Goal: Information Seeking & Learning: Learn about a topic

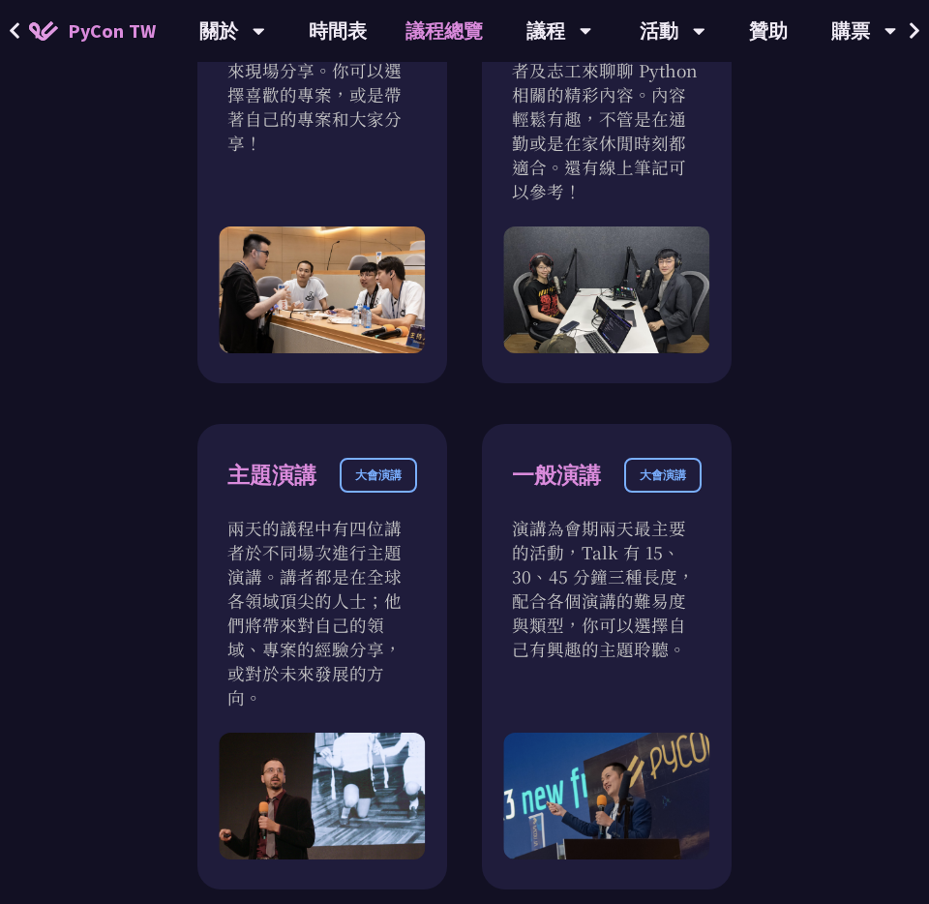
scroll to position [1002, 0]
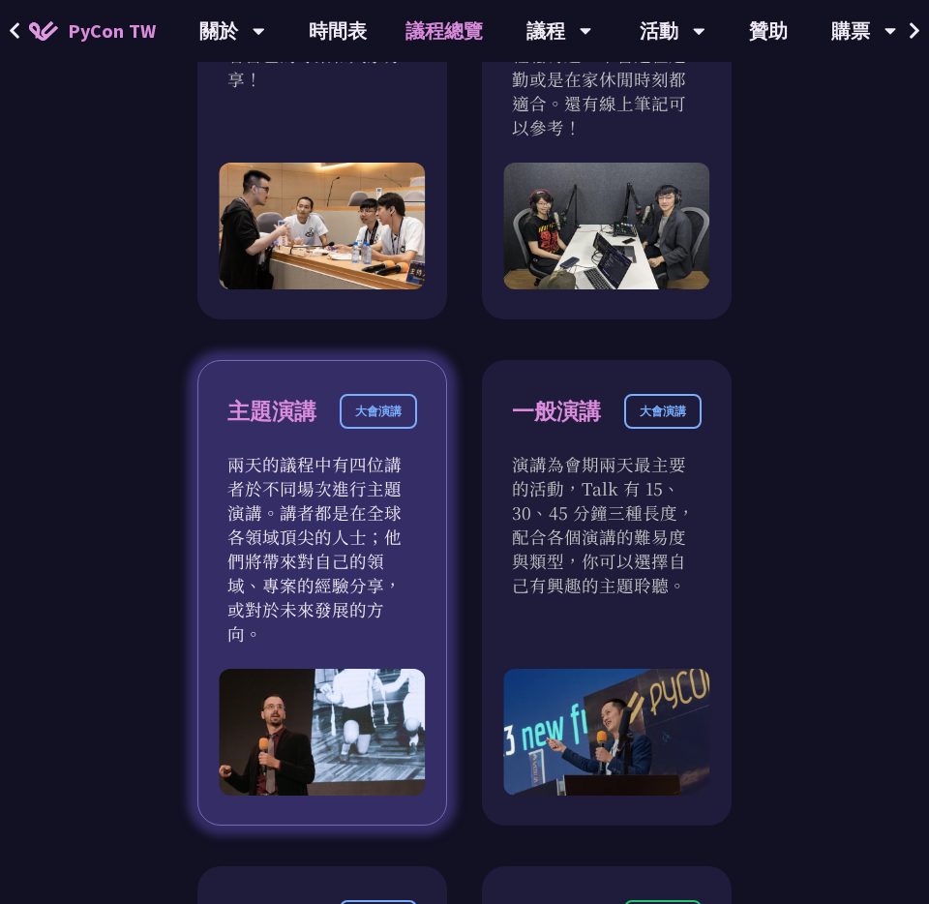
click at [305, 480] on p "兩天的議程中有四位講者於不同場次進行主題演講。講者都是在全球各領域頂尖的人士；他們將帶來對自己的領域、專案的經驗分享，或對於未來發展的方向。" at bounding box center [322, 549] width 190 height 194
click at [282, 395] on div "主題演講" at bounding box center [271, 412] width 89 height 34
click at [399, 394] on div "大會演講" at bounding box center [378, 411] width 77 height 35
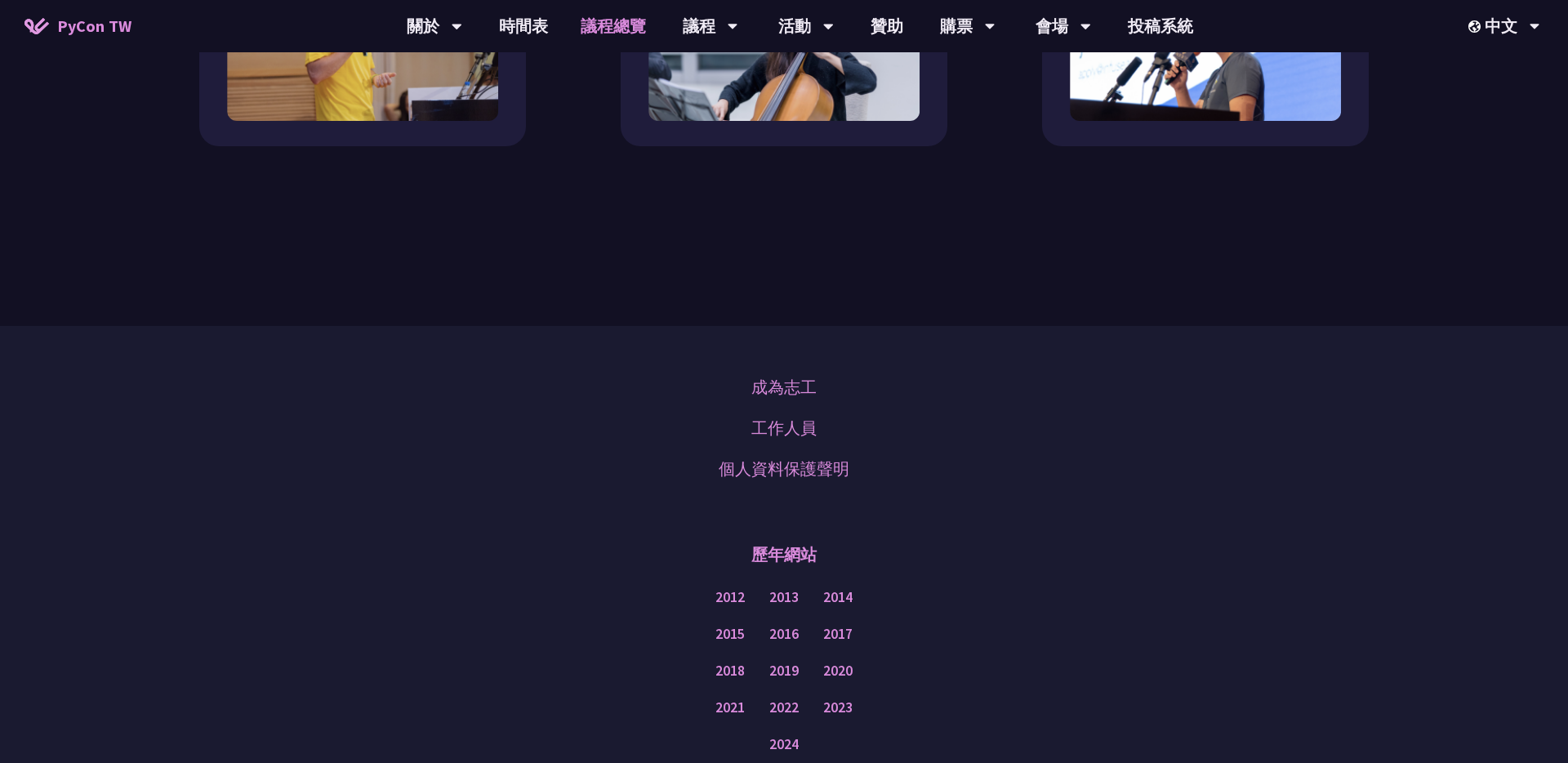
click at [614, 403] on div "成為志工 工作人員 個人資料保護聲明" at bounding box center [783, 428] width 1486 height 122
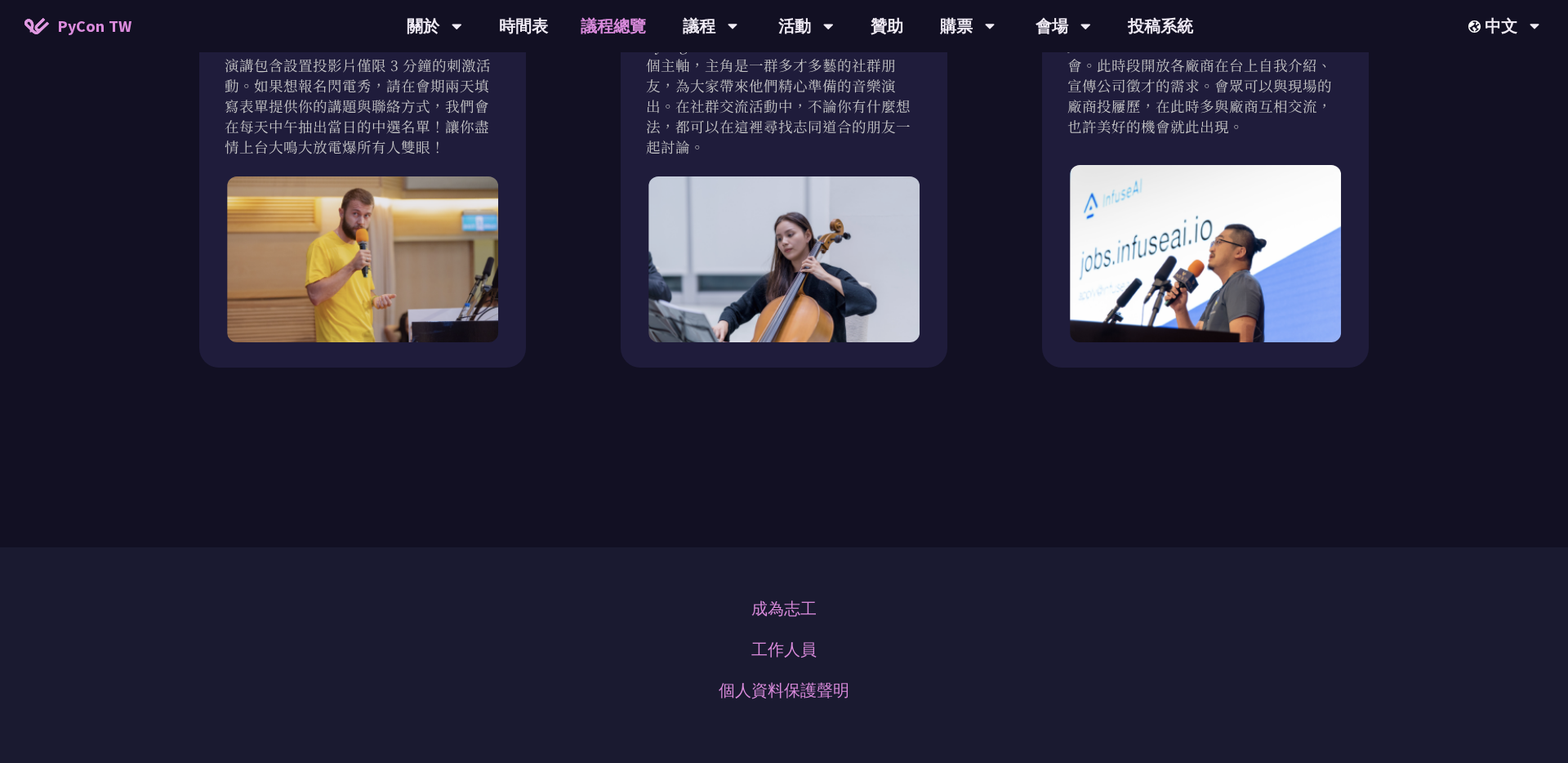
scroll to position [1480, 0]
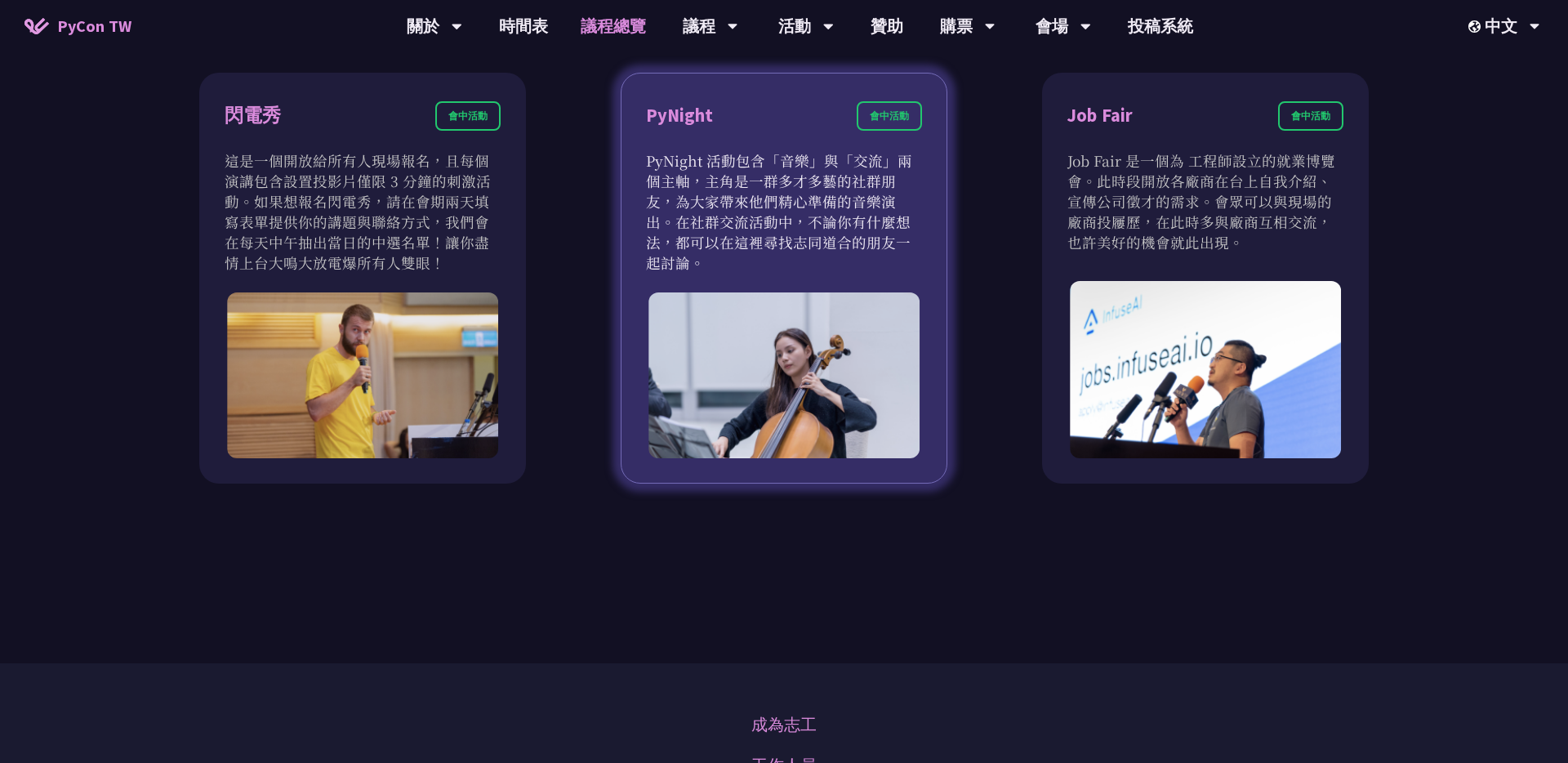
click at [783, 190] on p "PyNight 活動包含「音樂」與「交流」兩個主軸，主角是一群多才多藝的社群朋友，為大家帶來他們精心準備的音樂演出。在社群交流活動中，不論你有什麼想法，都可以…" at bounding box center [783, 211] width 276 height 122
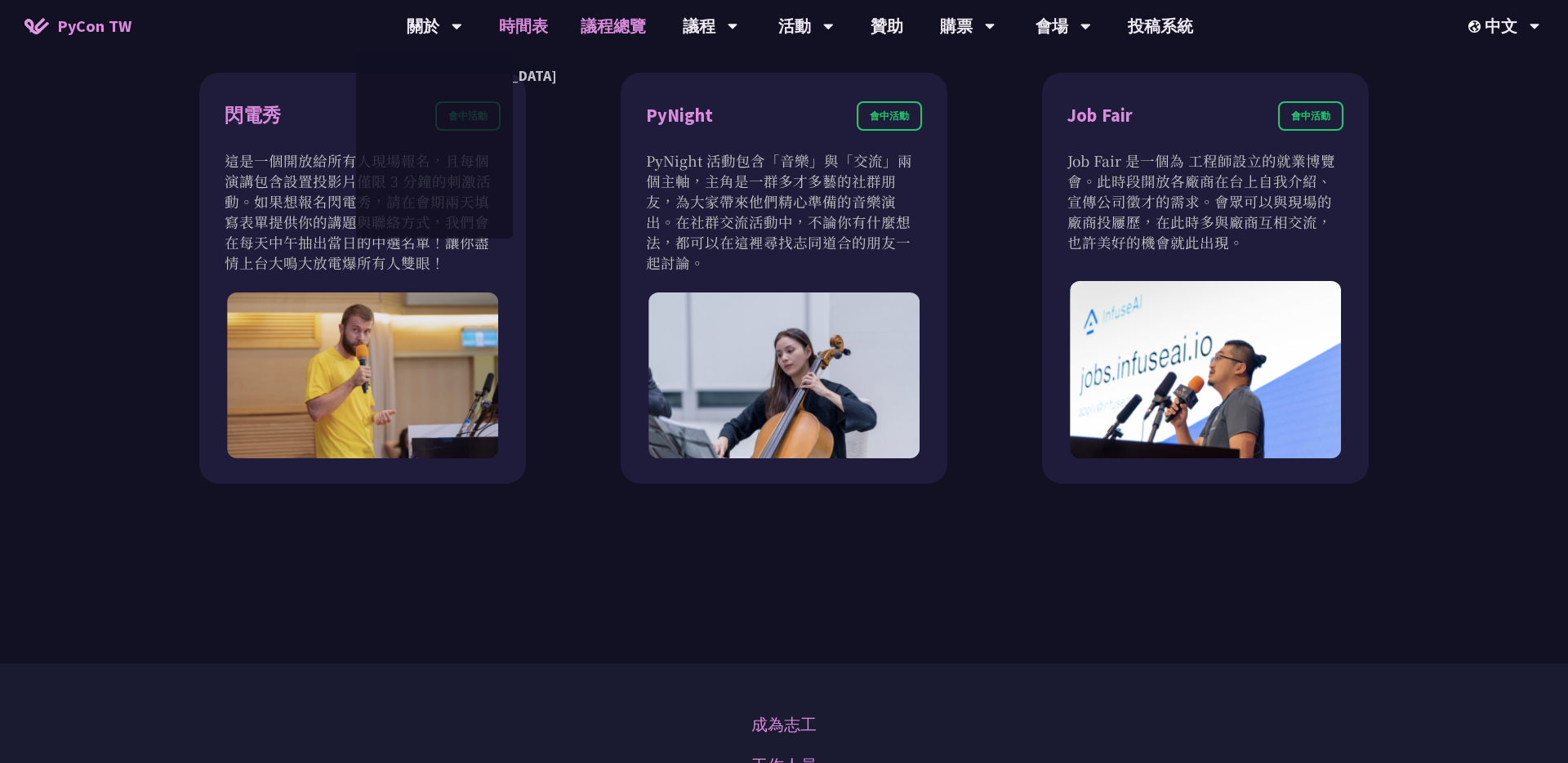
click at [518, 23] on link "時間表" at bounding box center [523, 26] width 82 height 52
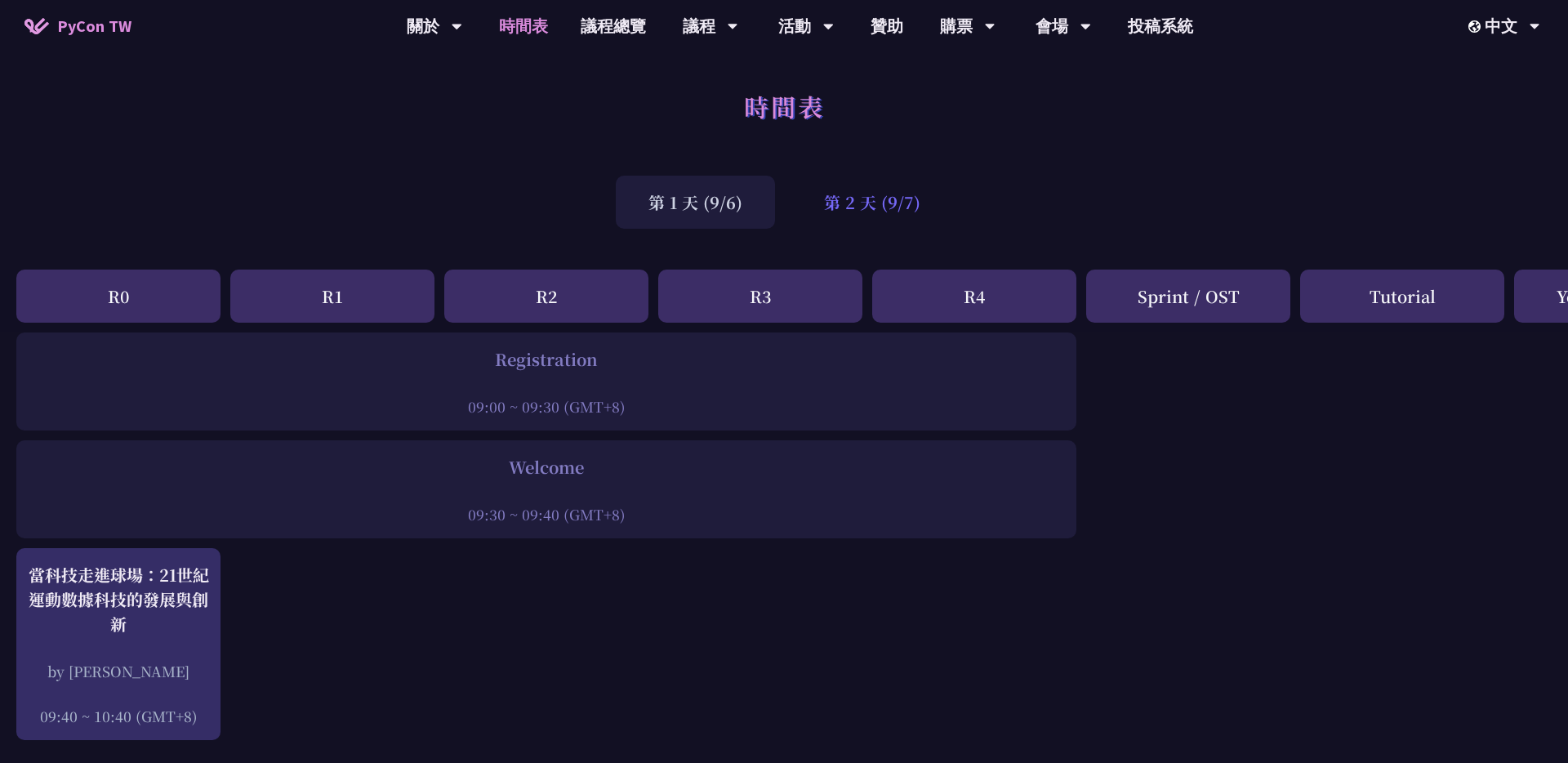
click at [783, 194] on div "第 2 天 (9/7)" at bounding box center [873, 202] width 162 height 53
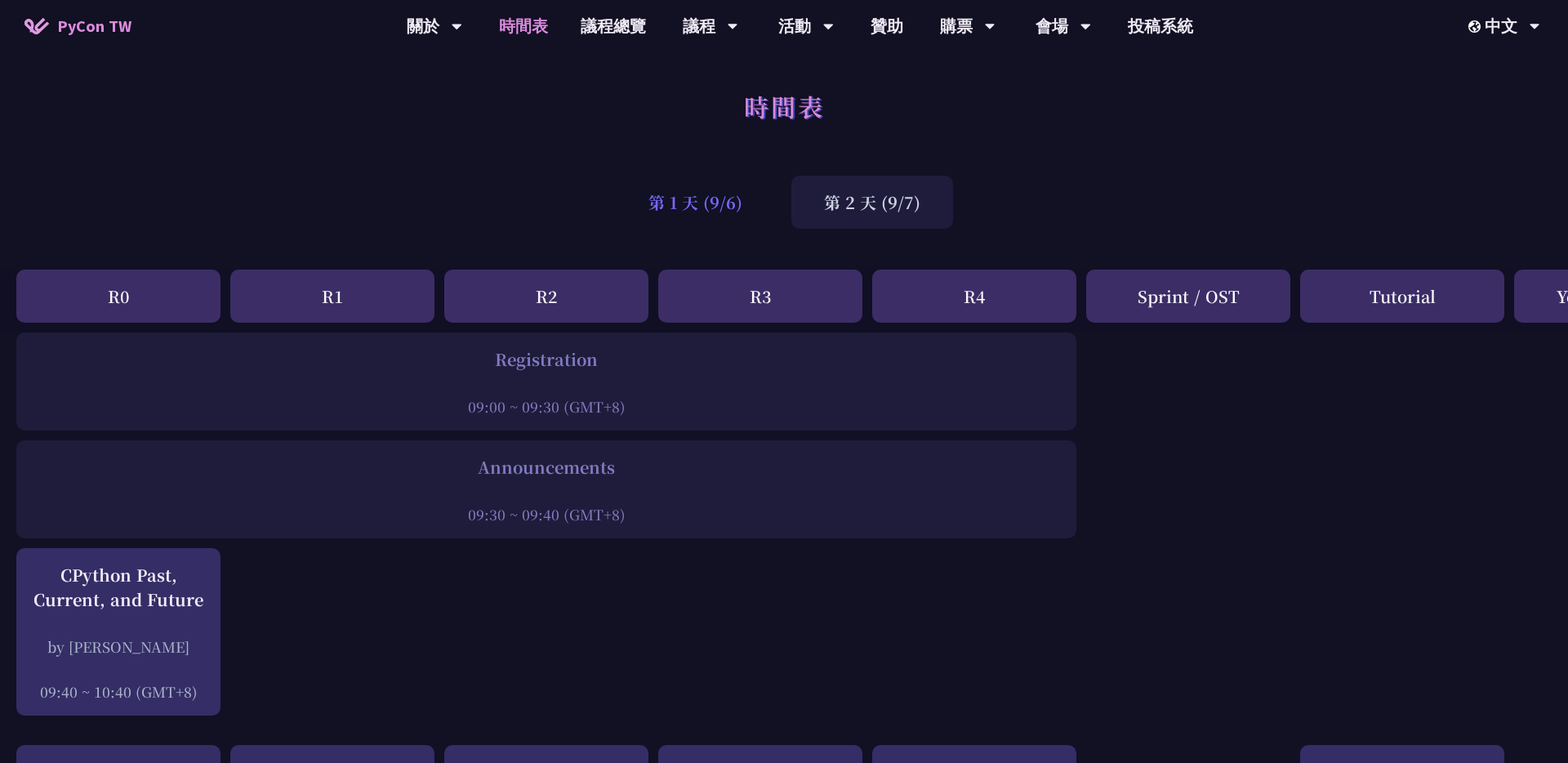
click at [723, 201] on div "第 1 天 (9/6)" at bounding box center [695, 202] width 160 height 53
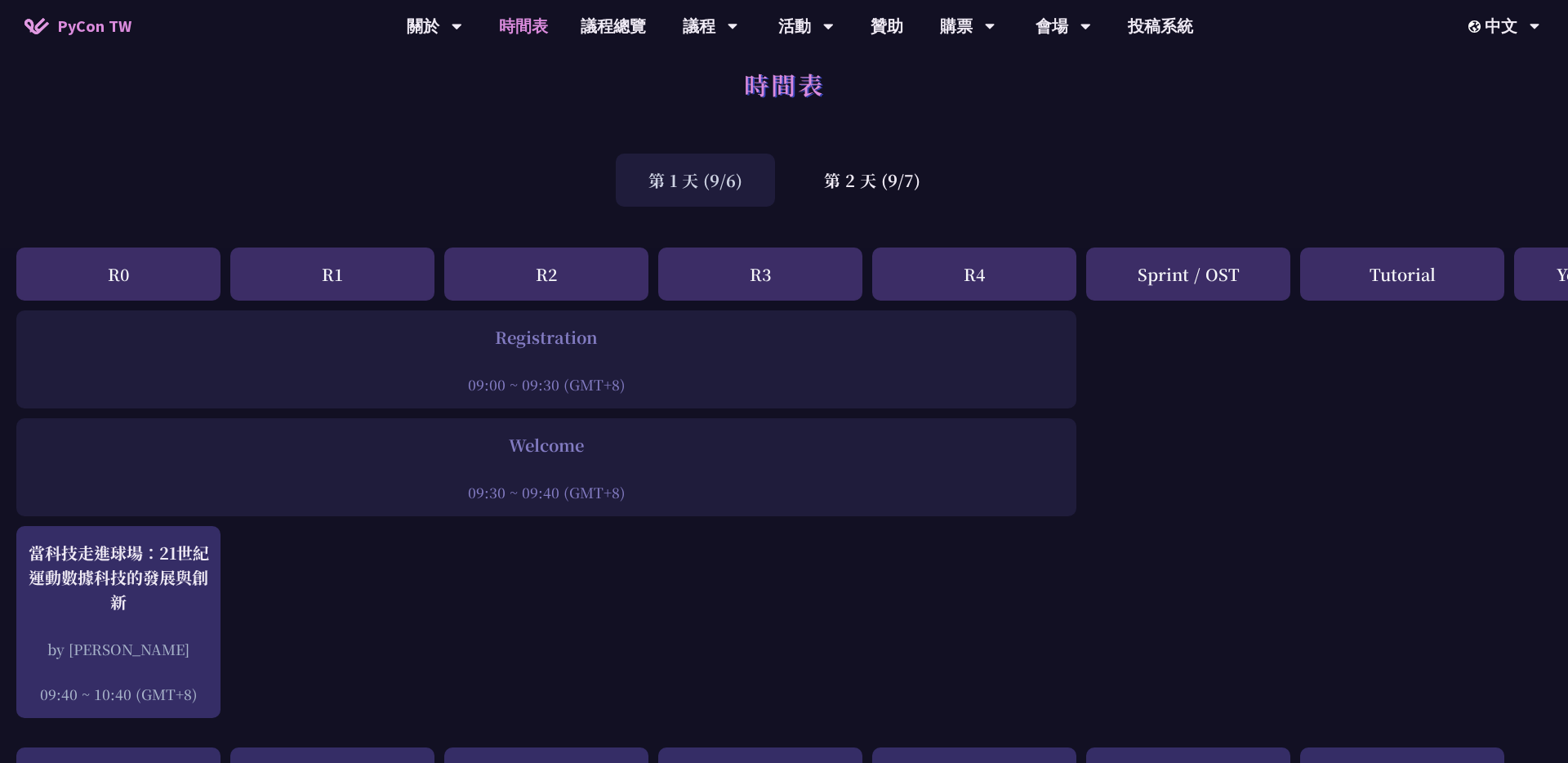
scroll to position [15, 0]
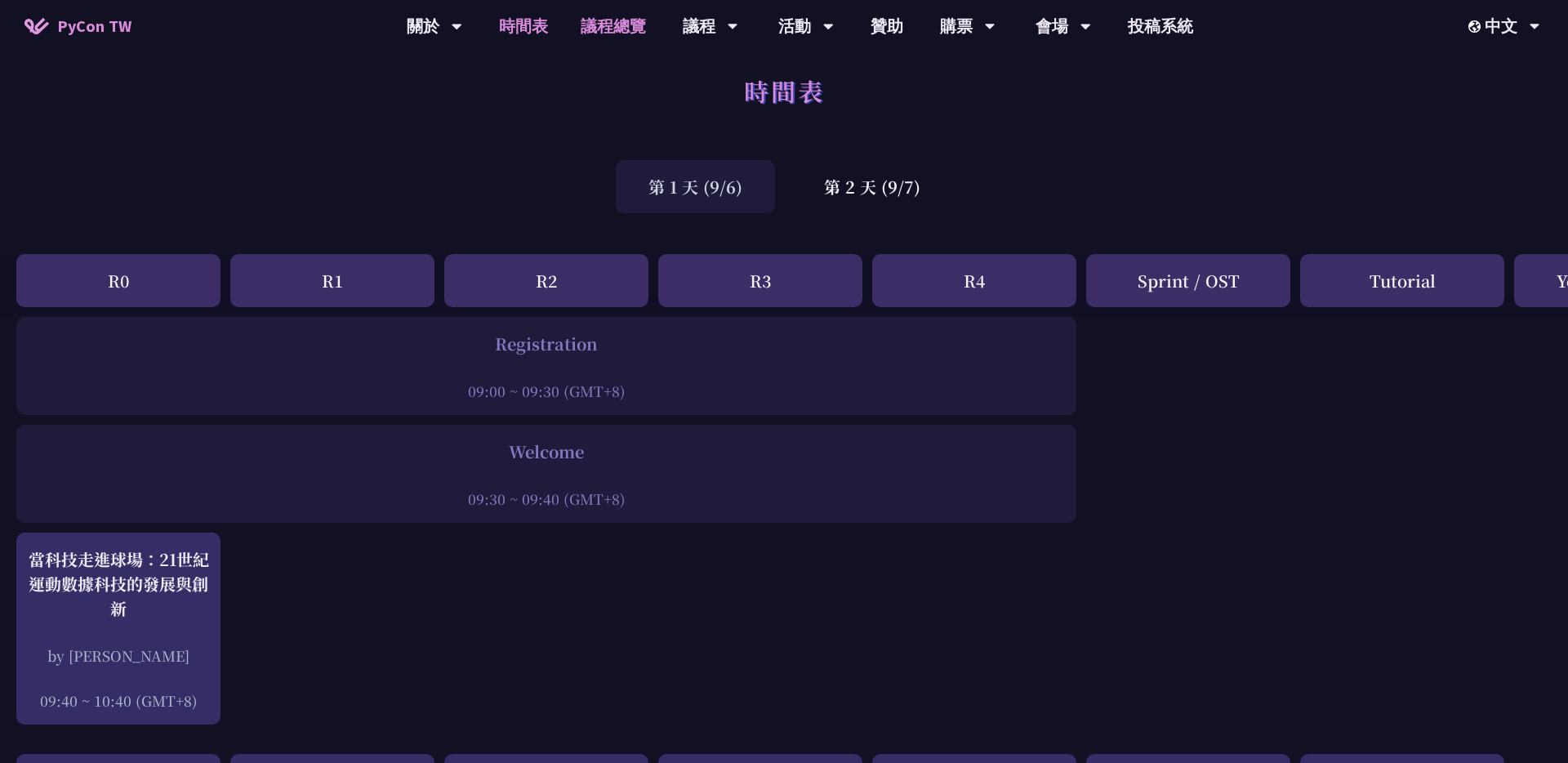
click at [620, 26] on link "議程總覽" at bounding box center [614, 26] width 98 height 52
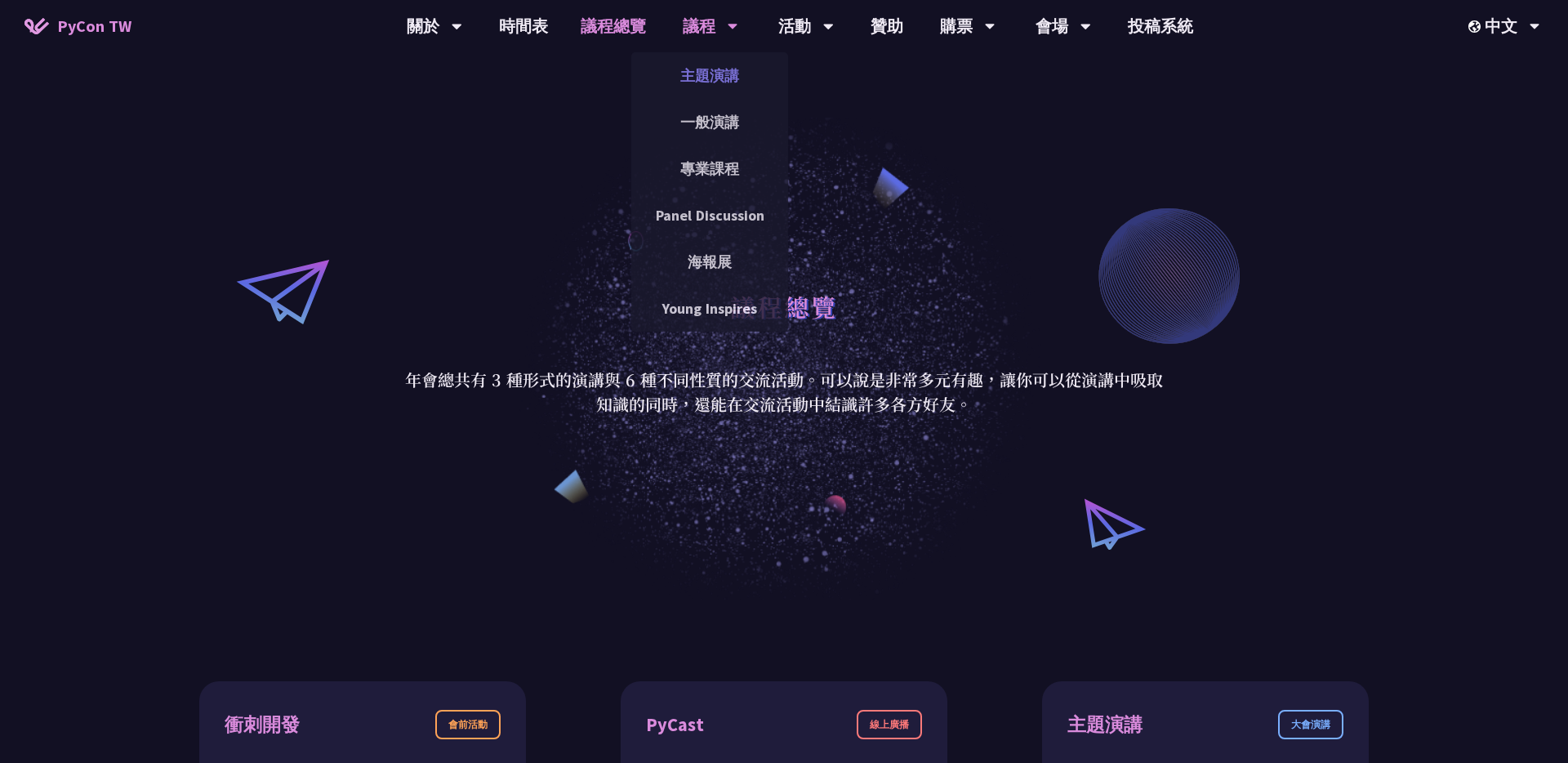
click at [716, 80] on link "主題演講" at bounding box center [710, 75] width 157 height 38
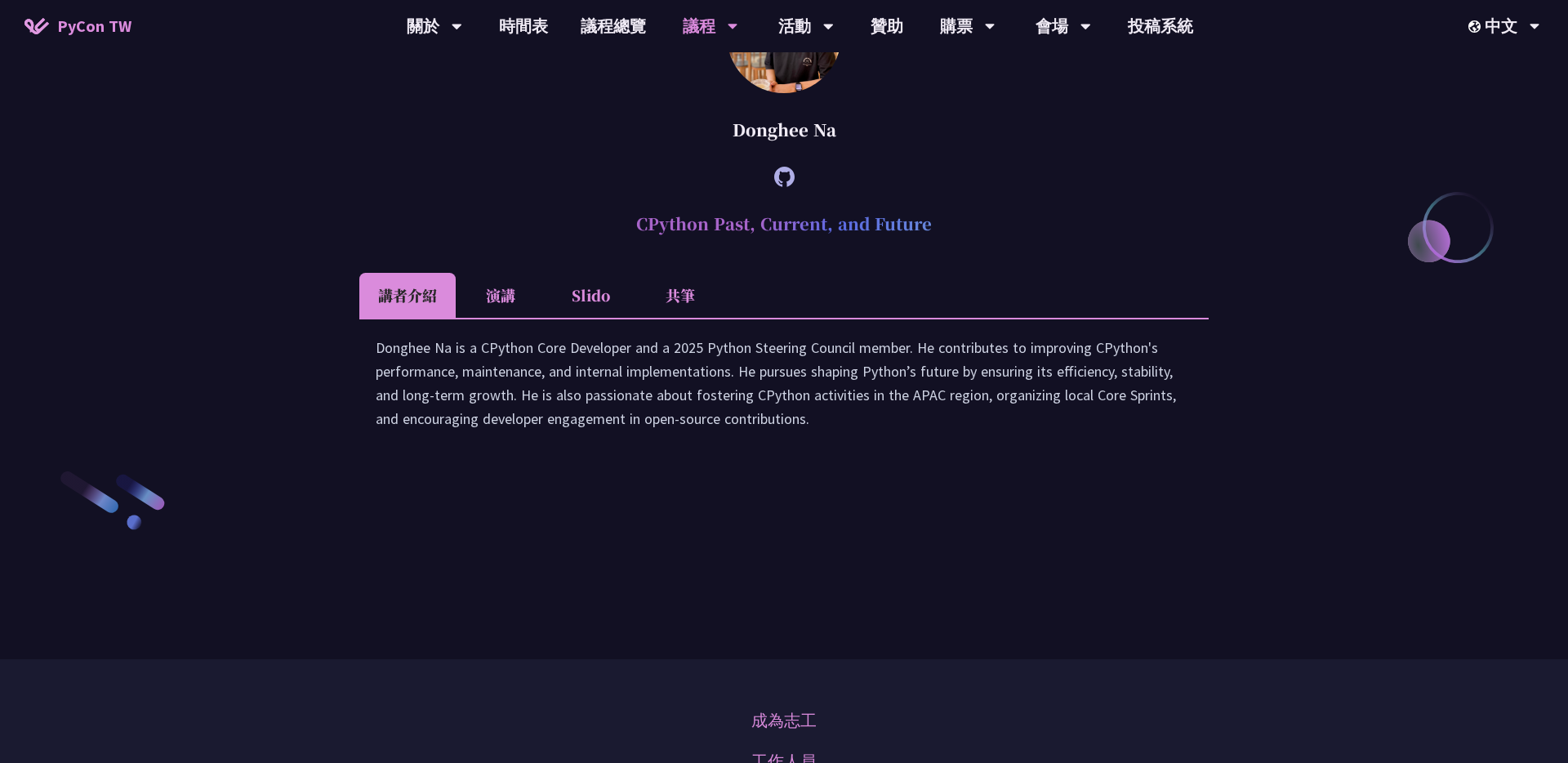
scroll to position [2201, 0]
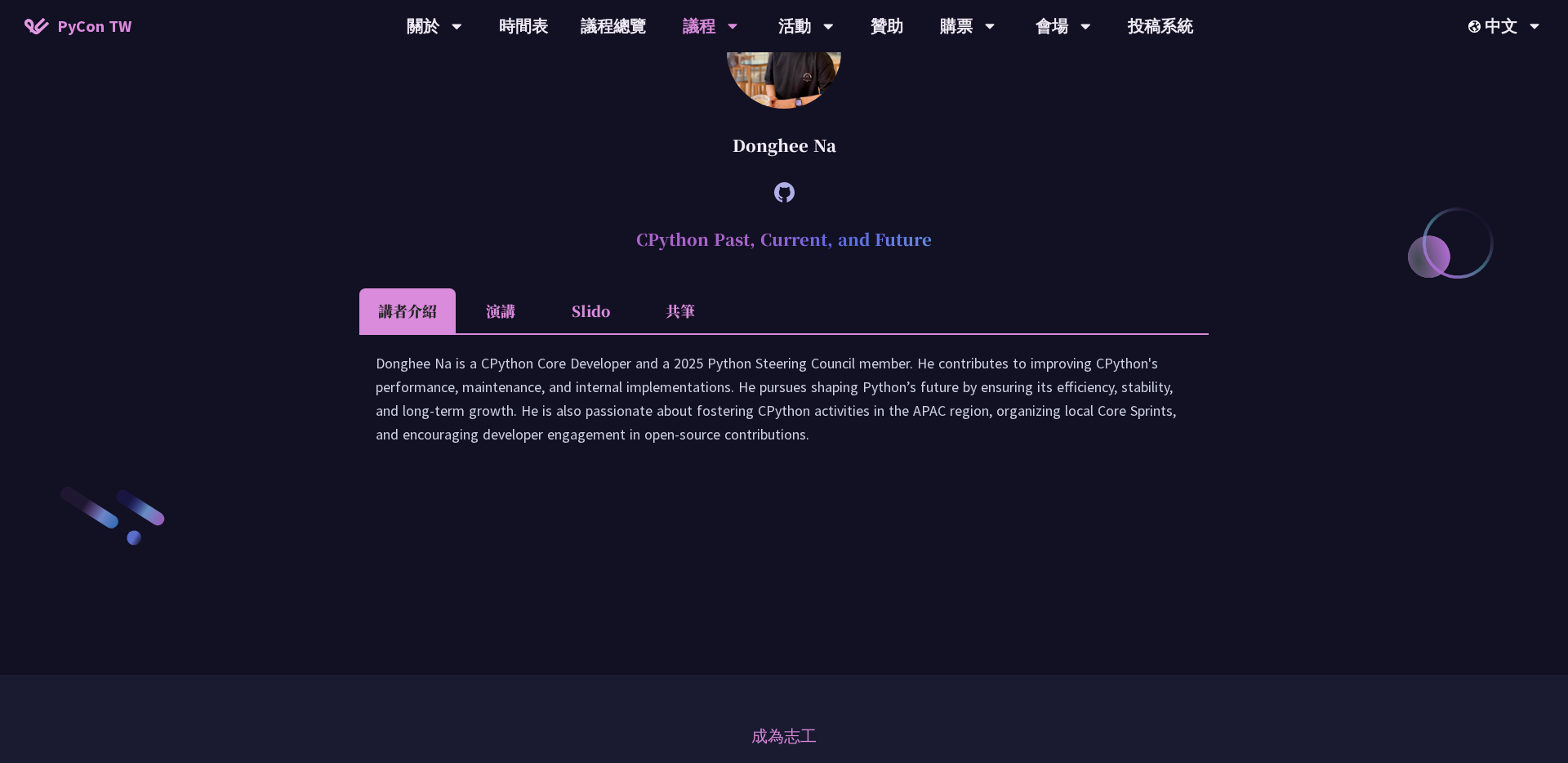
click at [776, 109] on img at bounding box center [783, 51] width 114 height 114
click at [783, 203] on icon at bounding box center [784, 192] width 20 height 20
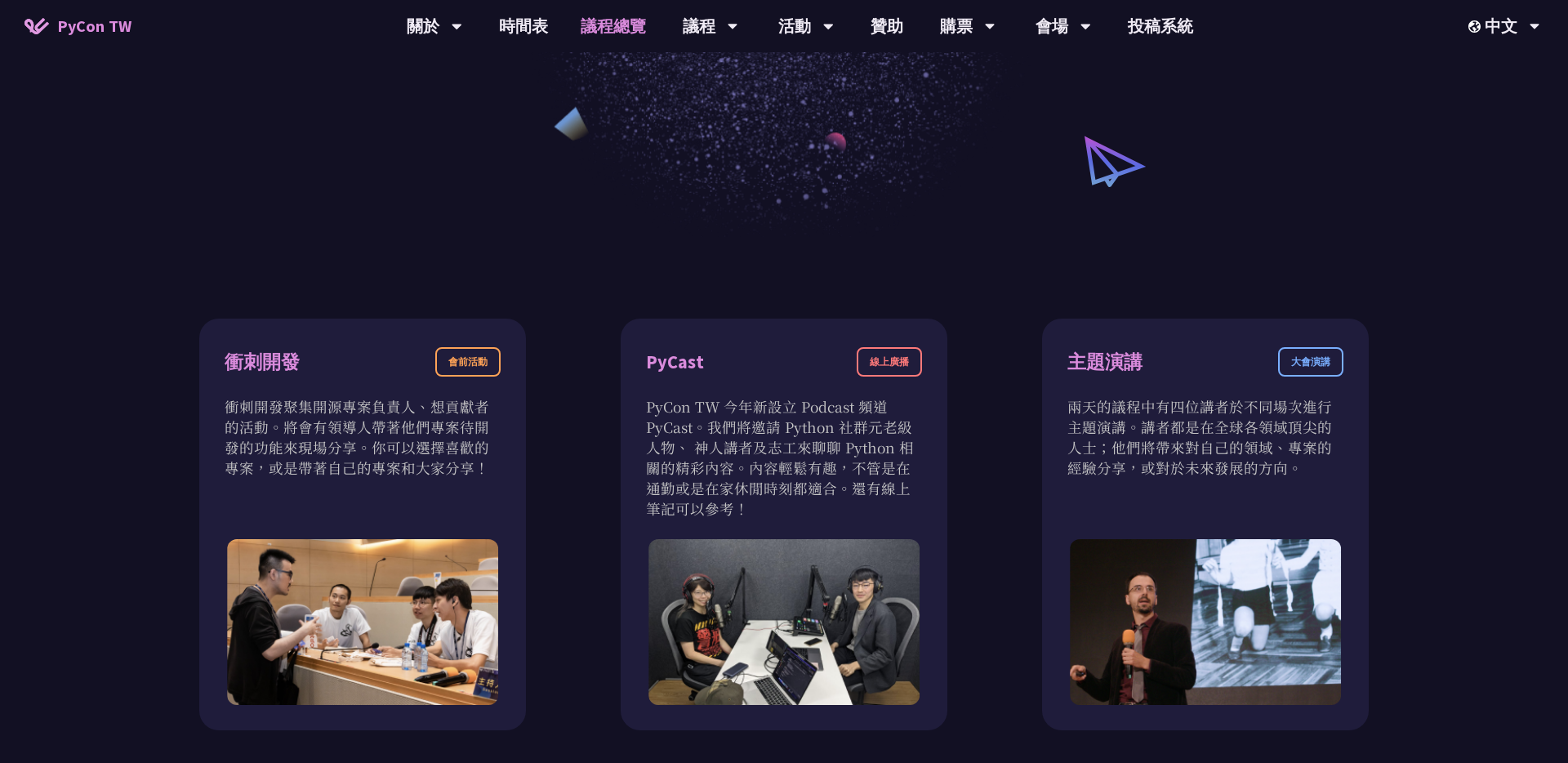
scroll to position [411, 0]
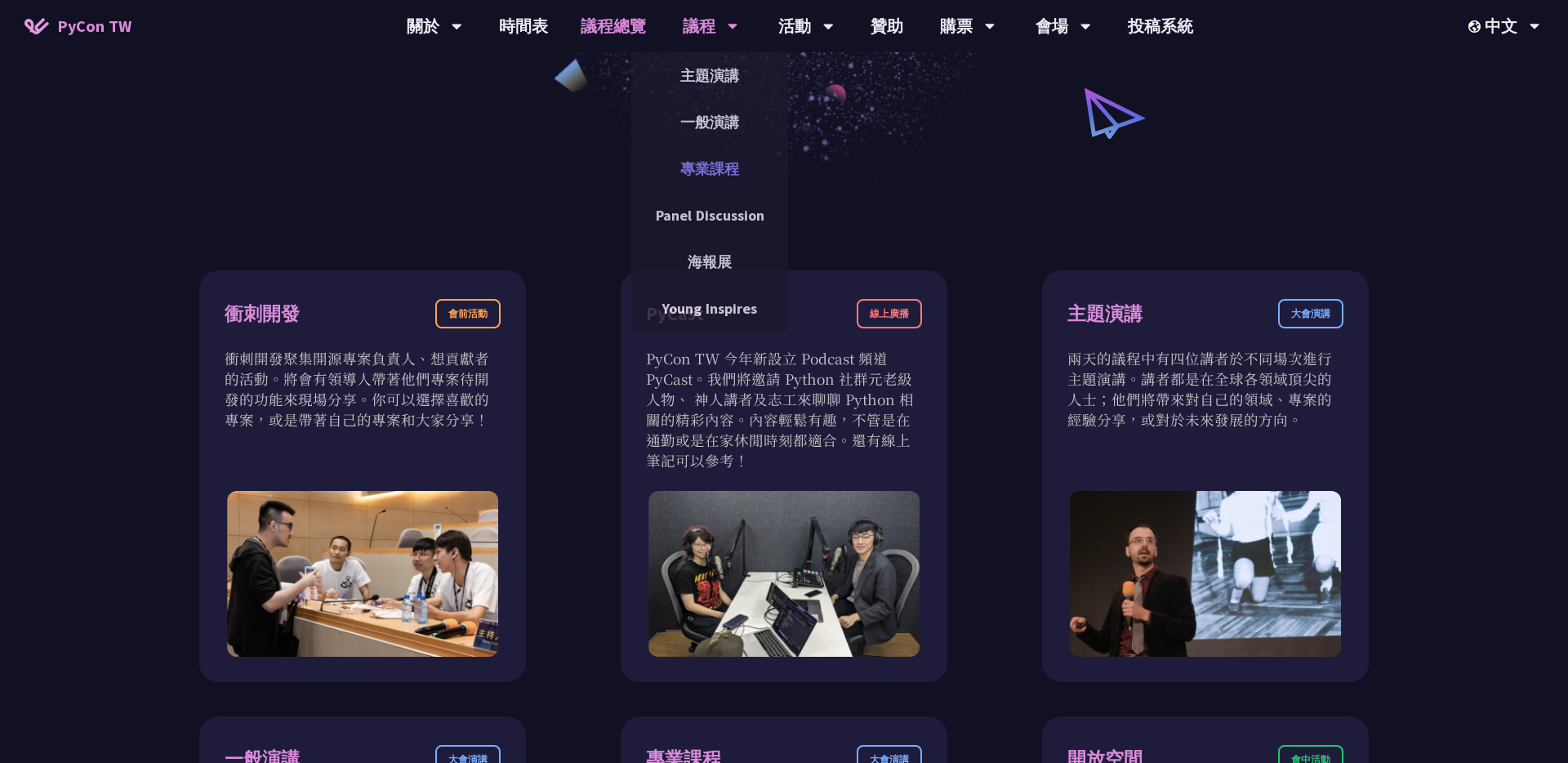
click at [716, 165] on link "專業課程" at bounding box center [710, 168] width 157 height 38
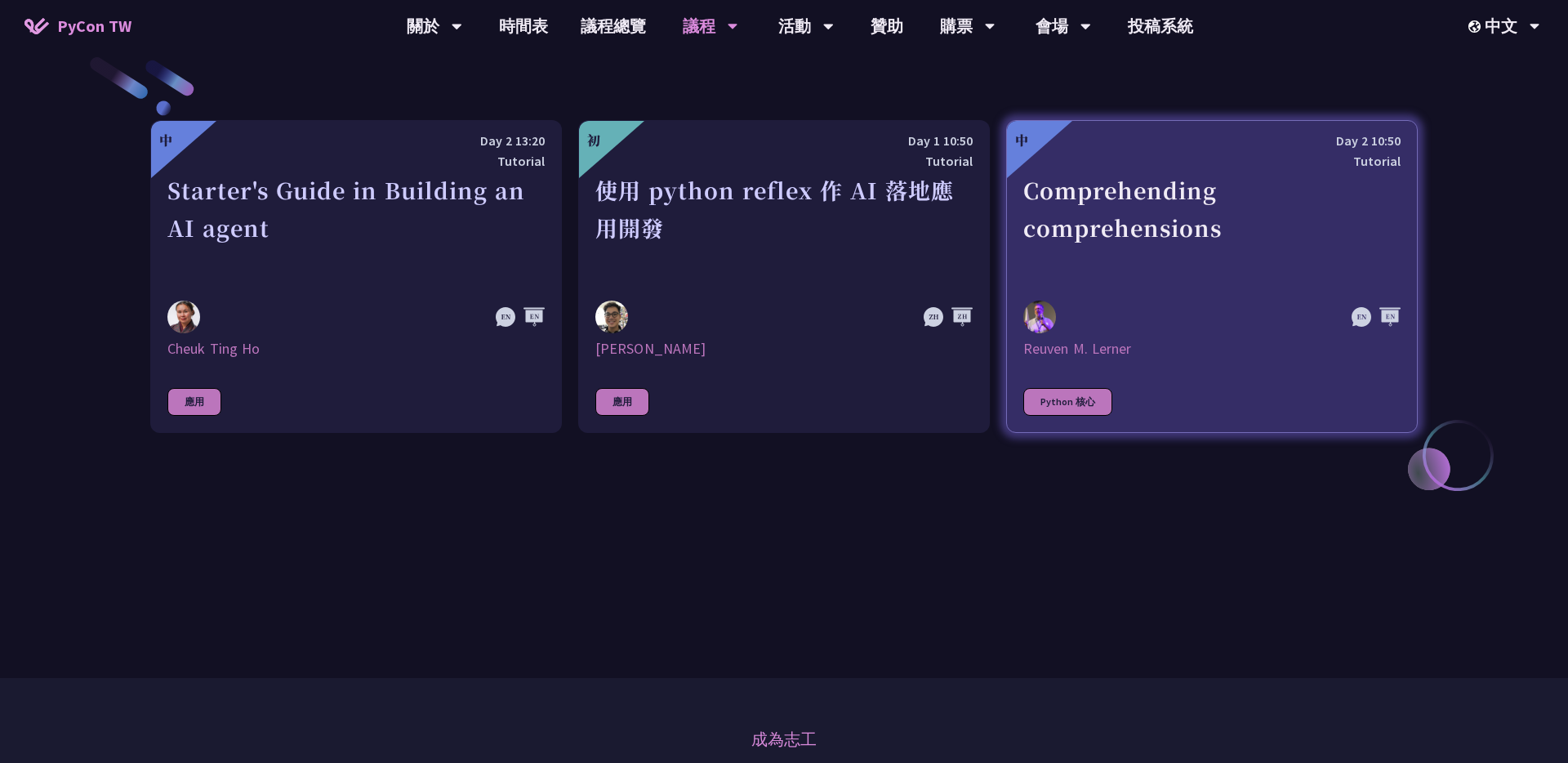
scroll to position [614, 0]
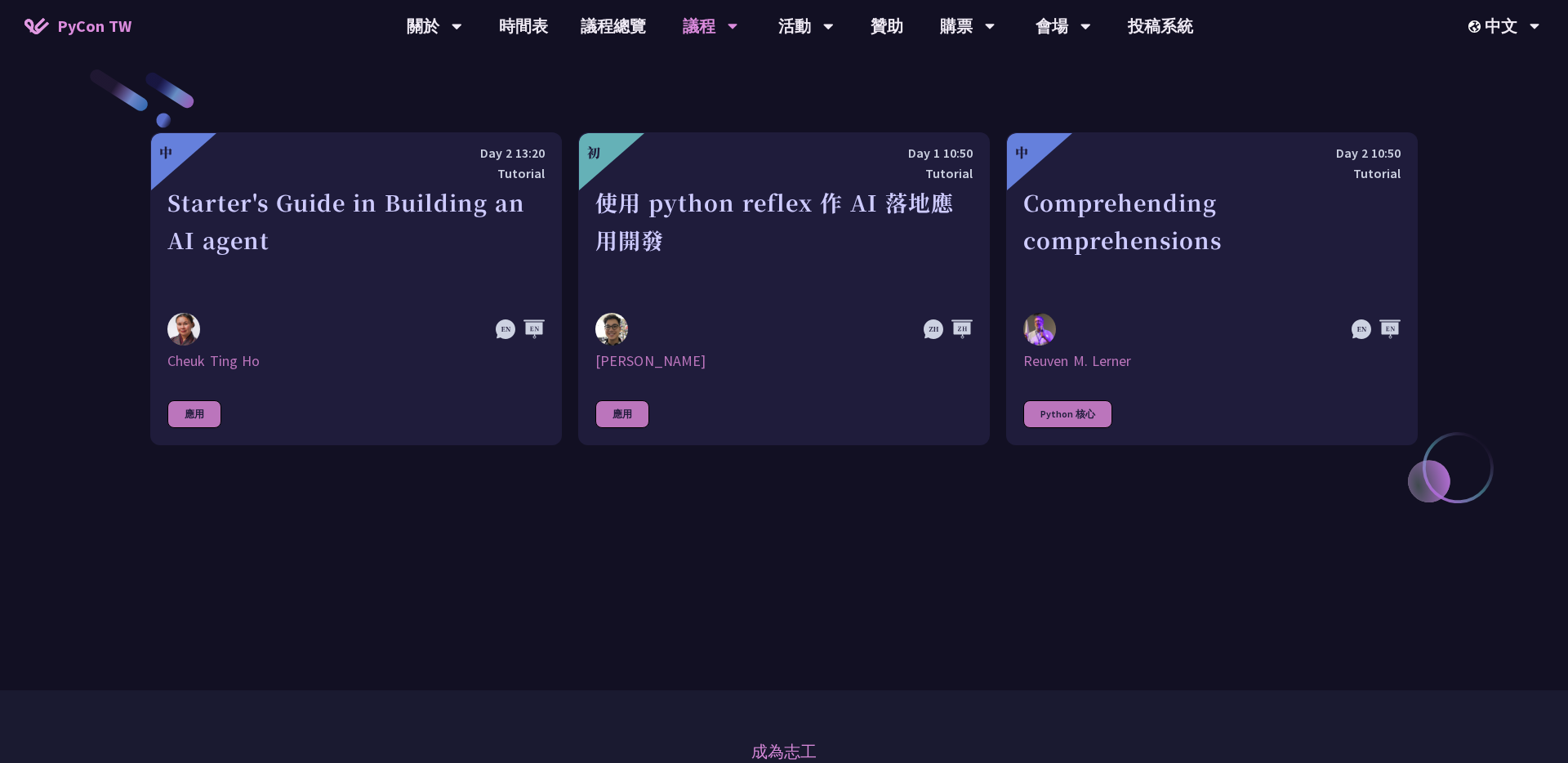
click at [783, 309] on link "中 Day 2 10:50 Tutorial Comprehending comprehensions Reuven M. Lerner Python 核心" at bounding box center [1212, 289] width 412 height 313
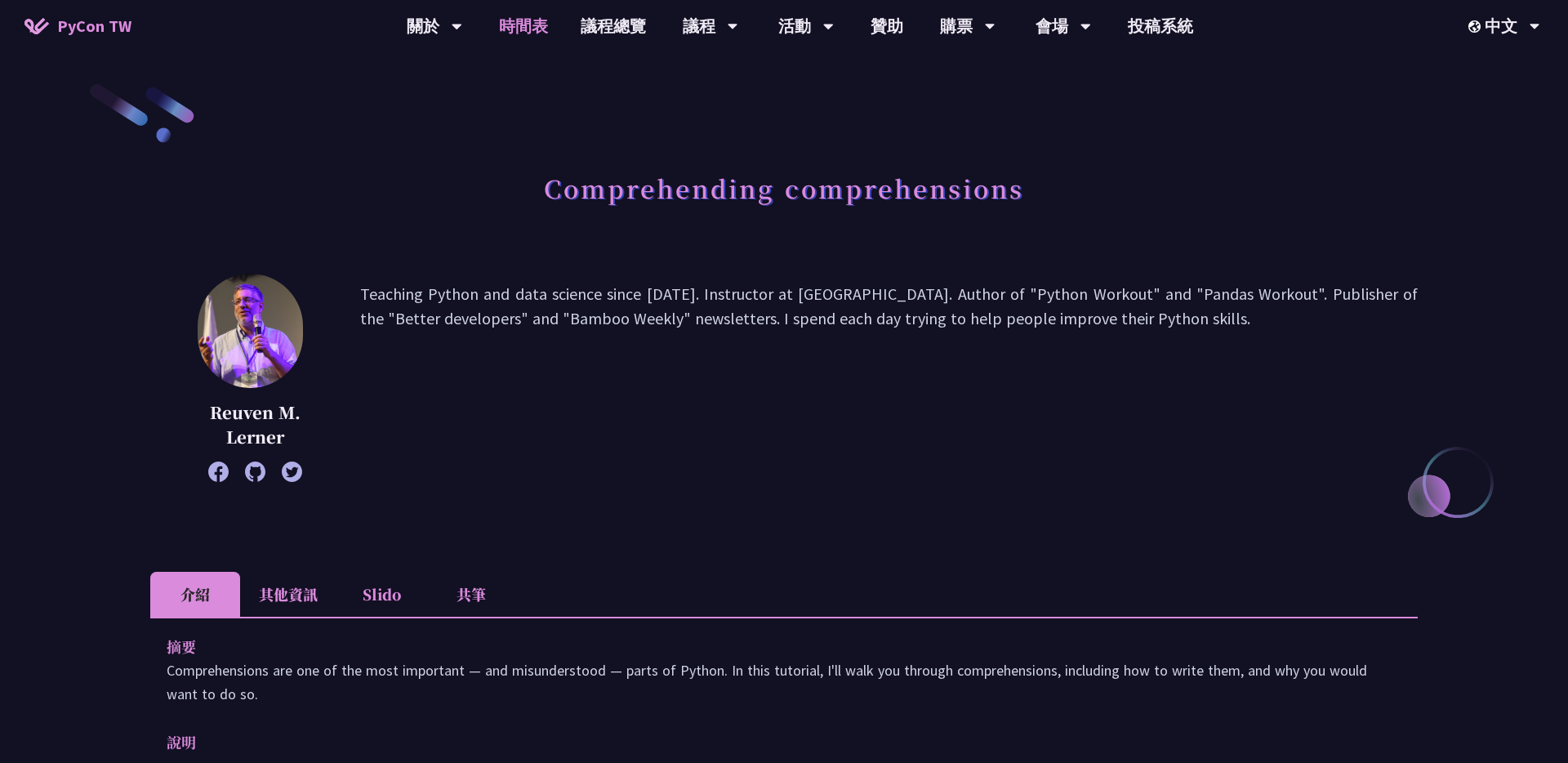
click at [527, 27] on link "時間表" at bounding box center [523, 26] width 82 height 52
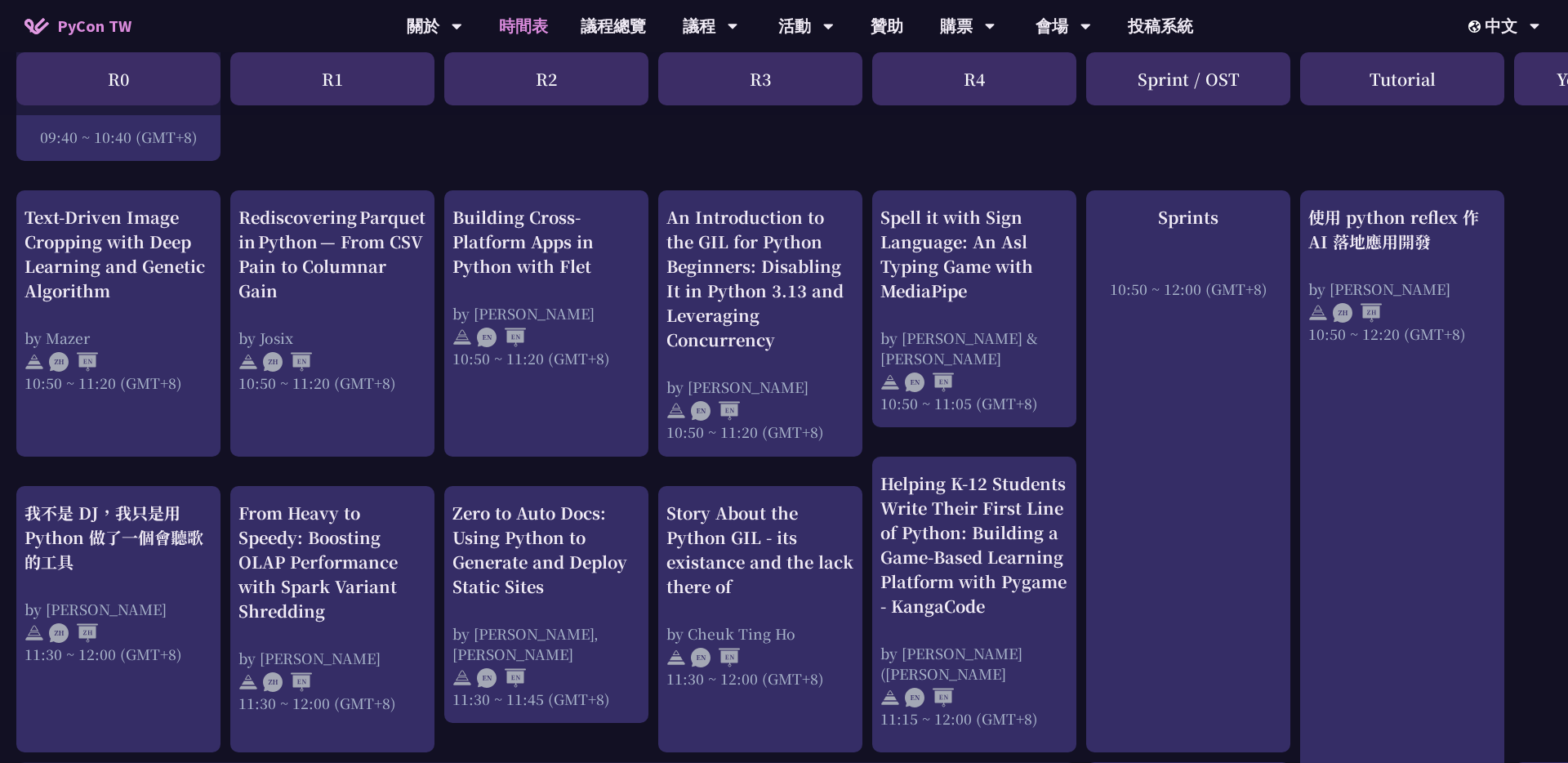
scroll to position [586, 0]
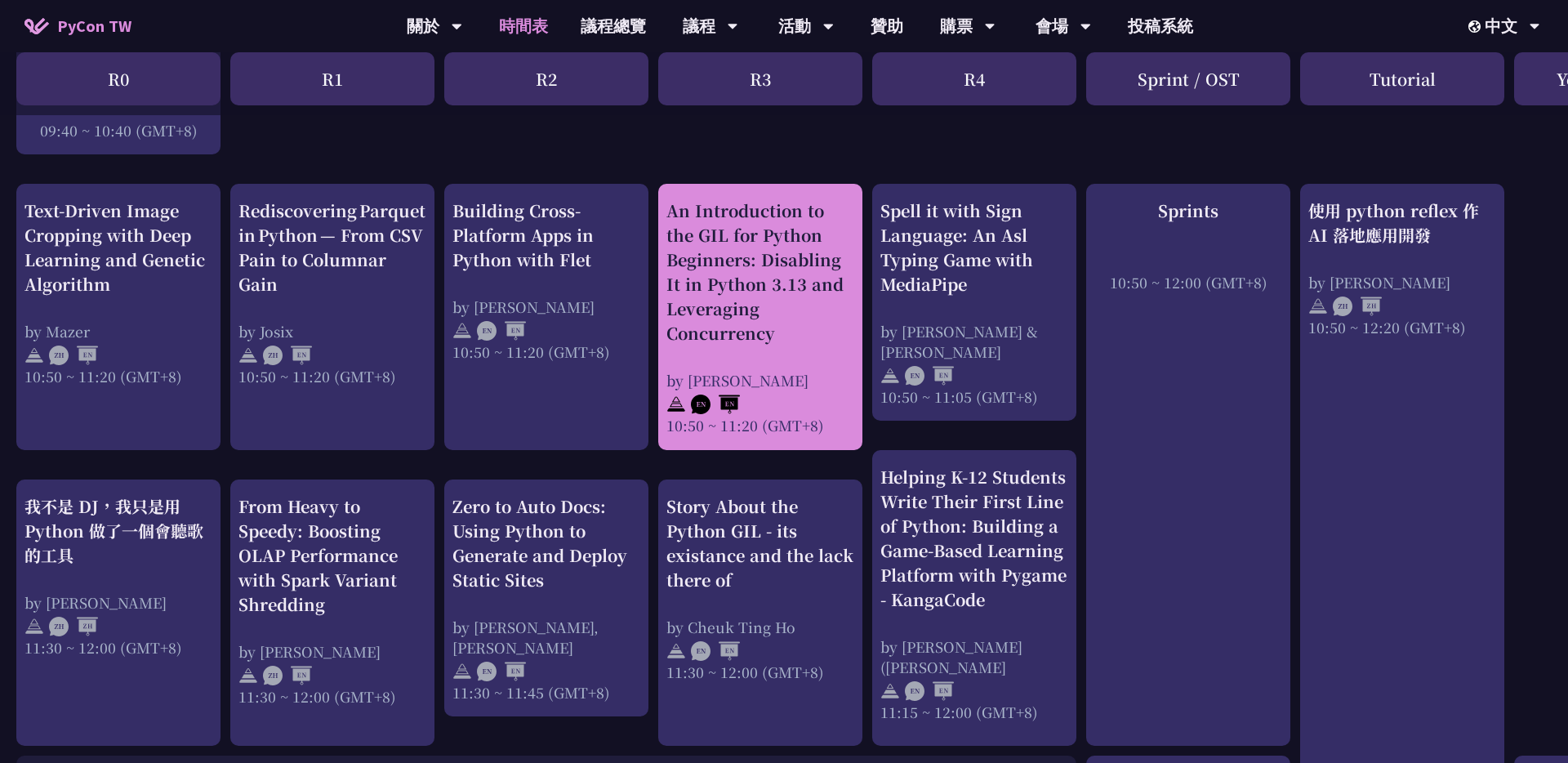
click at [783, 304] on div "An Introduction to the GIL for Python Beginners: Disabling It in Python 3.13 an…" at bounding box center [760, 272] width 188 height 147
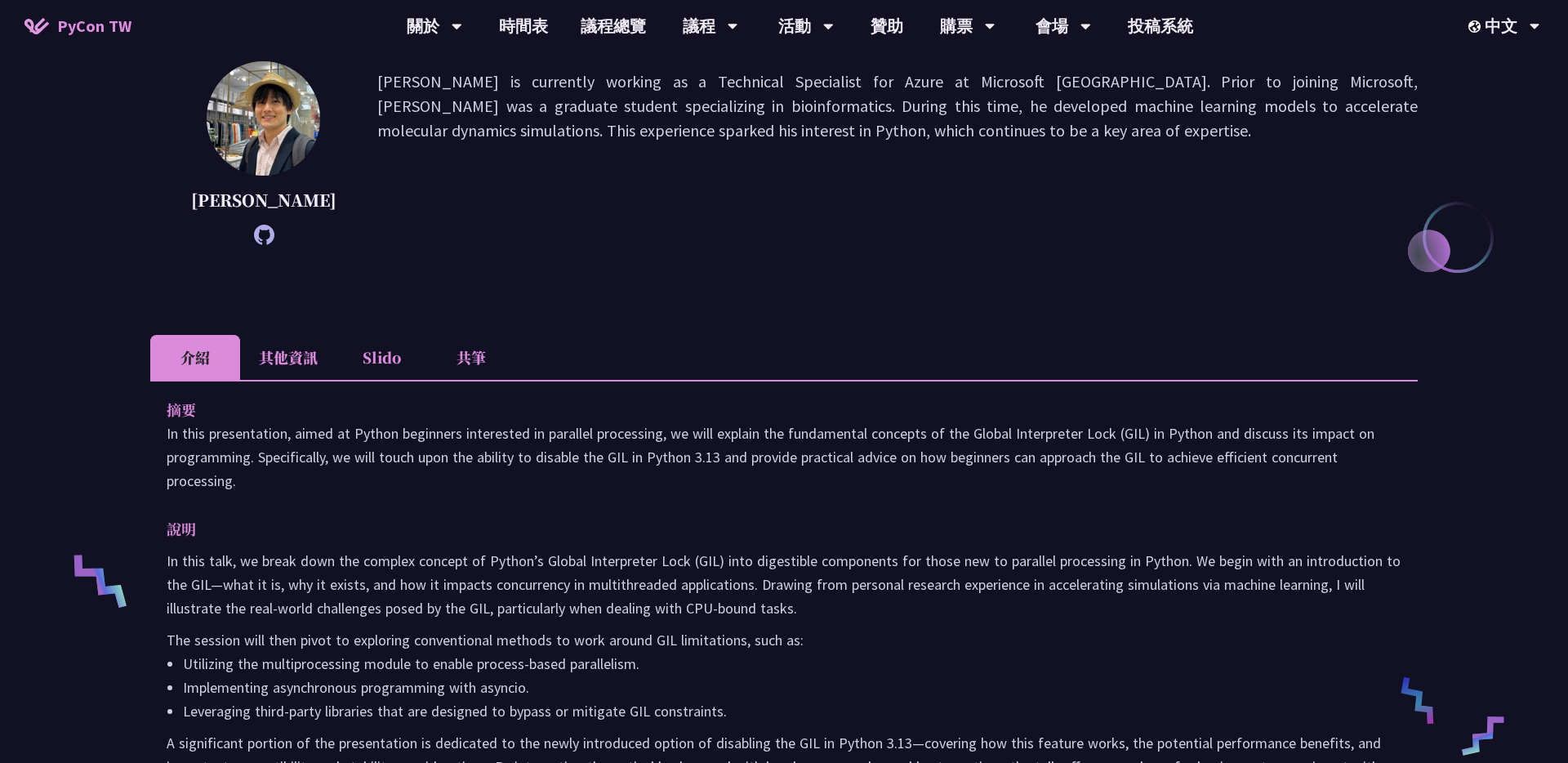
scroll to position [62, 0]
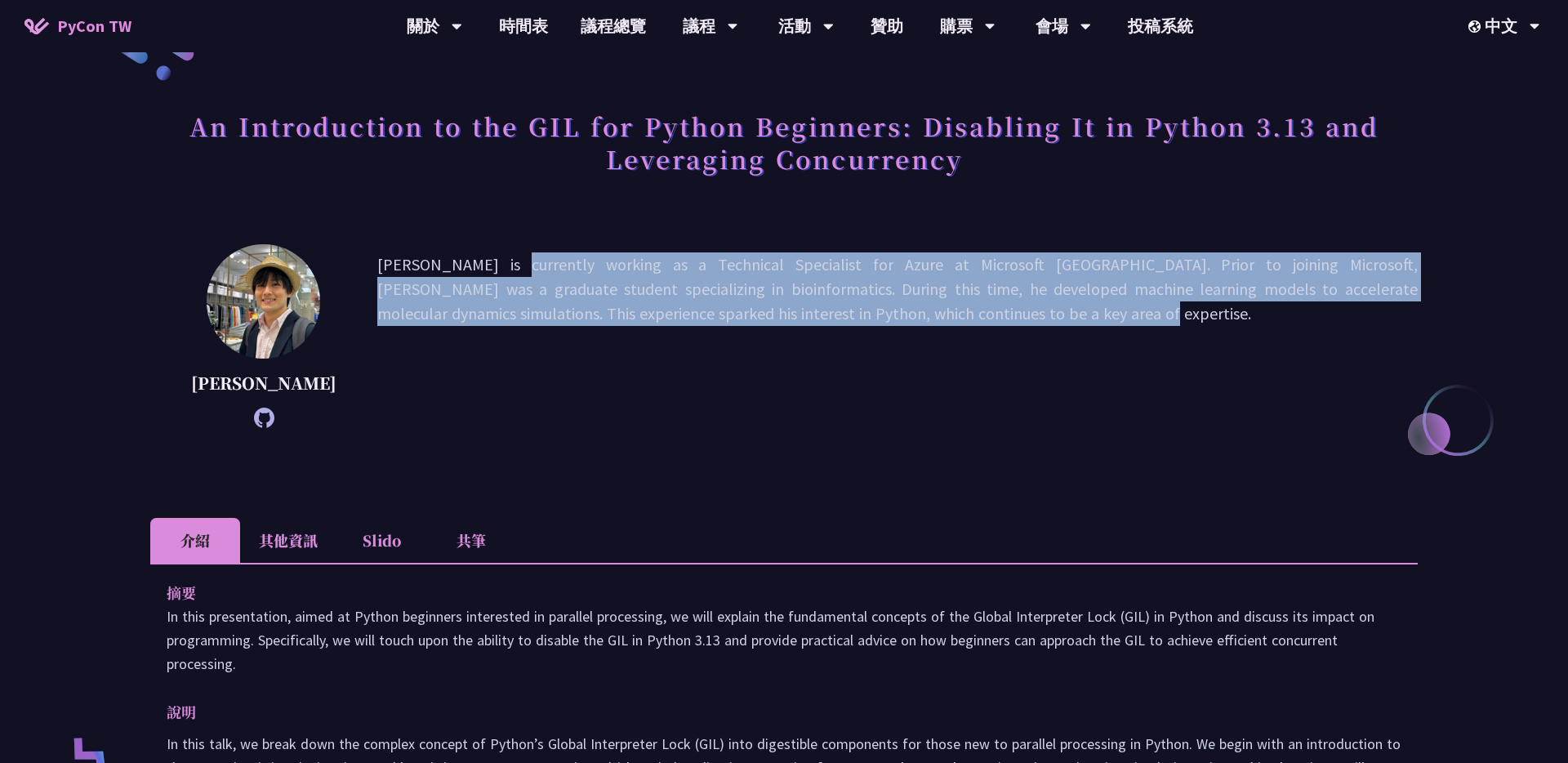
drag, startPoint x: 347, startPoint y: 265, endPoint x: 762, endPoint y: 335, distance: 420.9
click at [762, 335] on p "Yu Saito is currently working as a Technical Specialist for Azure at Microsoft …" at bounding box center [897, 336] width 1041 height 167
click at [668, 451] on div "Yu Saito Yu Saito is currently working as a Technical Specialist for Azure at M…" at bounding box center [784, 360] width 1268 height 233
drag, startPoint x: 347, startPoint y: 266, endPoint x: 898, endPoint y: 337, distance: 555.6
click at [783, 337] on p "Yu Saito is currently working as a Technical Specialist for Azure at Microsoft …" at bounding box center [897, 336] width 1041 height 167
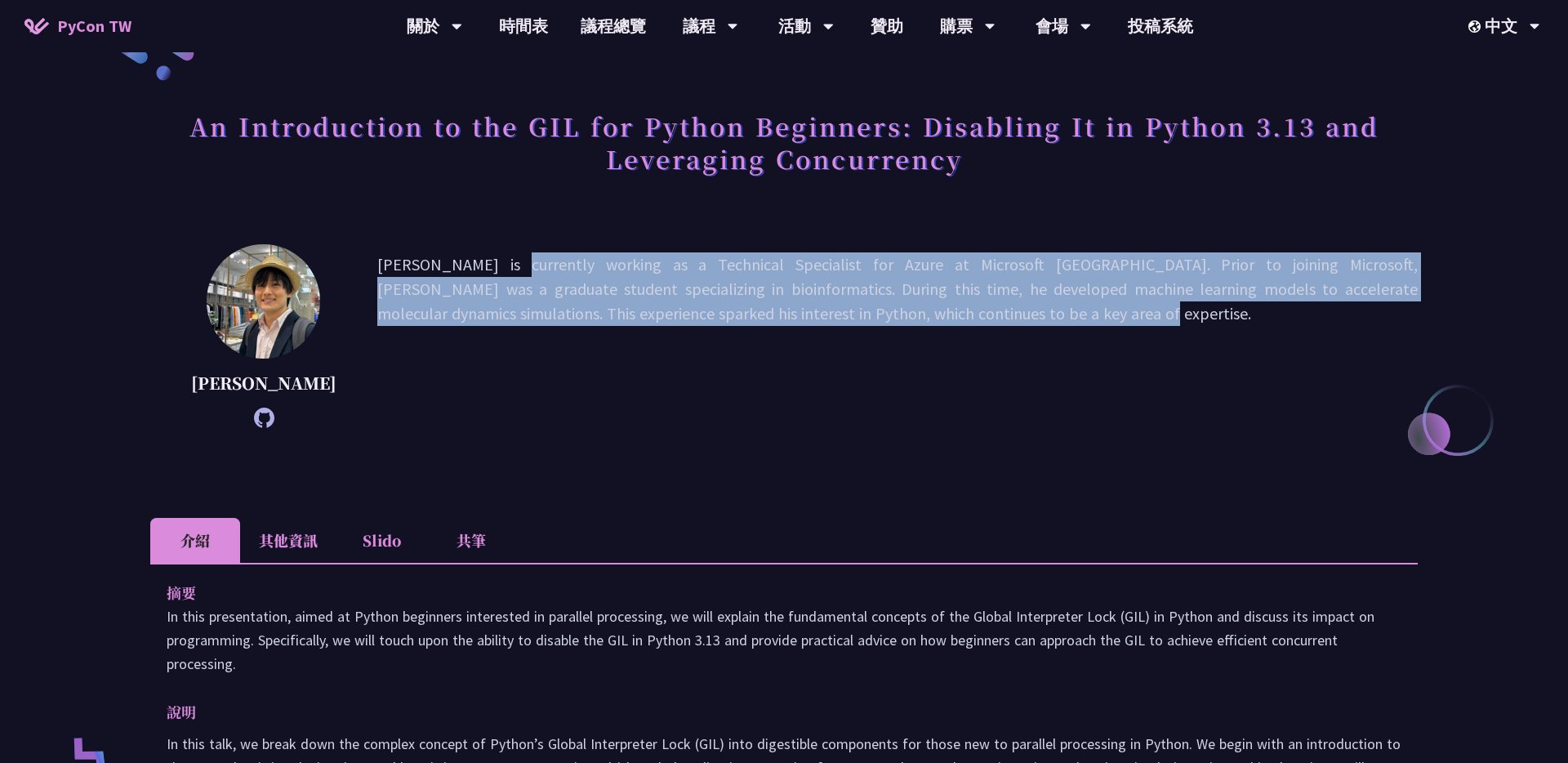
click at [728, 408] on p "Yu Saito is currently working as a Technical Specialist for Azure at Microsoft …" at bounding box center [897, 336] width 1041 height 167
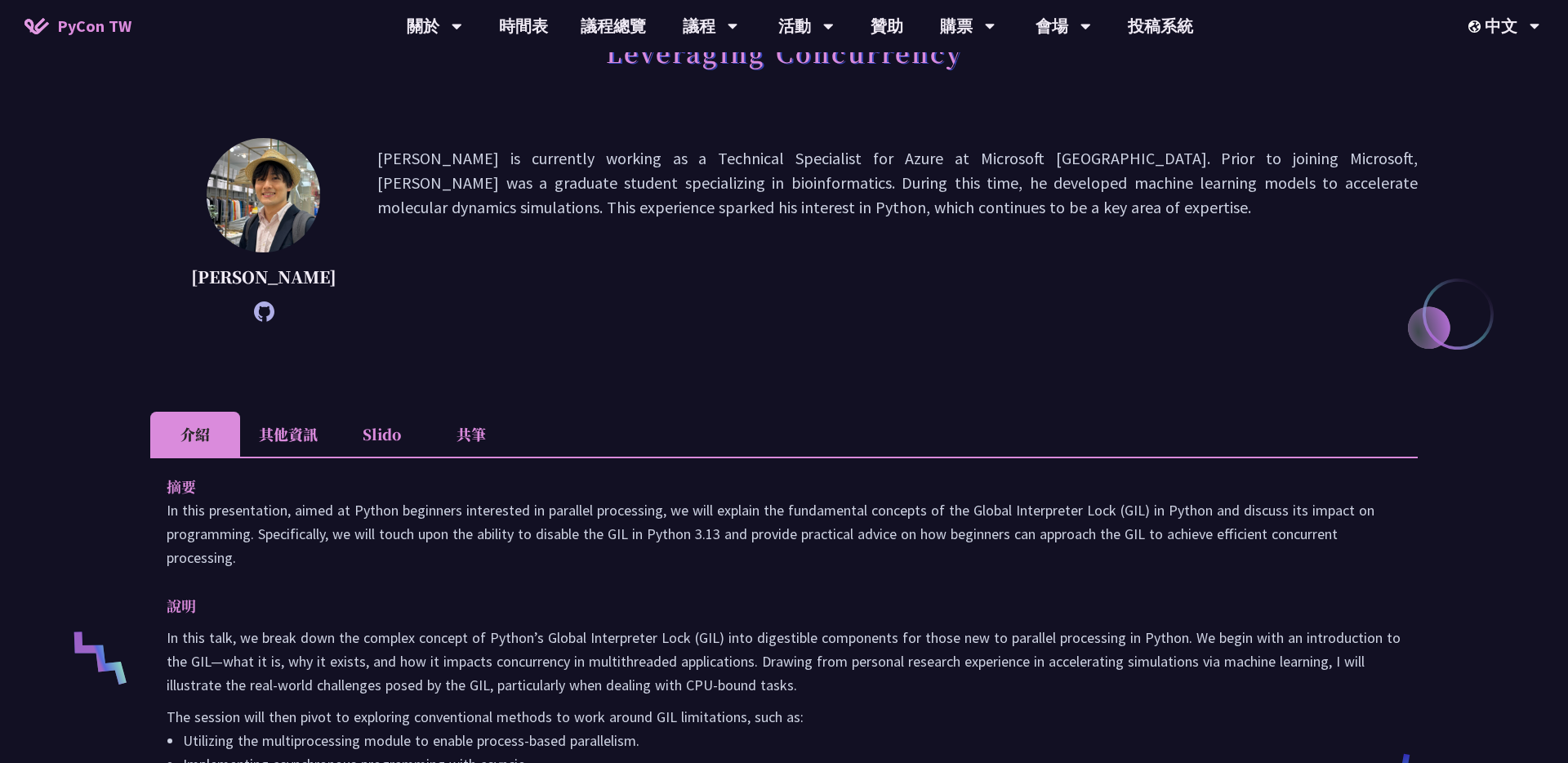
scroll to position [335, 0]
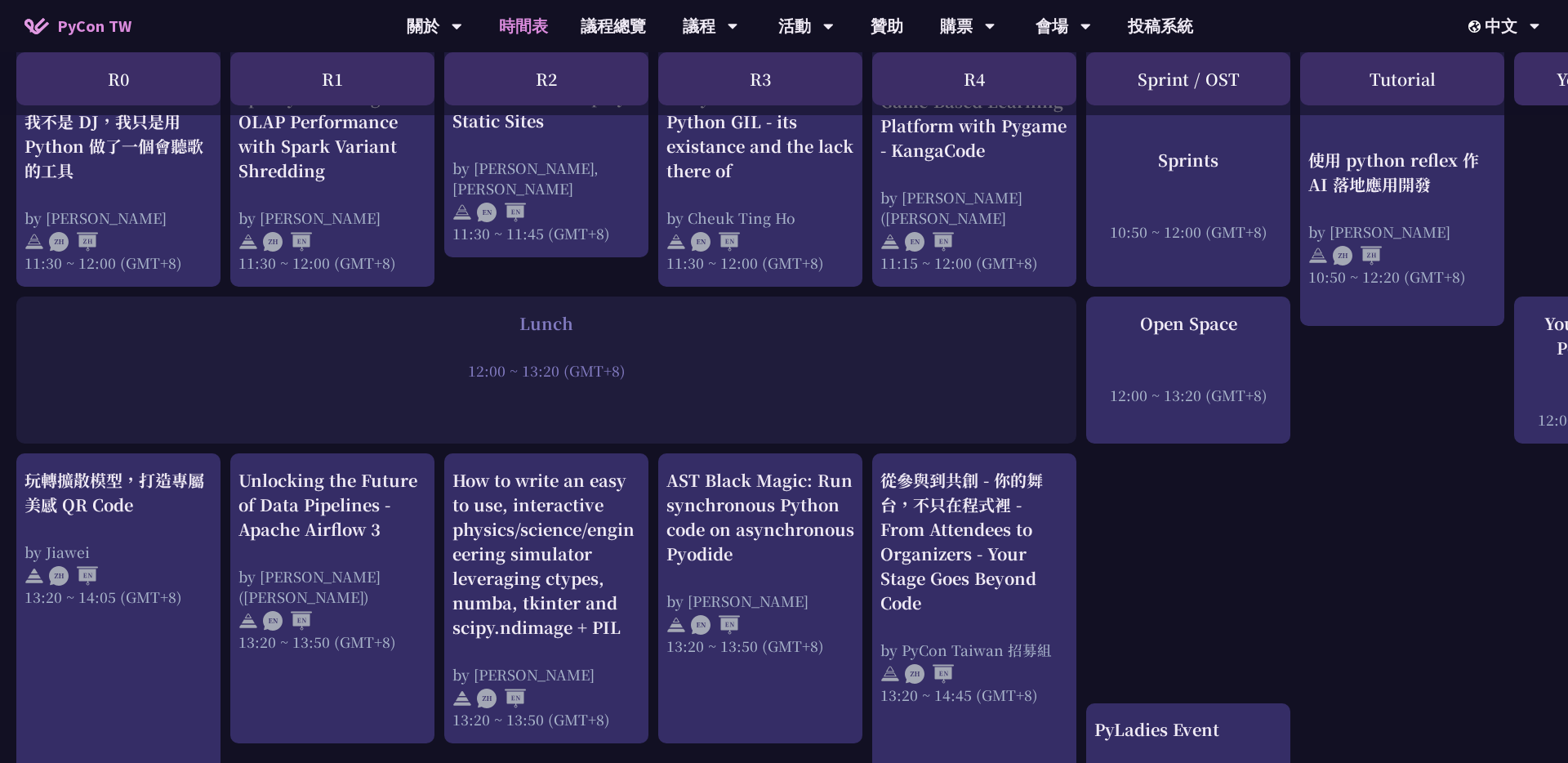
scroll to position [1058, 0]
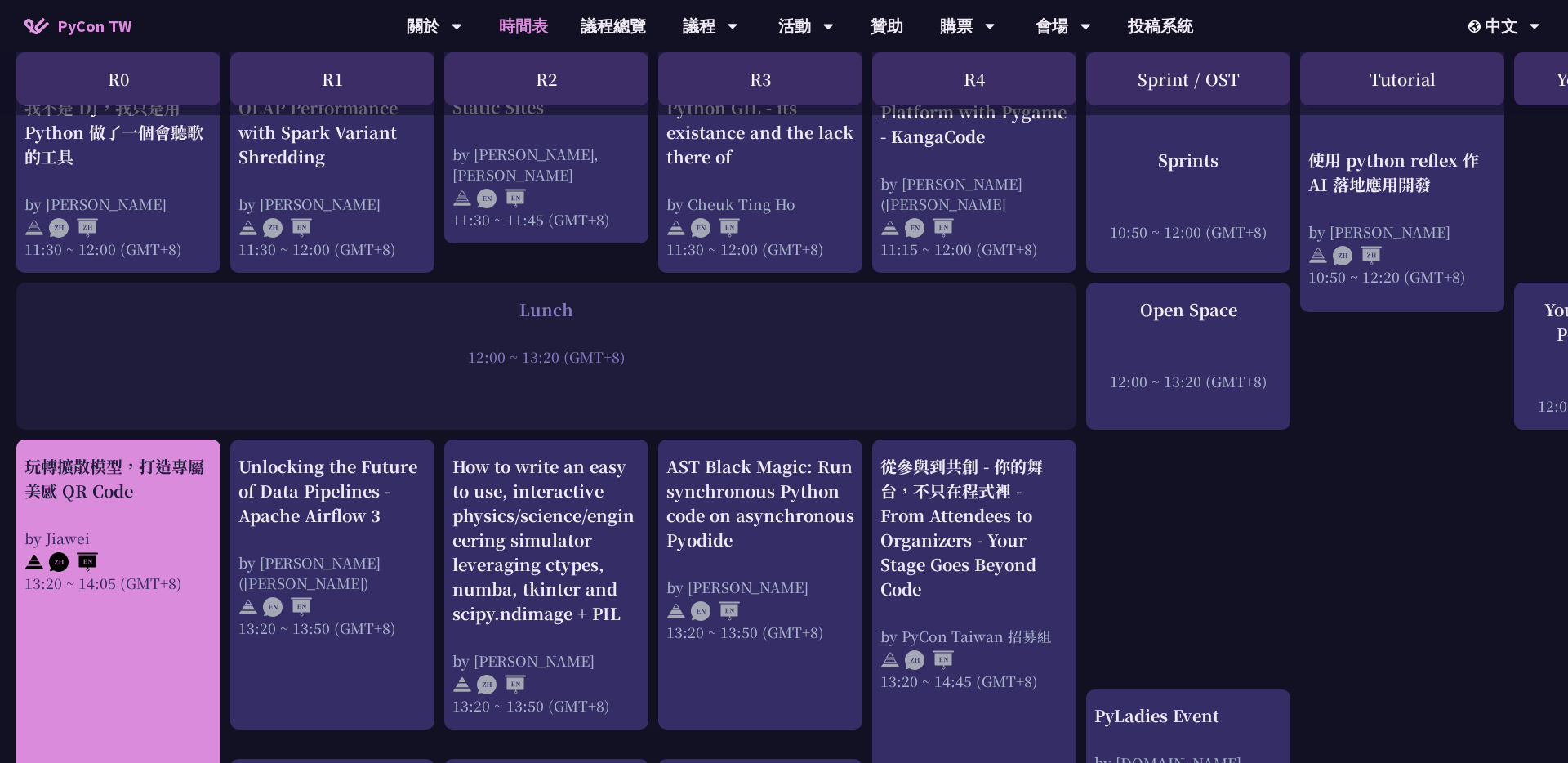
click at [134, 500] on div "玩轉擴散模型，打造專屬美感 QR Code" at bounding box center [118, 479] width 188 height 49
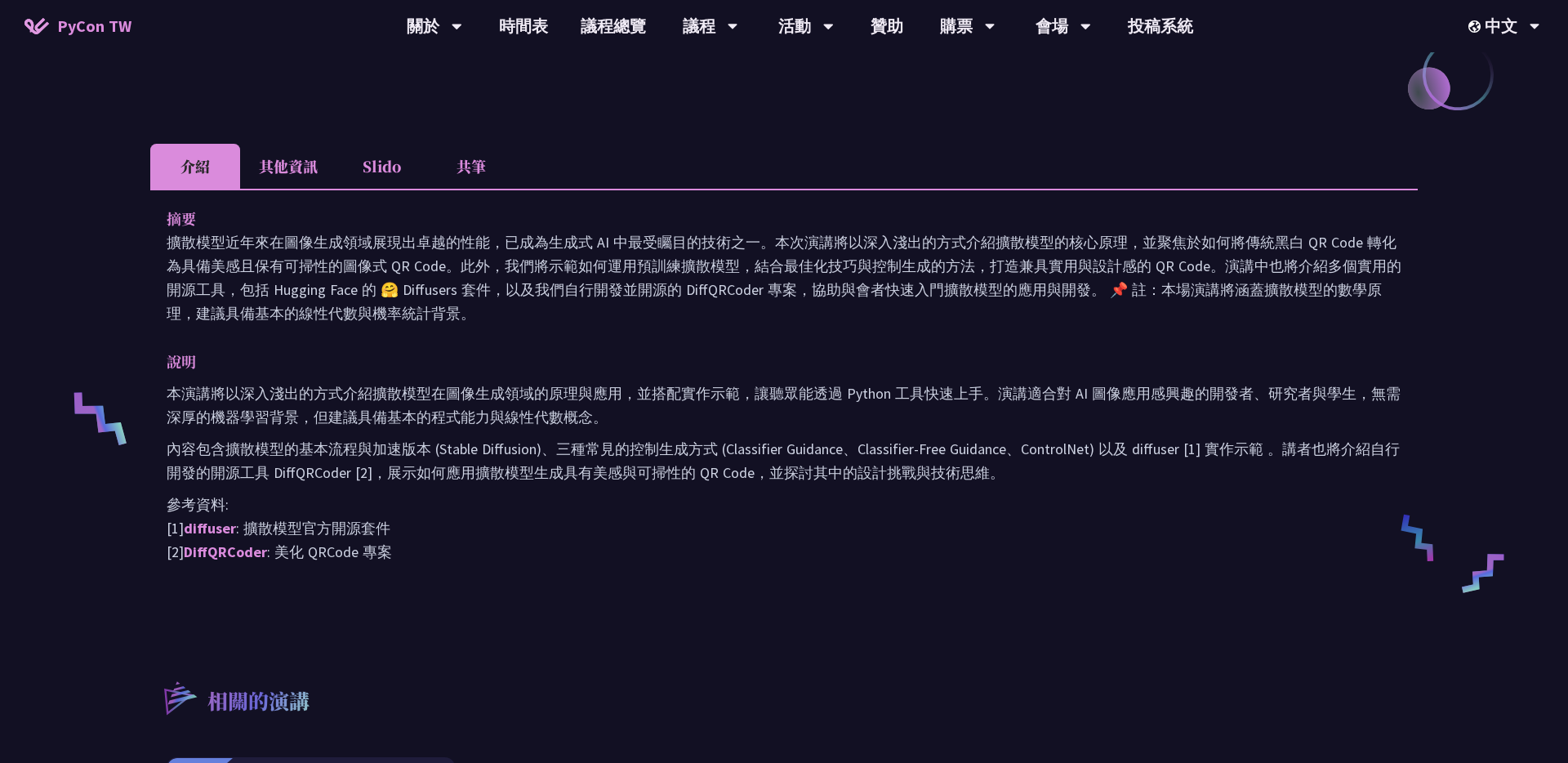
scroll to position [412, 0]
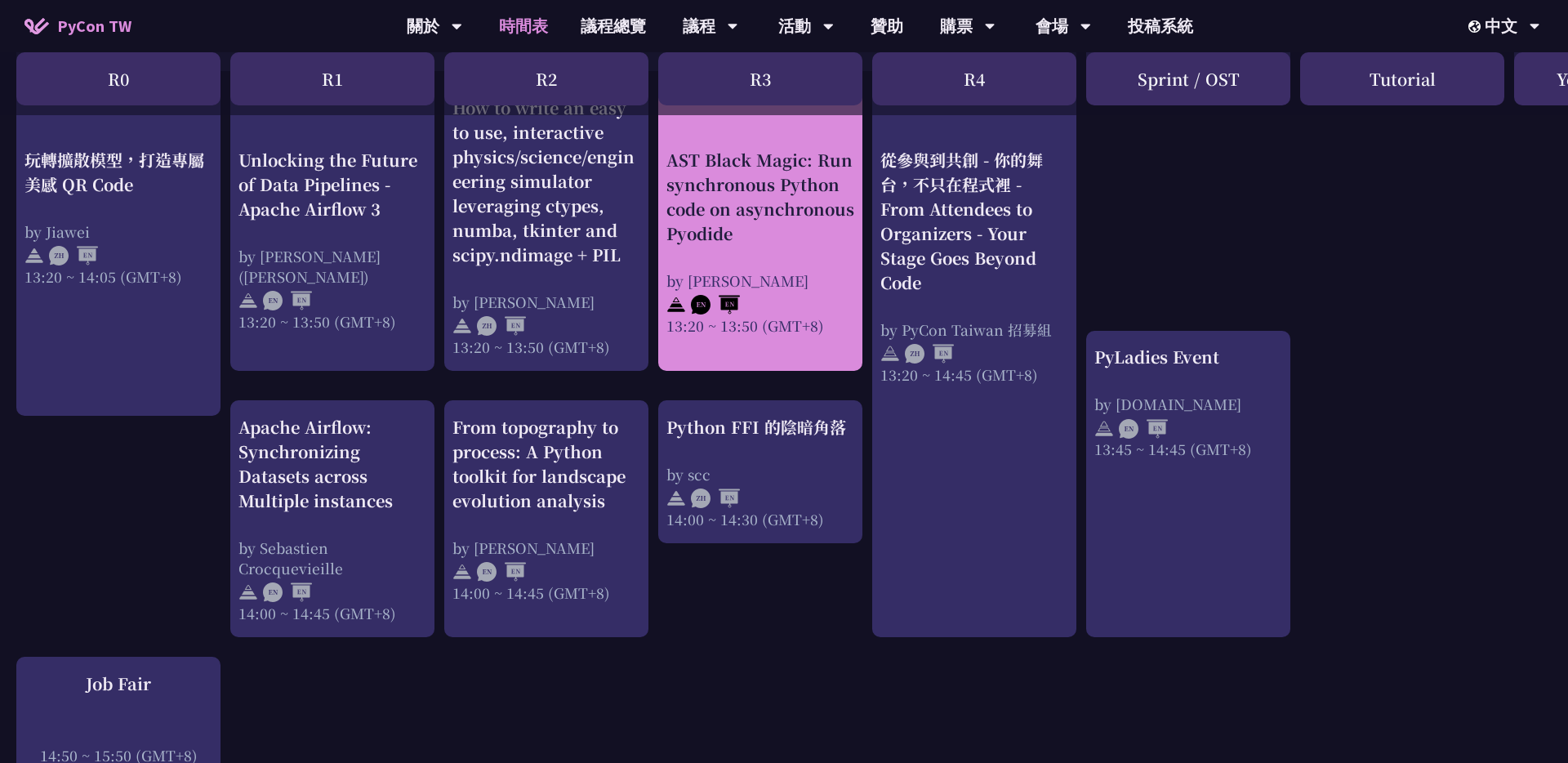
scroll to position [1414, 0]
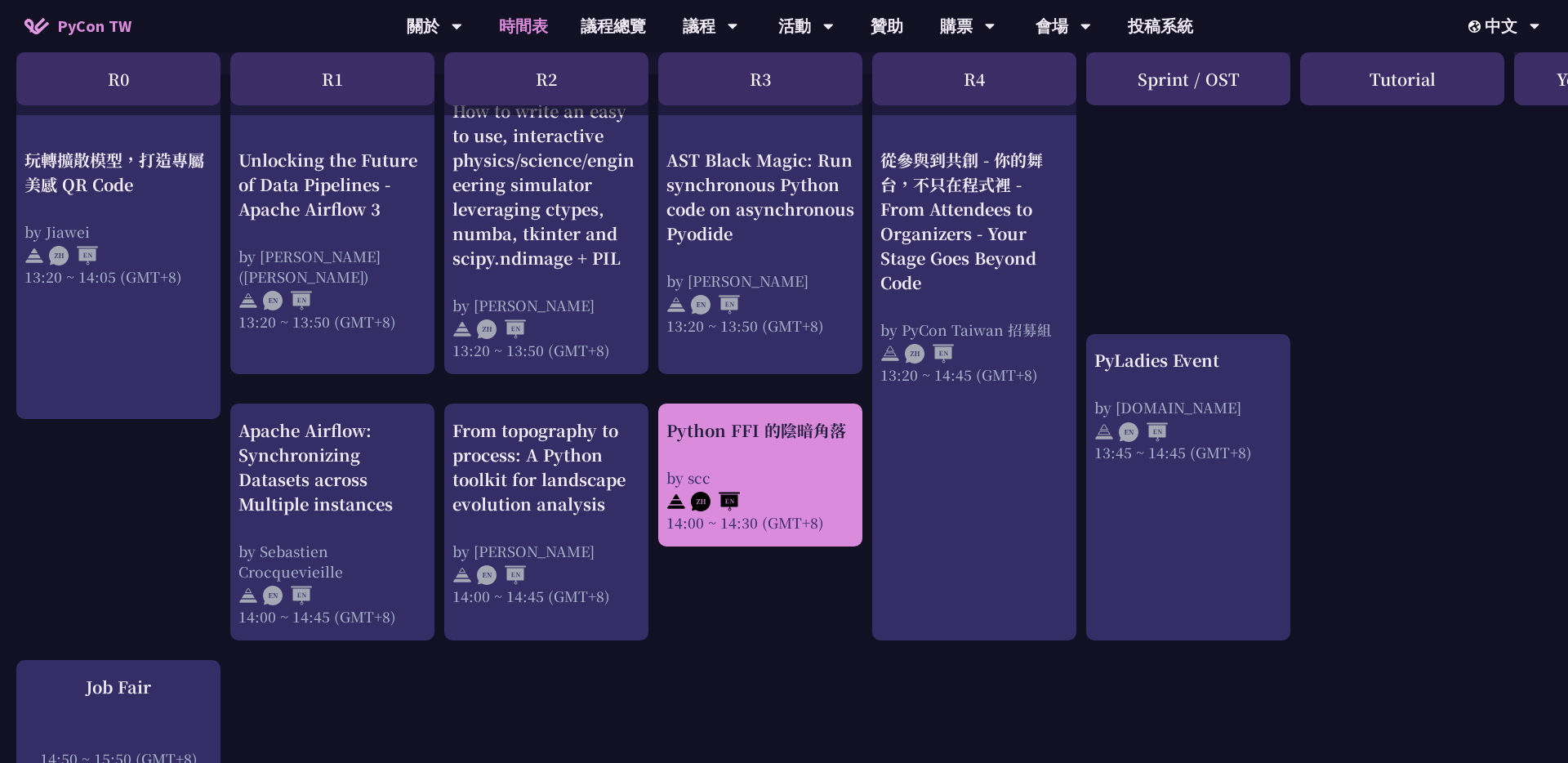
click at [783, 468] on div "by scc" at bounding box center [760, 478] width 188 height 20
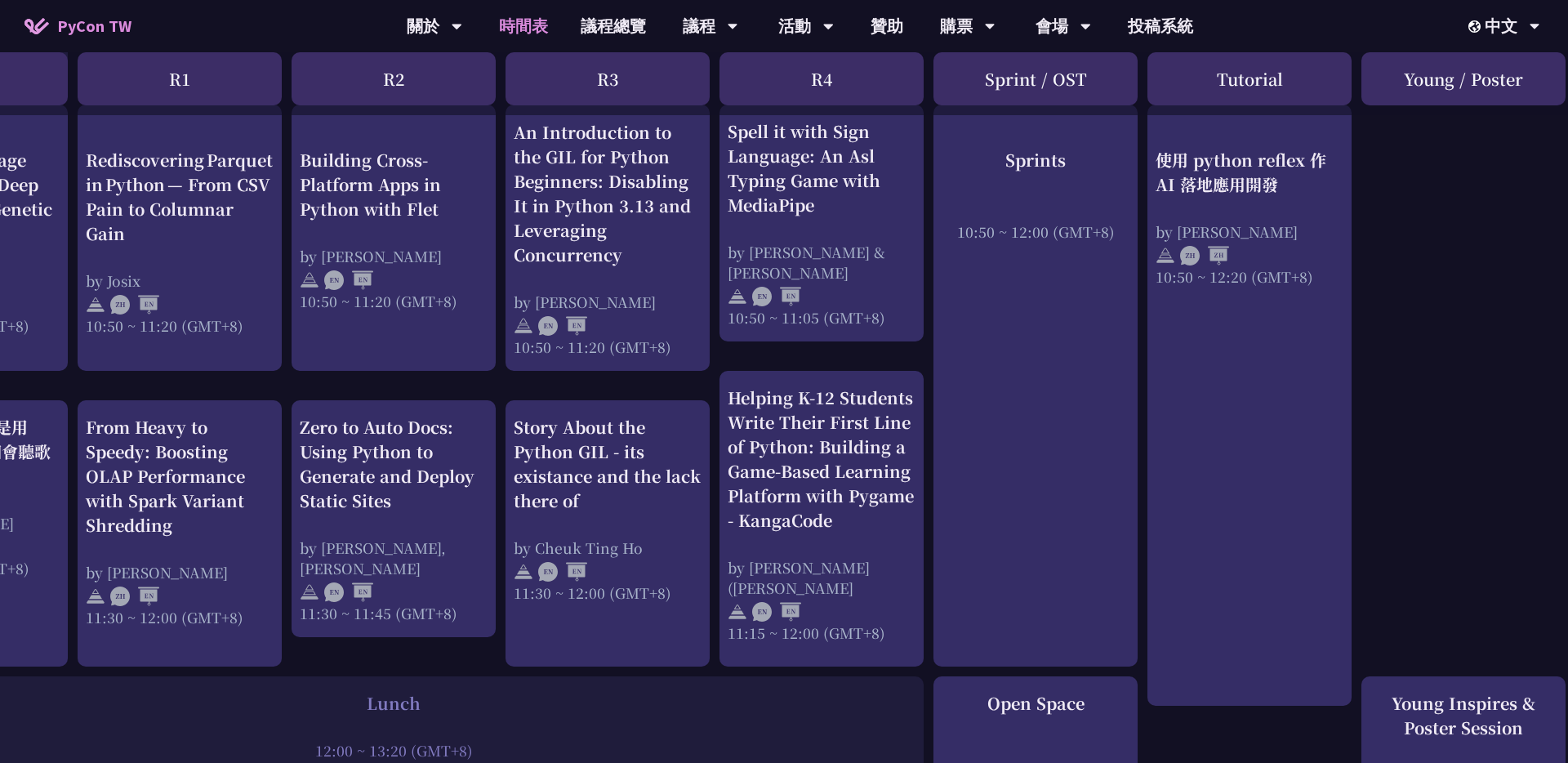
scroll to position [664, 153]
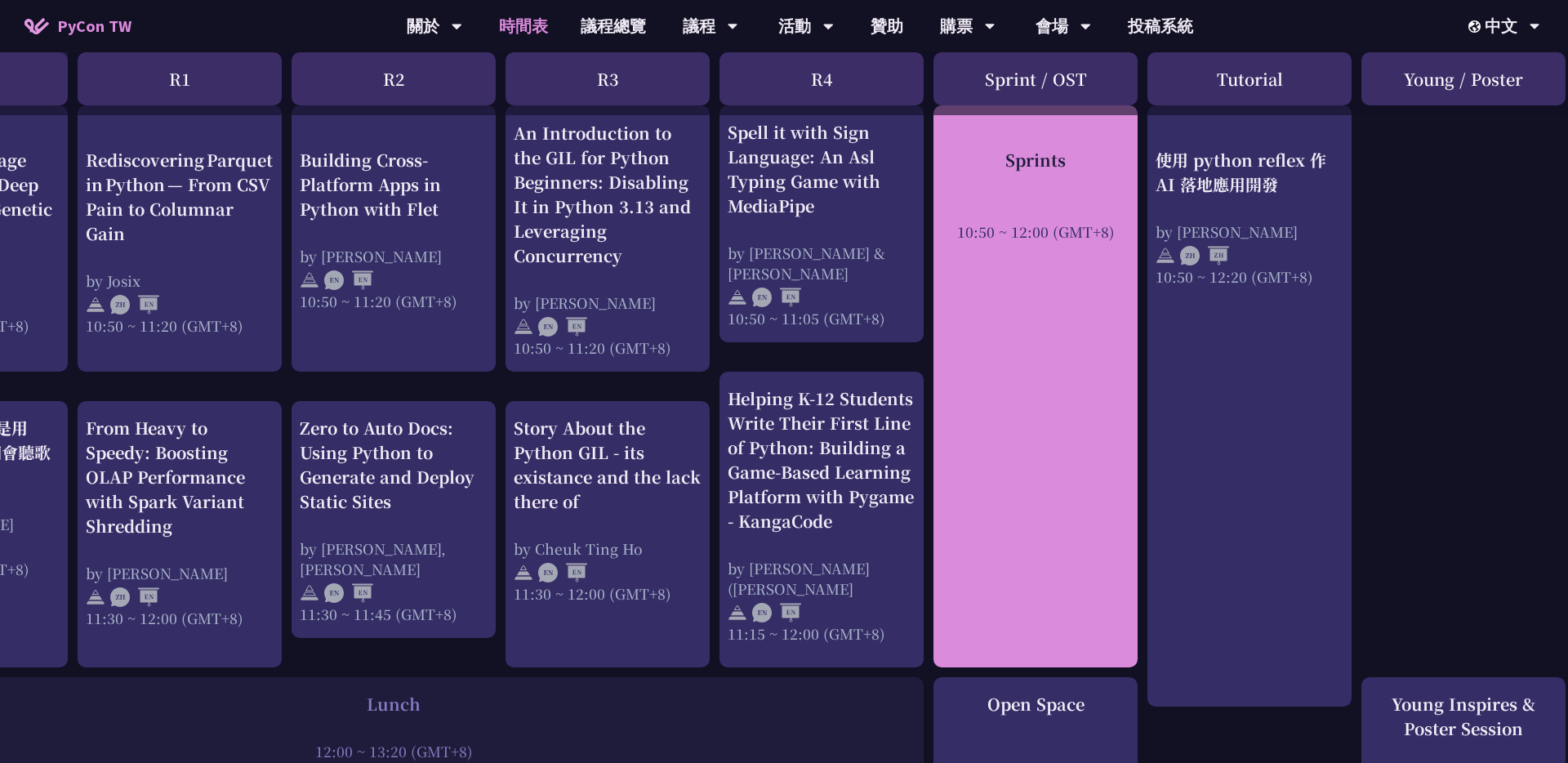
click at [783, 369] on div "Sprints 10:50 ~ 12:00 (GMT+8)" at bounding box center [1035, 387] width 204 height 562
click at [783, 143] on div "Sprints 10:50 ~ 12:00 (GMT+8)" at bounding box center [1035, 387] width 204 height 562
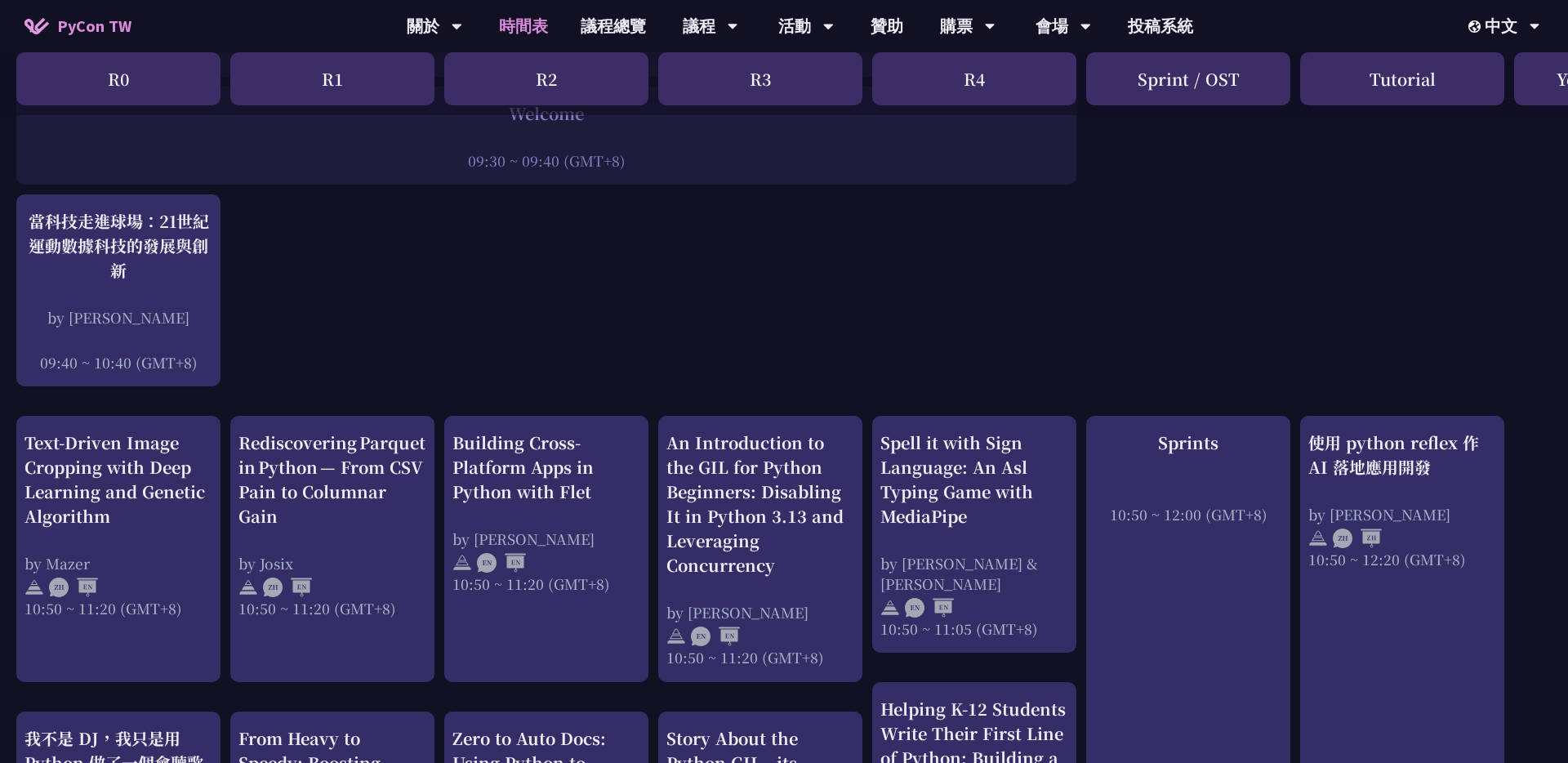
scroll to position [0, 0]
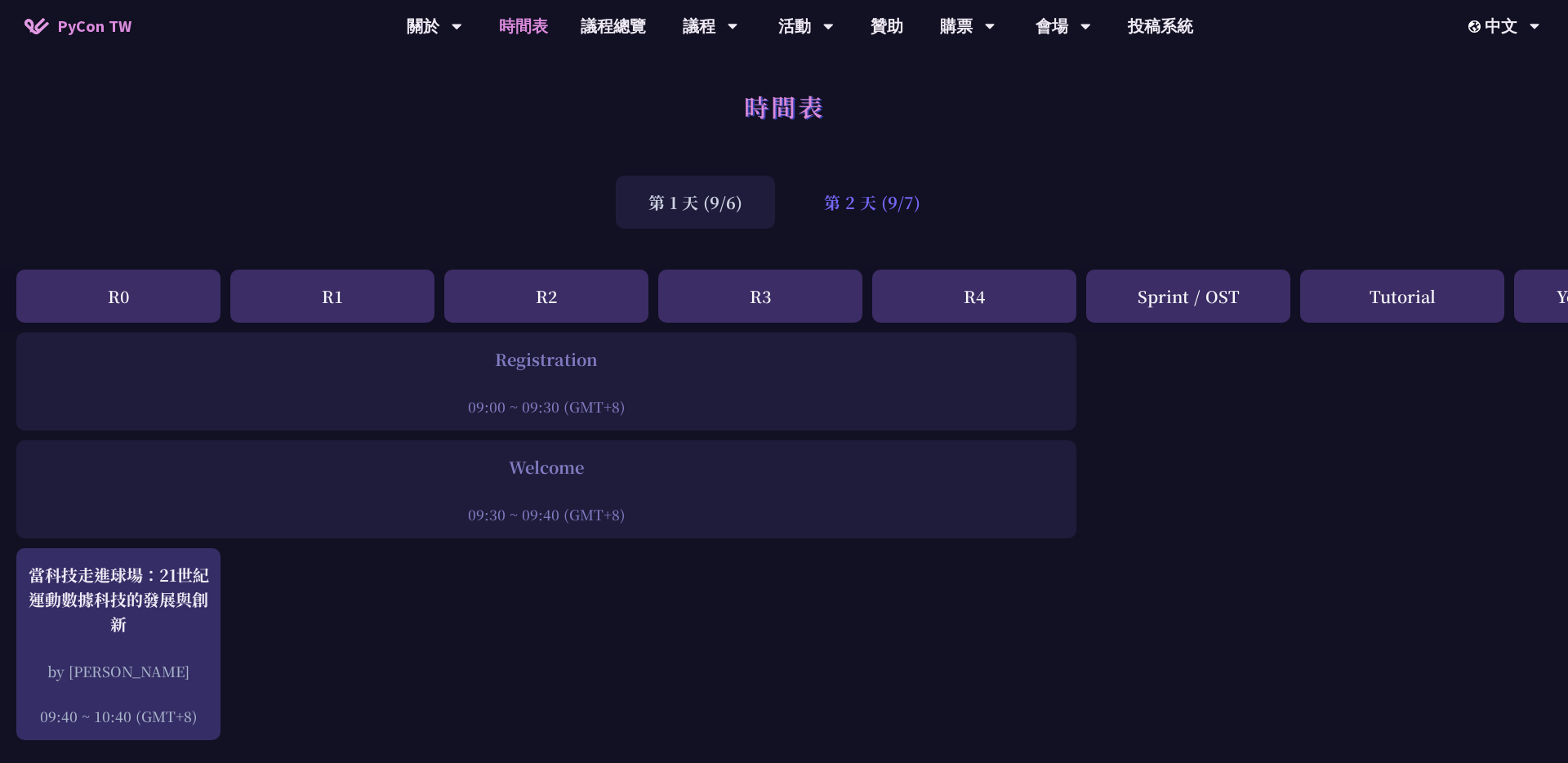
click at [783, 188] on div "第 2 天 (9/7)" at bounding box center [873, 202] width 162 height 53
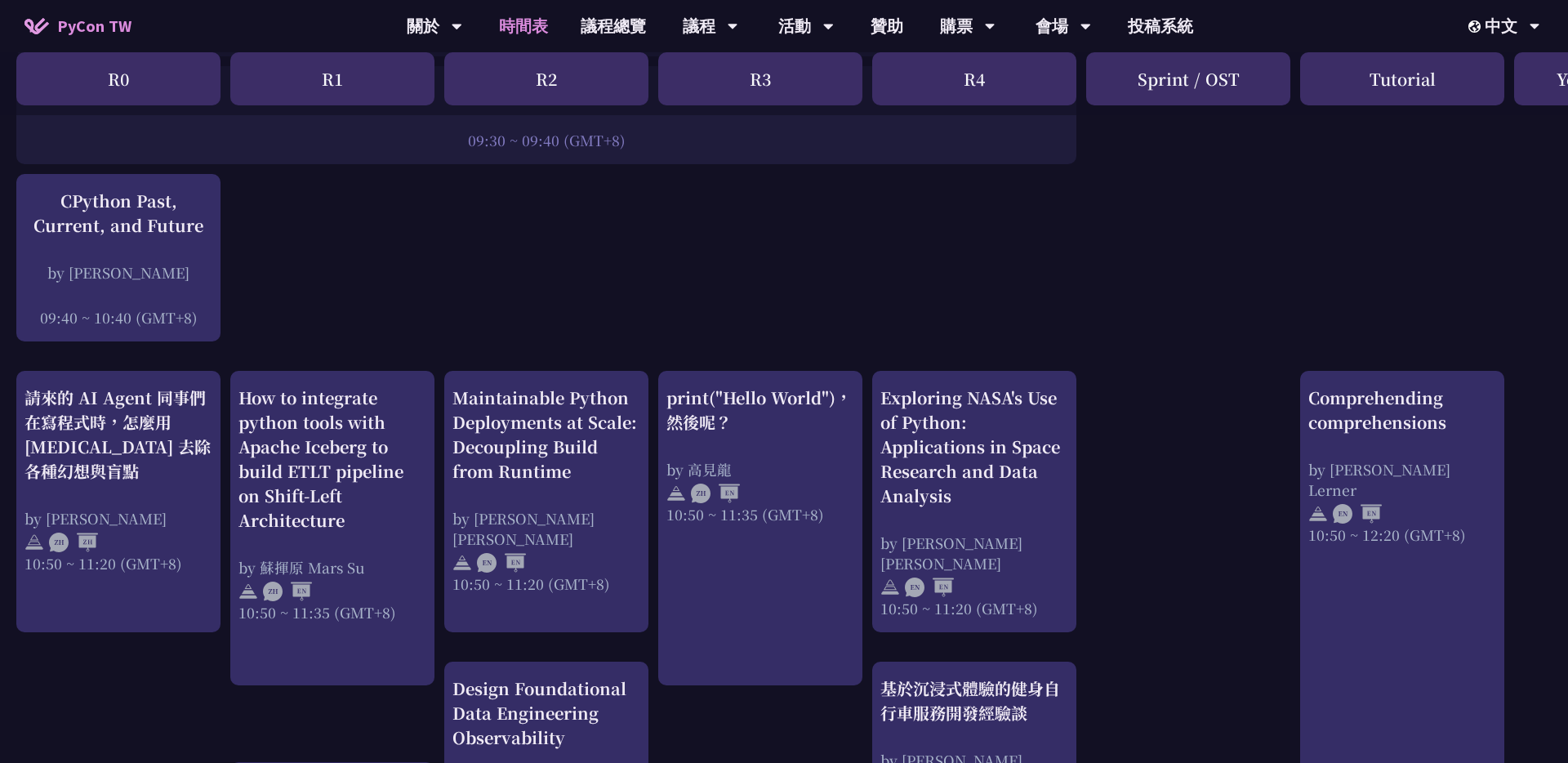
scroll to position [444, 0]
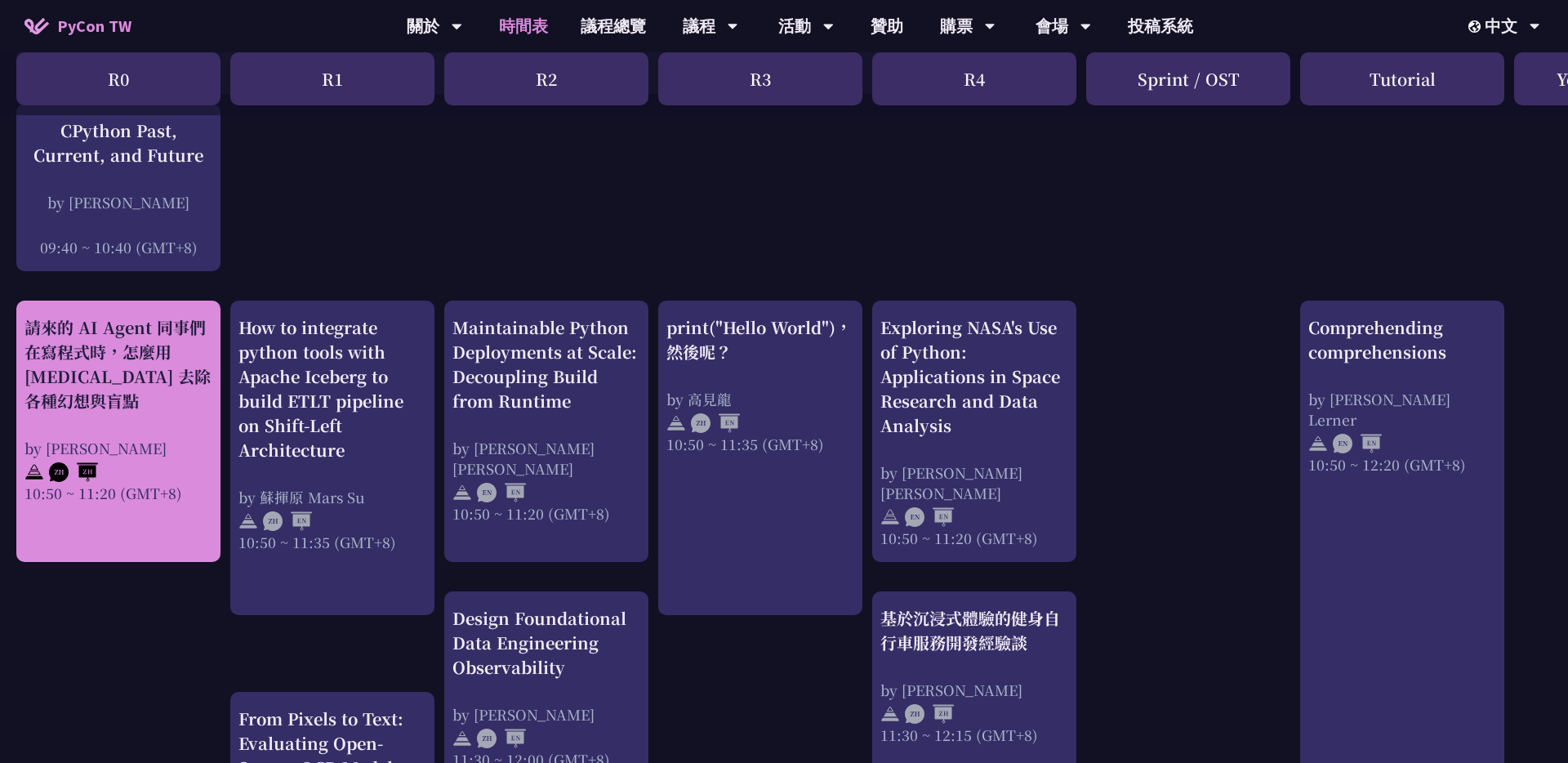
click at [133, 371] on div "請來的 AI Agent 同事們在寫程式時，怎麼用 pytest 去除各種幻想與盲點" at bounding box center [118, 365] width 188 height 98
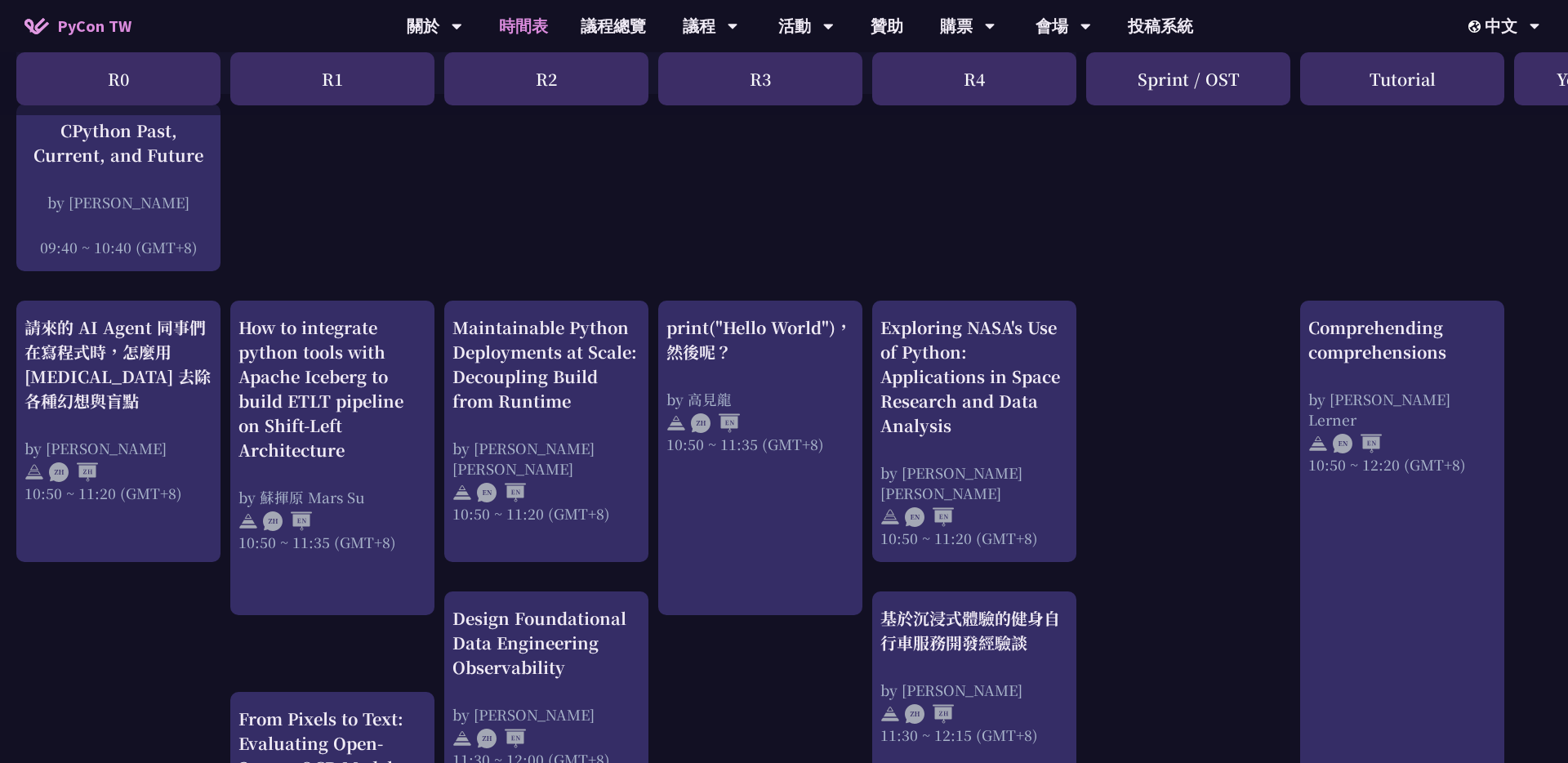
scroll to position [453, 0]
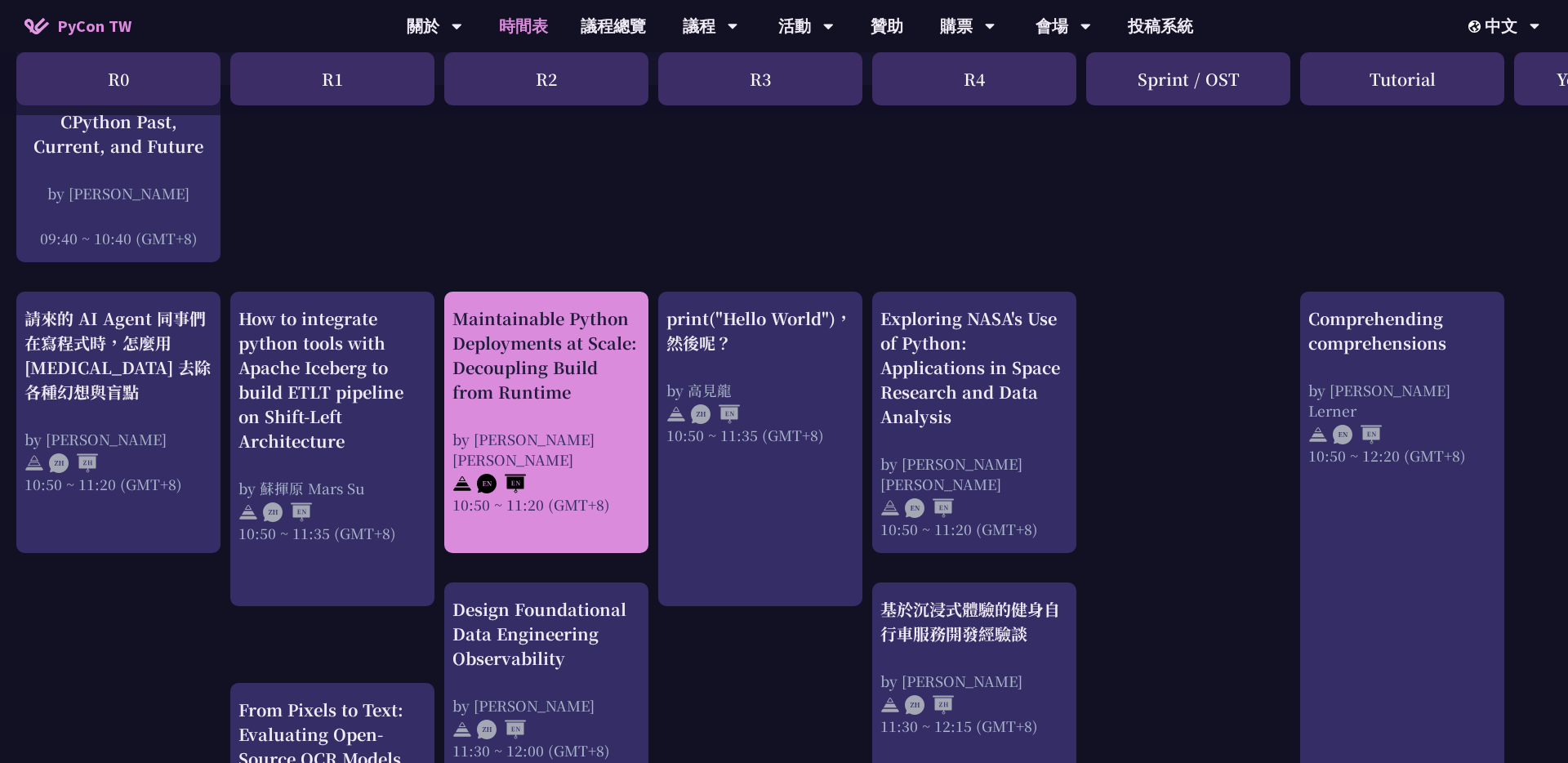
click at [572, 371] on div "Maintainable Python Deployments at Scale: Decoupling Build from Runtime" at bounding box center [546, 355] width 188 height 98
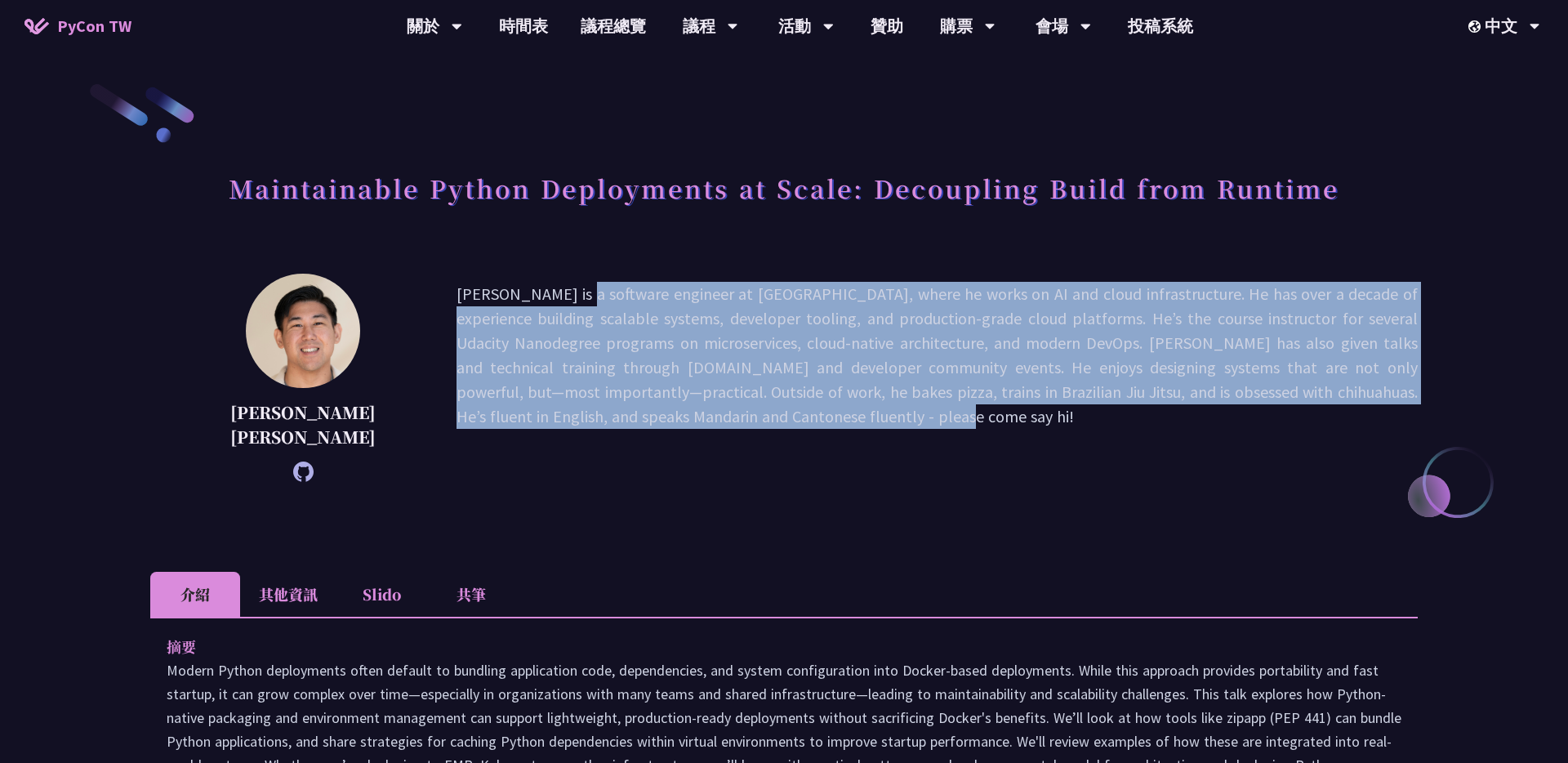
drag, startPoint x: 347, startPoint y: 296, endPoint x: 1207, endPoint y: 408, distance: 867.3
click at [783, 408] on p "Justin is a software engineer at Notion, where he works on AI and cloud infrast…" at bounding box center [937, 377] width 961 height 192
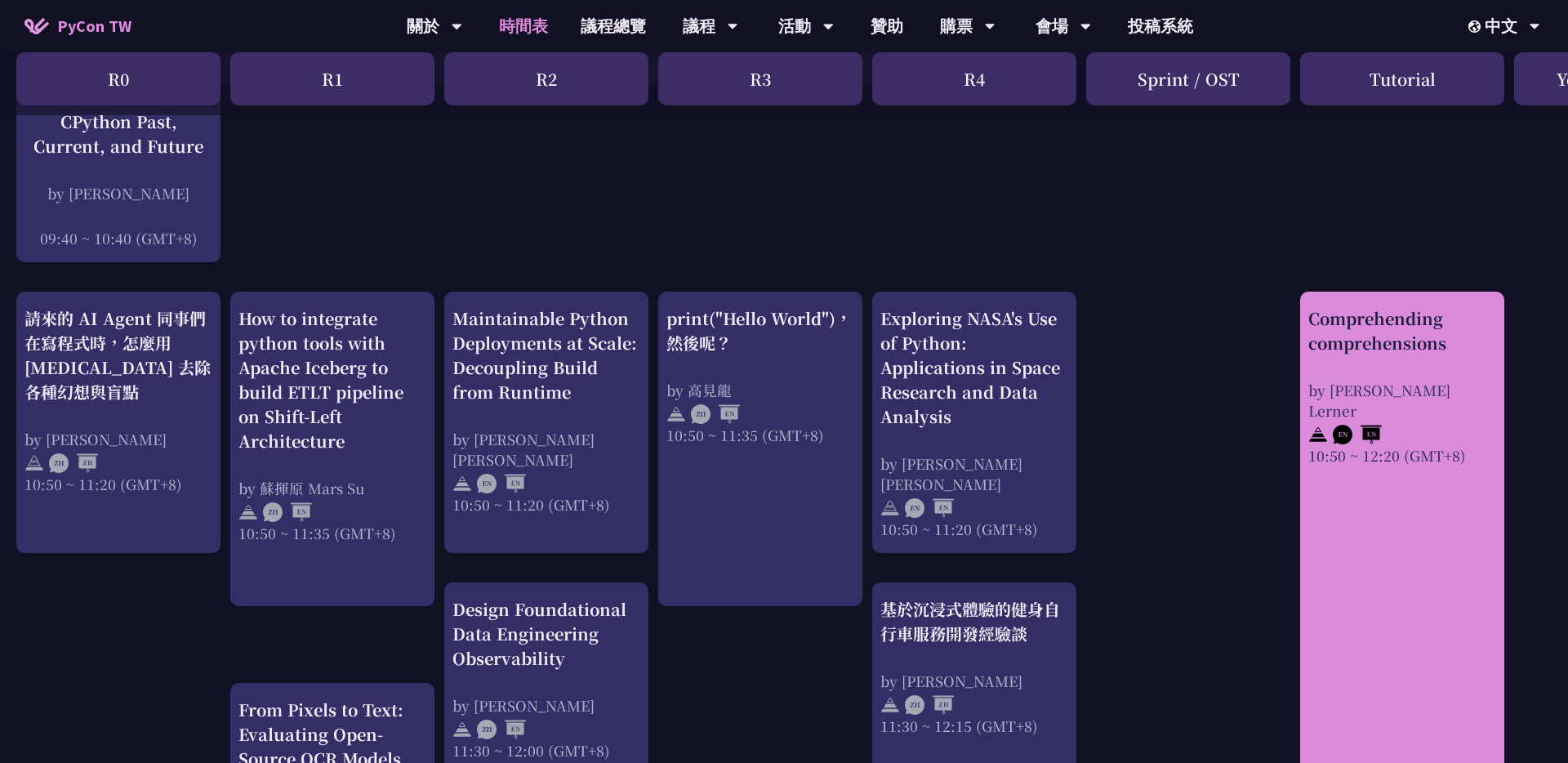
click at [783, 316] on div "Comprehending comprehensions" at bounding box center [1402, 331] width 188 height 49
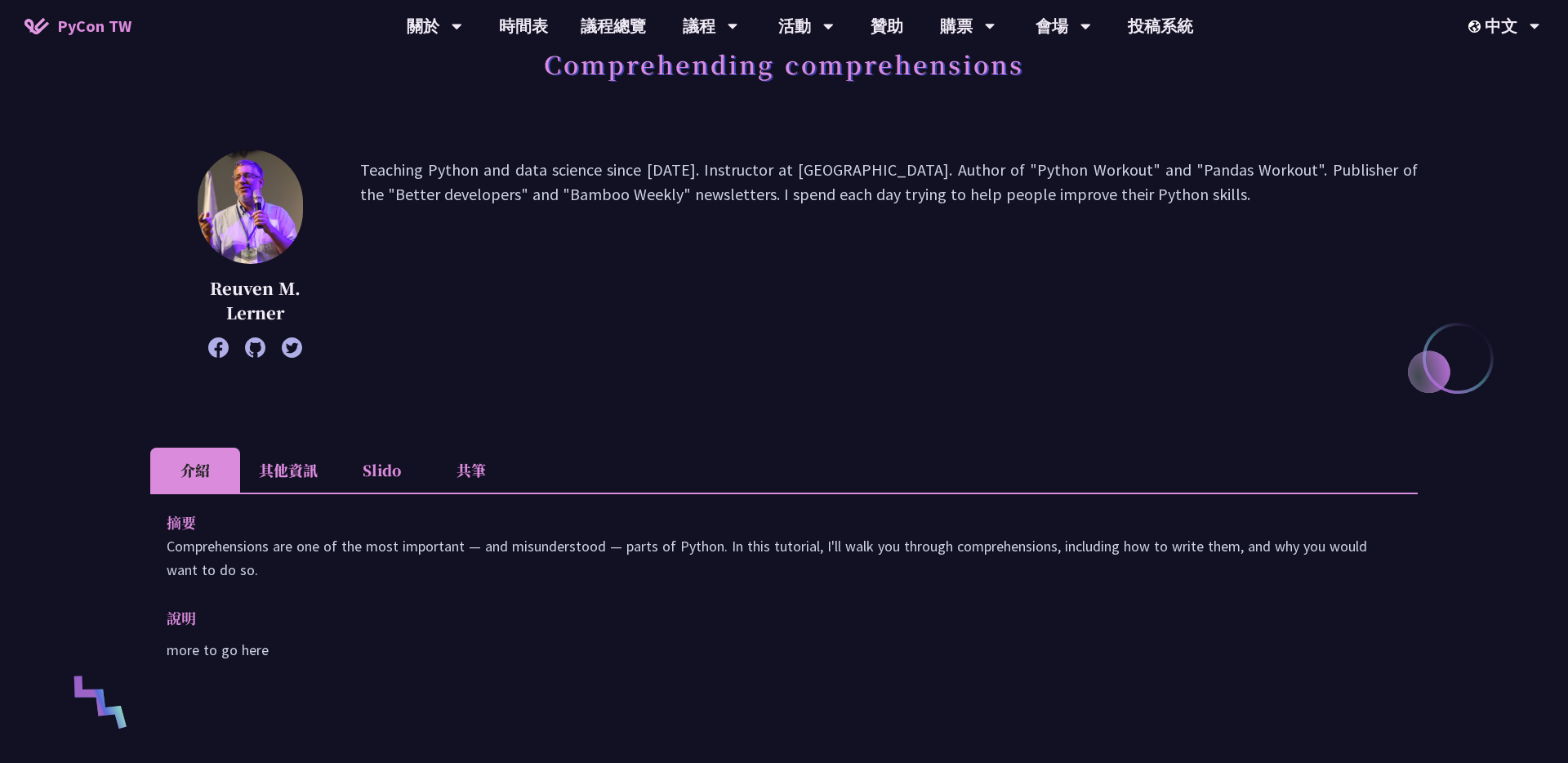
scroll to position [380, 0]
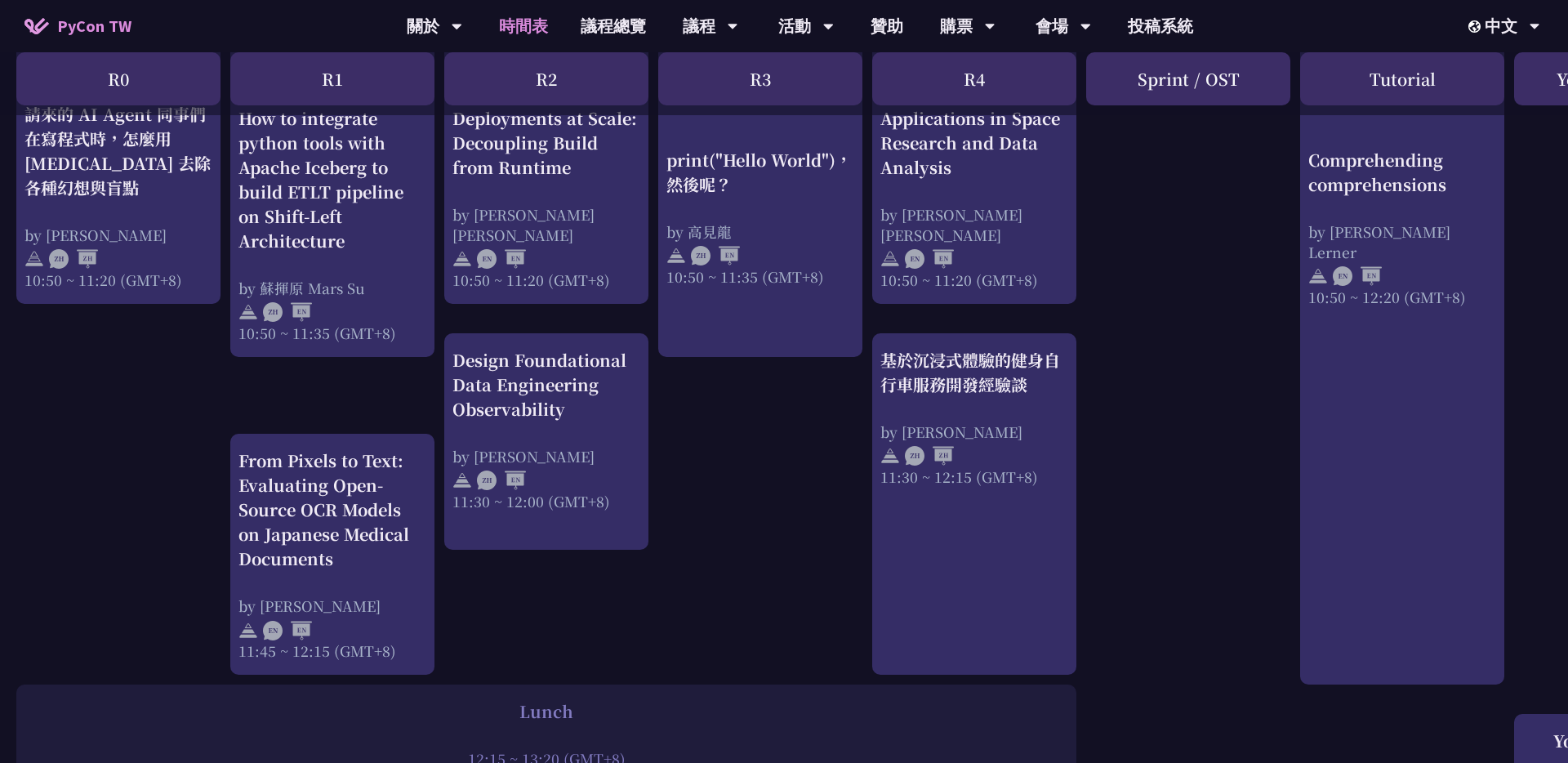
scroll to position [700, 0]
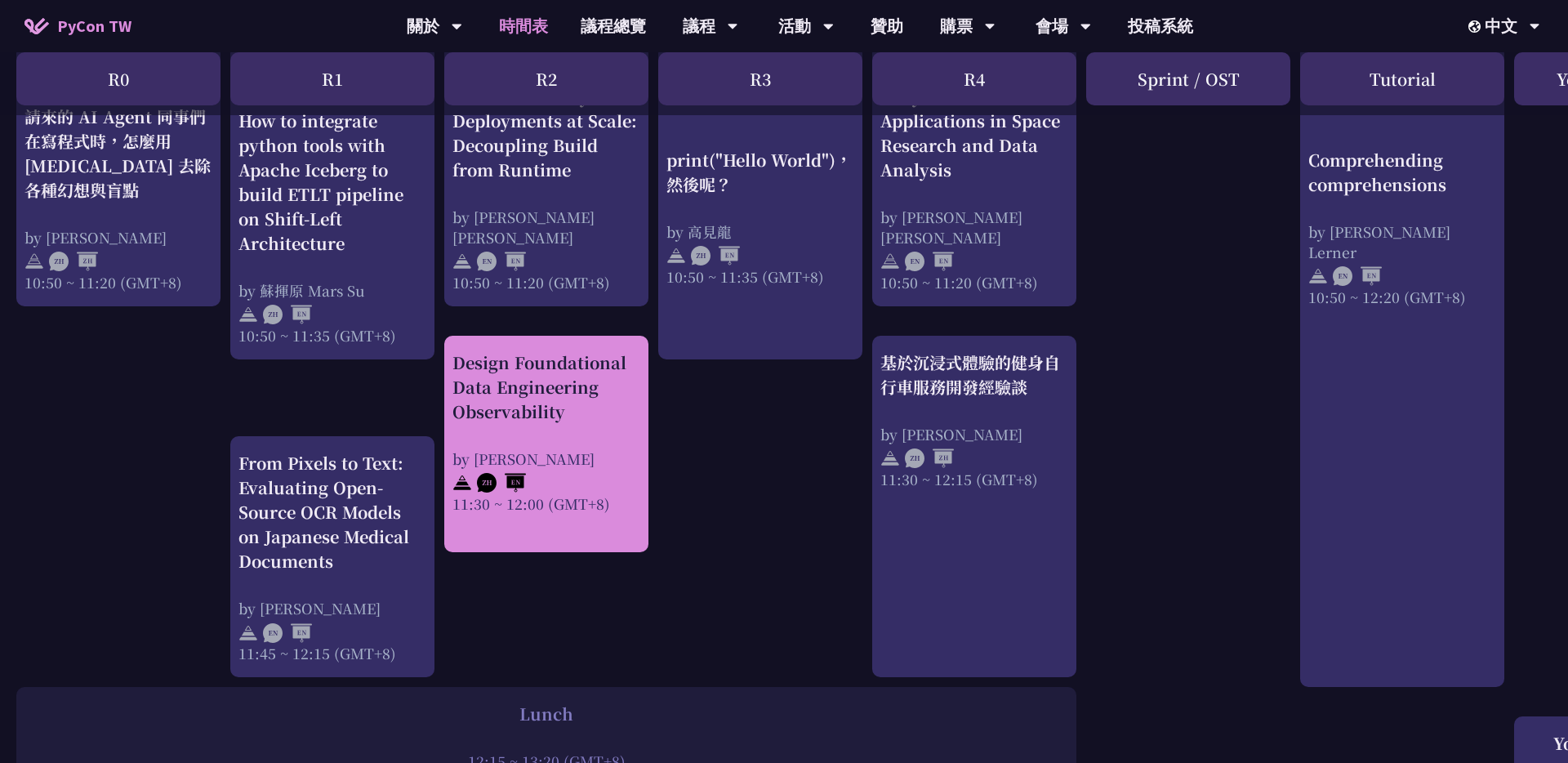
click at [591, 405] on div "Design Foundational Data Engineering Observability" at bounding box center [546, 387] width 188 height 73
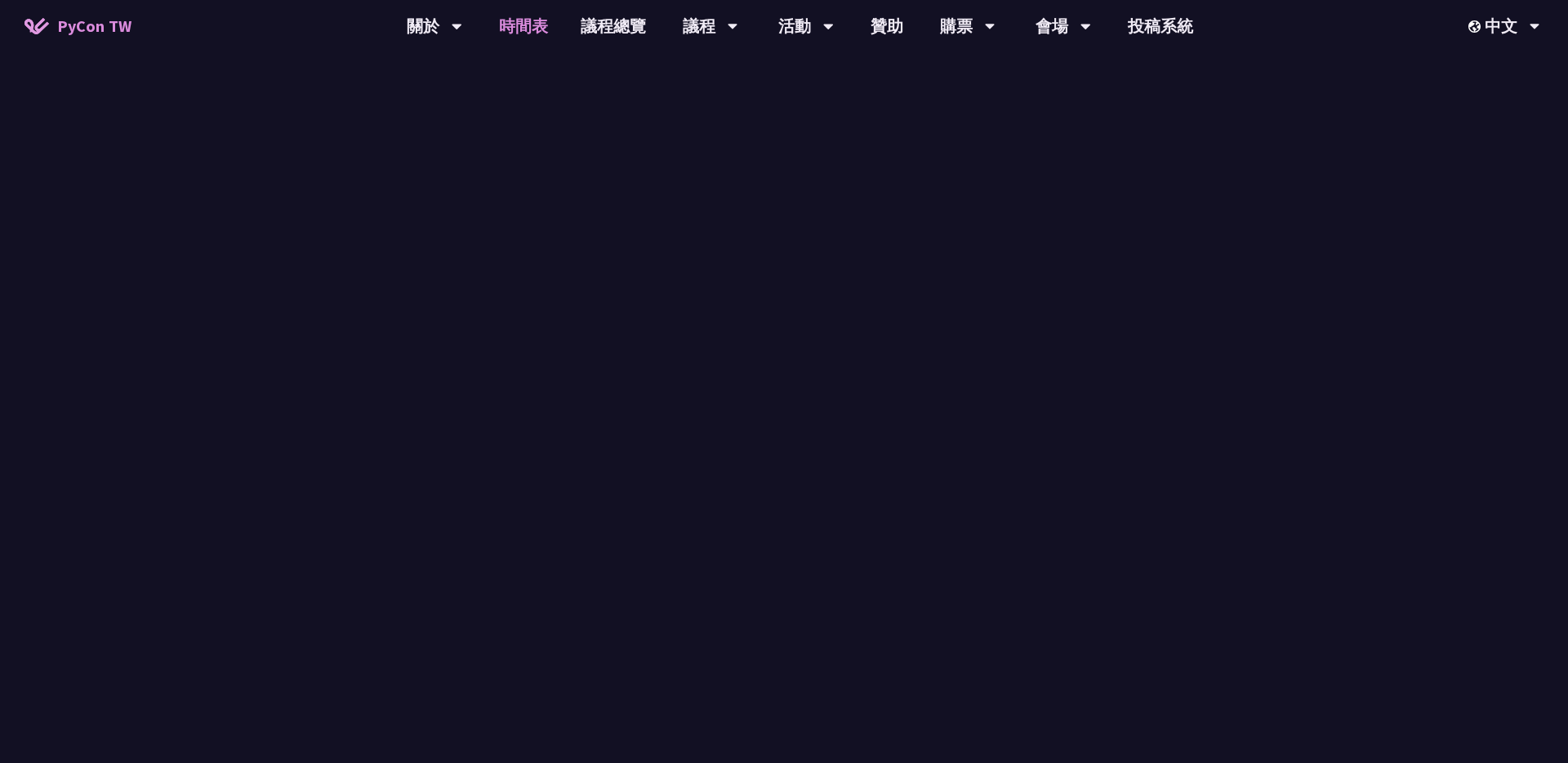
scroll to position [700, 0]
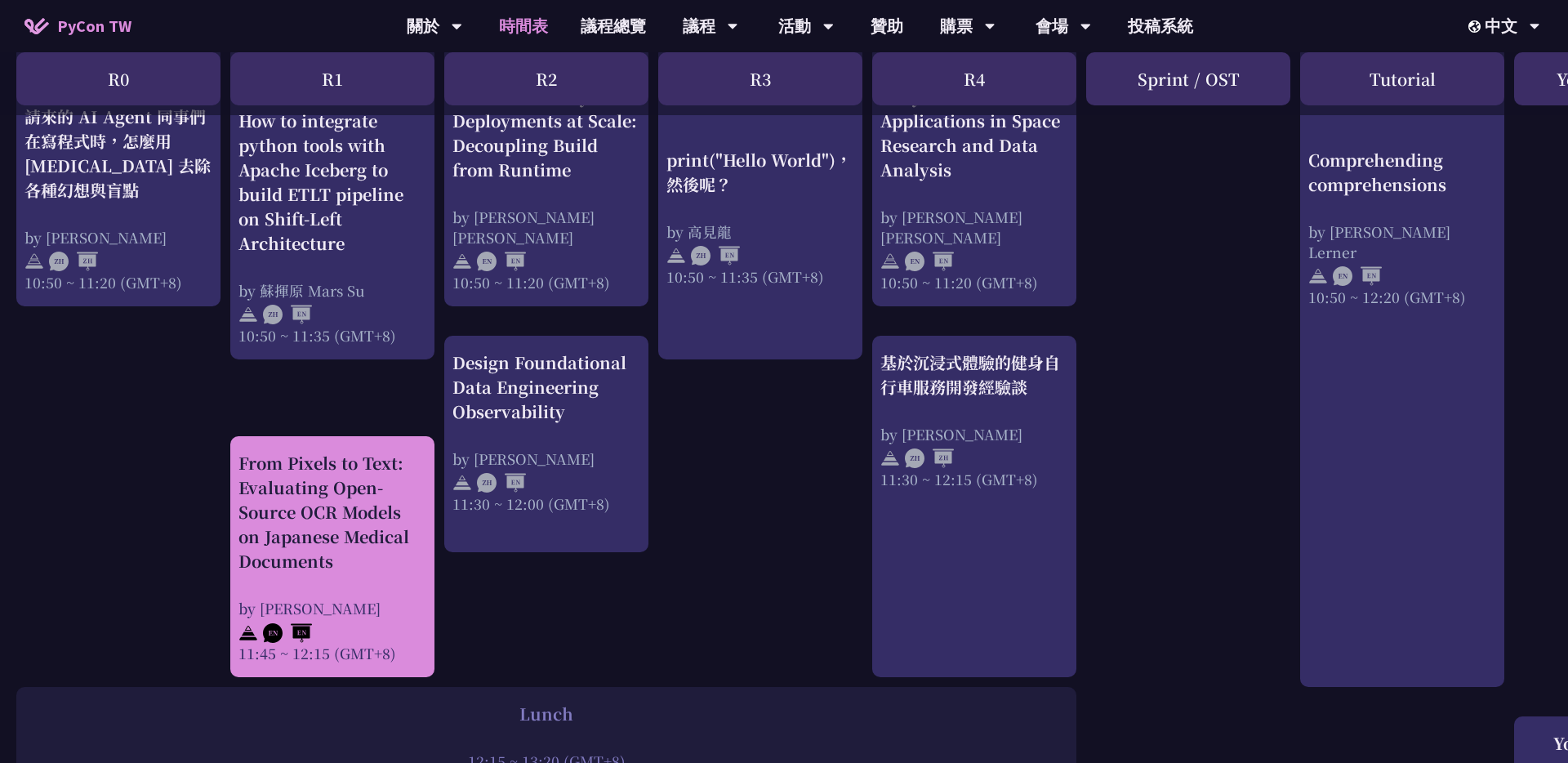
click at [290, 569] on div "From Pixels to Text: Evaluating Open-Source OCR Models on Japanese Medical Docu…" at bounding box center [333, 511] width 188 height 122
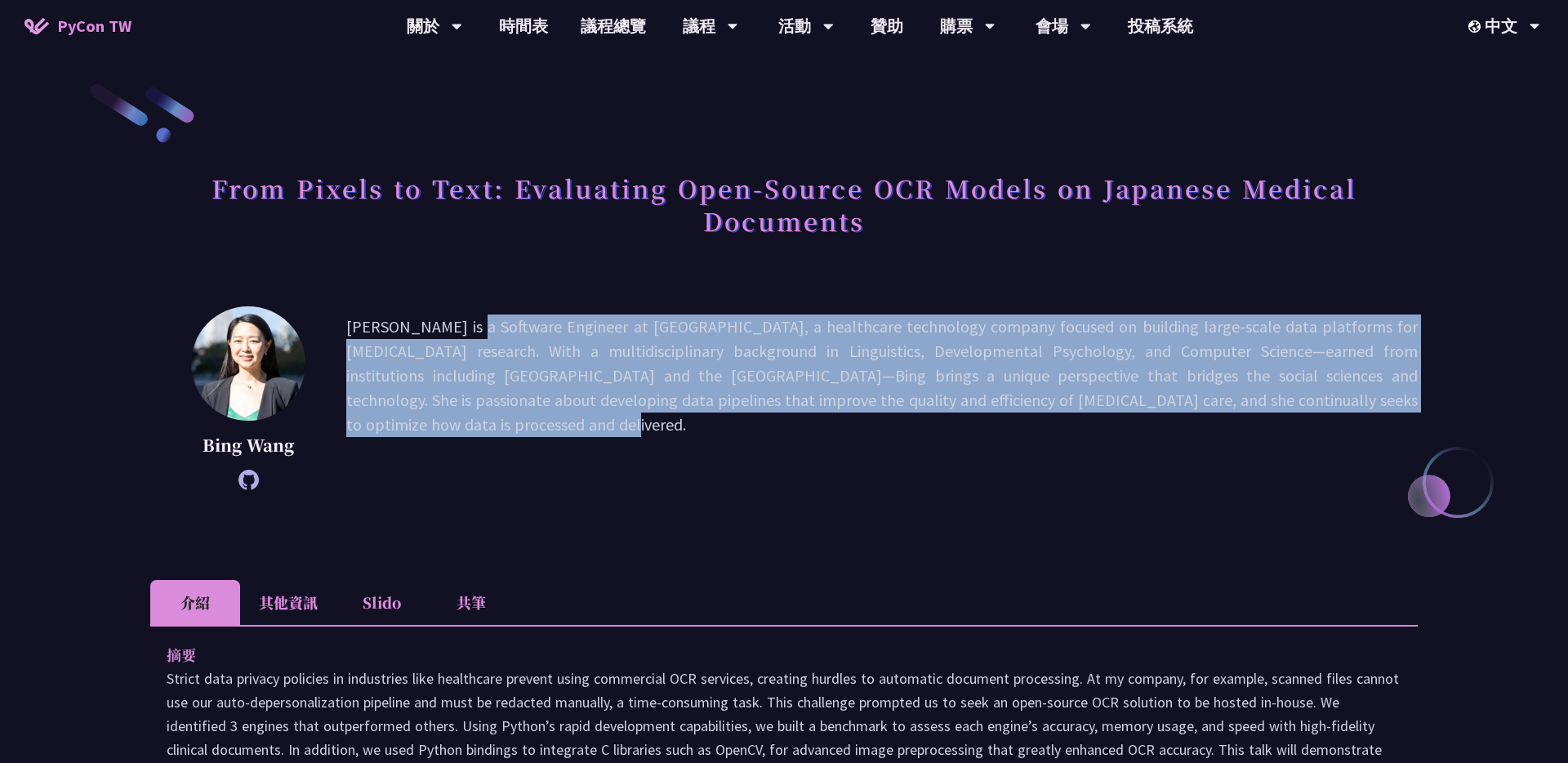
drag, startPoint x: 349, startPoint y: 325, endPoint x: 1210, endPoint y: 418, distance: 866.0
click at [783, 418] on p "Bing Wang is a Software Engineer at Flatiron, a healthcare technology company f…" at bounding box center [882, 398] width 1072 height 167
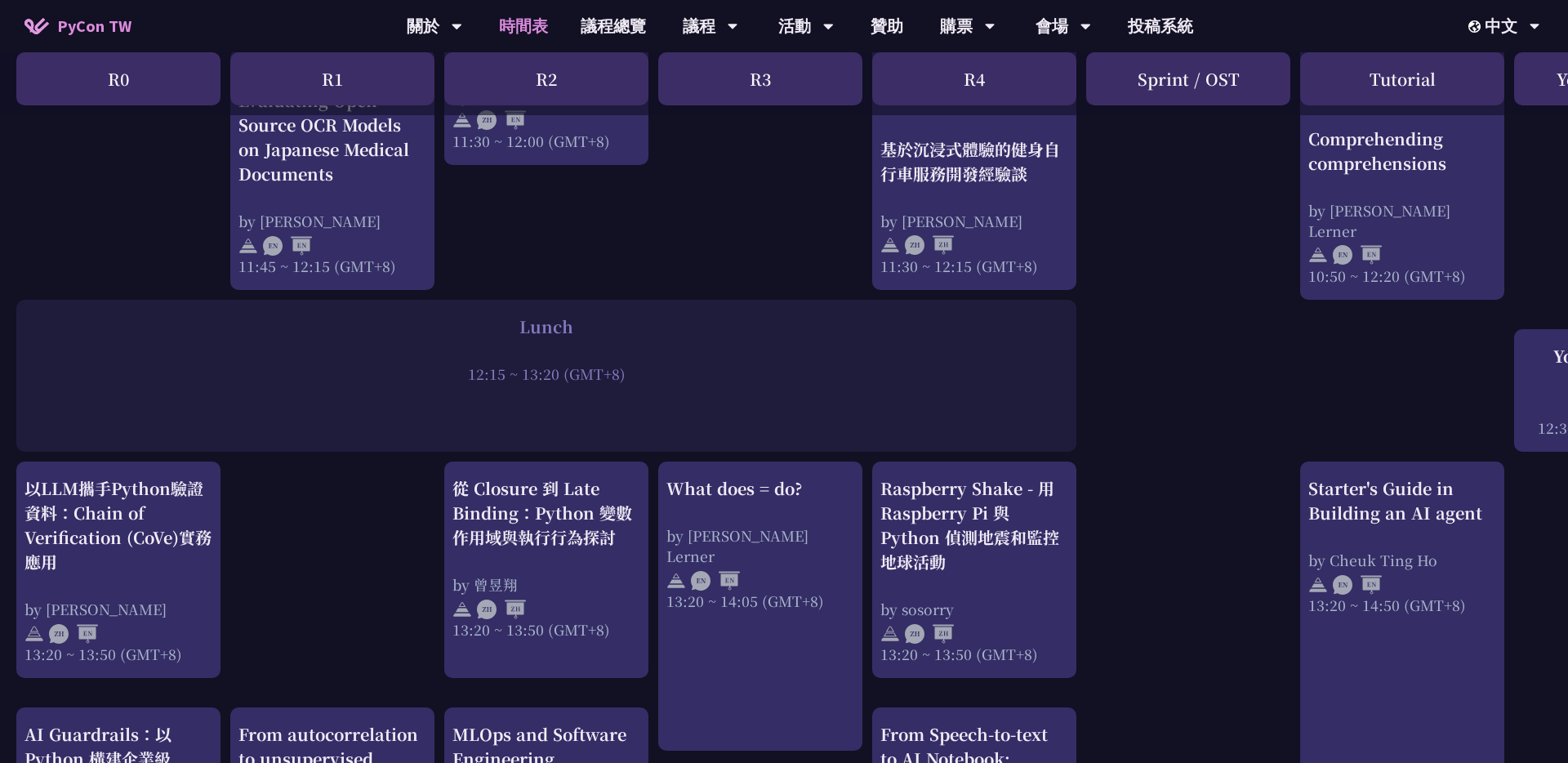
scroll to position [1242, 0]
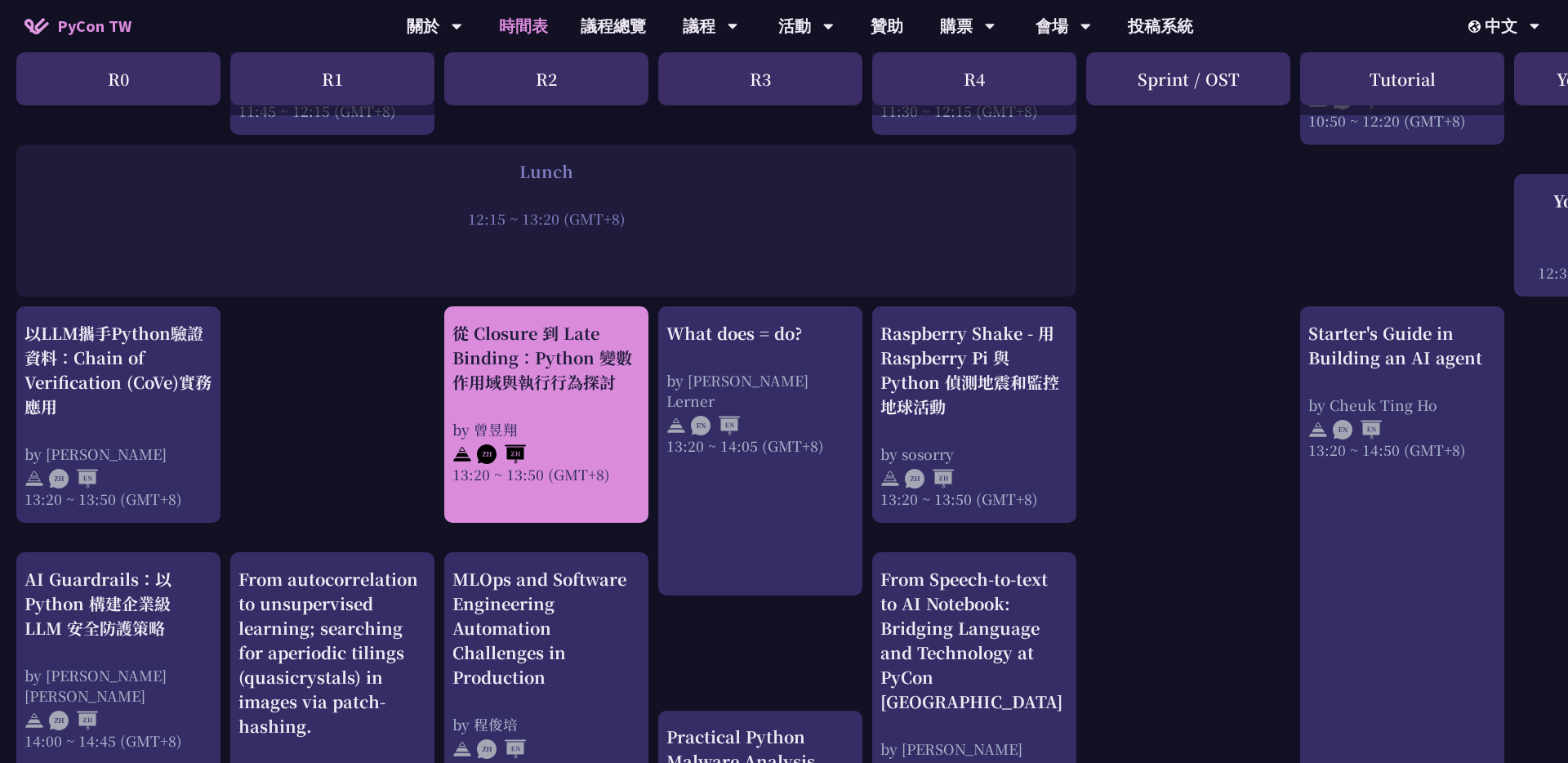
click at [576, 419] on div "by 曾昱翔" at bounding box center [546, 429] width 188 height 20
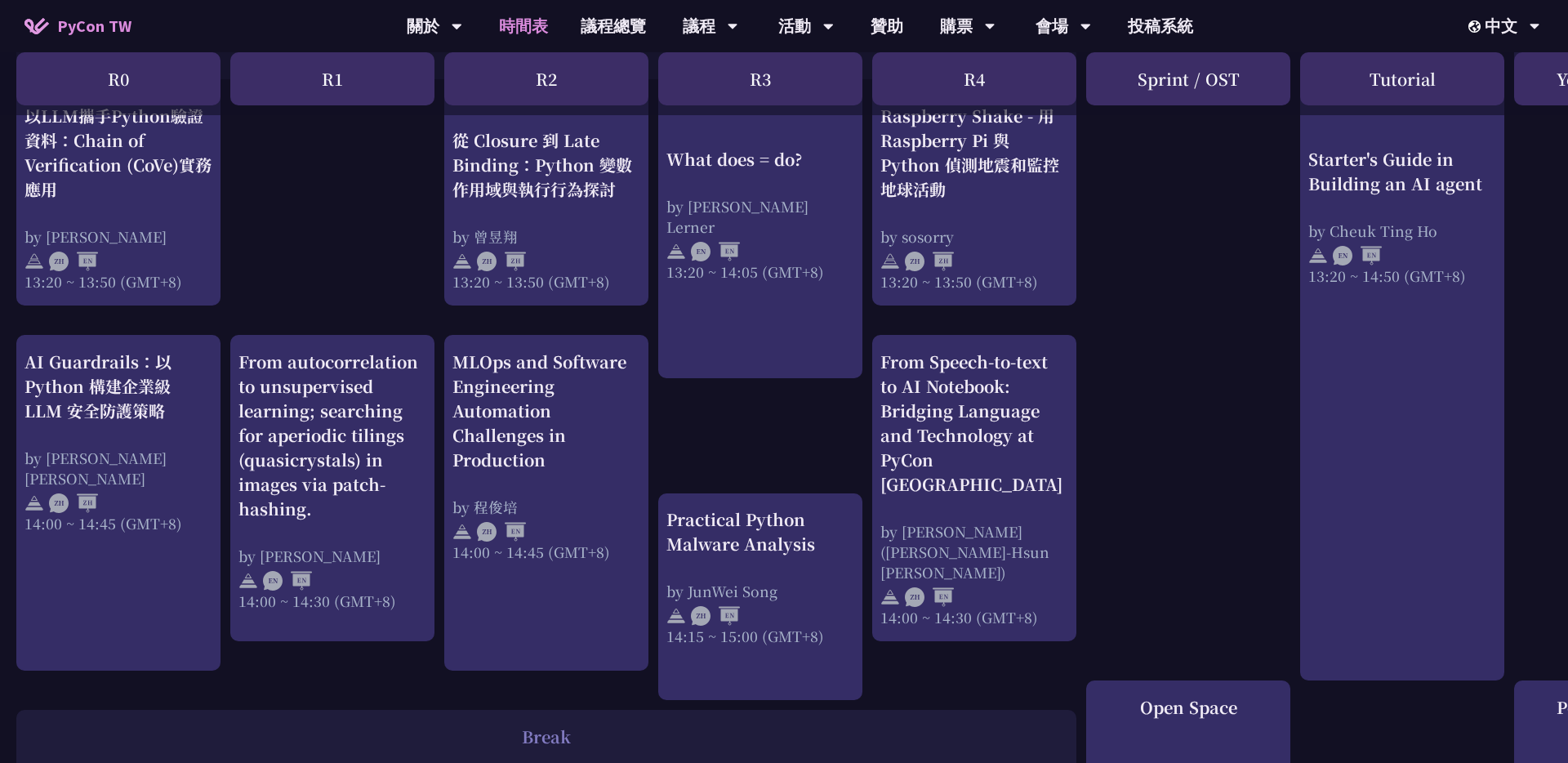
scroll to position [1410, 0]
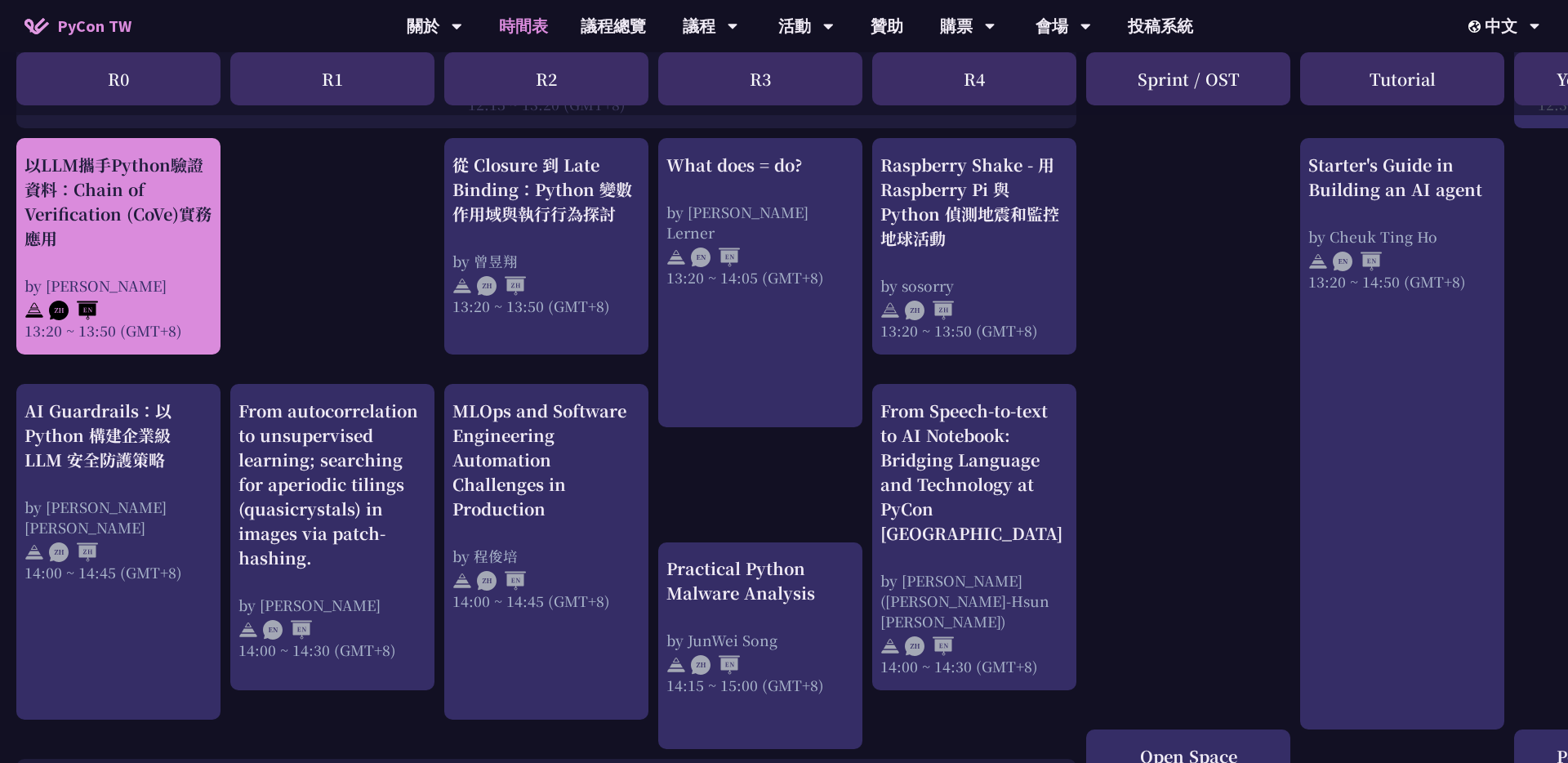
click at [101, 273] on div "以LLM攜手Python驗證資料：Chain of Verification (CoVe)實務應用 by Kevin Tseng 13:20 ~ 13:50 …" at bounding box center [118, 246] width 188 height 188
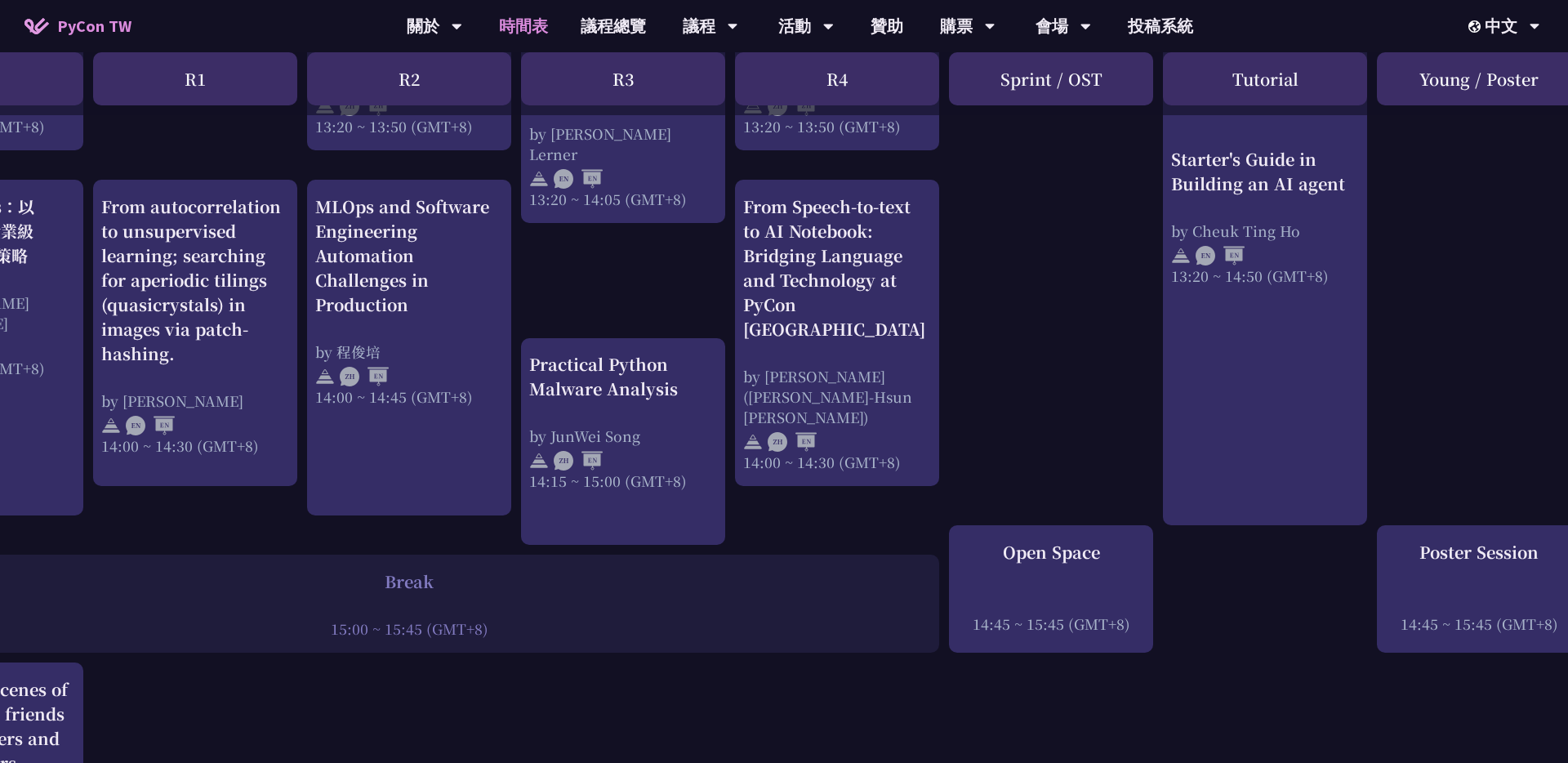
scroll to position [1615, 140]
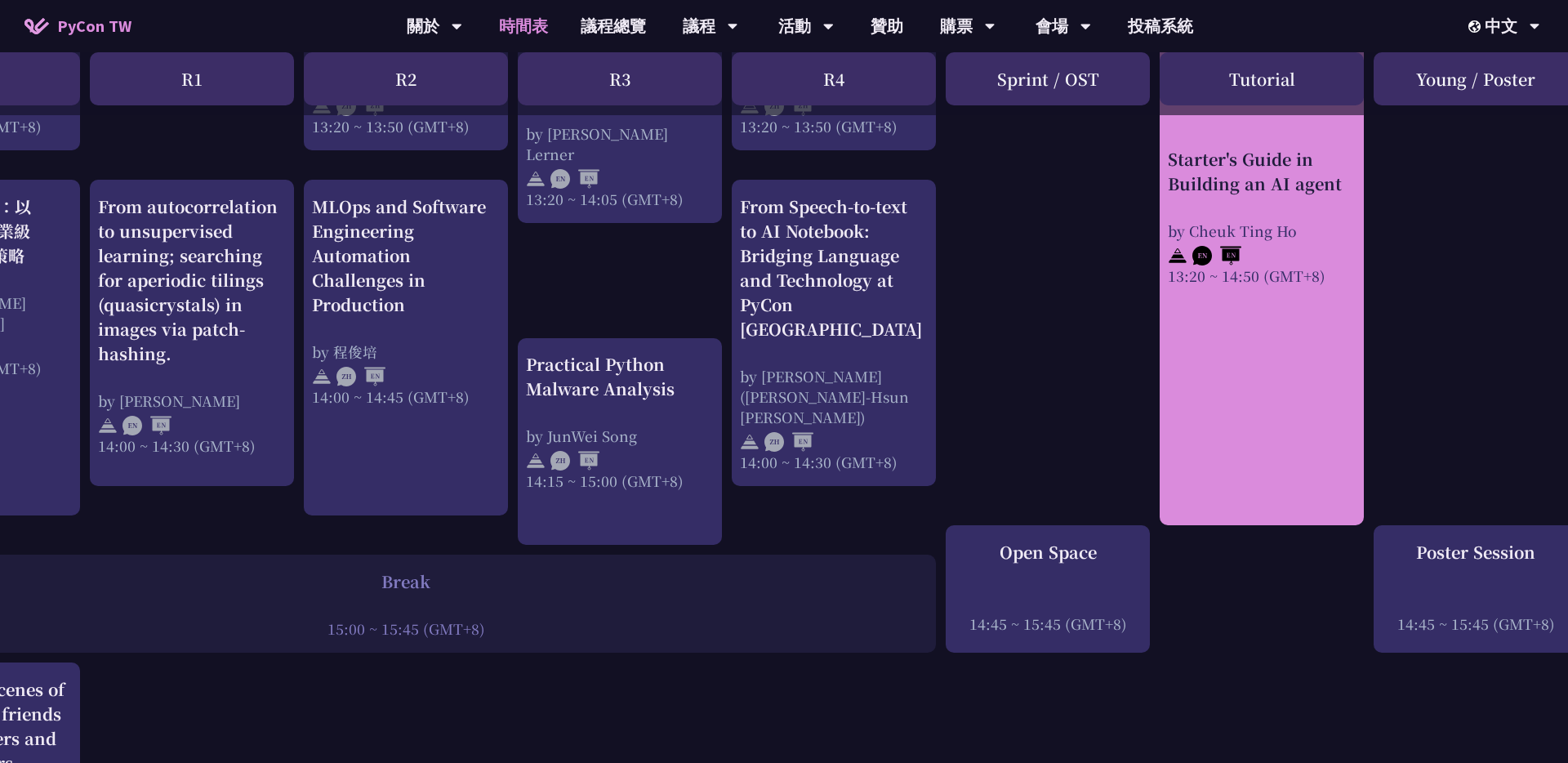
click at [783, 342] on link "Starter's Guide in Building an AI agent by Cheuk Ting Ho 13:20 ~ 14:50 (GMT+8)" at bounding box center [1262, 230] width 188 height 563
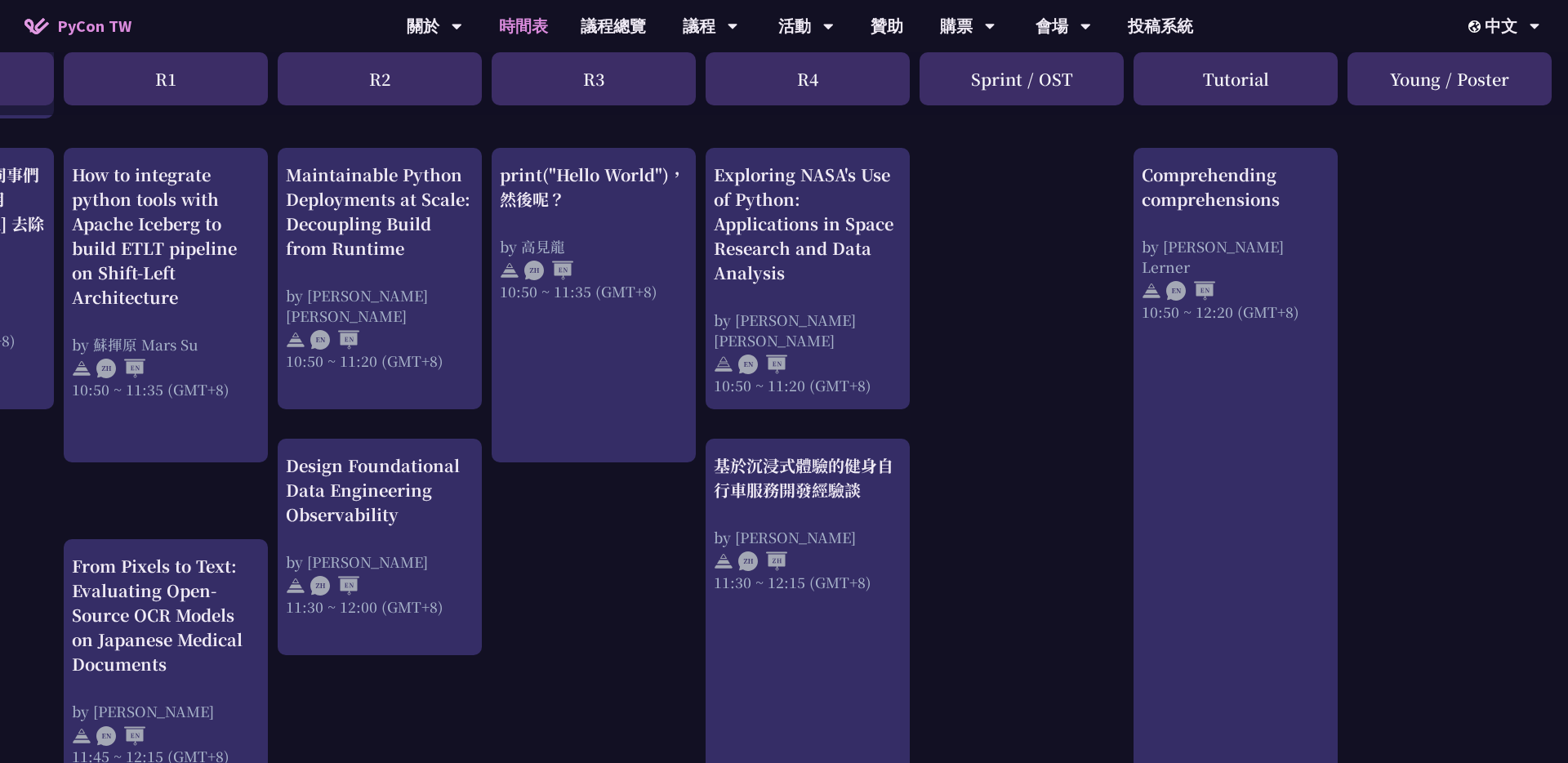
scroll to position [594, 166]
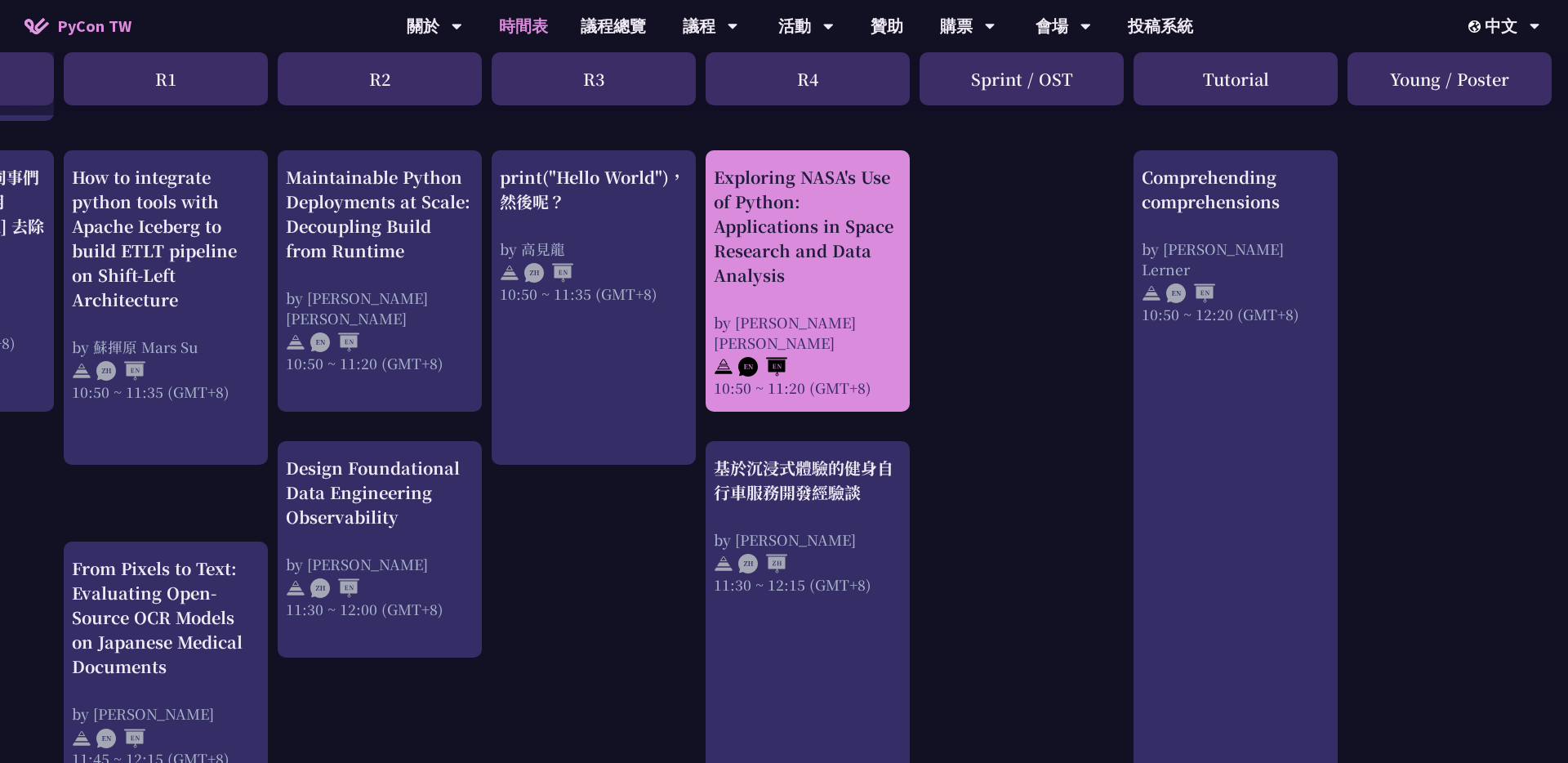
click at [783, 251] on div "Exploring NASA's Use of Python: Applications in Space Research and Data Analysis" at bounding box center [808, 225] width 188 height 122
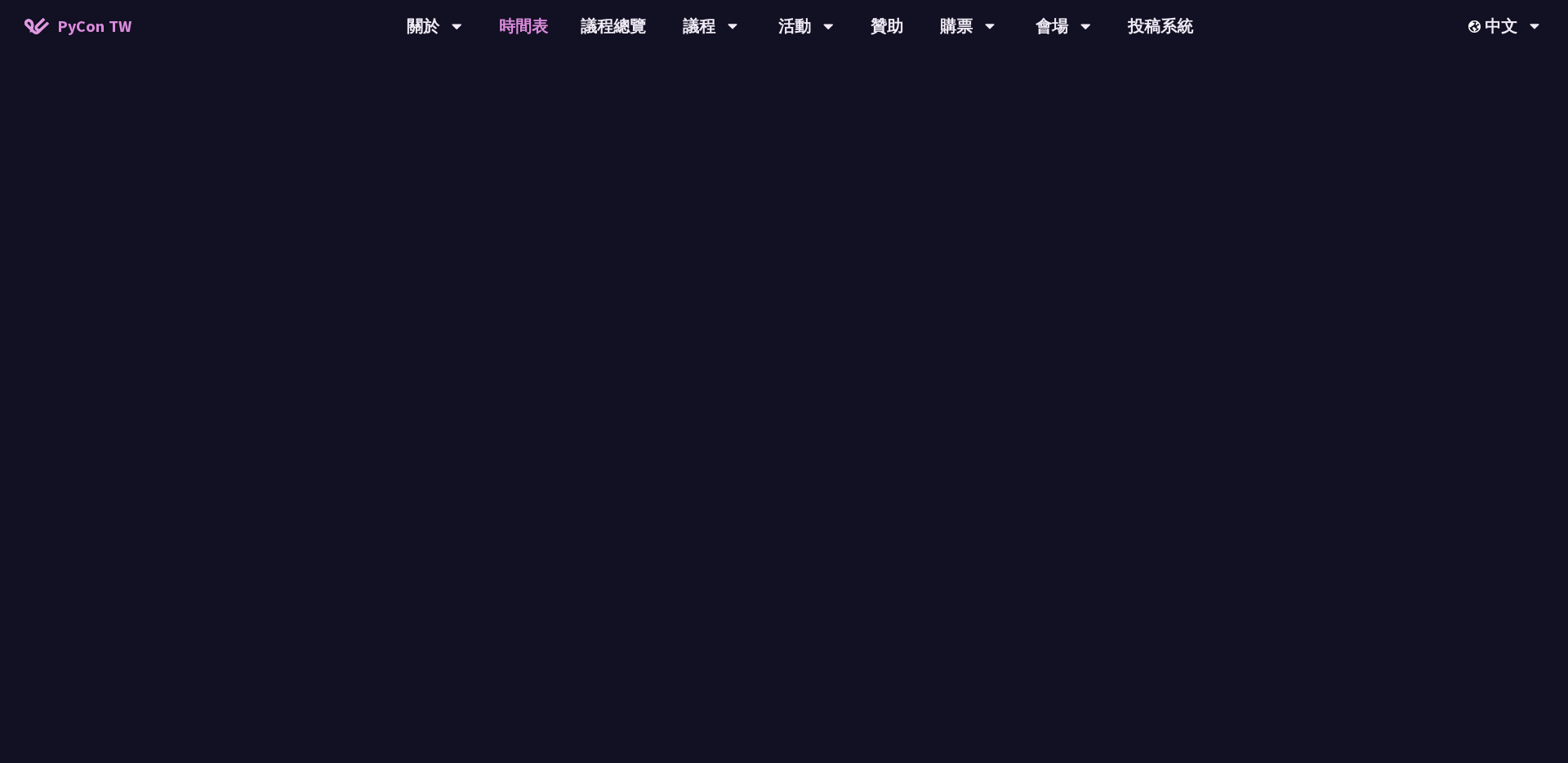
scroll to position [594, 0]
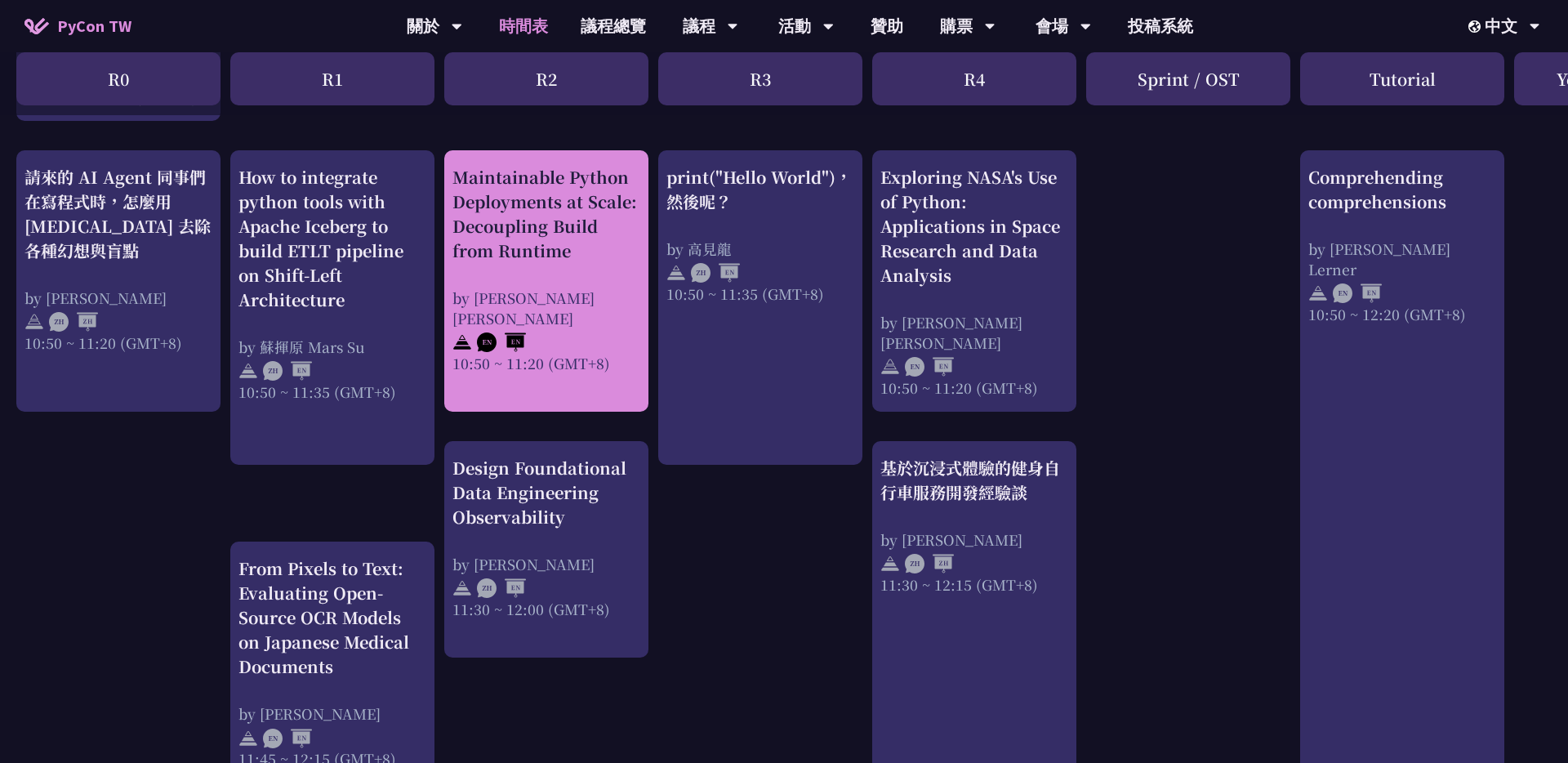
click at [607, 261] on div "Maintainable Python Deployments at Scale: Decoupling Build from Runtime" at bounding box center [546, 214] width 188 height 98
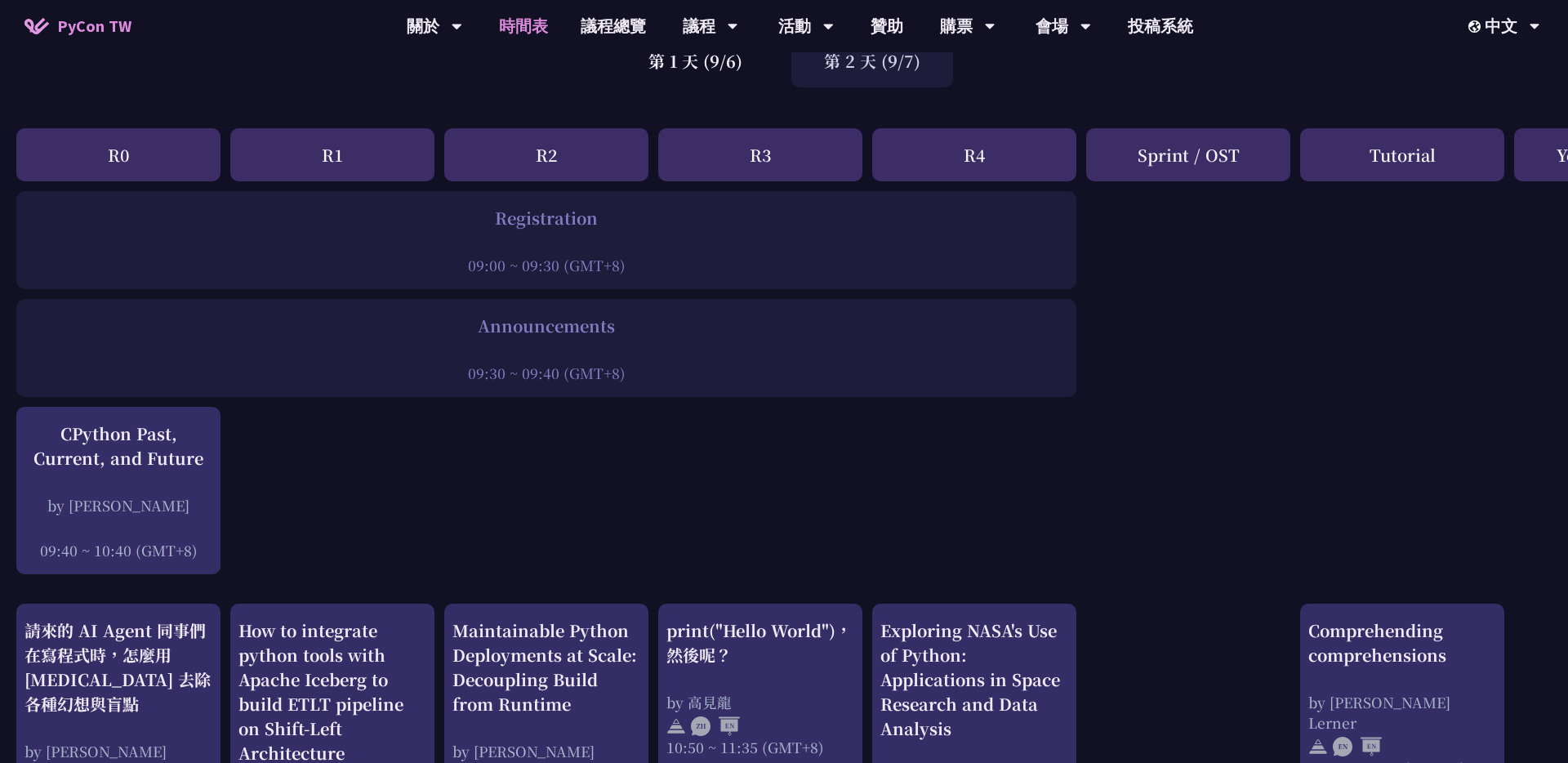
scroll to position [133, 0]
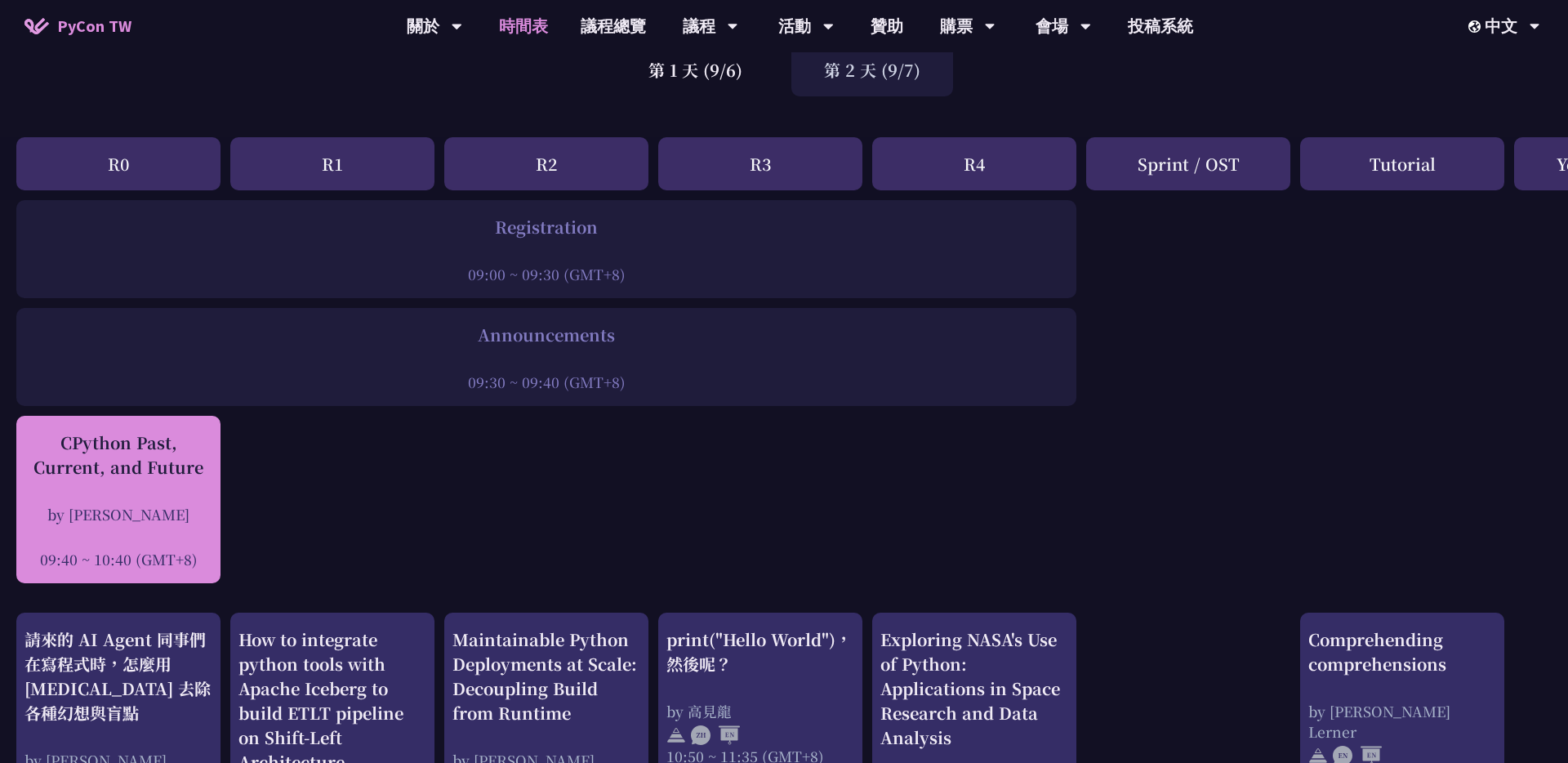
click at [139, 463] on div "CPython Past, Current, and Future" at bounding box center [118, 455] width 188 height 49
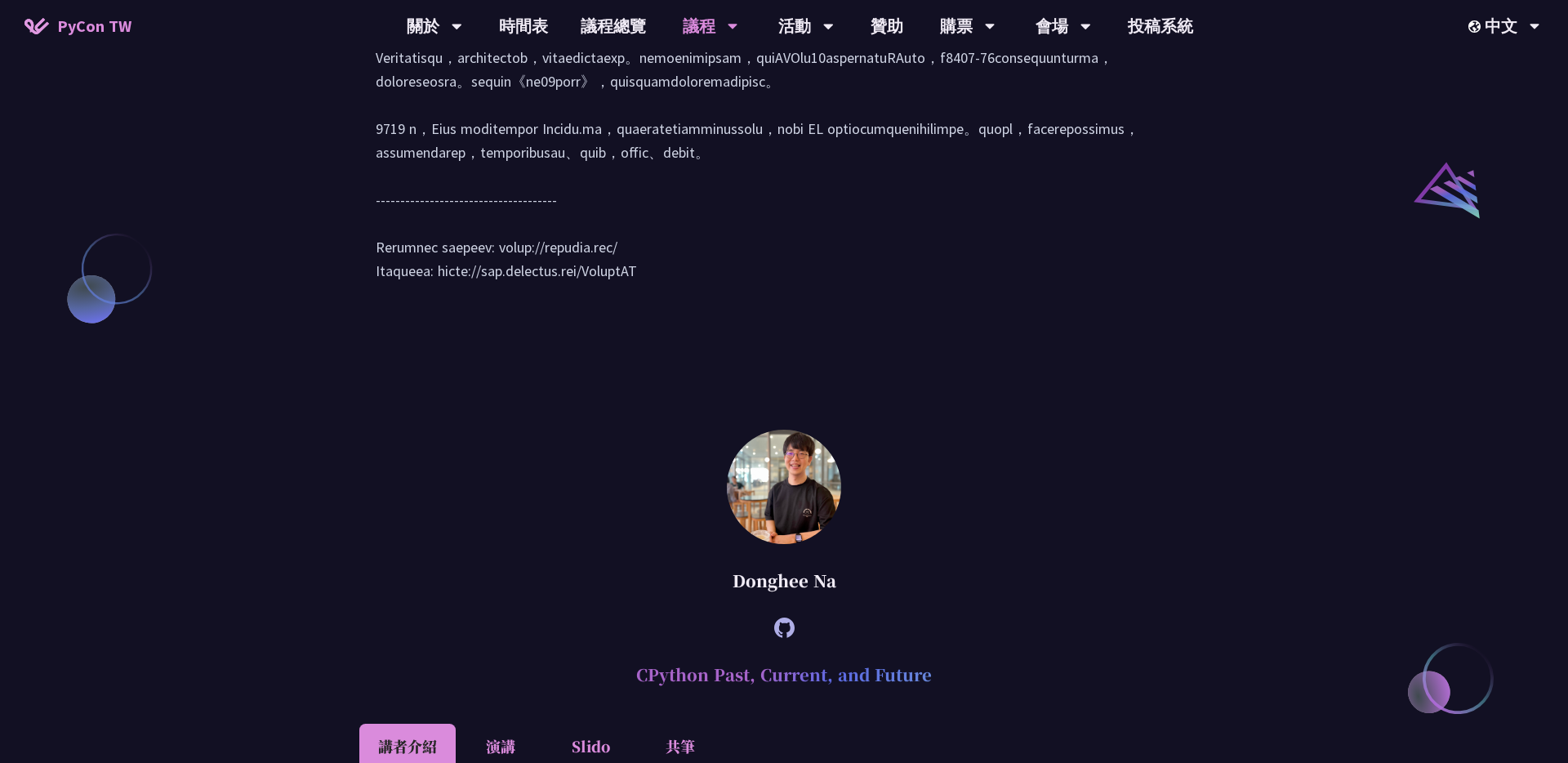
scroll to position [2259, 0]
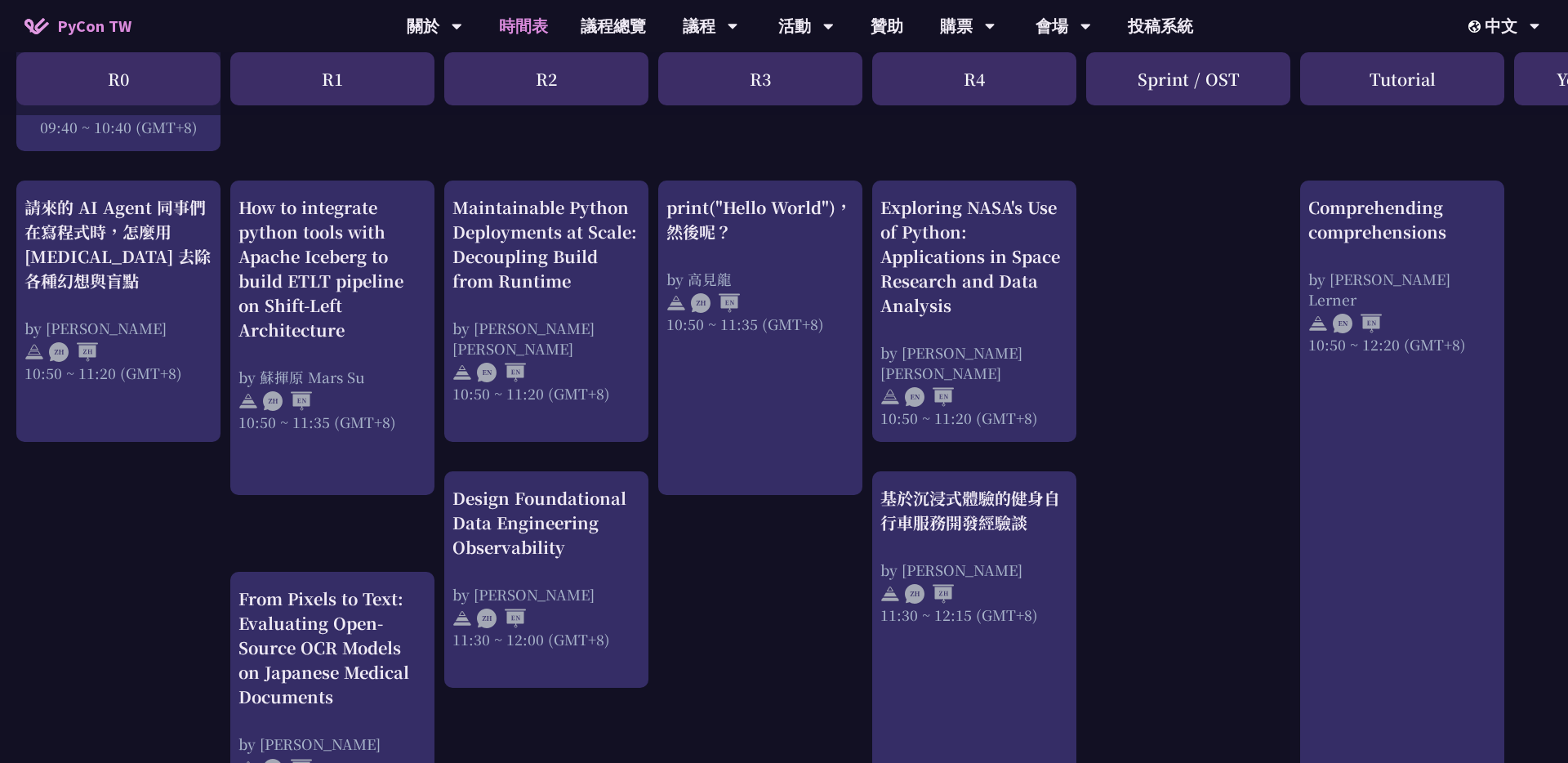
scroll to position [594, 0]
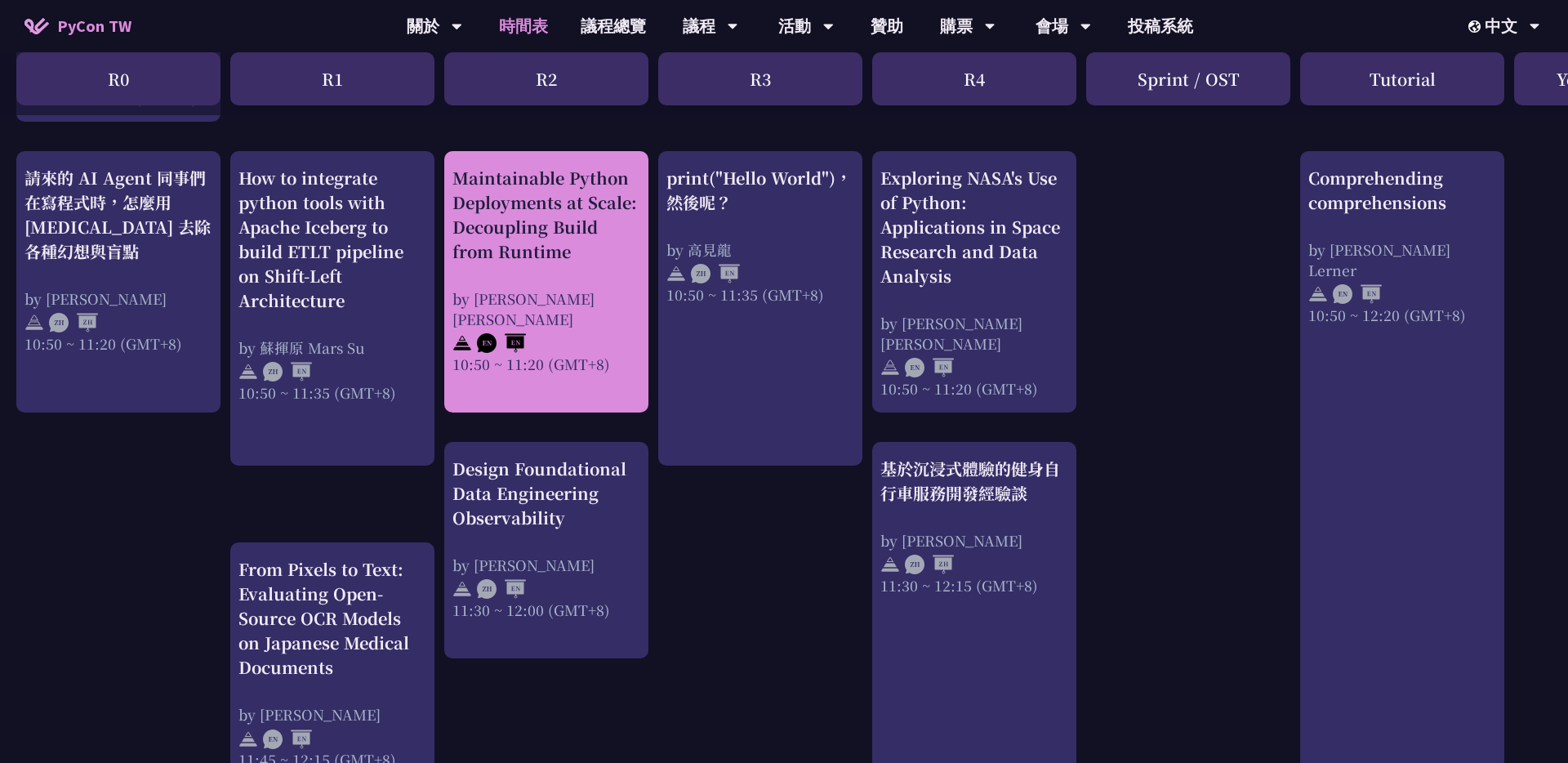
click at [538, 206] on div "Maintainable Python Deployments at Scale: Decoupling Build from Runtime" at bounding box center [546, 214] width 188 height 98
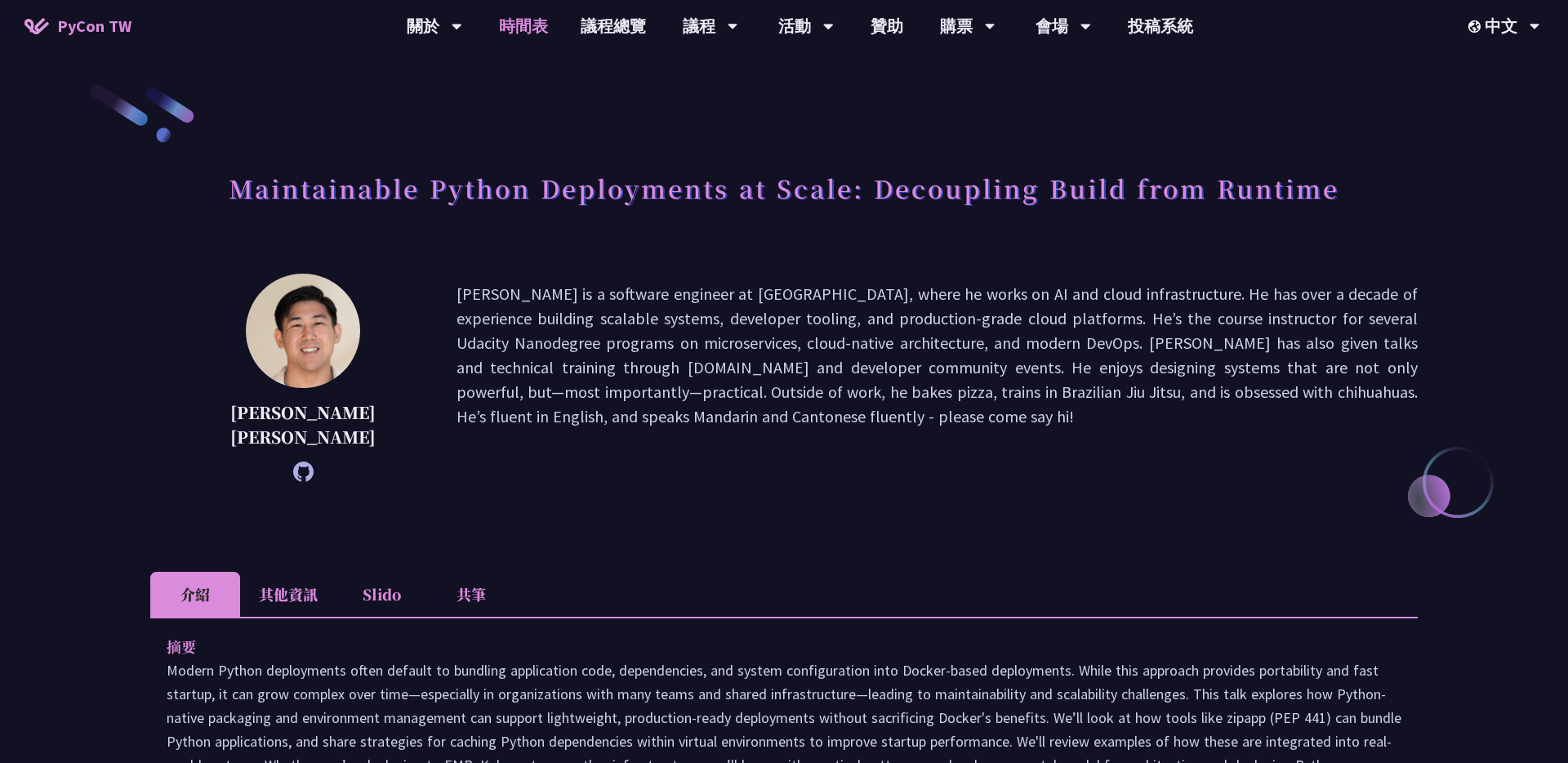
click at [534, 23] on link "時間表" at bounding box center [523, 26] width 82 height 52
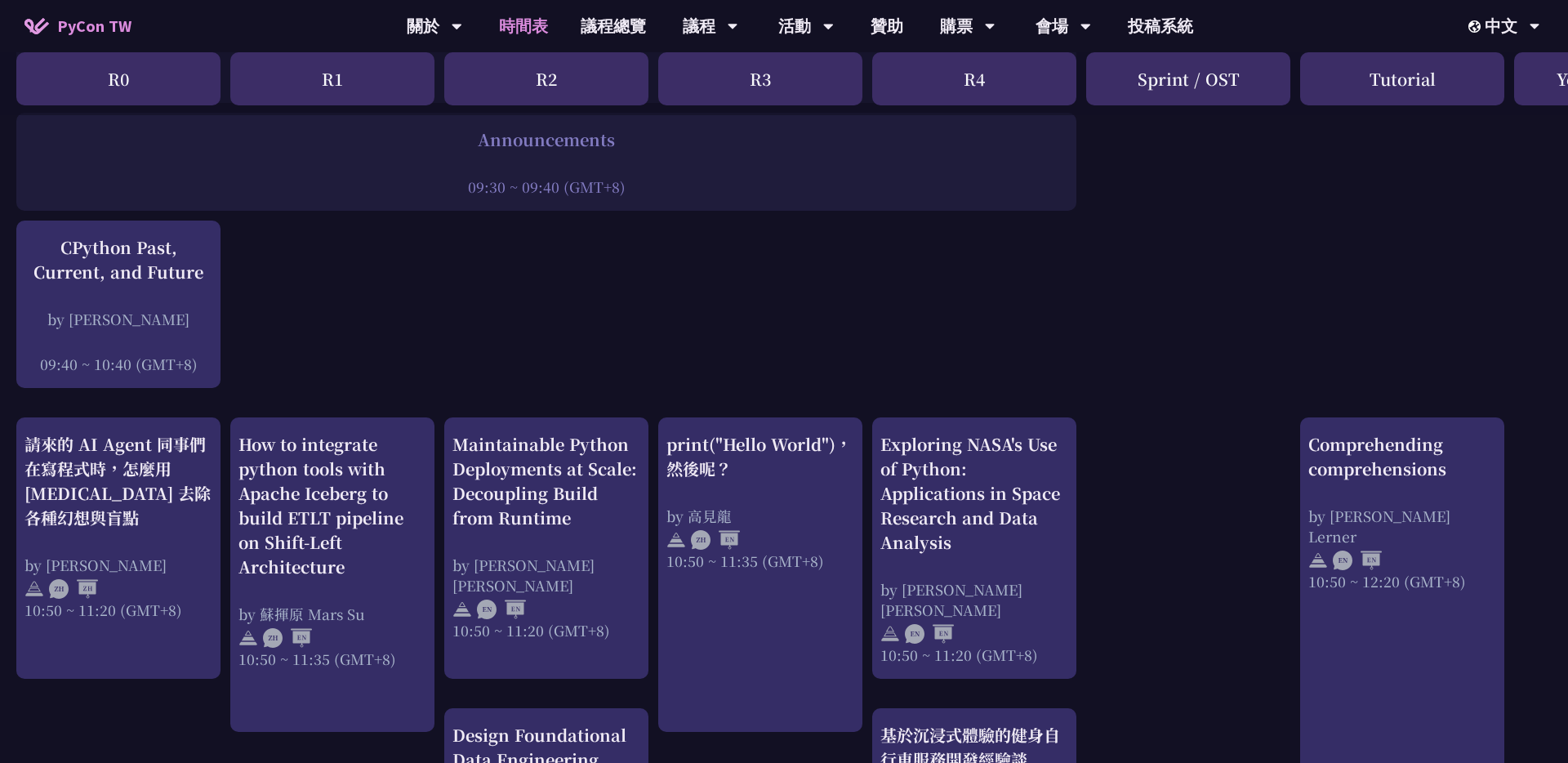
scroll to position [480, 0]
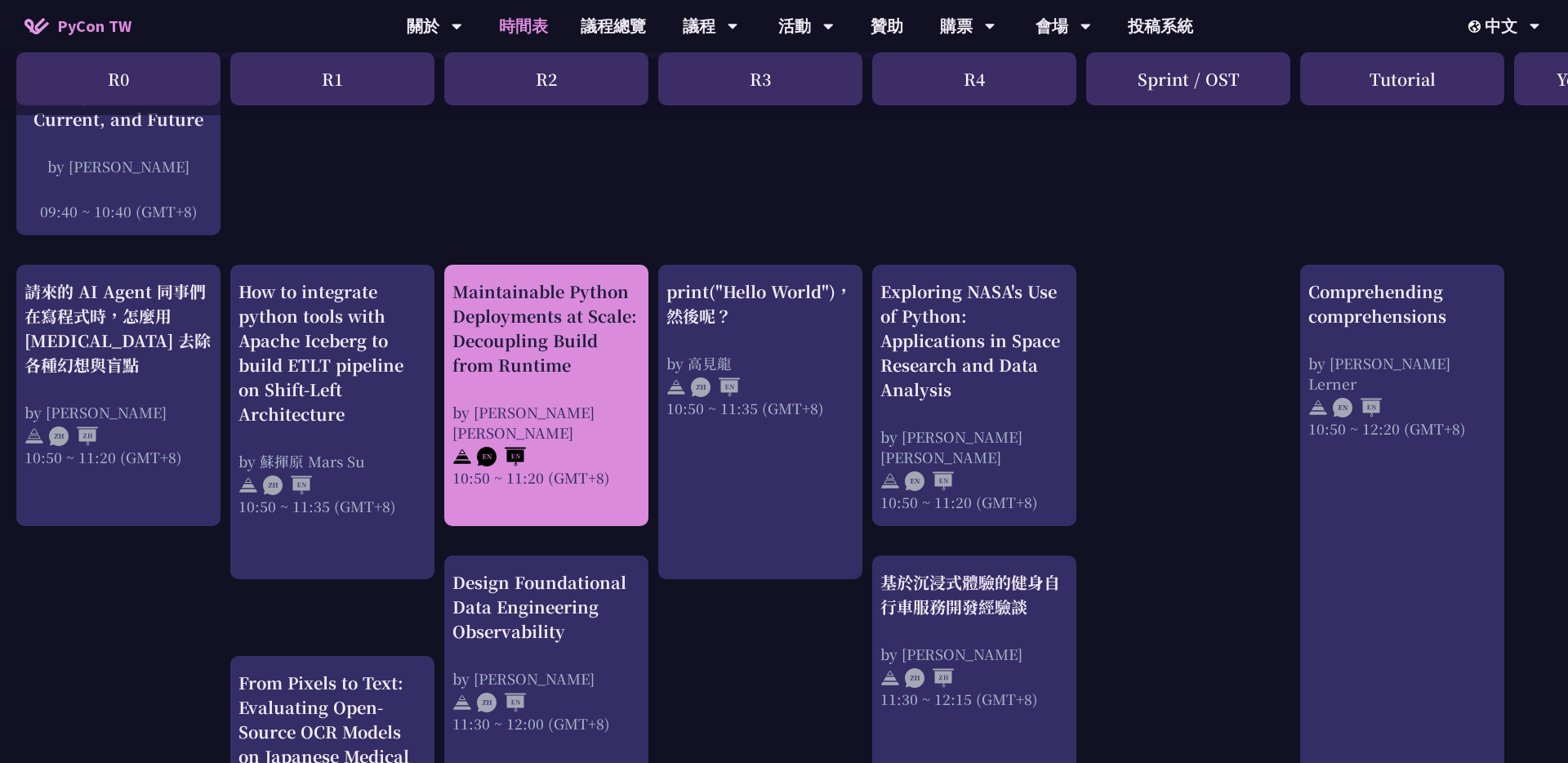
click at [563, 376] on div "Maintainable Python Deployments at Scale: Decoupling Build from Runtime" at bounding box center [546, 328] width 188 height 98
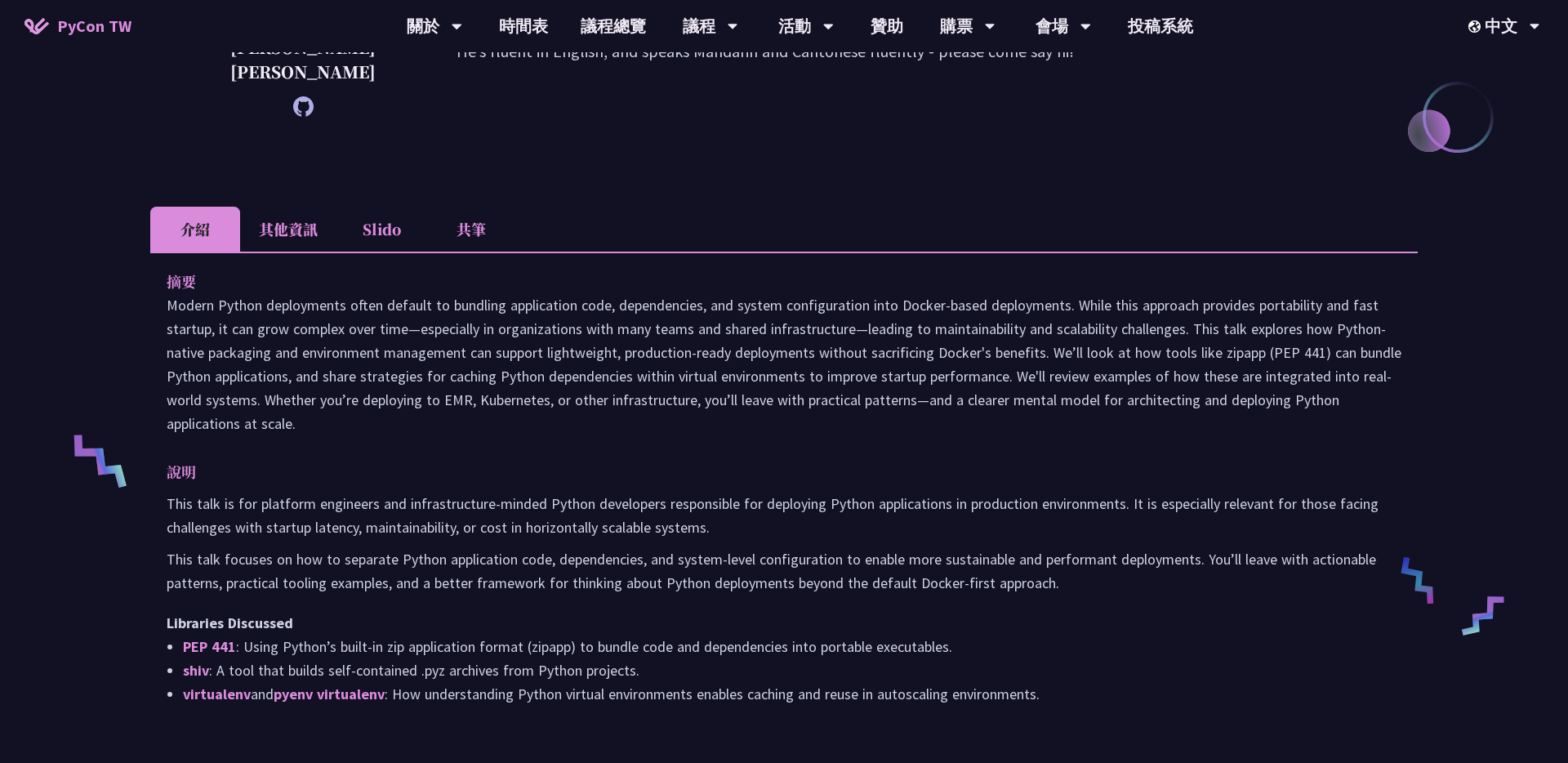
scroll to position [470, 0]
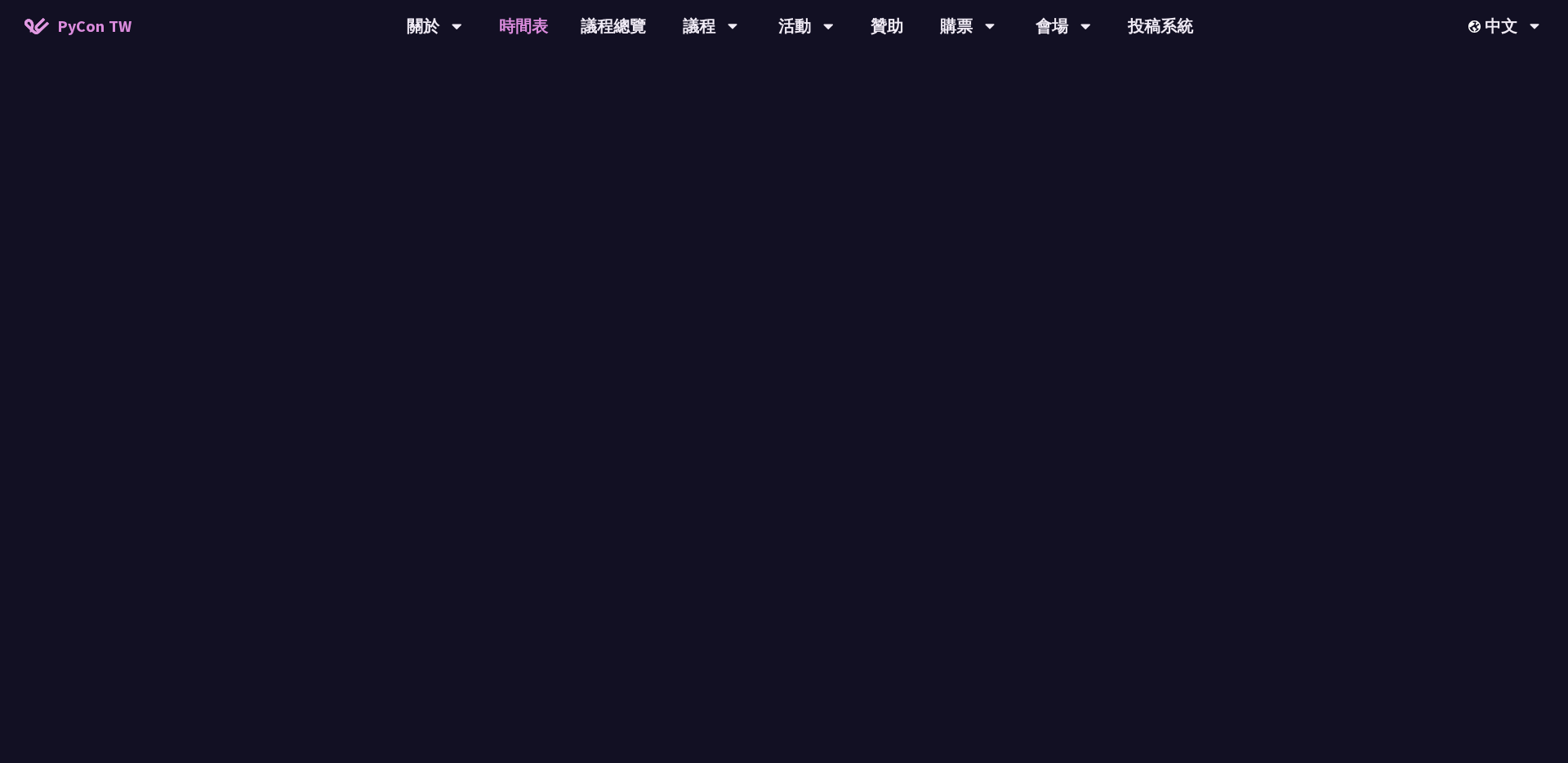
scroll to position [480, 0]
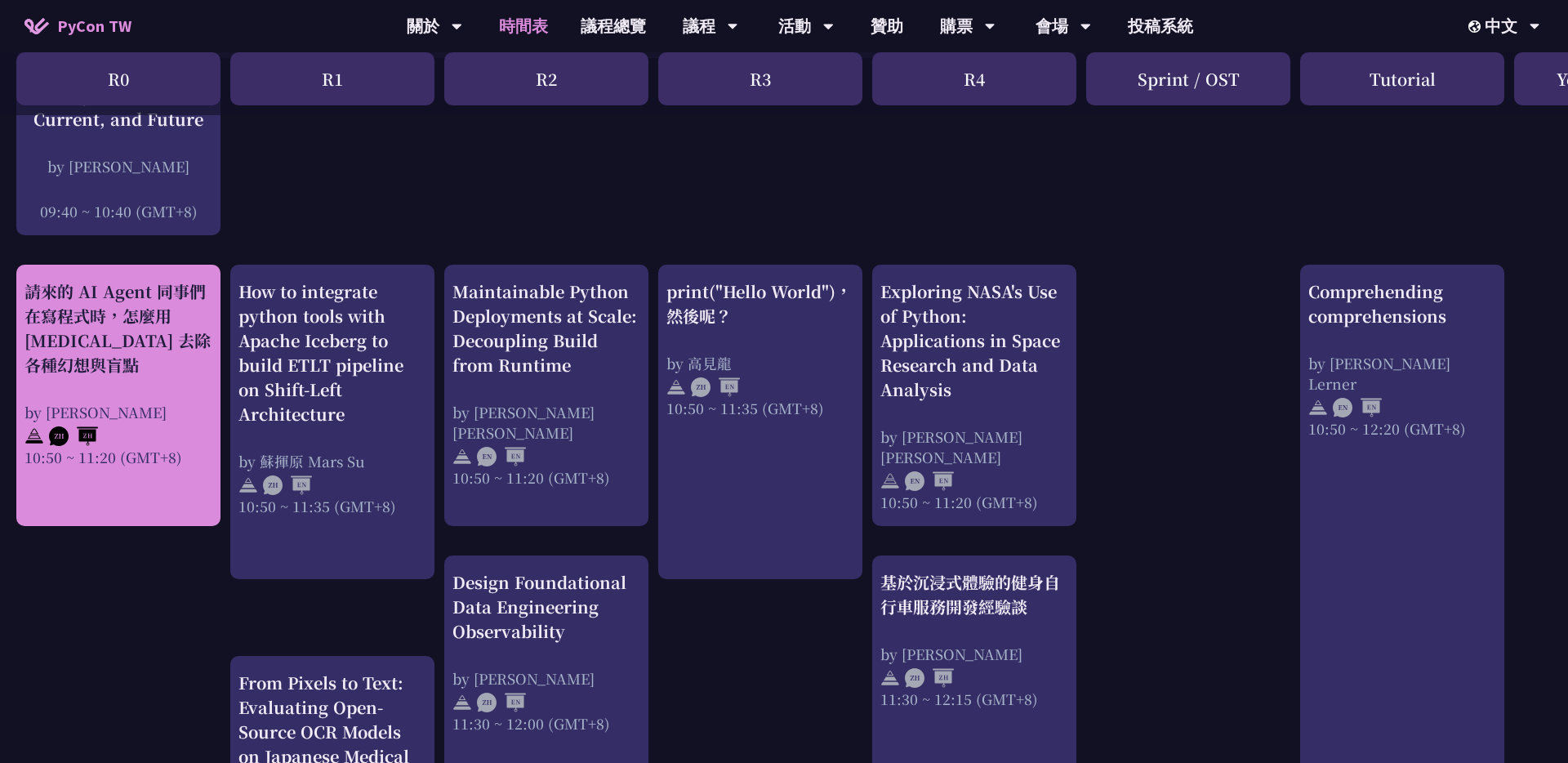
click at [83, 380] on div "請來的 AI Agent 同事們在寫程式時，怎麼用 pytest 去除各種幻想與盲點 by Keith Yang 10:50 ~ 11:20 (GMT+8)" at bounding box center [118, 373] width 188 height 188
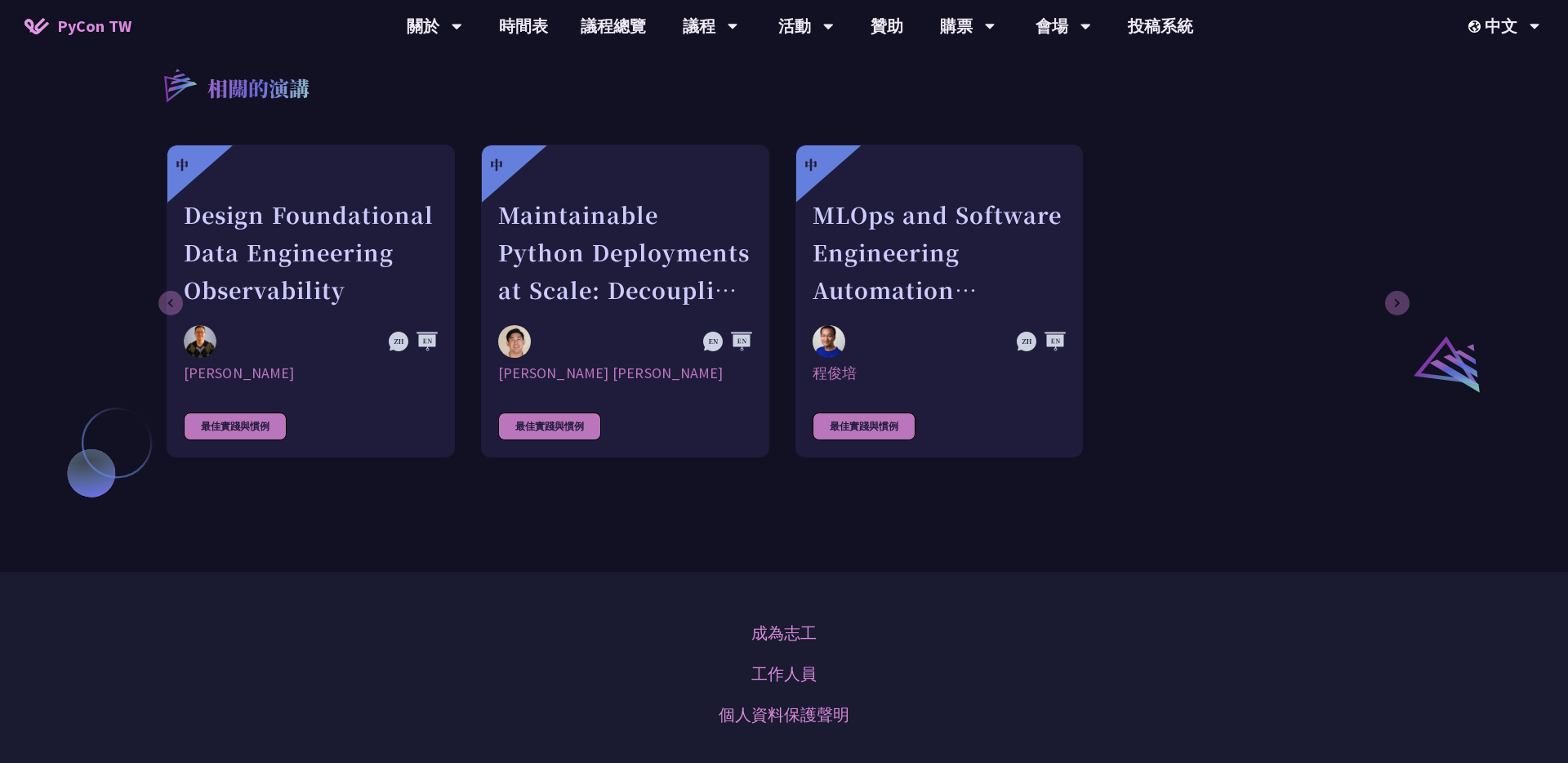
scroll to position [1094, 0]
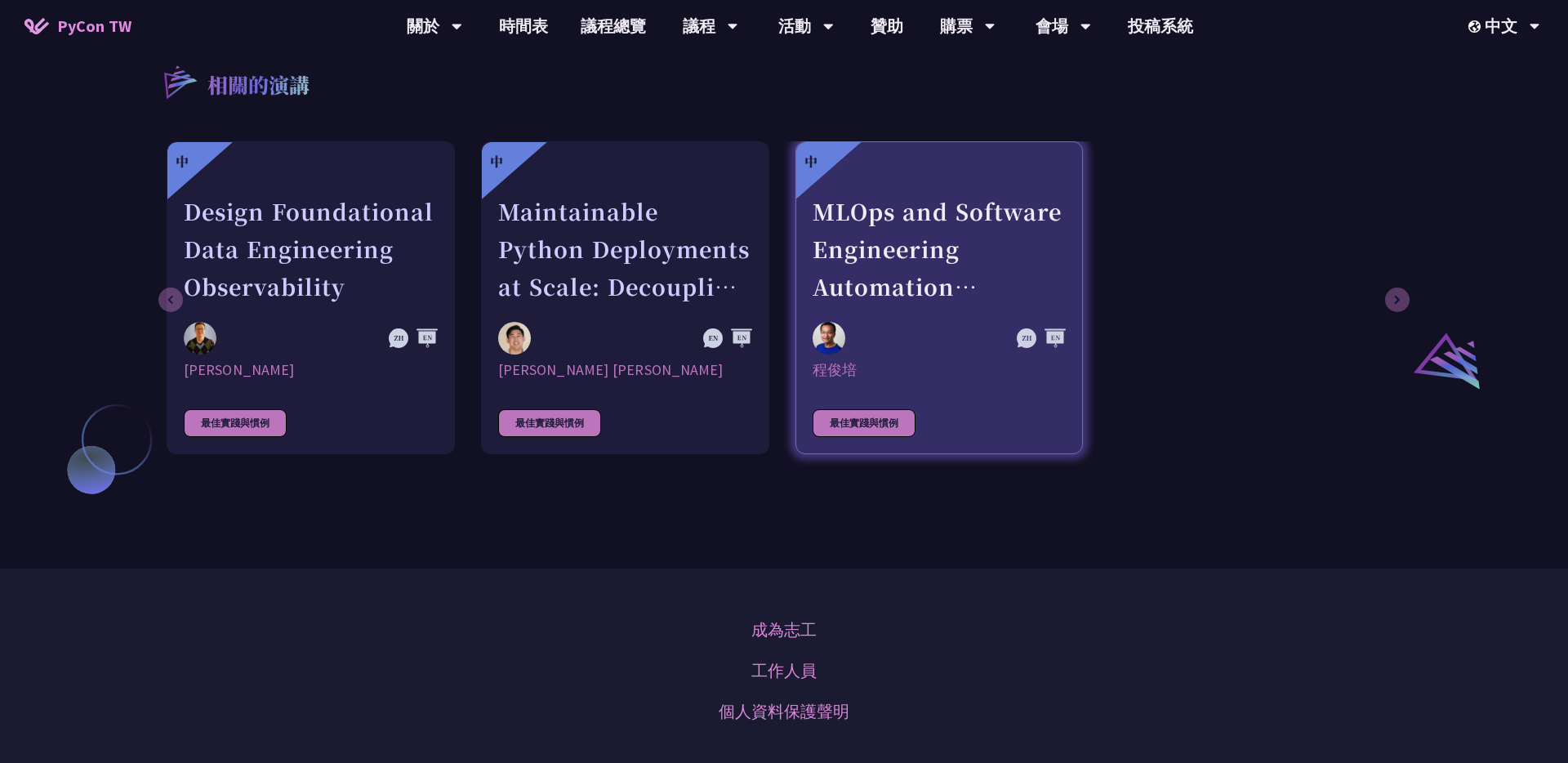
click at [783, 192] on div at bounding box center [939, 182] width 254 height 20
click at [783, 304] on div "MLOps and Software Engineering Automation Challenges in Production" at bounding box center [939, 249] width 254 height 113
click at [783, 437] on div "最佳實踐與慣例" at bounding box center [864, 423] width 103 height 28
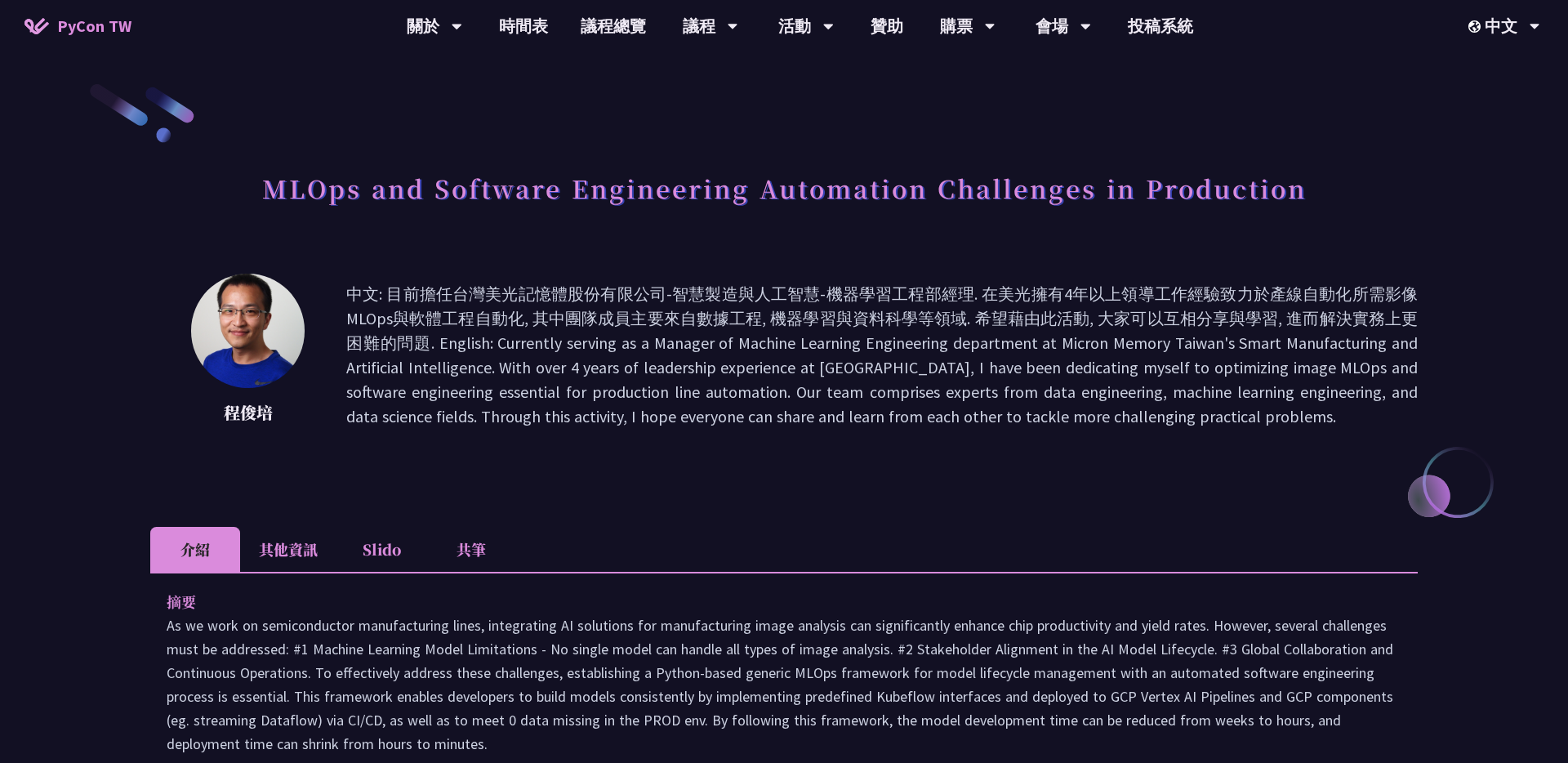
click at [682, 427] on p "中文: 目前擔任台灣美光記憶體股份有限公司-智慧製造與人工智慧-機器學習工程部經理. 在美光擁有4年以上領導工作經驗致力於產線自動化所需影像MLOps與軟體工…" at bounding box center [882, 355] width 1072 height 147
click at [754, 428] on p "中文: 目前擔任台灣美光記憶體股份有限公司-智慧製造與人工智慧-機器學習工程部經理. 在美光擁有4年以上領導工作經驗致力於產線自動化所需影像MLOps與軟體工…" at bounding box center [882, 355] width 1072 height 147
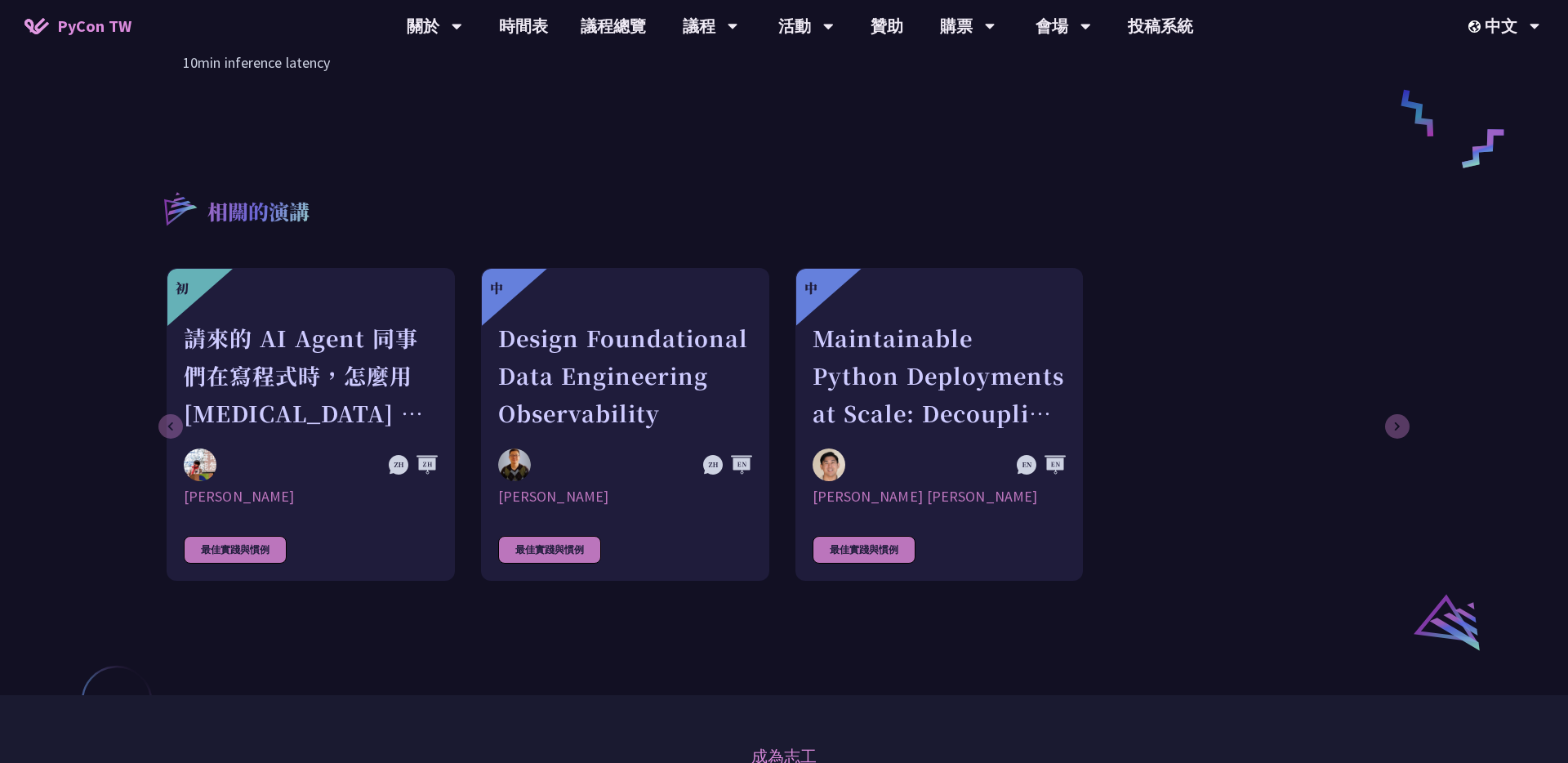
scroll to position [833, 0]
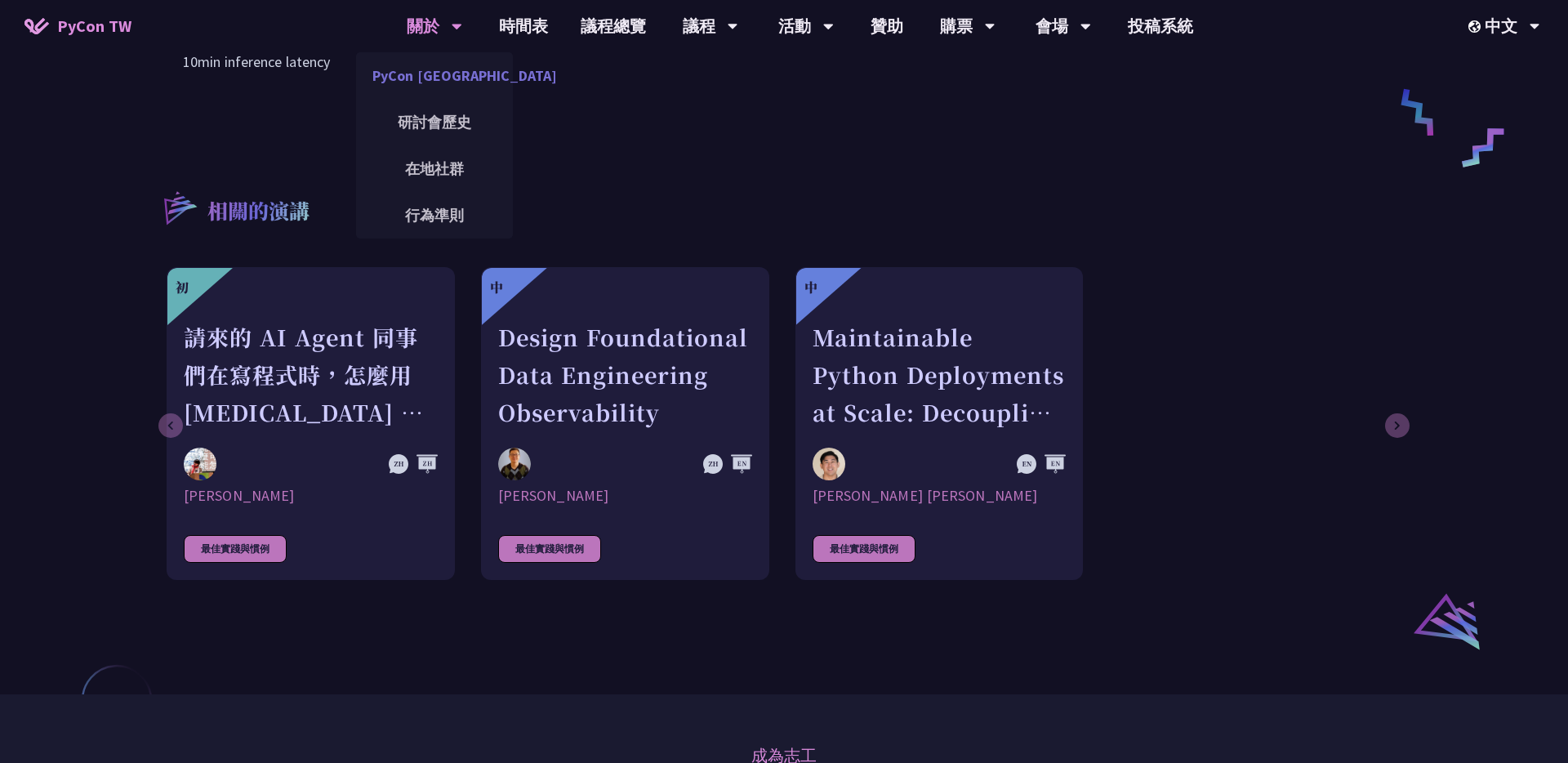
click at [456, 60] on link "PyCon [GEOGRAPHIC_DATA]" at bounding box center [435, 75] width 157 height 38
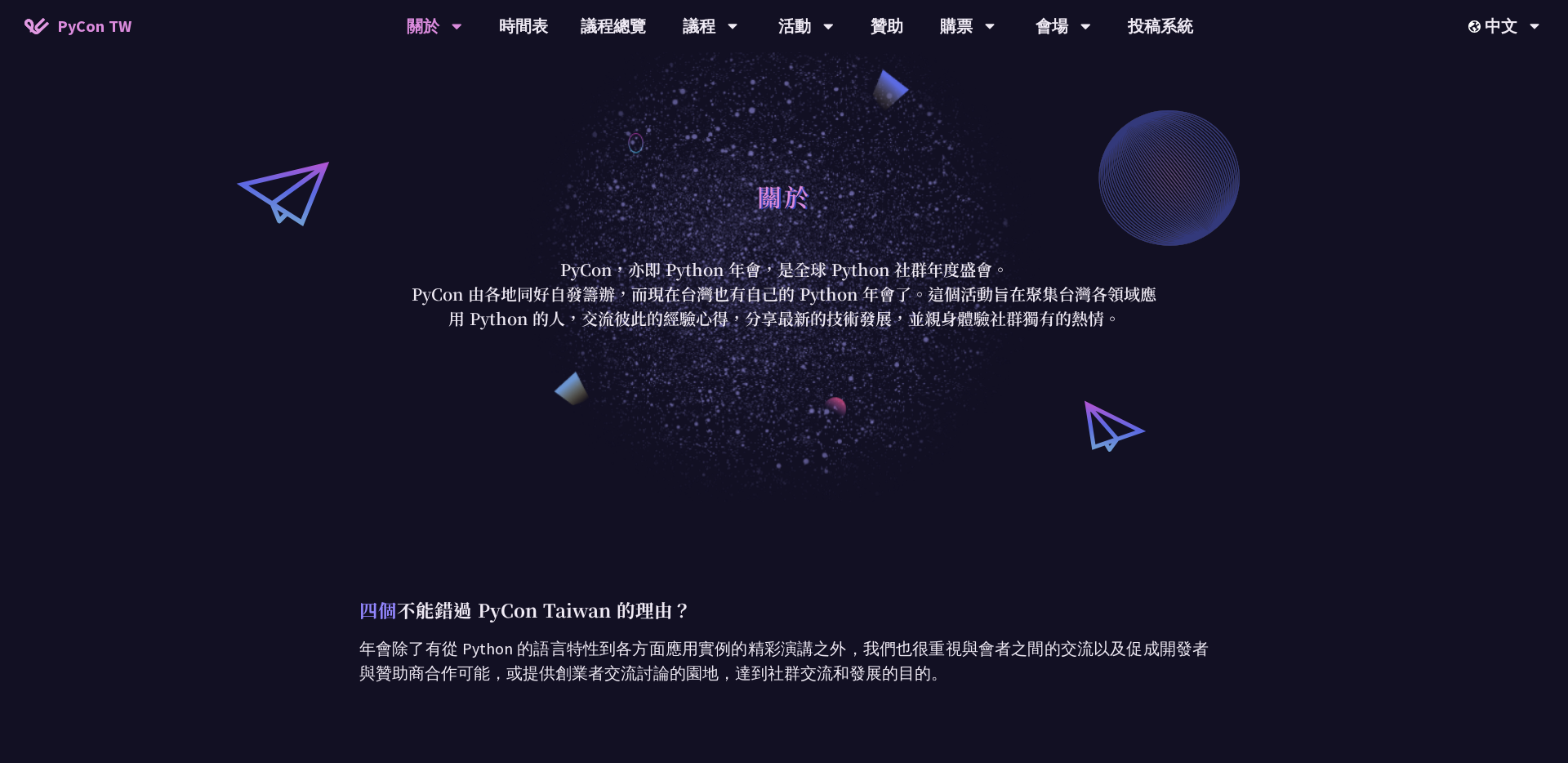
scroll to position [833, 0]
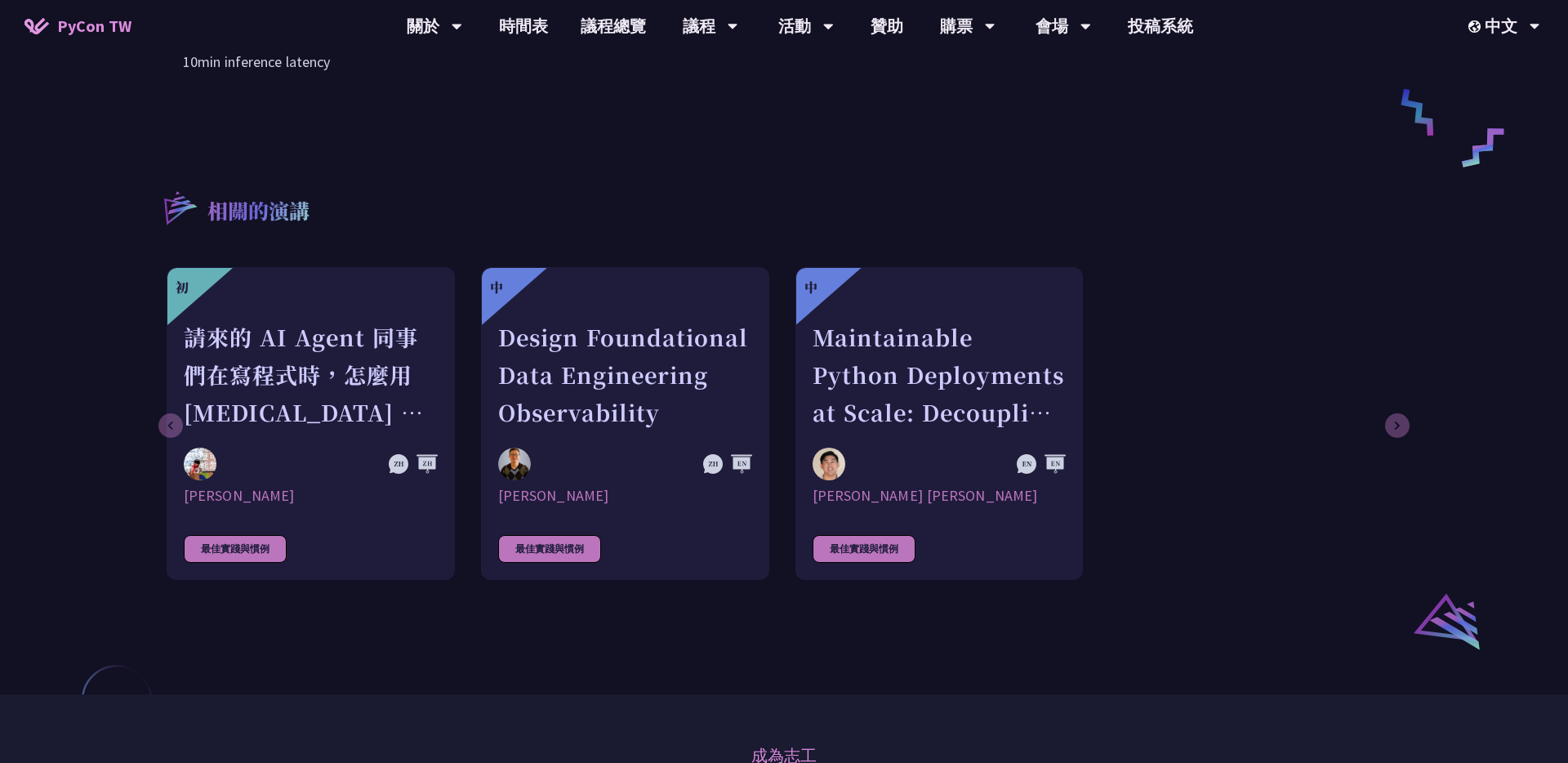
click at [783, 170] on div "相關的演講 初 請來的 AI Agent 同事們在寫程式時，怎麼用 pytest 去除各種幻想與盲點 Keith Yang 最佳實踐與慣例 中 Design …" at bounding box center [784, 338] width 1268 height 384
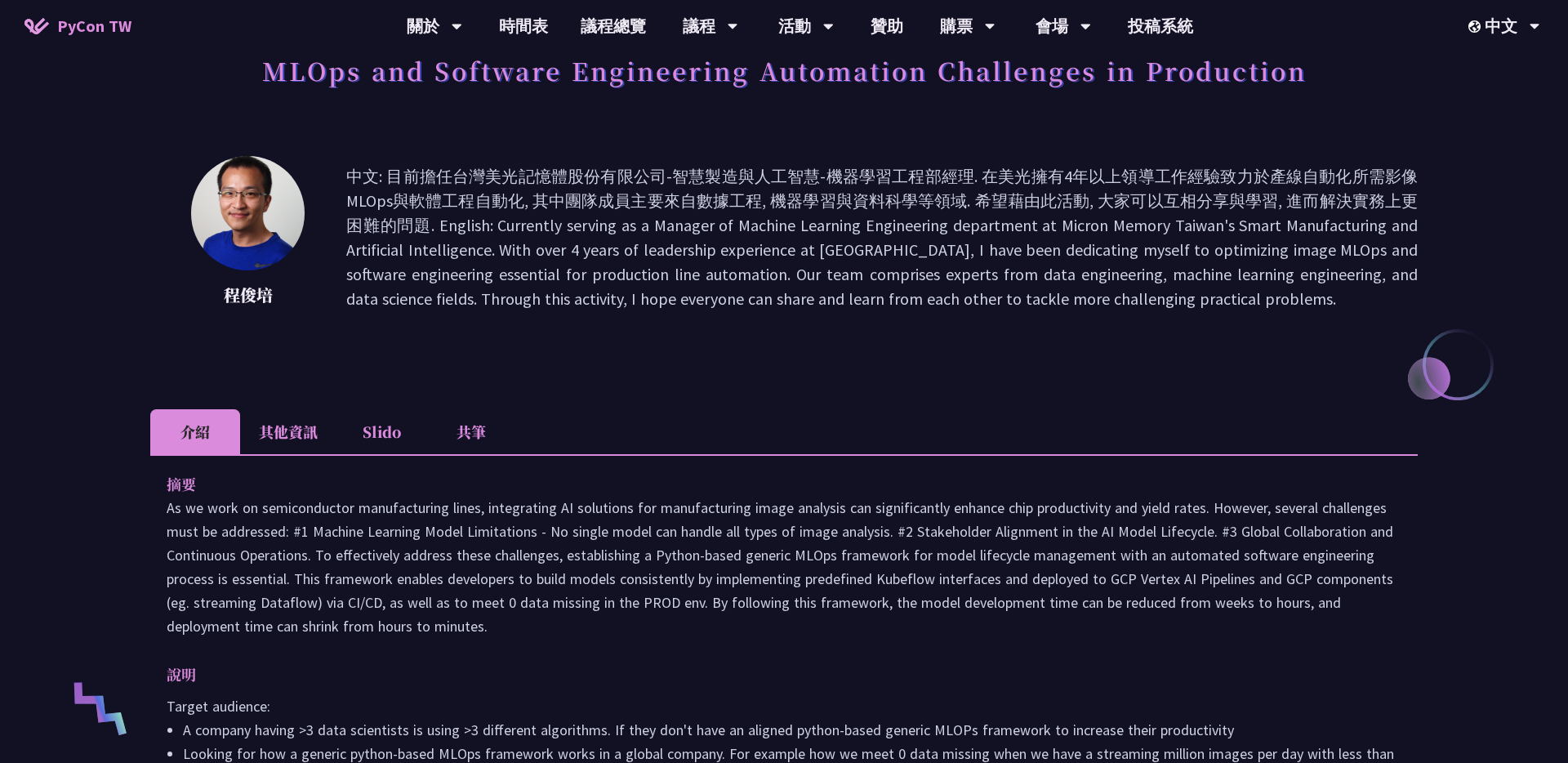
scroll to position [0, 0]
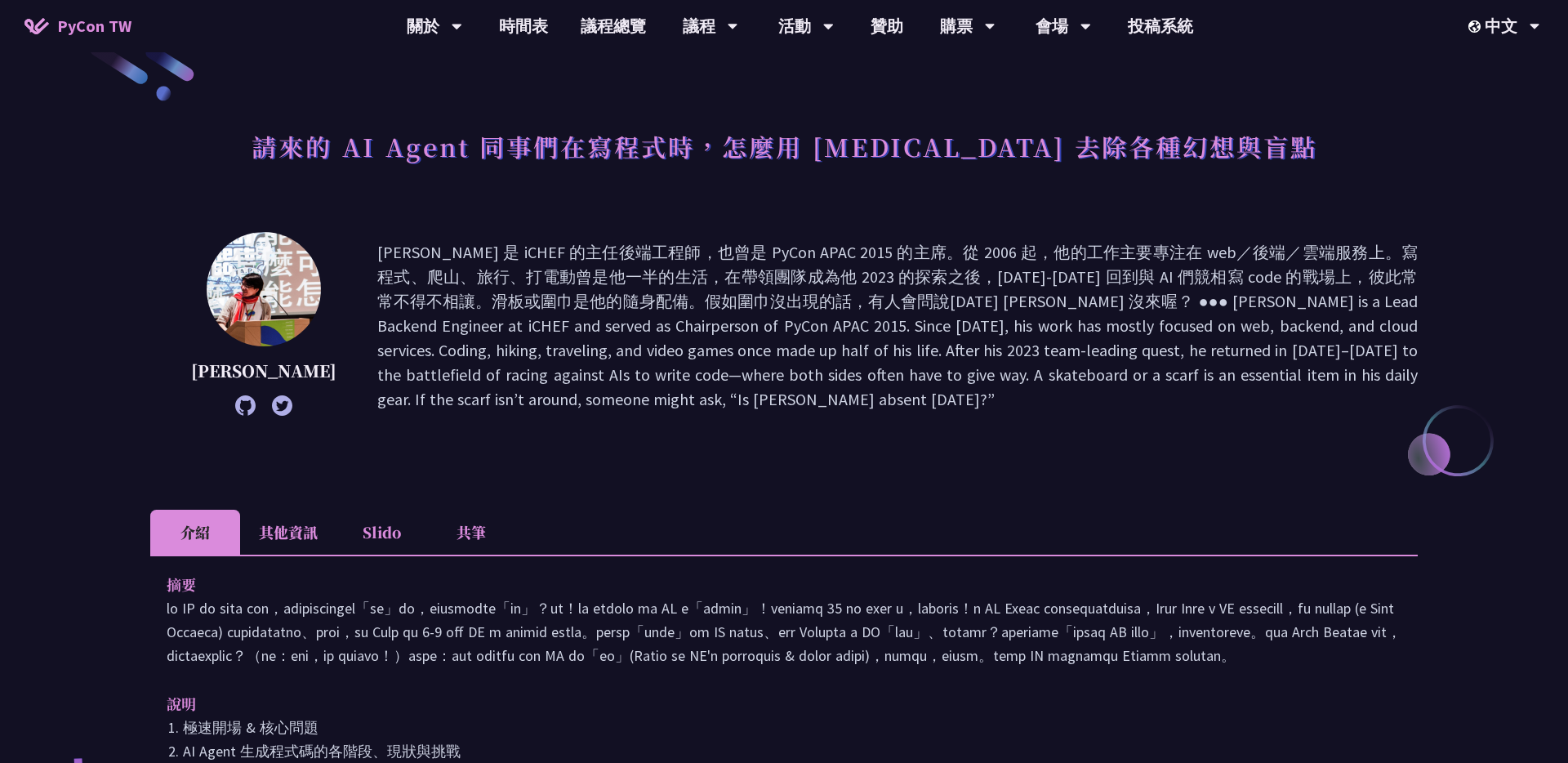
scroll to position [57, 0]
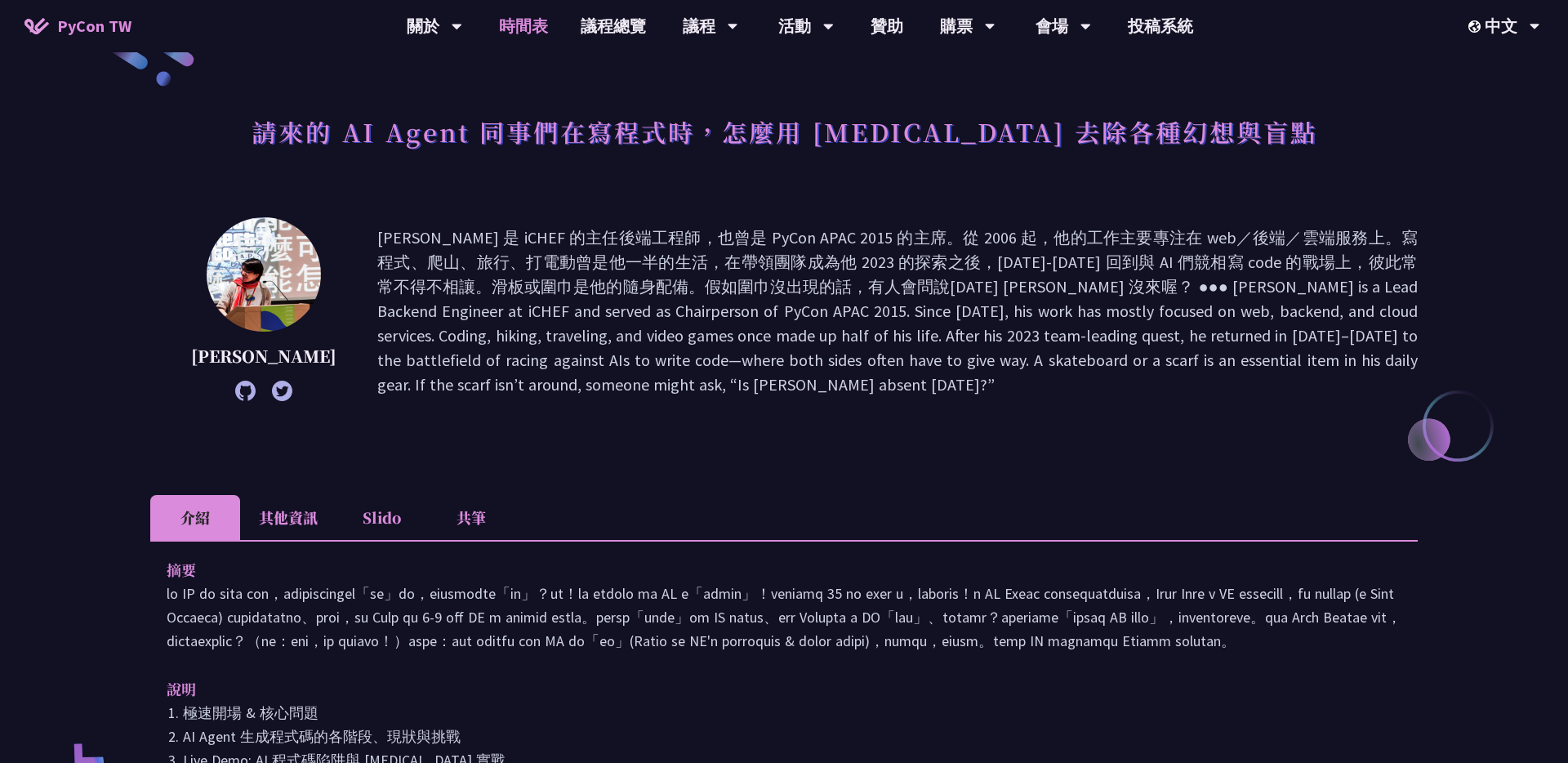
click at [530, 30] on link "時間表" at bounding box center [523, 26] width 82 height 52
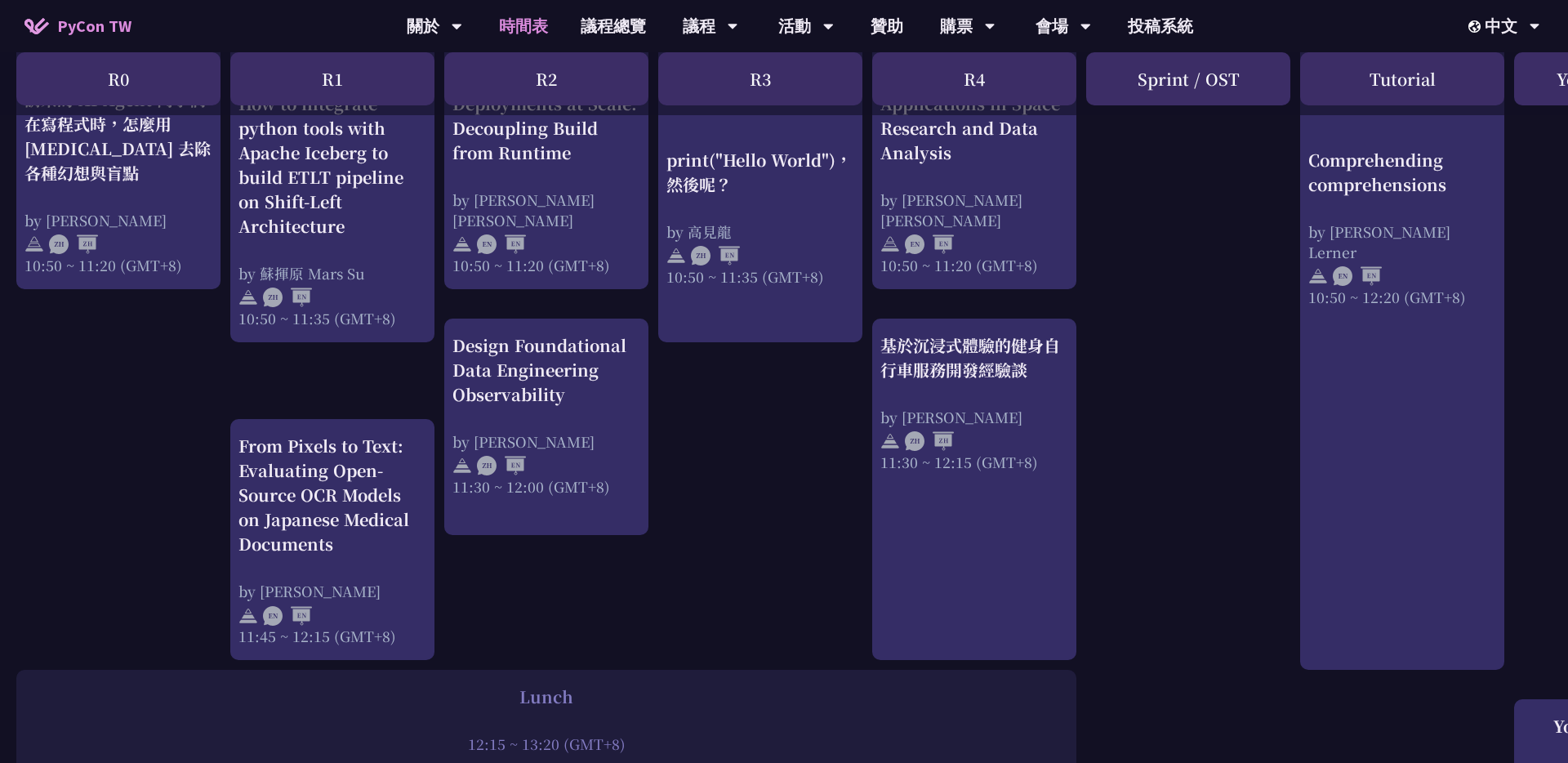
scroll to position [718, 0]
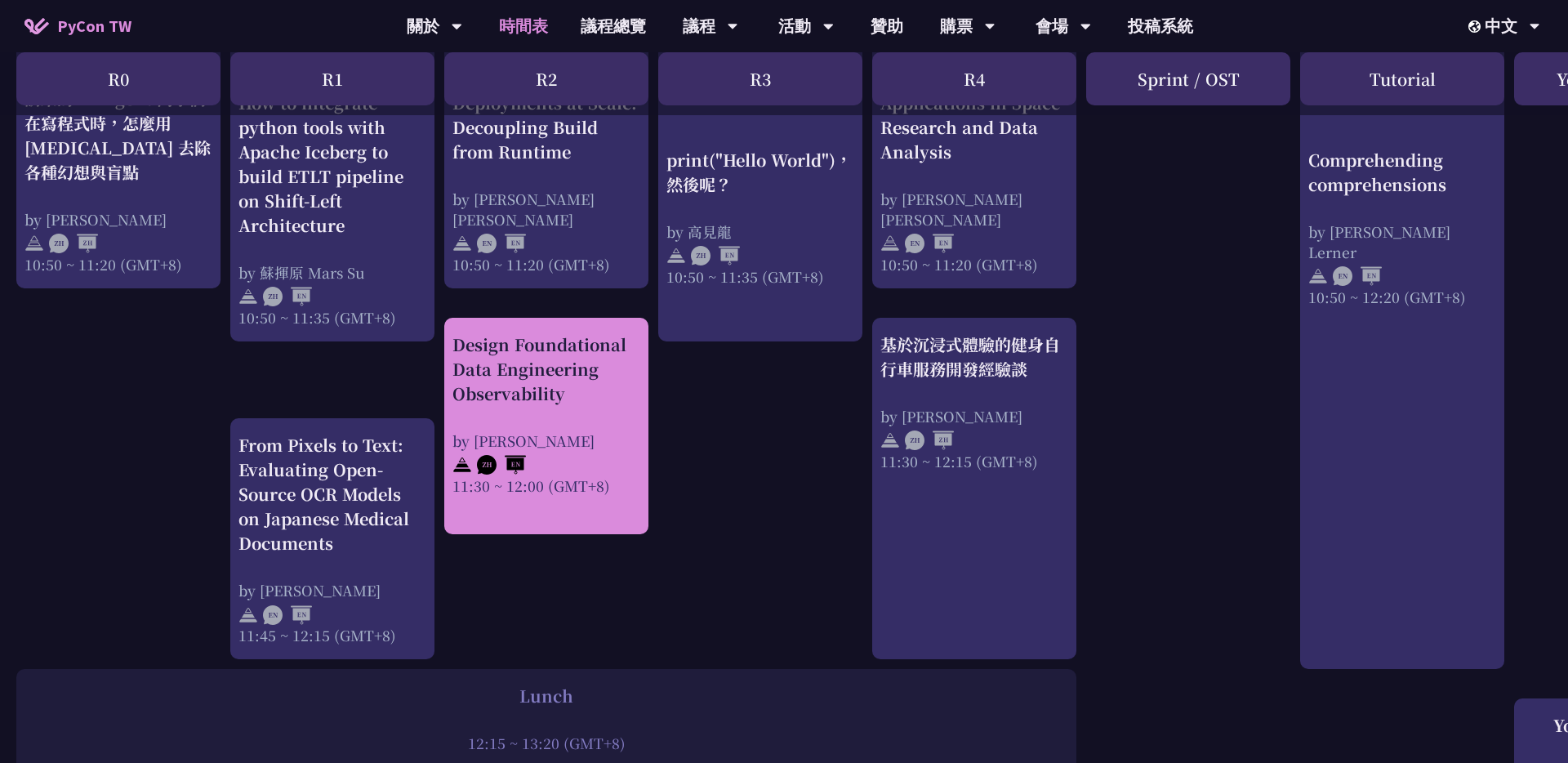
click at [509, 348] on div "Design Foundational Data Engineering Observability" at bounding box center [546, 369] width 188 height 73
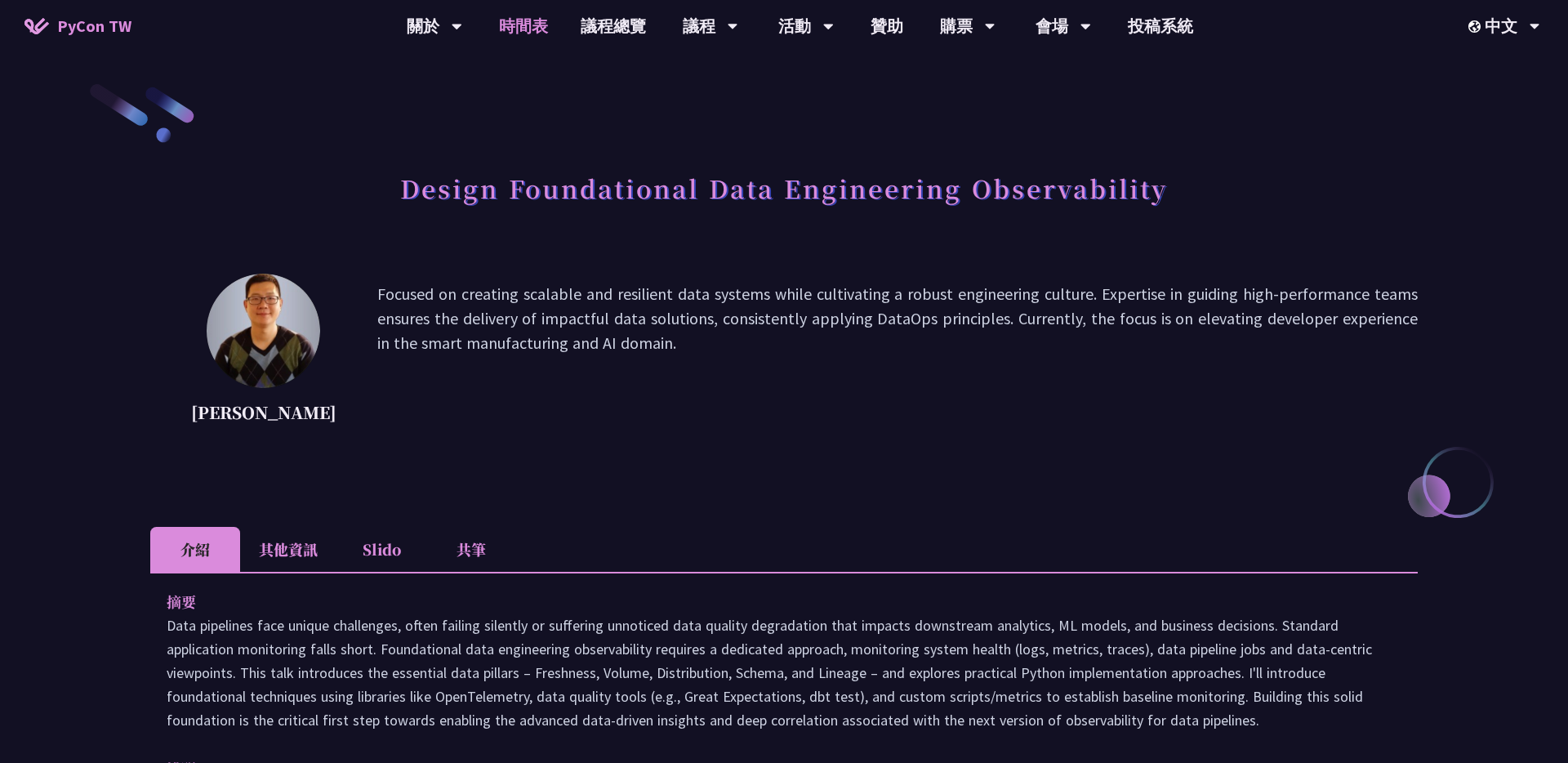
click at [540, 24] on link "時間表" at bounding box center [523, 26] width 82 height 52
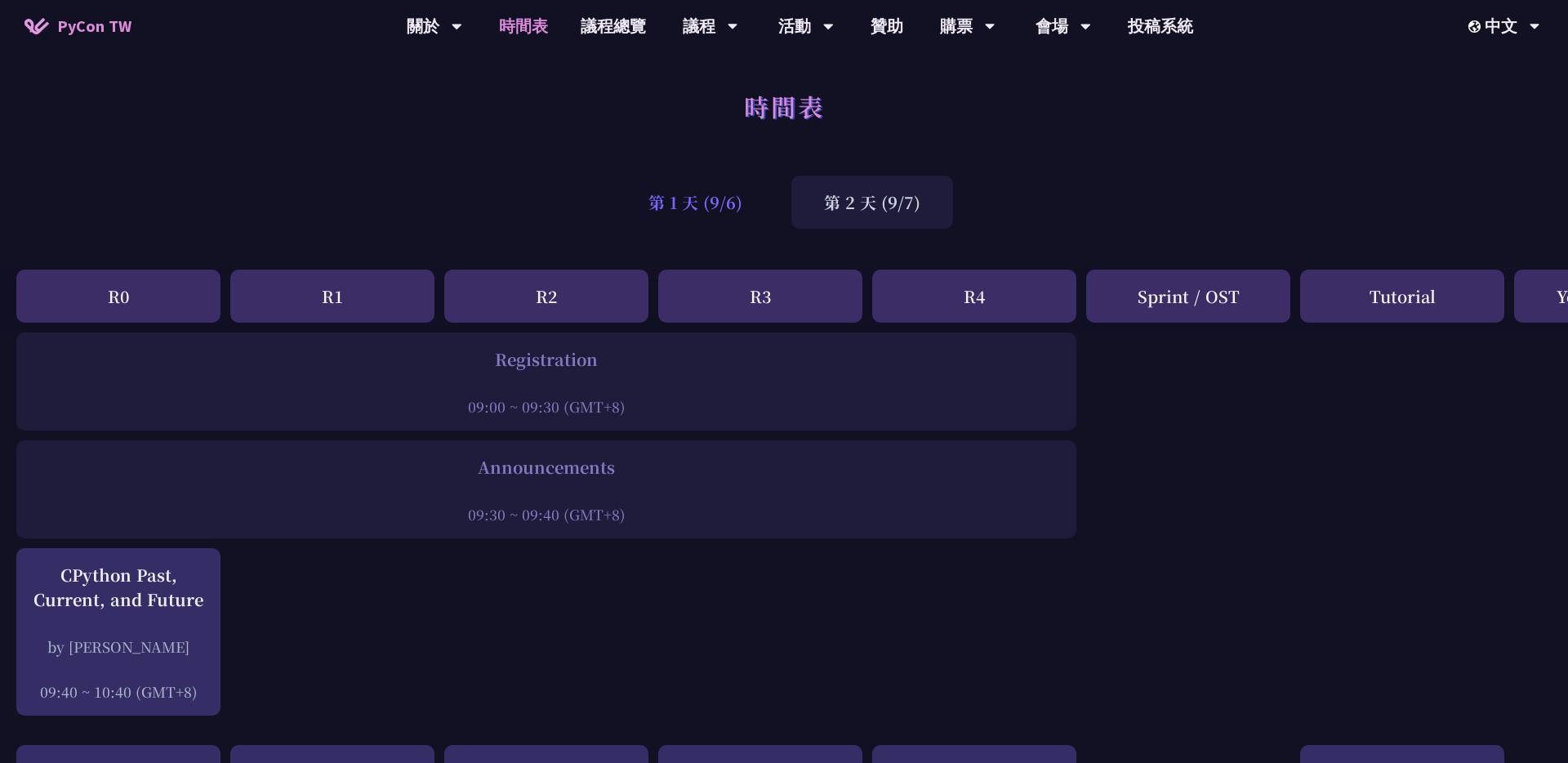
click at [702, 193] on div "第 1 天 (9/6)" at bounding box center [695, 202] width 160 height 53
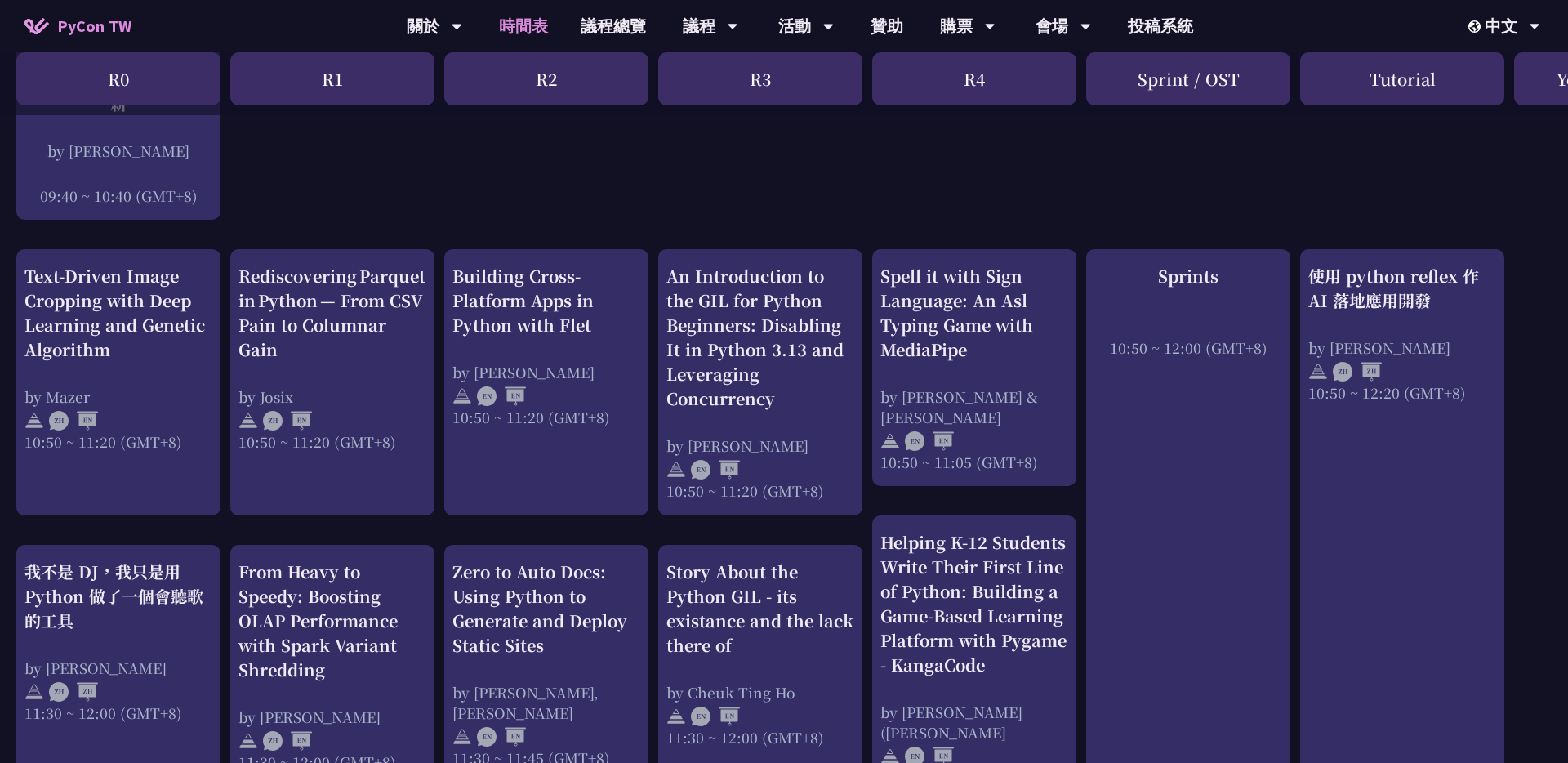
scroll to position [521, 0]
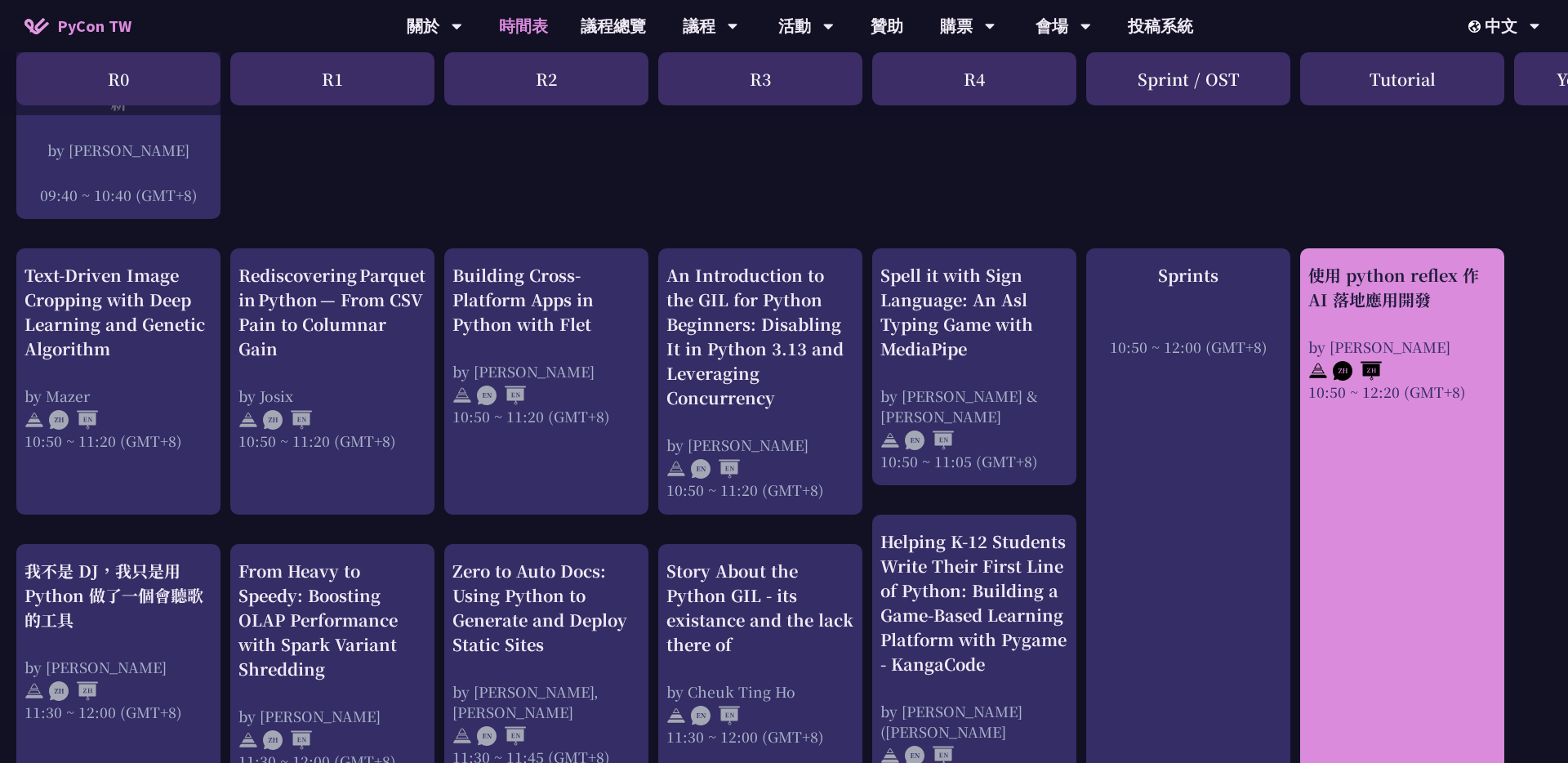
click at [783, 291] on div "使用 python reflex 作 AI 落地應用開發" at bounding box center [1402, 288] width 188 height 49
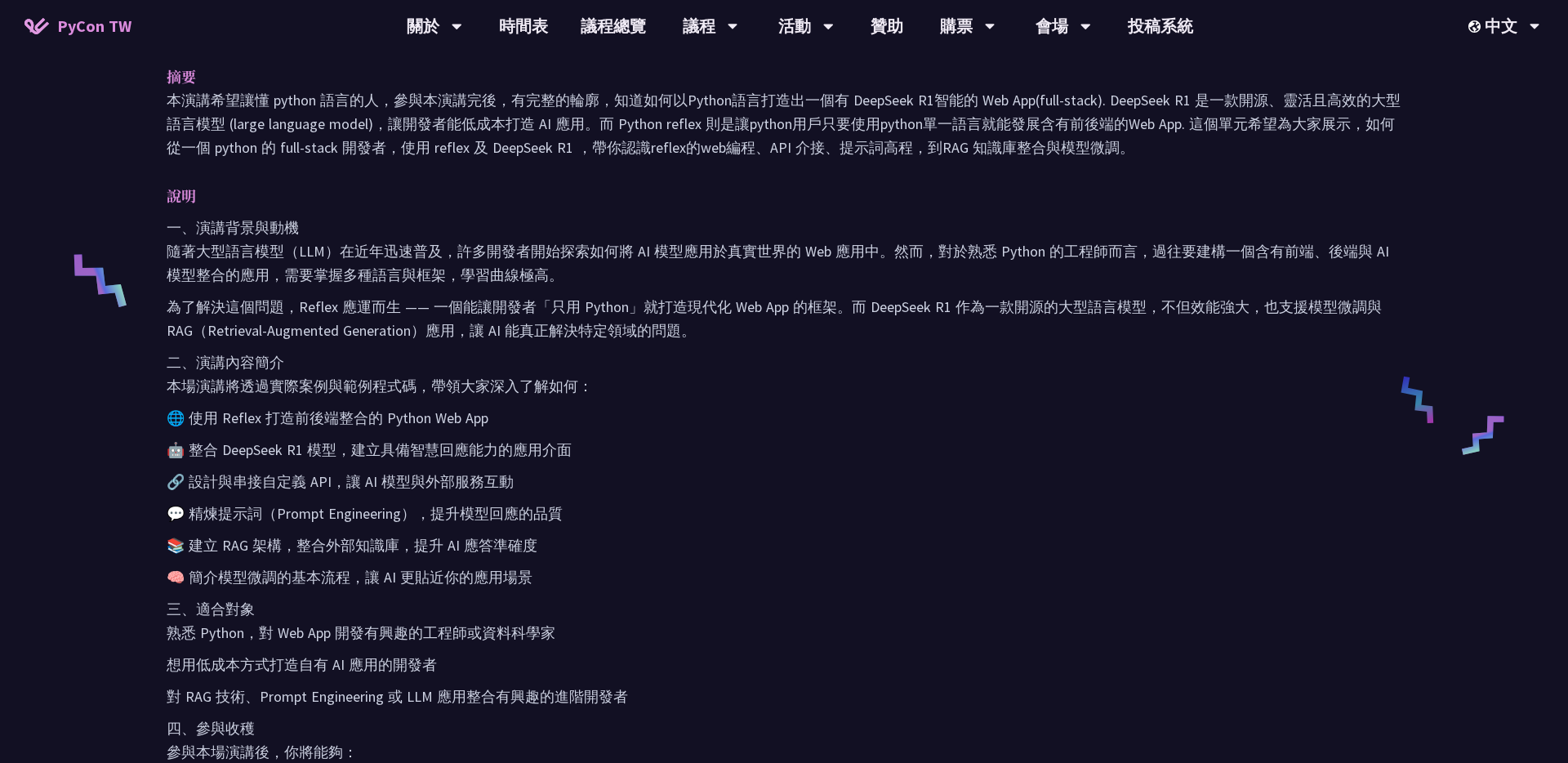
scroll to position [571, 0]
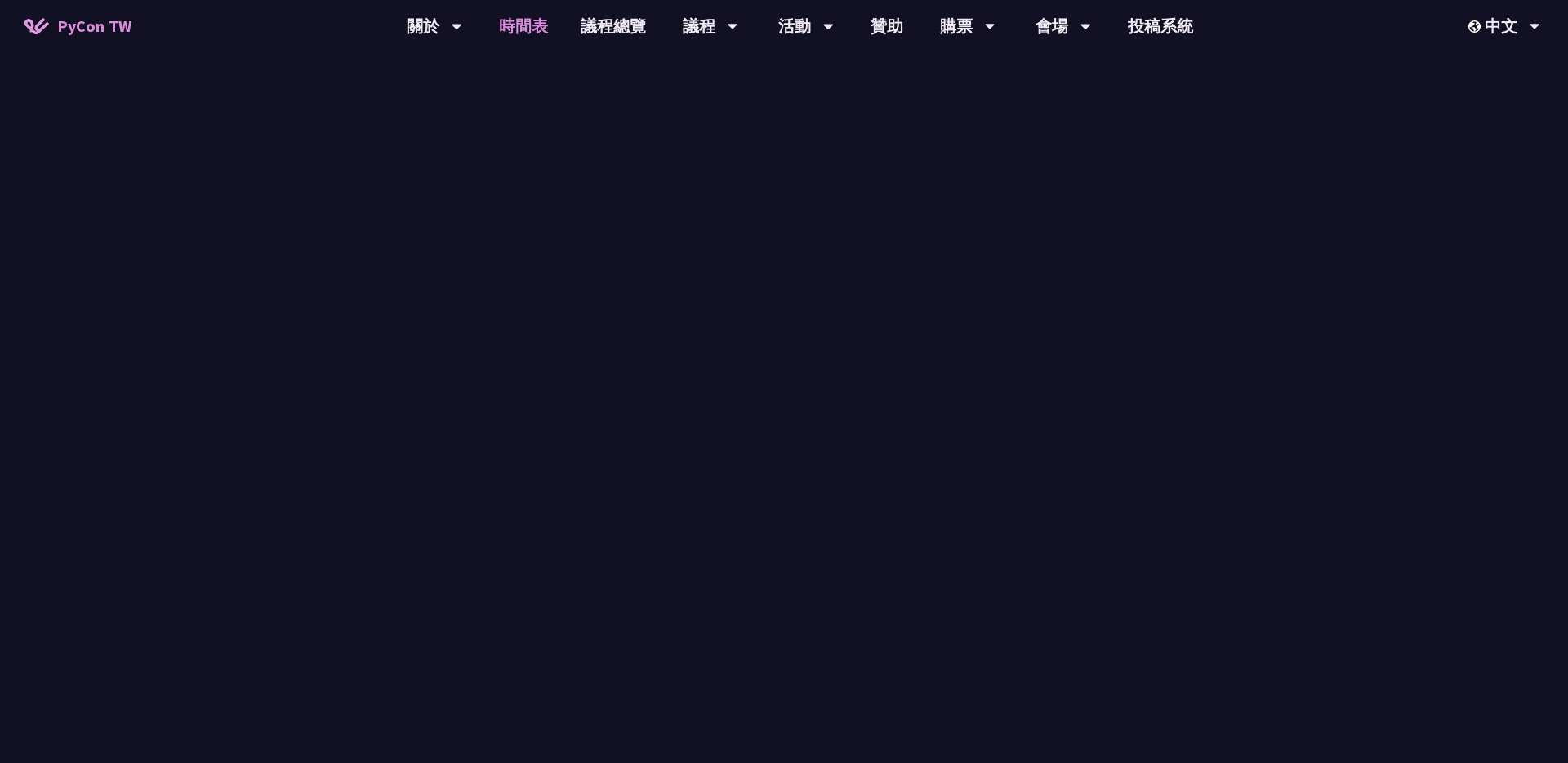
scroll to position [521, 0]
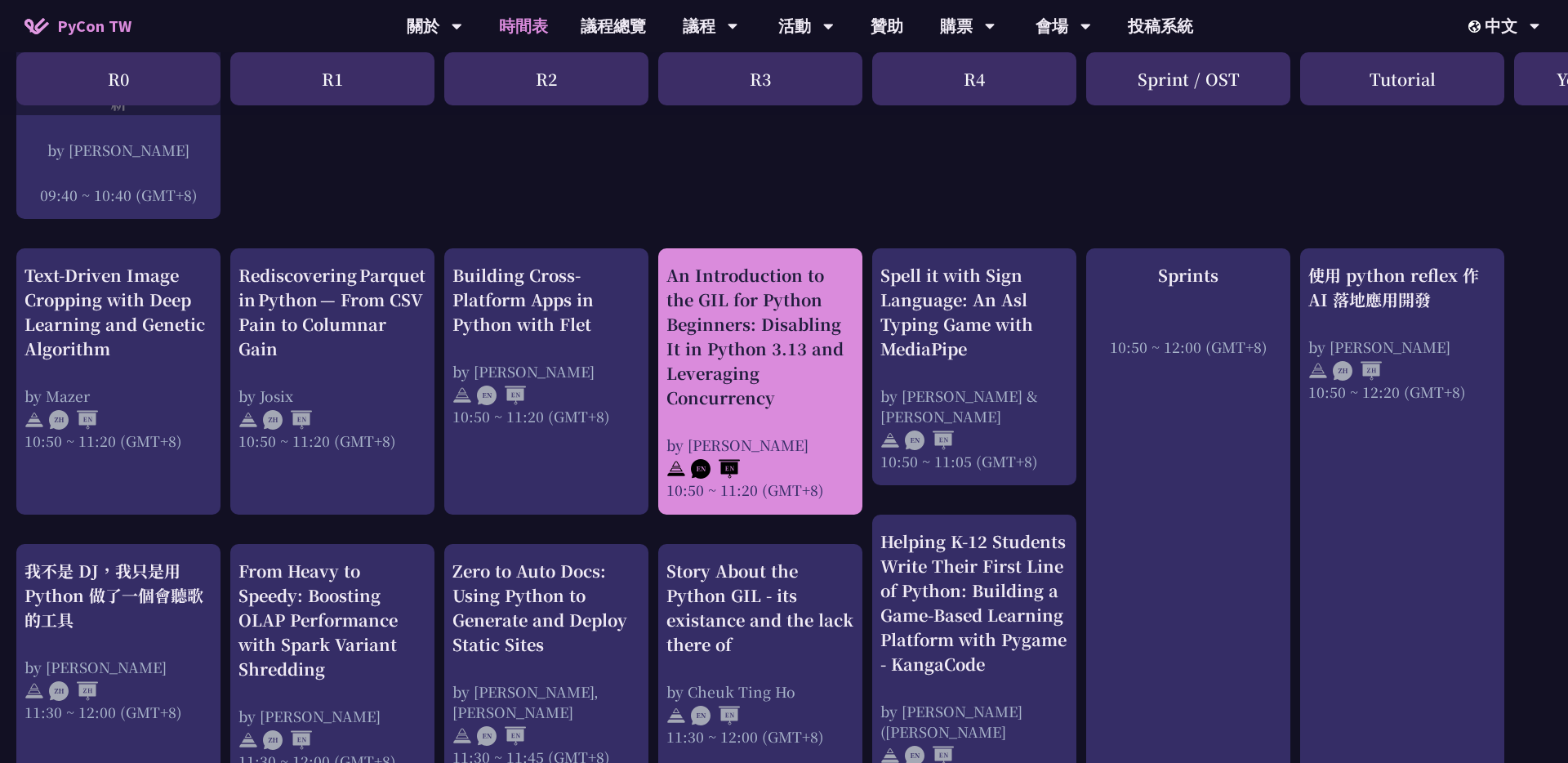
click at [731, 360] on div "An Introduction to the GIL for Python Beginners: Disabling It in Python 3.13 an…" at bounding box center [760, 337] width 188 height 147
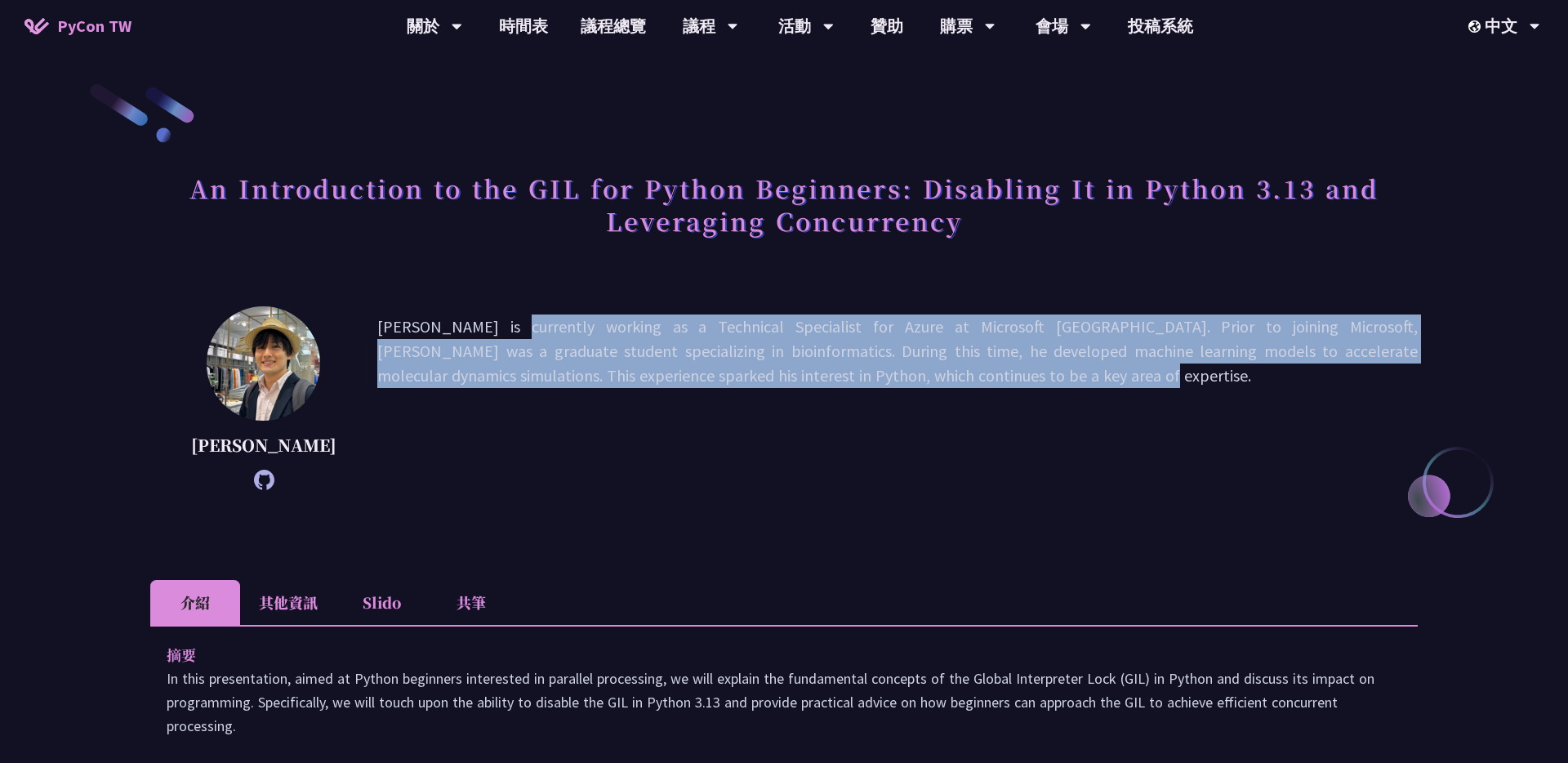
drag, startPoint x: 346, startPoint y: 325, endPoint x: 776, endPoint y: 399, distance: 436.3
click at [776, 399] on p "Yu Saito is currently working as a Technical Specialist for Azure at Microsoft …" at bounding box center [897, 398] width 1041 height 167
click at [754, 419] on p "Yu Saito is currently working as a Technical Specialist for Azure at Microsoft …" at bounding box center [897, 398] width 1041 height 167
drag, startPoint x: 349, startPoint y: 323, endPoint x: 820, endPoint y: 377, distance: 474.1
click at [783, 377] on p "Yu Saito is currently working as a Technical Specialist for Azure at Microsoft …" at bounding box center [897, 398] width 1041 height 167
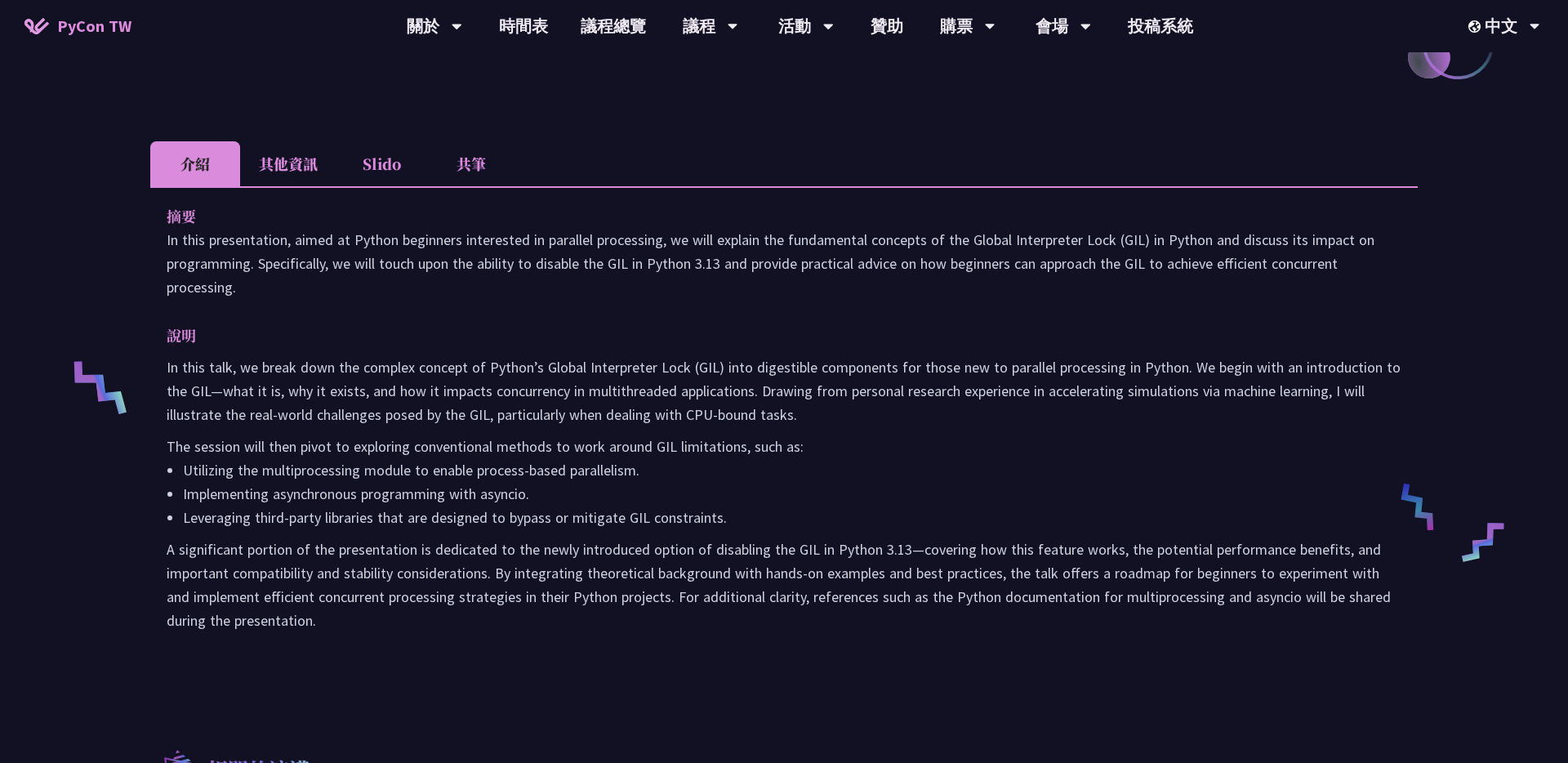
scroll to position [522, 0]
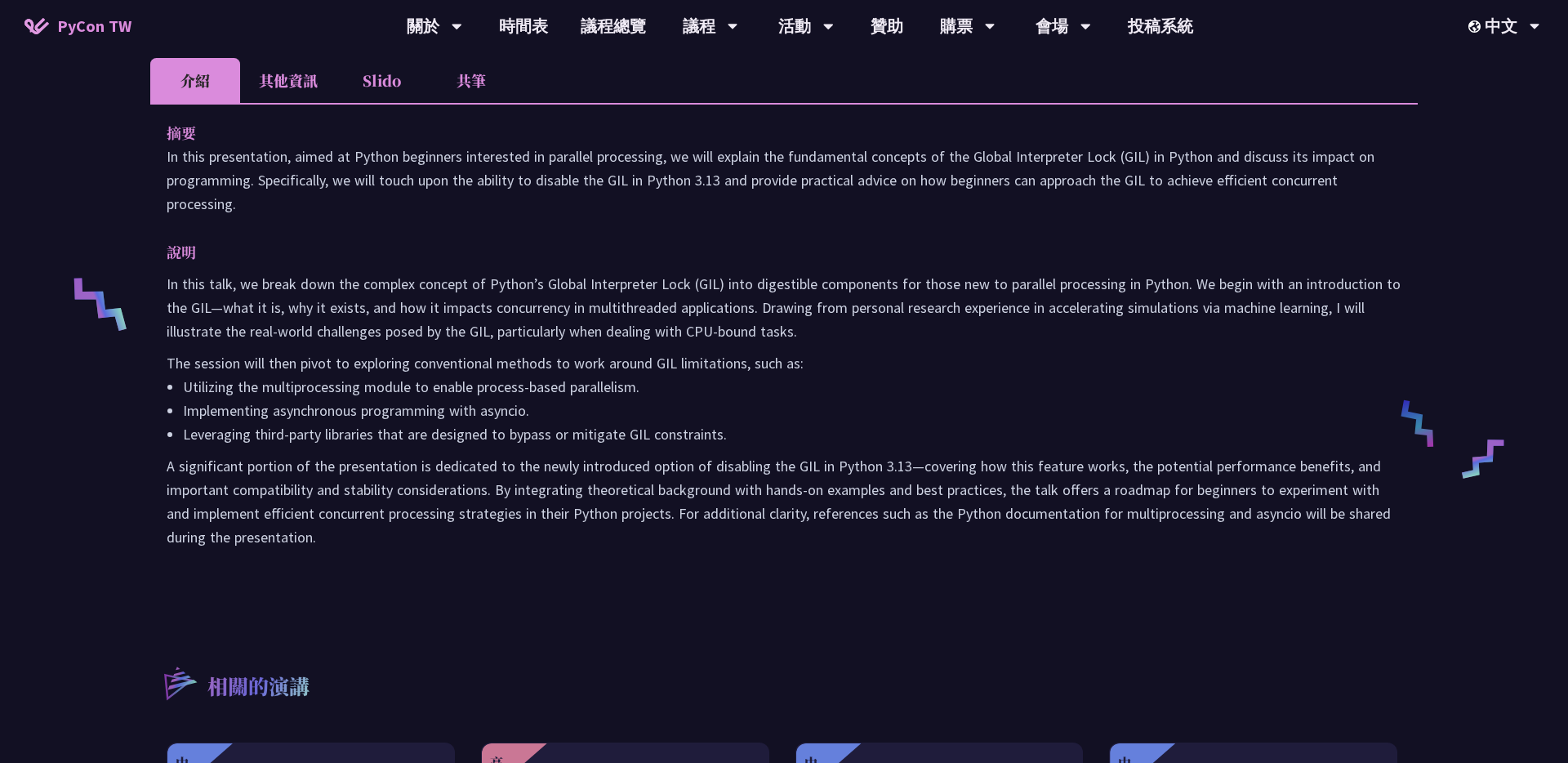
click at [738, 231] on div "摘要 In this presentation, aimed at Python beginners interested in parallel proce…" at bounding box center [784, 346] width 1268 height 487
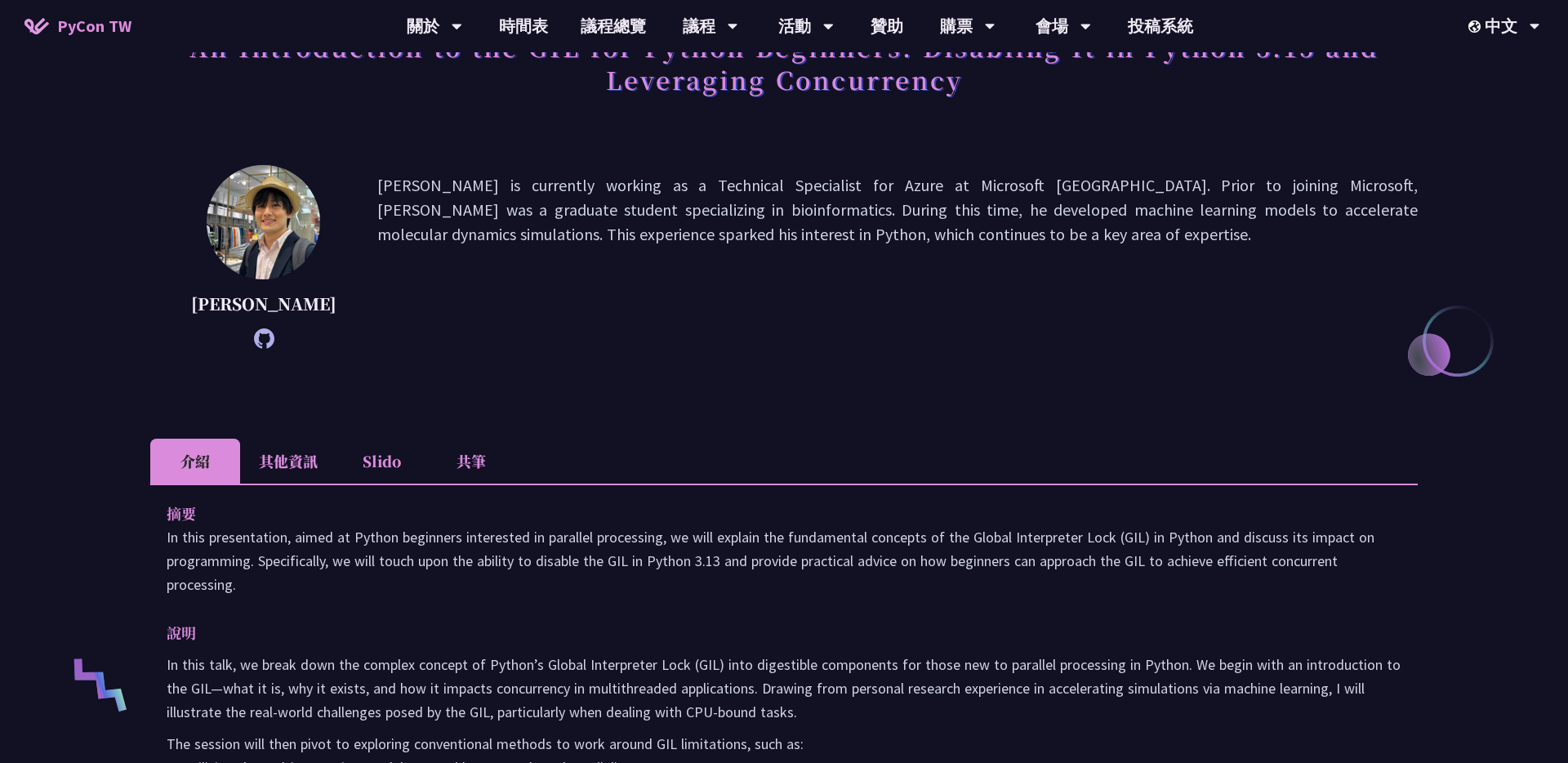
scroll to position [0, 0]
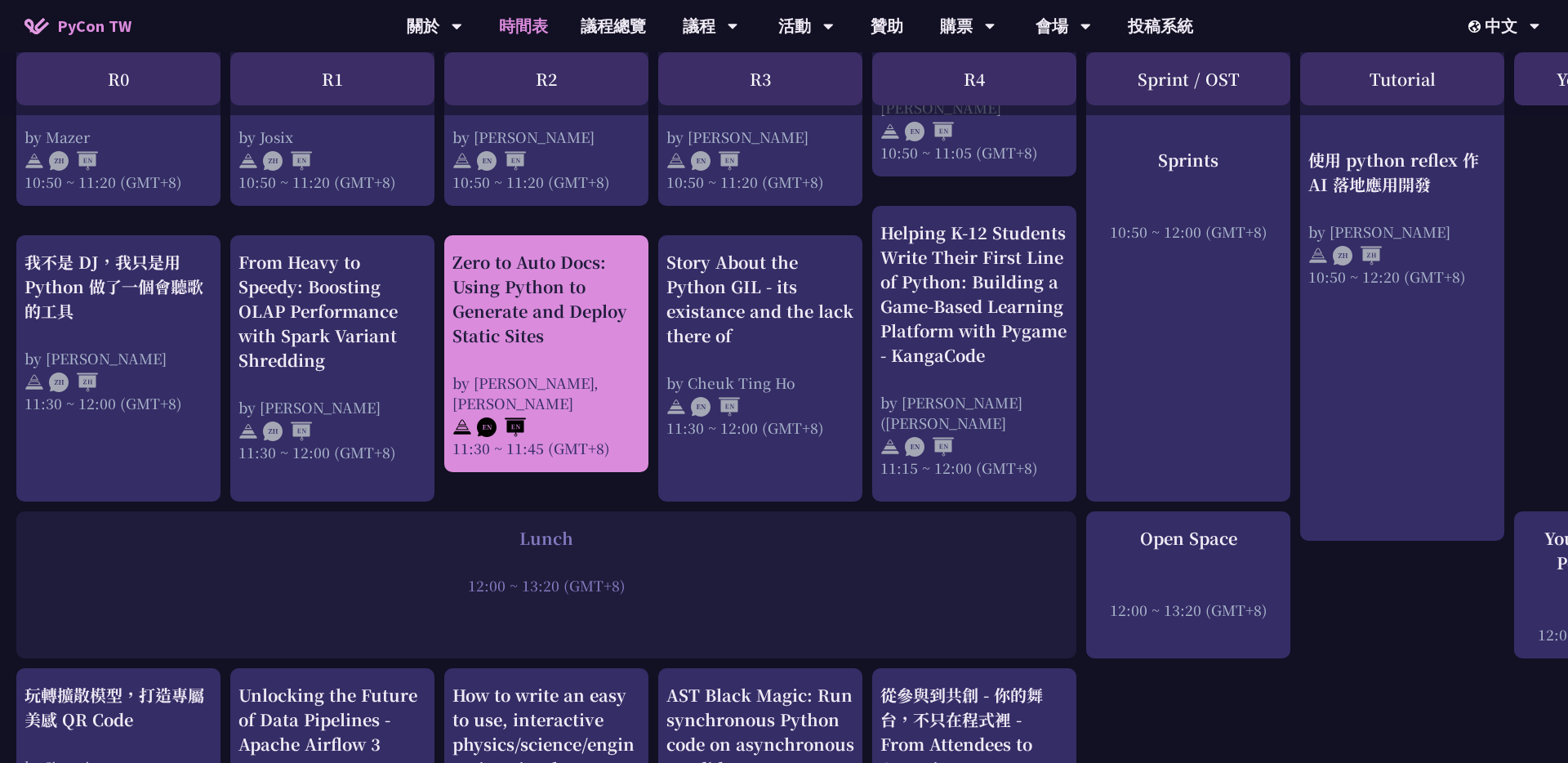
scroll to position [842, 0]
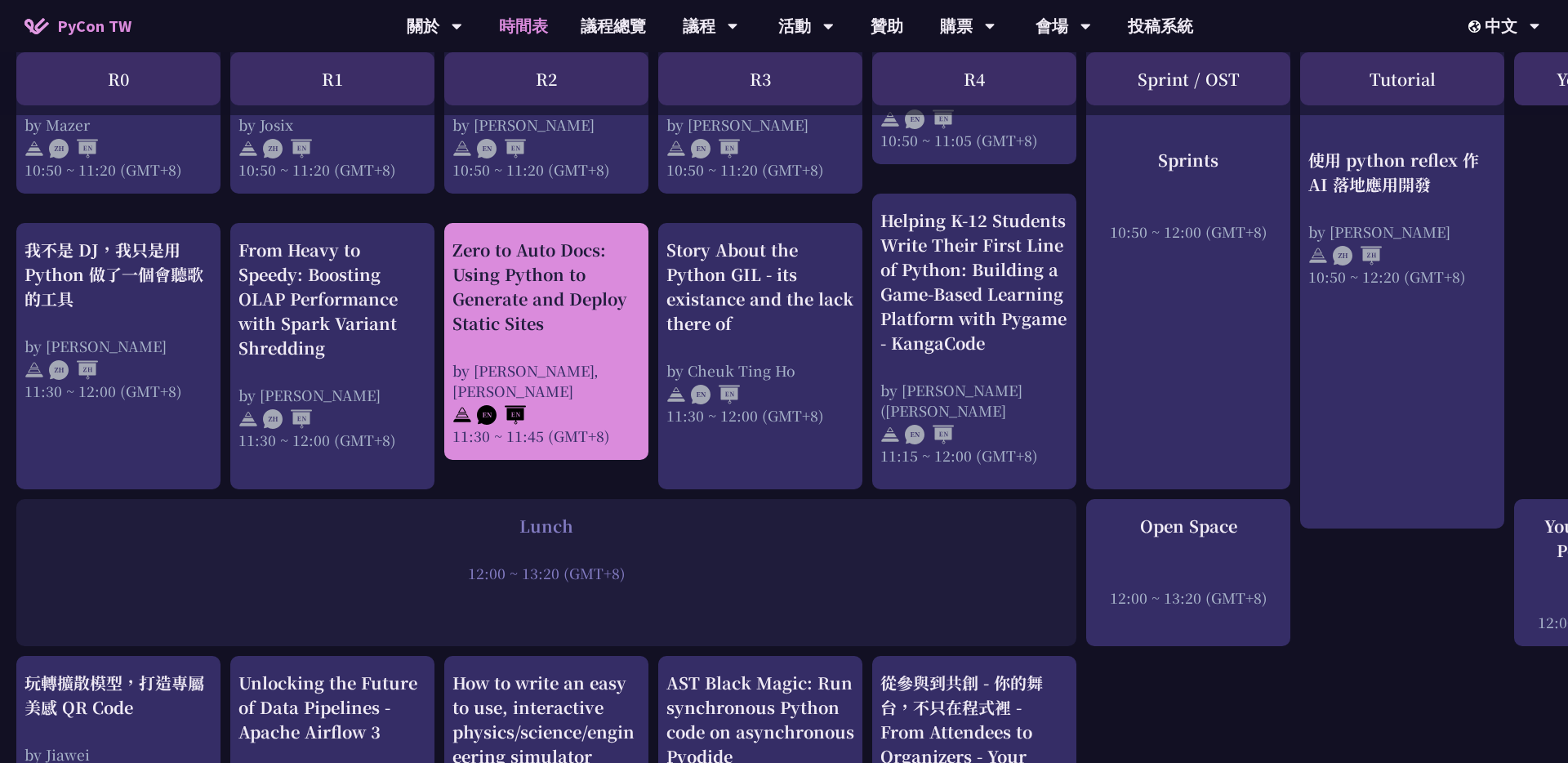
click at [560, 293] on div "Zero to Auto Docs: Using Python to Generate and Deploy Static Sites" at bounding box center [546, 287] width 188 height 98
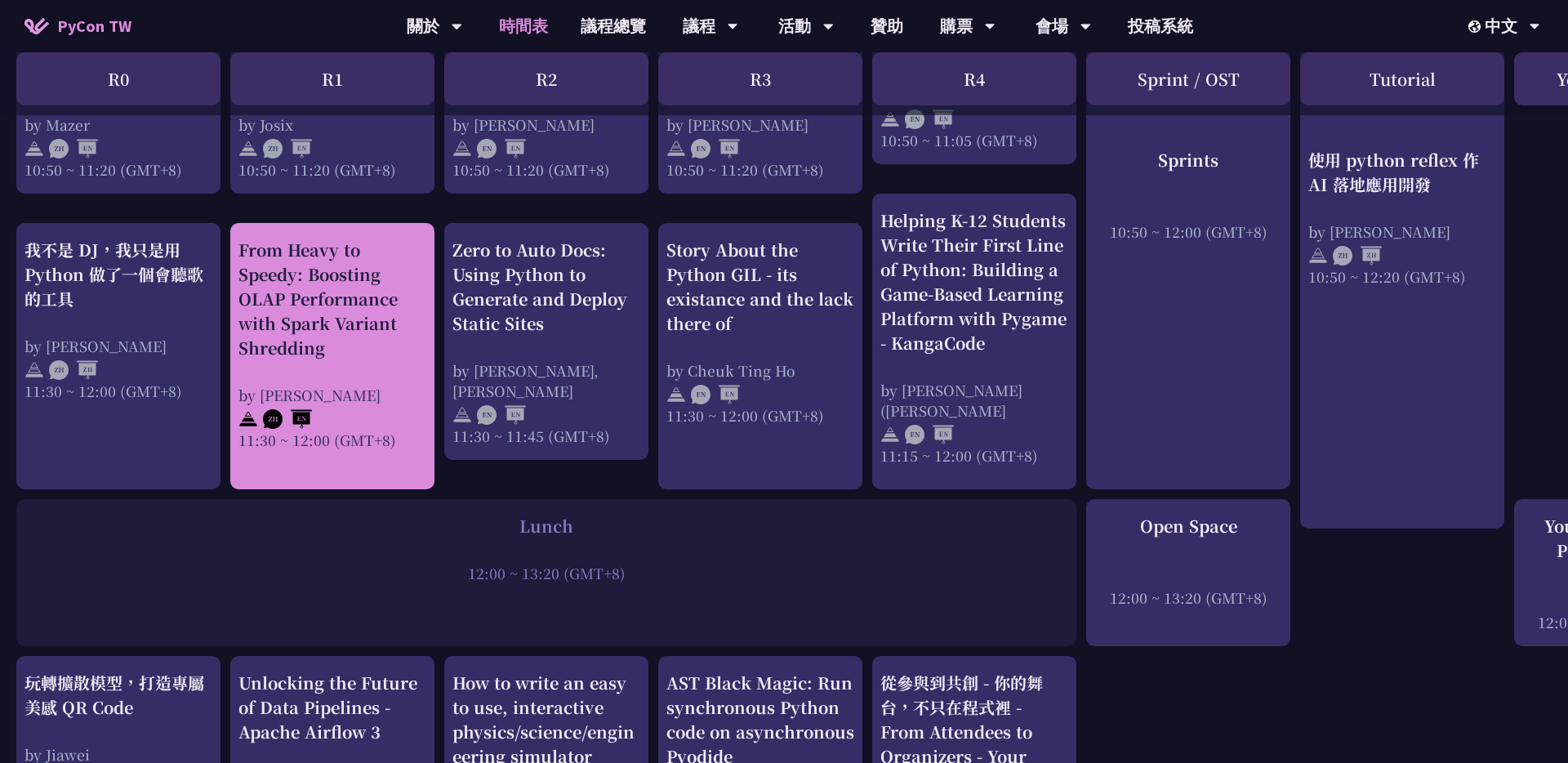
click at [349, 318] on div "From Heavy to Speedy: Boosting OLAP Performance with Spark Variant Shredding" at bounding box center [333, 299] width 188 height 122
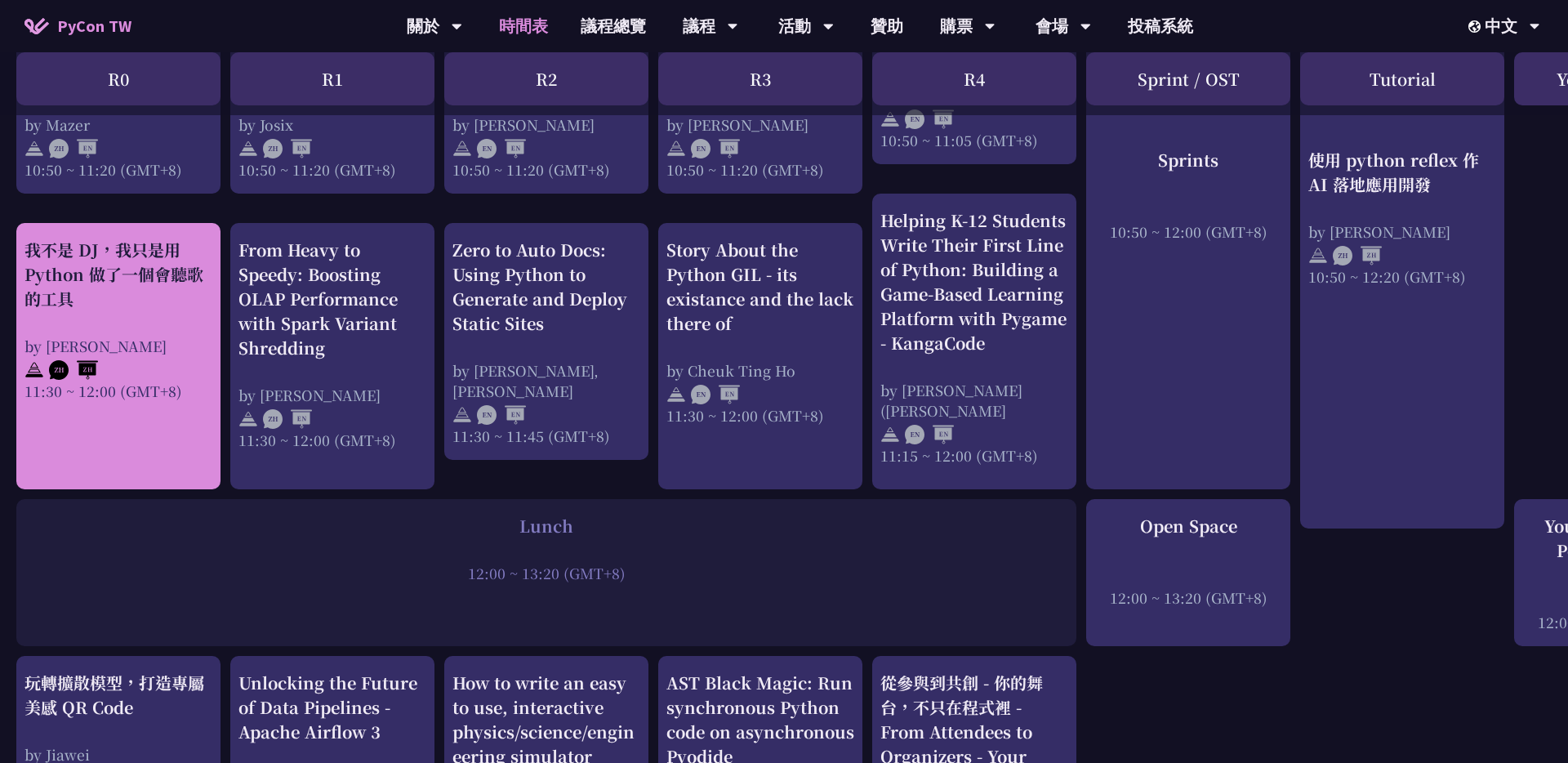
click at [127, 290] on div "我不是 DJ，我只是用 Python 做了一個會聽歌的工具" at bounding box center [118, 274] width 188 height 73
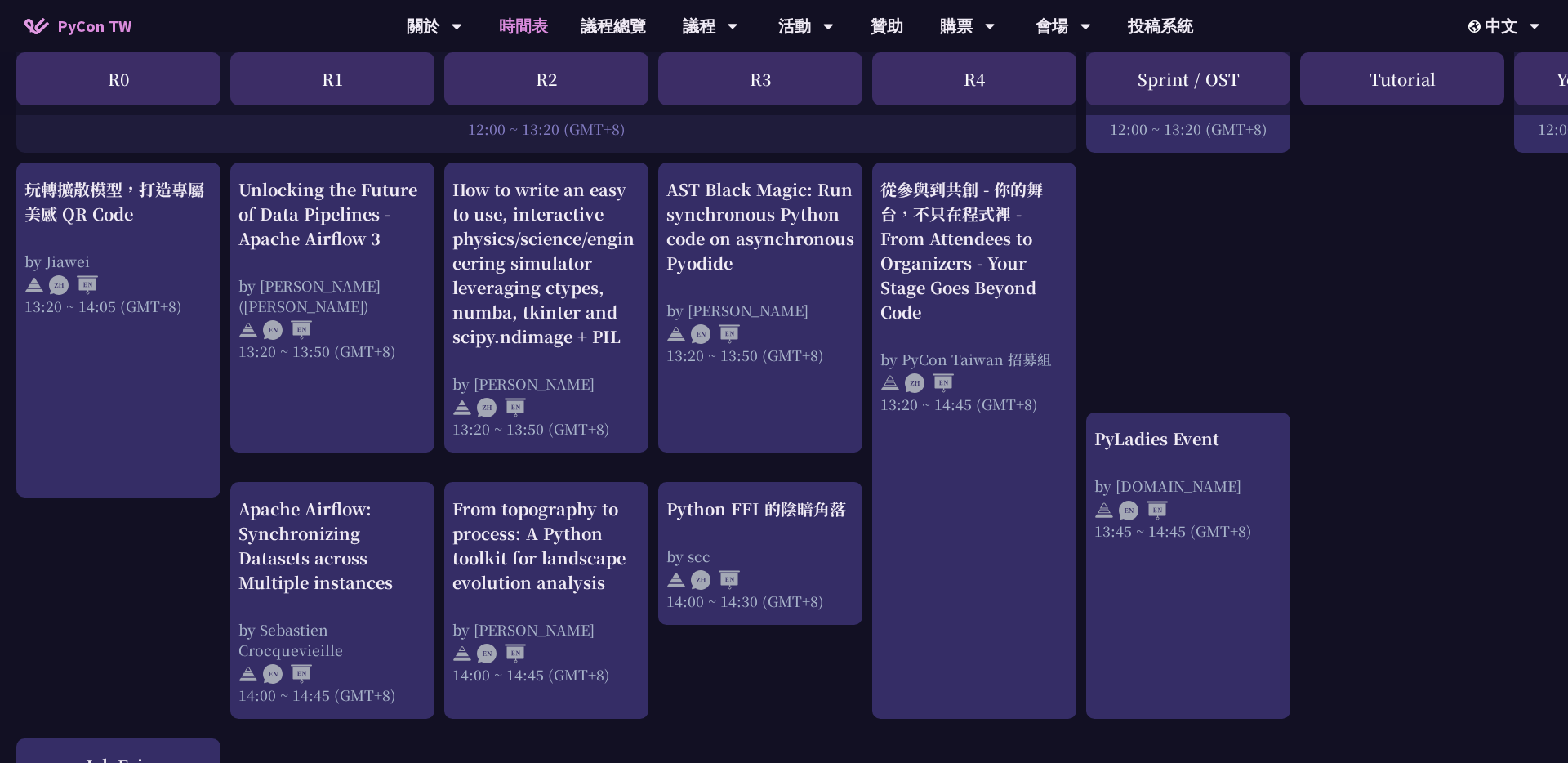
scroll to position [1330, 0]
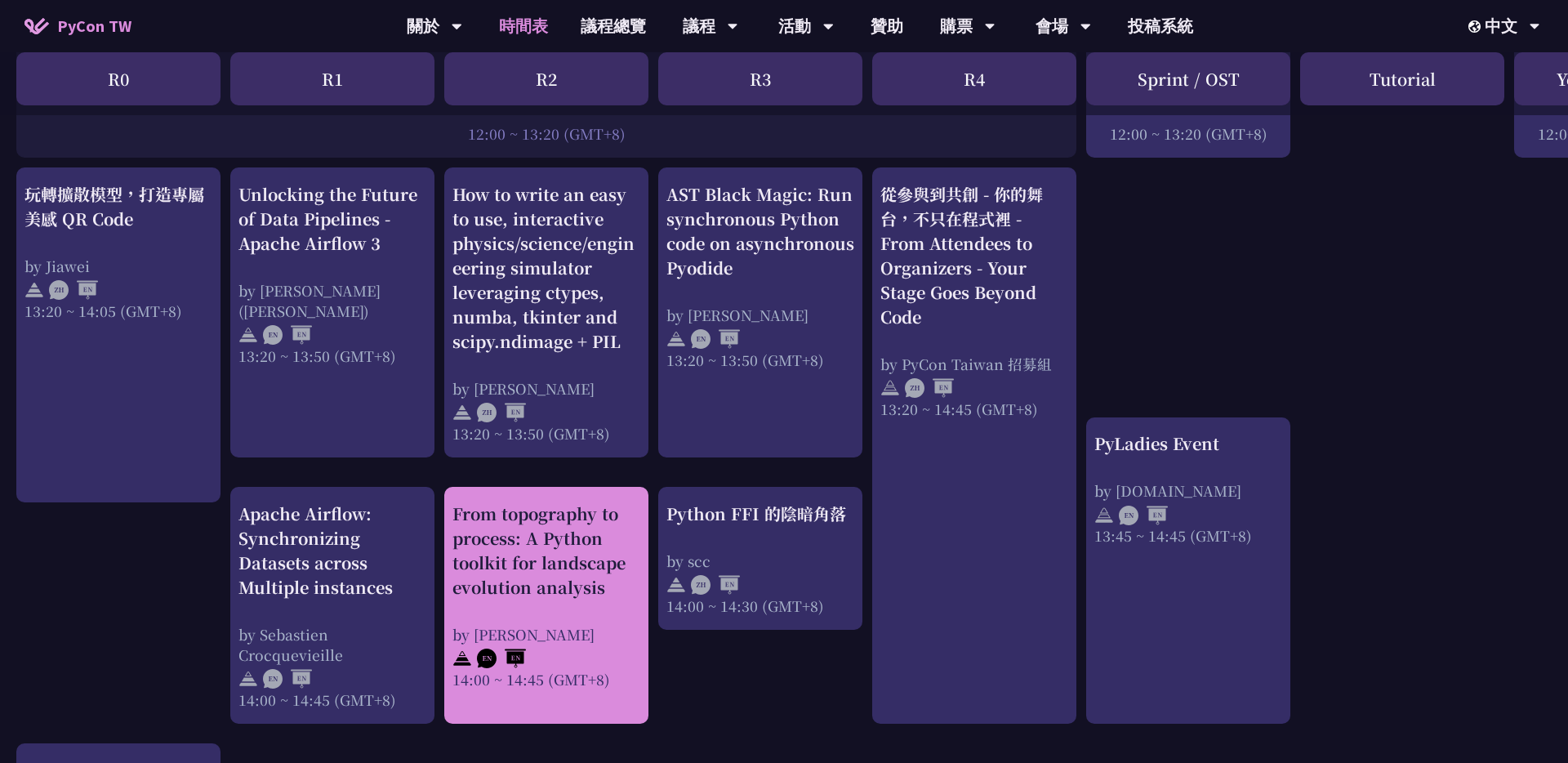
click at [552, 583] on div "From topography to process: A Python toolkit for landscape evolution analysis" at bounding box center [546, 550] width 188 height 98
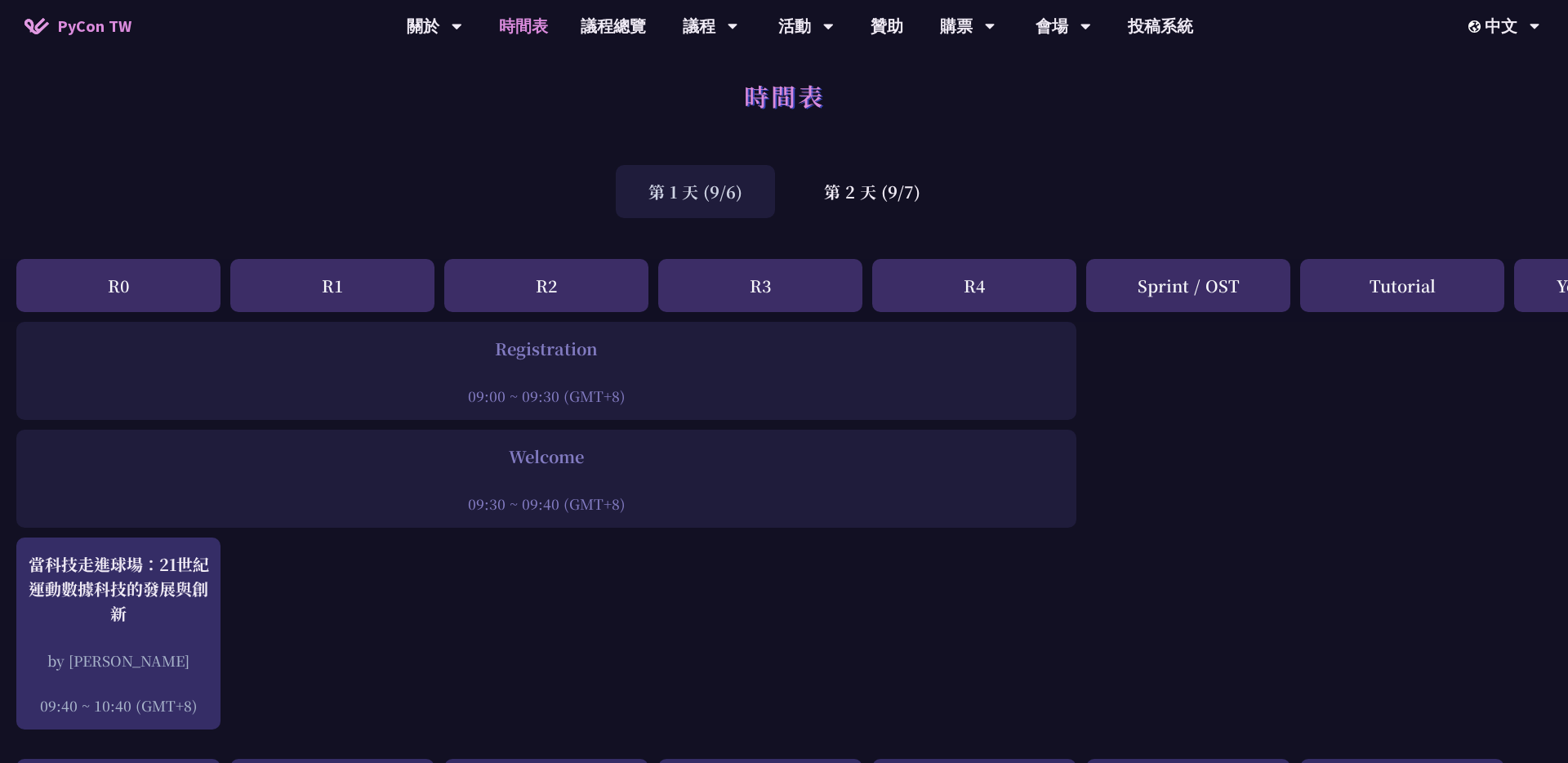
scroll to position [0, 0]
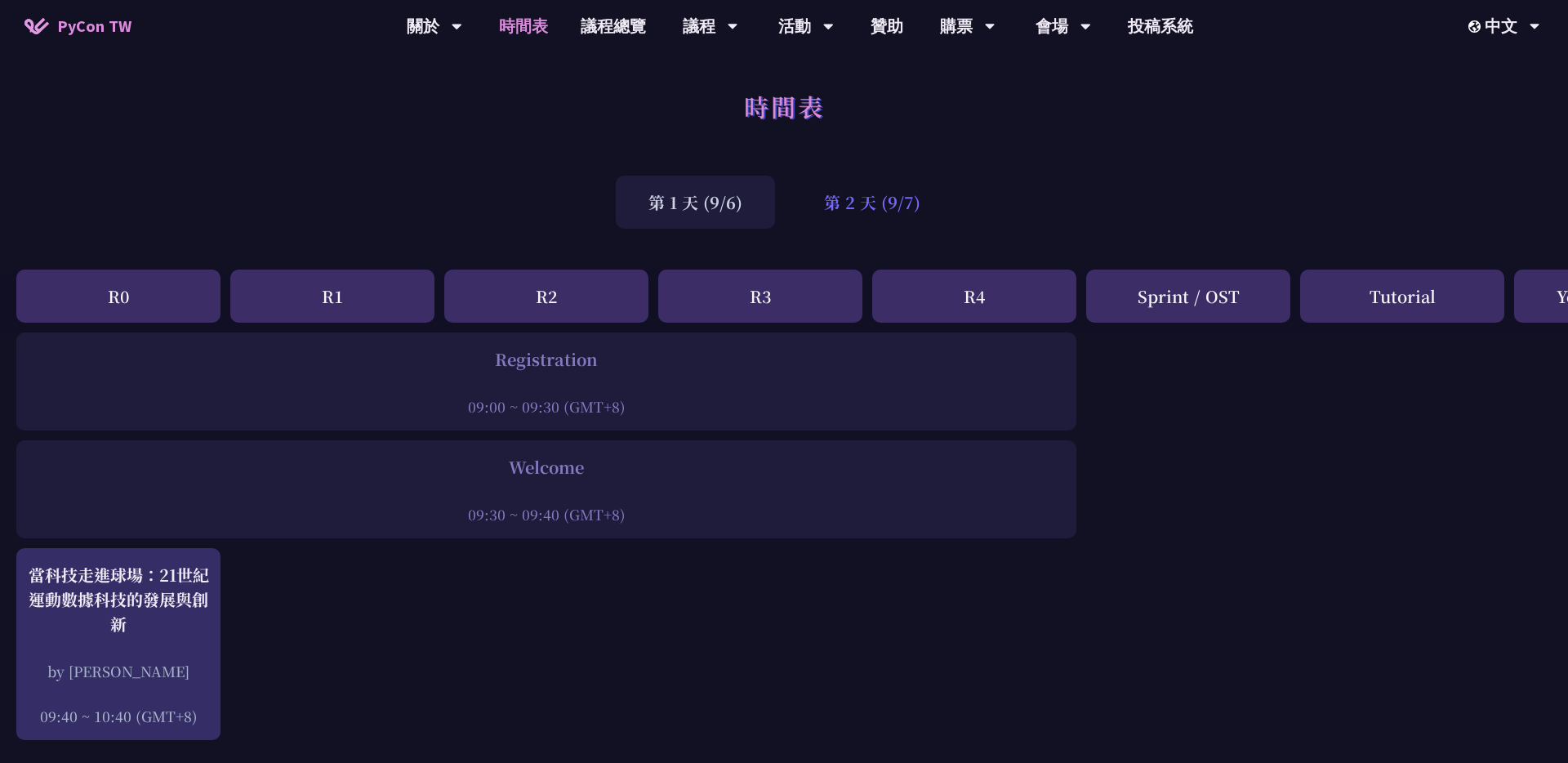
click at [783, 198] on div "第 2 天 (9/7)" at bounding box center [873, 202] width 162 height 53
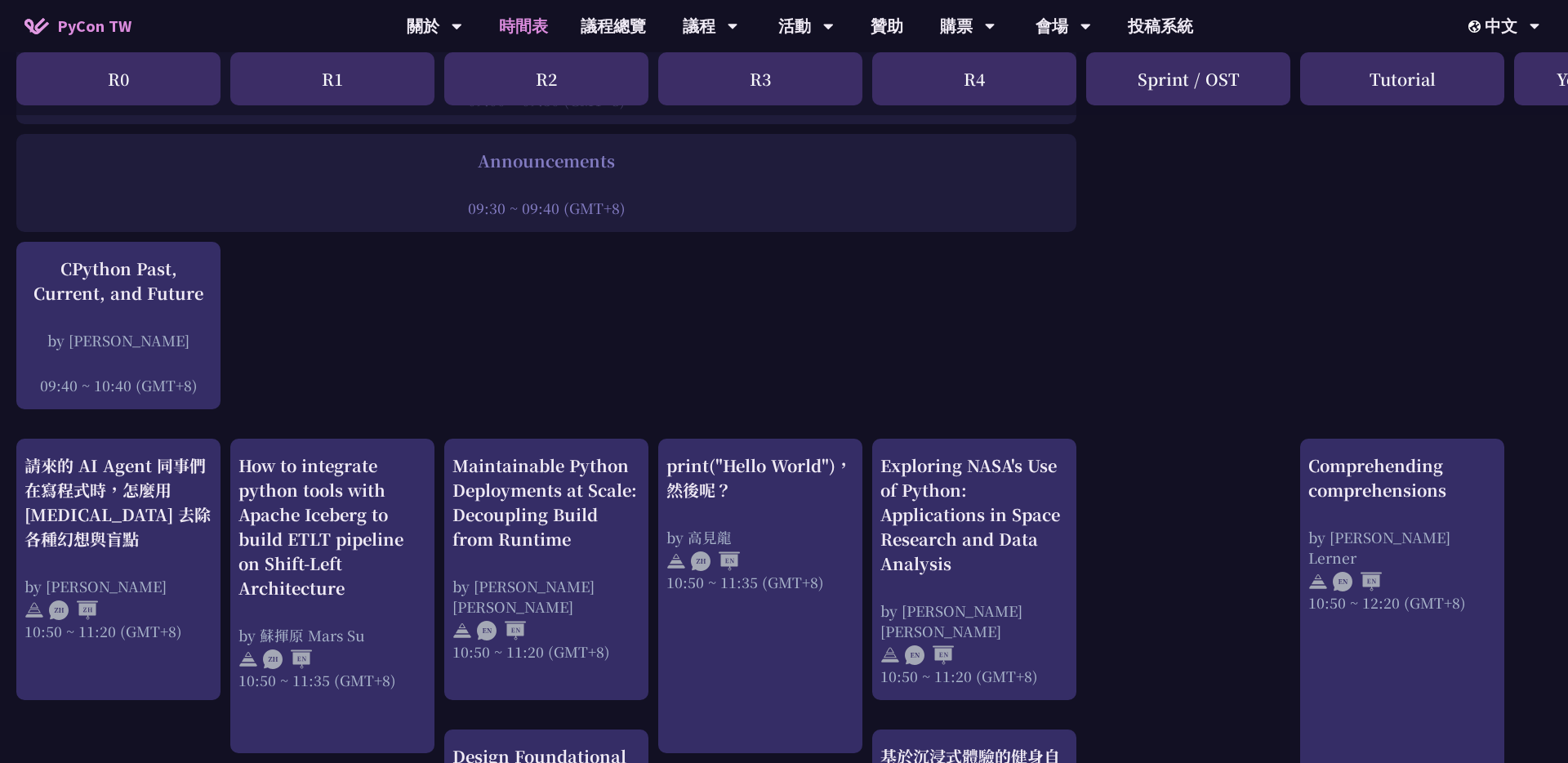
scroll to position [373, 0]
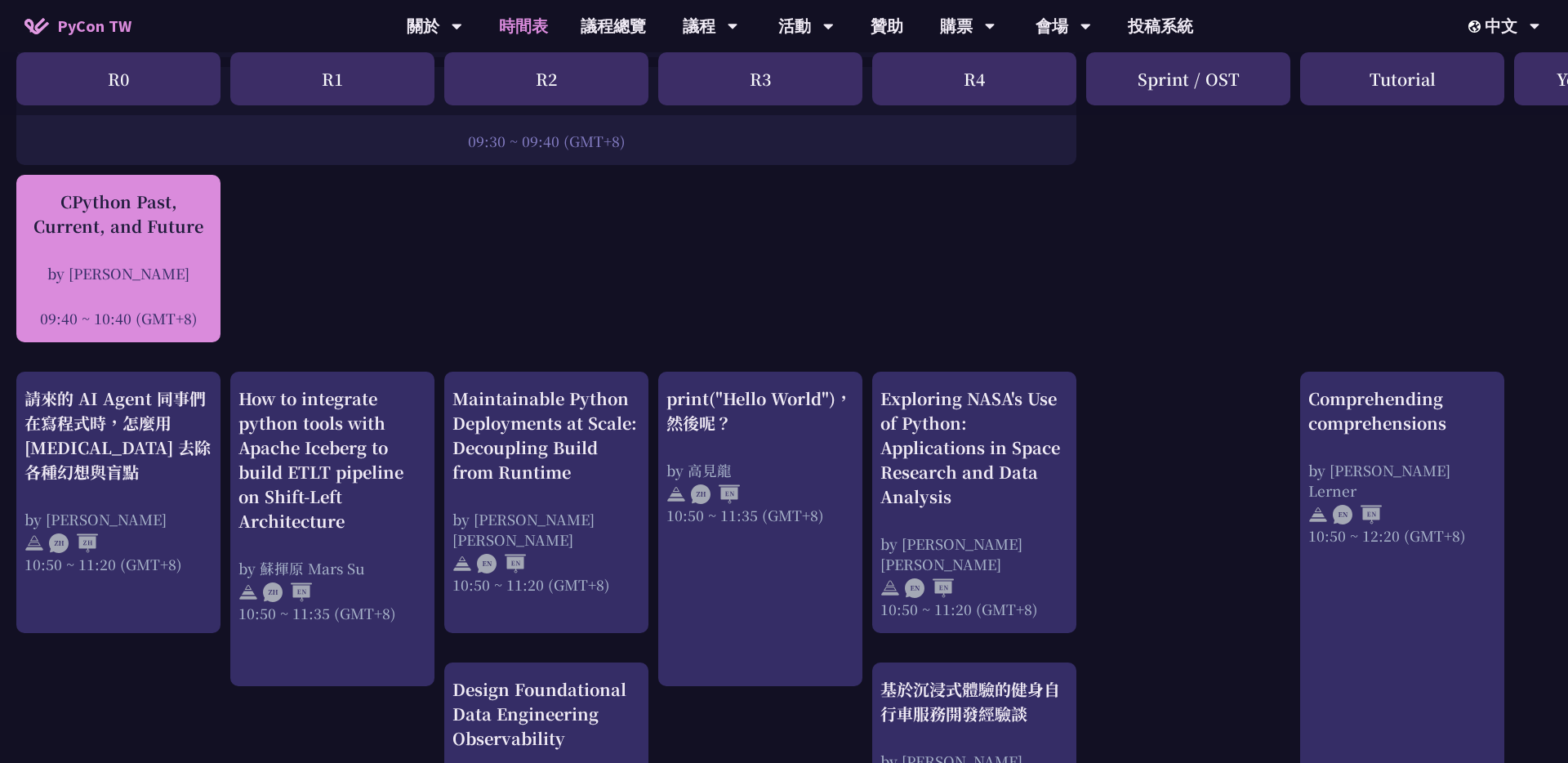
click at [154, 216] on div "CPython Past, Current, and Future" at bounding box center [118, 214] width 188 height 49
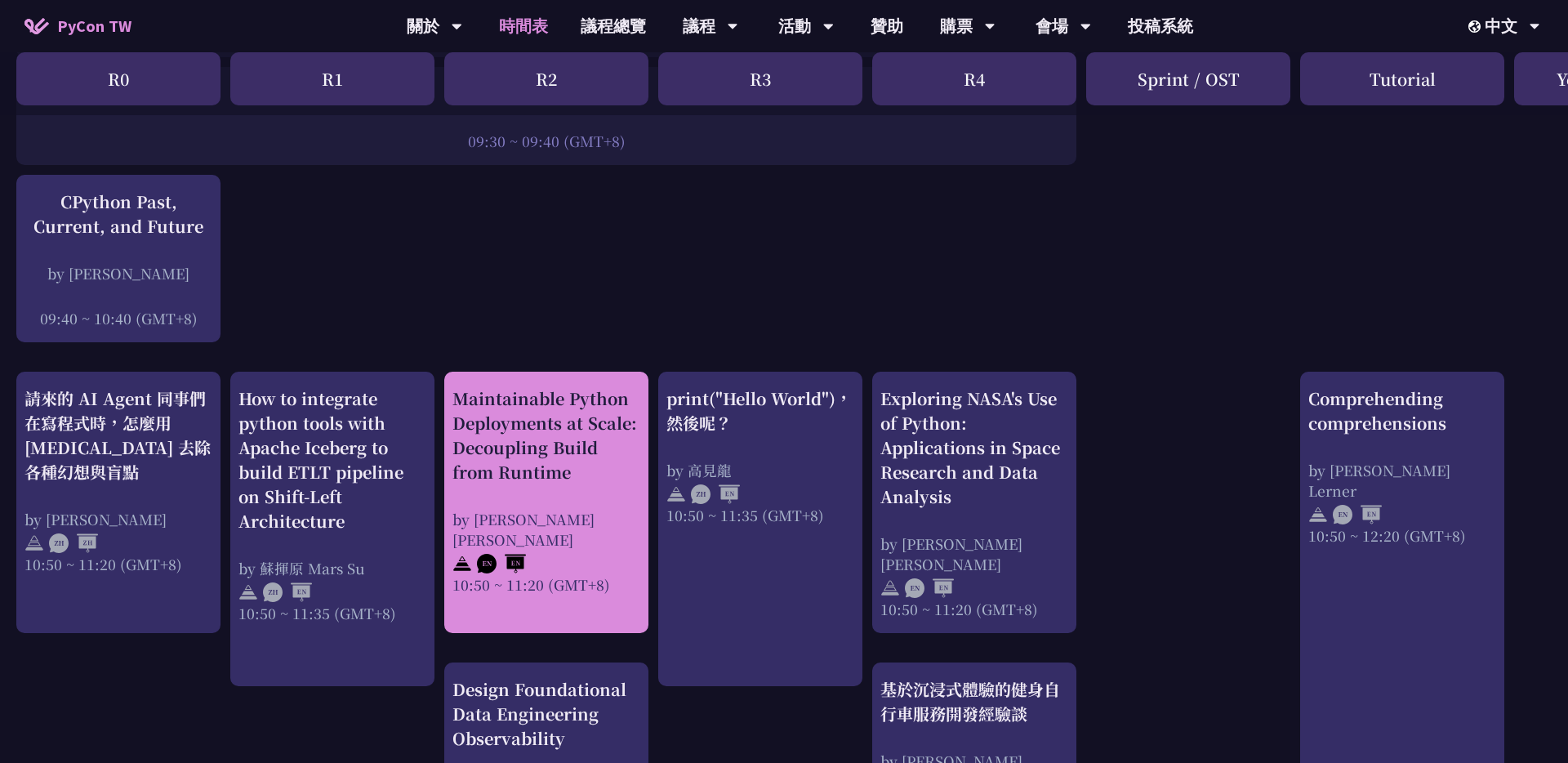
click at [527, 435] on div "Maintainable Python Deployments at Scale: Decoupling Build from Runtime" at bounding box center [546, 436] width 188 height 98
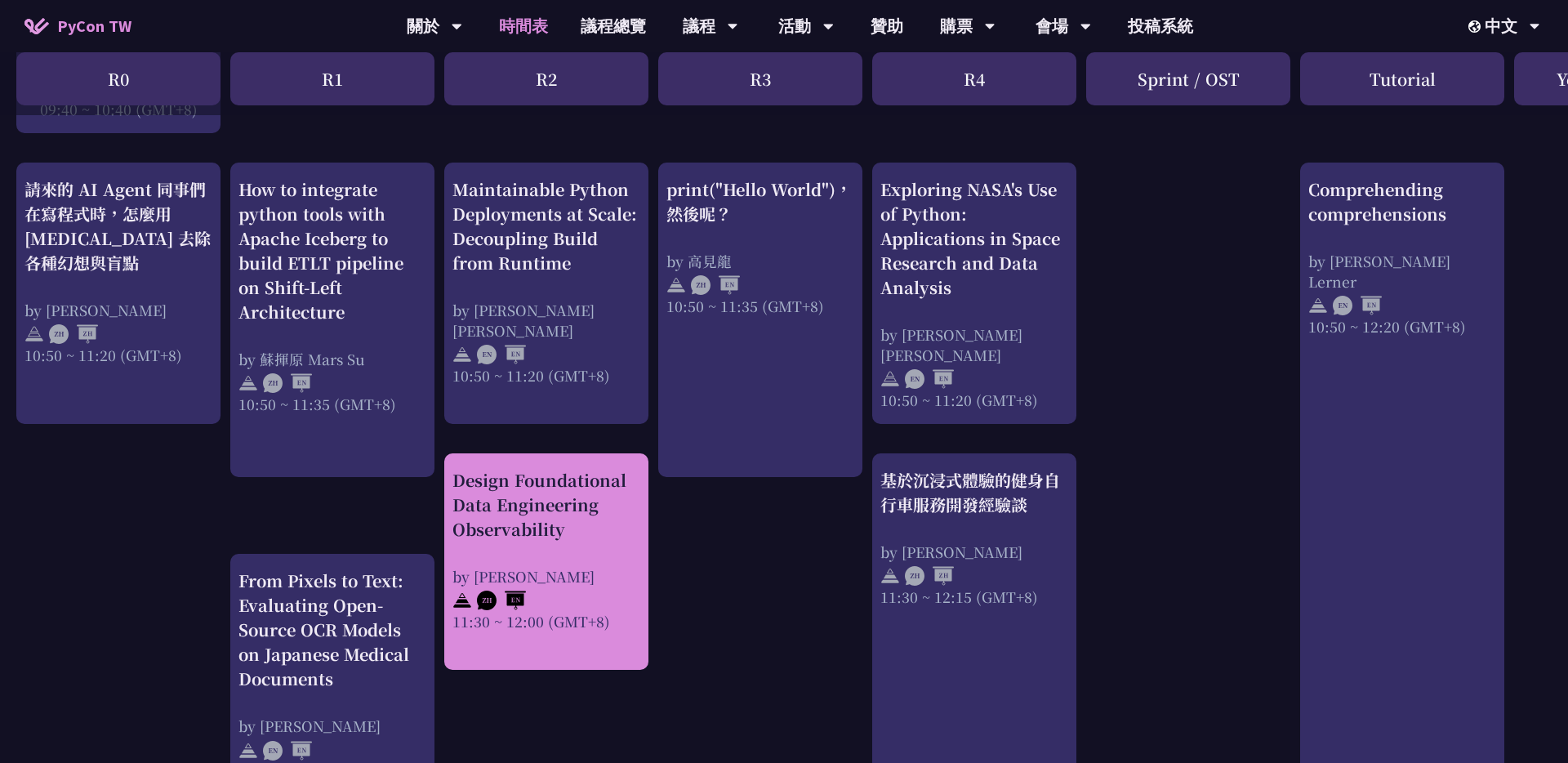
scroll to position [675, 0]
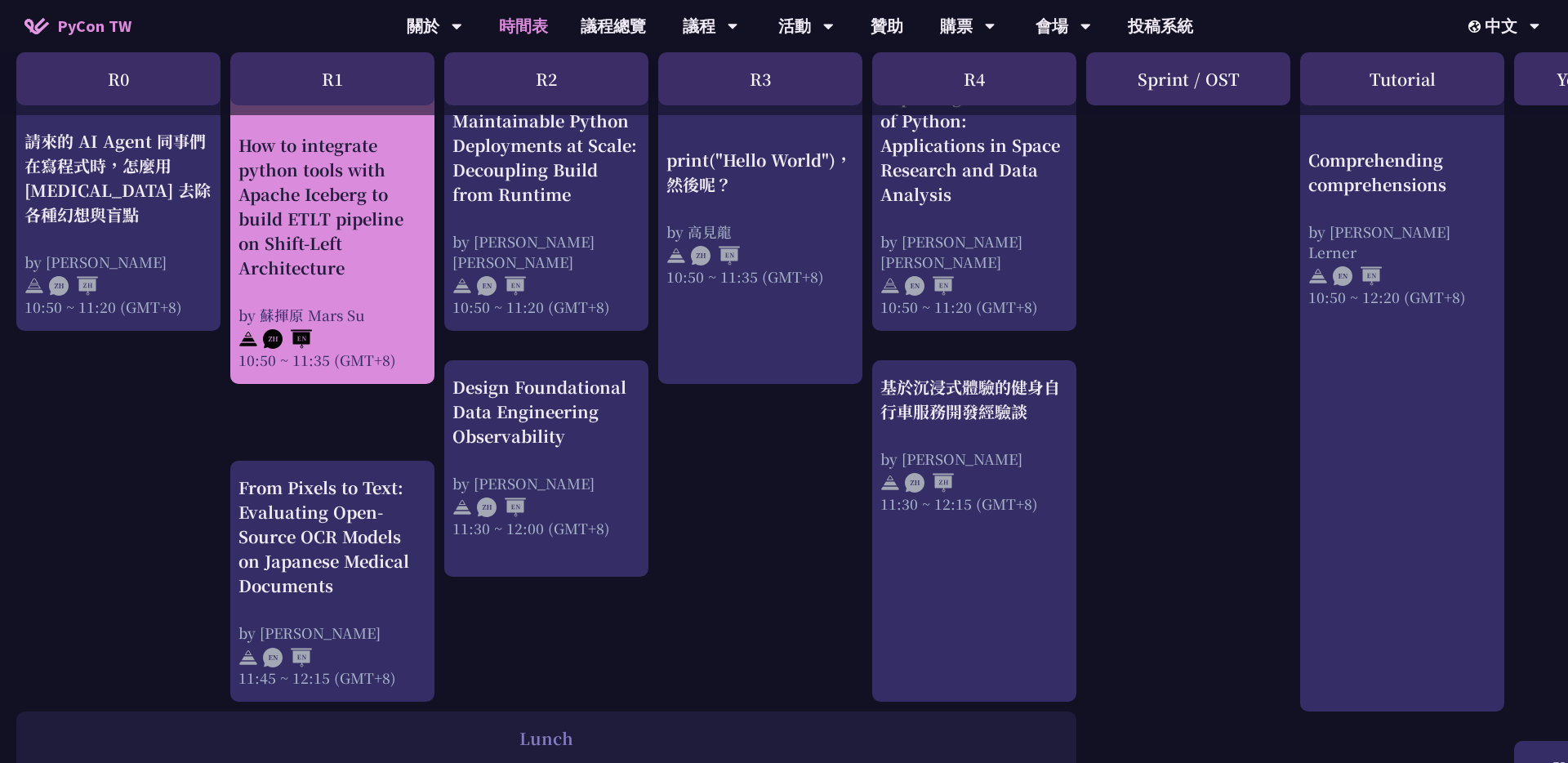
click at [322, 144] on div "How to integrate python tools with Apache Iceberg to build ETLT pipeline on Shi…" at bounding box center [333, 207] width 188 height 147
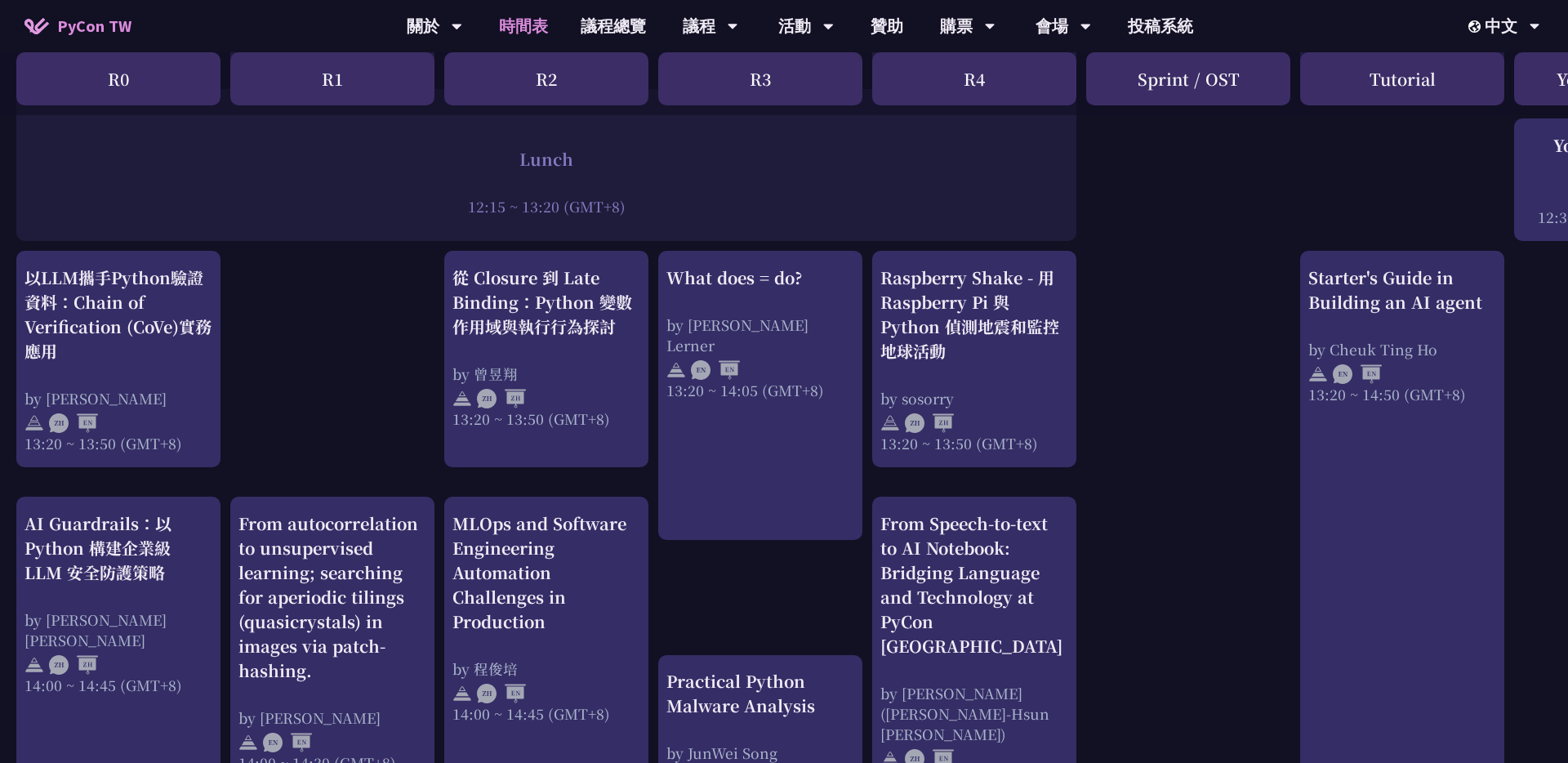
scroll to position [1301, 0]
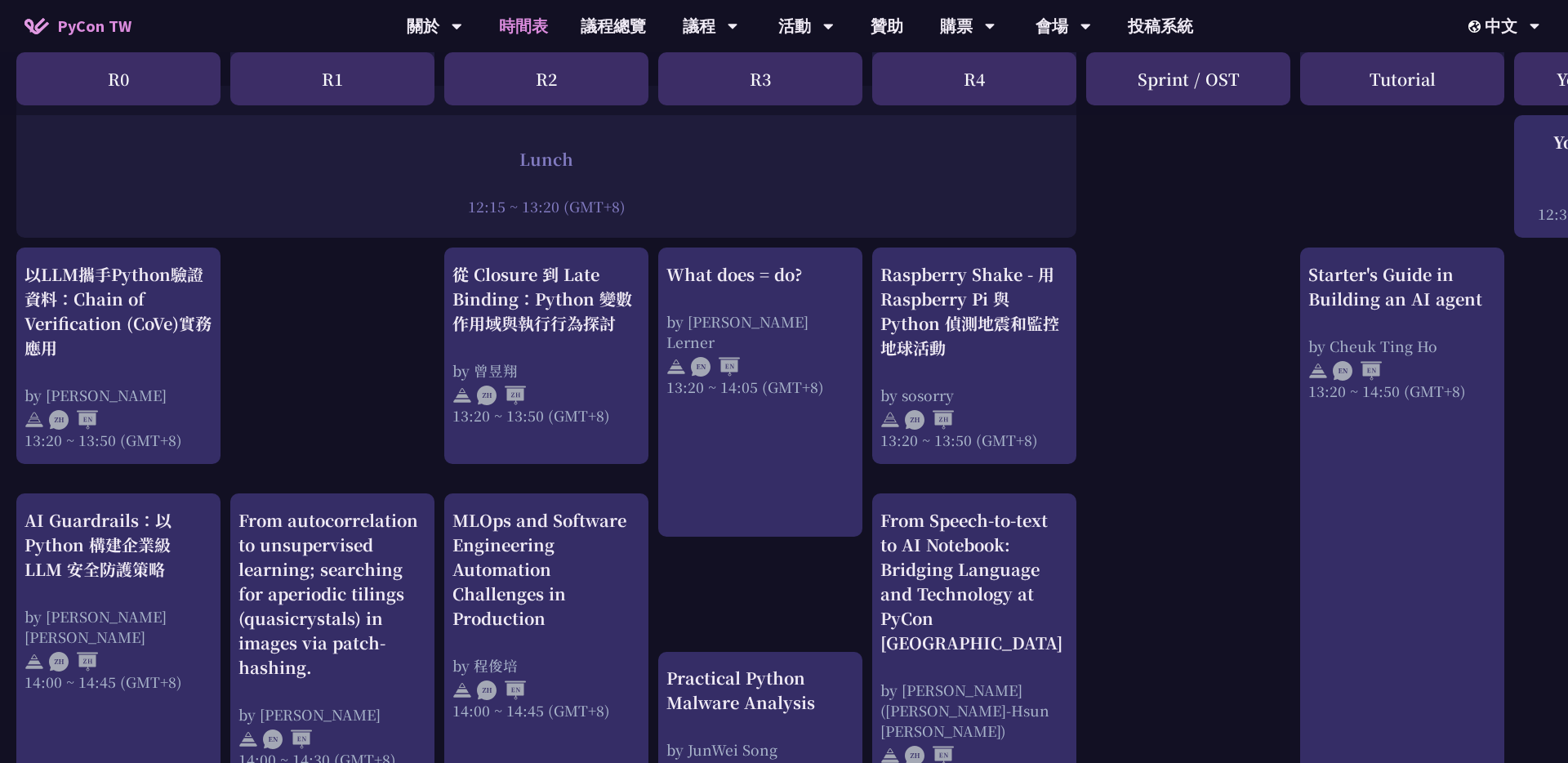
click at [743, 590] on div "print("Hello World")，然後呢？ by 高見龍 10:50 ~ 11:35 (GMT+8) What does = do? by Reuve…" at bounding box center [867, 300] width 1734 height 2540
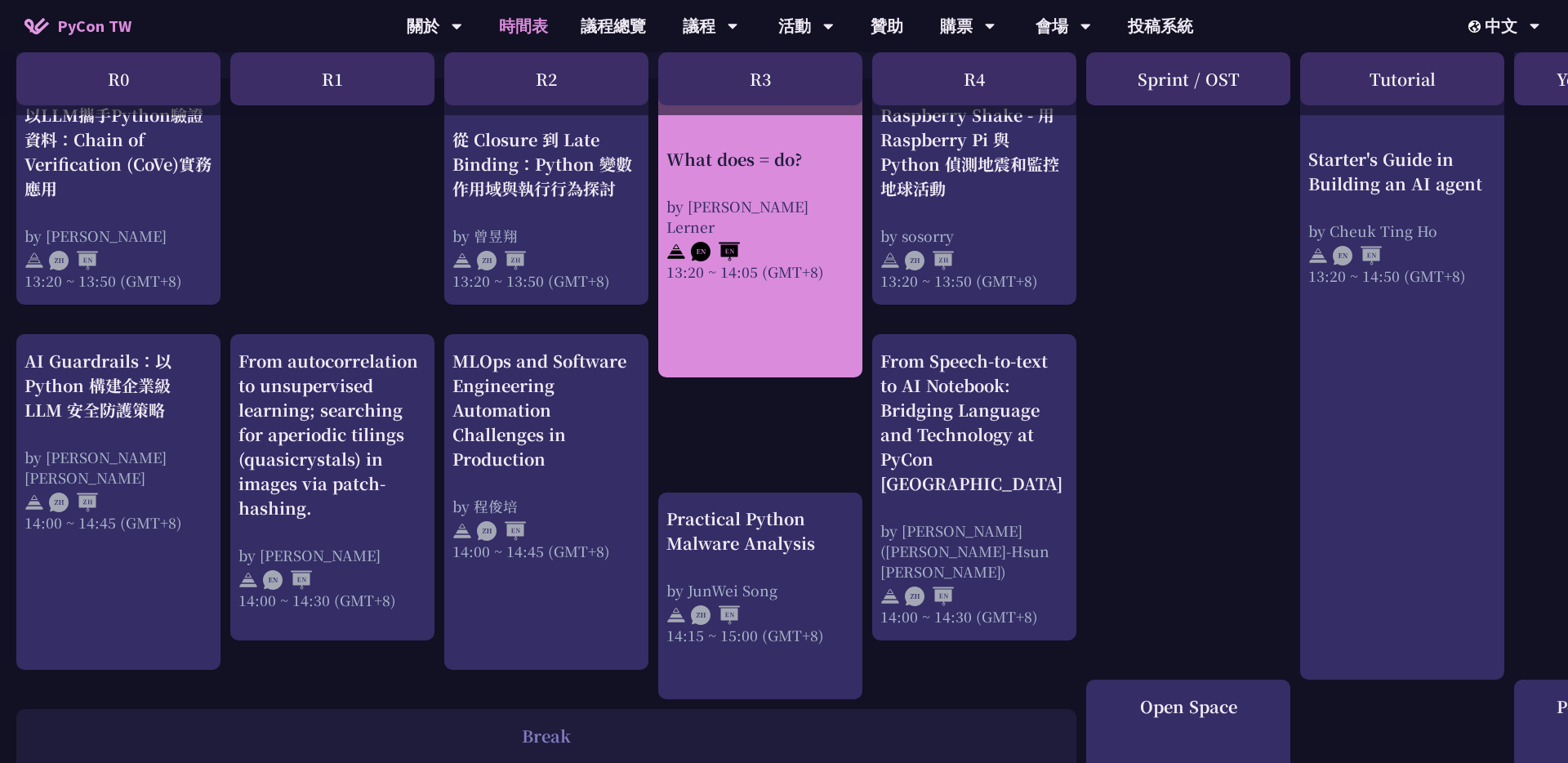
scroll to position [1461, 0]
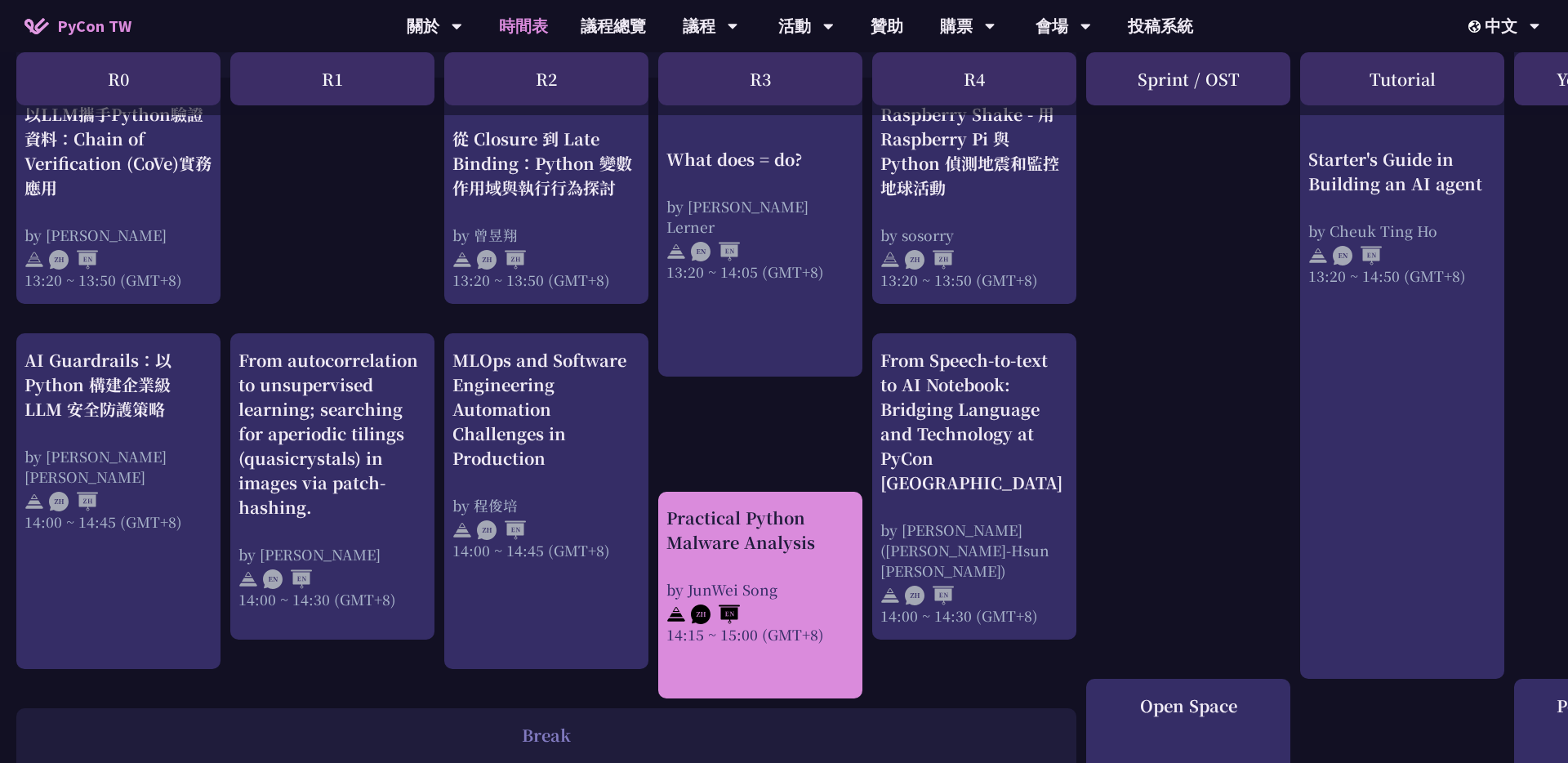
click at [774, 549] on div "Practical Python Malware Analysis by JunWei Song 14:15 ~ 15:00 (GMT+8)" at bounding box center [760, 575] width 188 height 139
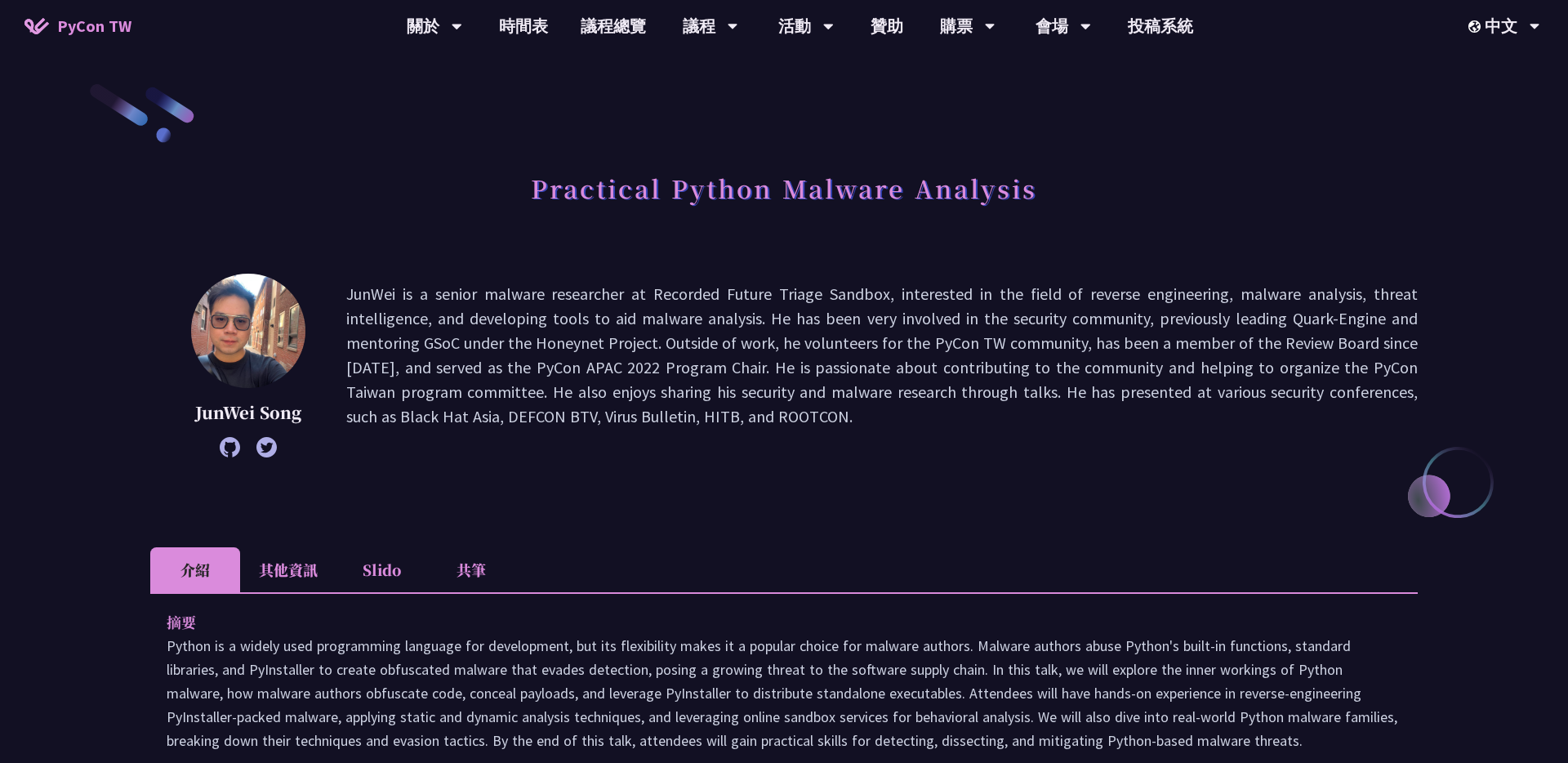
drag, startPoint x: 346, startPoint y: 296, endPoint x: 1003, endPoint y: 433, distance: 671.1
click at [783, 433] on p "JunWei is a senior malware researcher at Recorded Future Triage Sandbox, intere…" at bounding box center [882, 365] width 1072 height 167
click at [783, 468] on div "JunWei Song JunWei is a senior malware researcher at Recorded Future Triage San…" at bounding box center [784, 390] width 1268 height 233
click at [783, 198] on h1 "Practical Python Malware Analysis" at bounding box center [784, 188] width 506 height 49
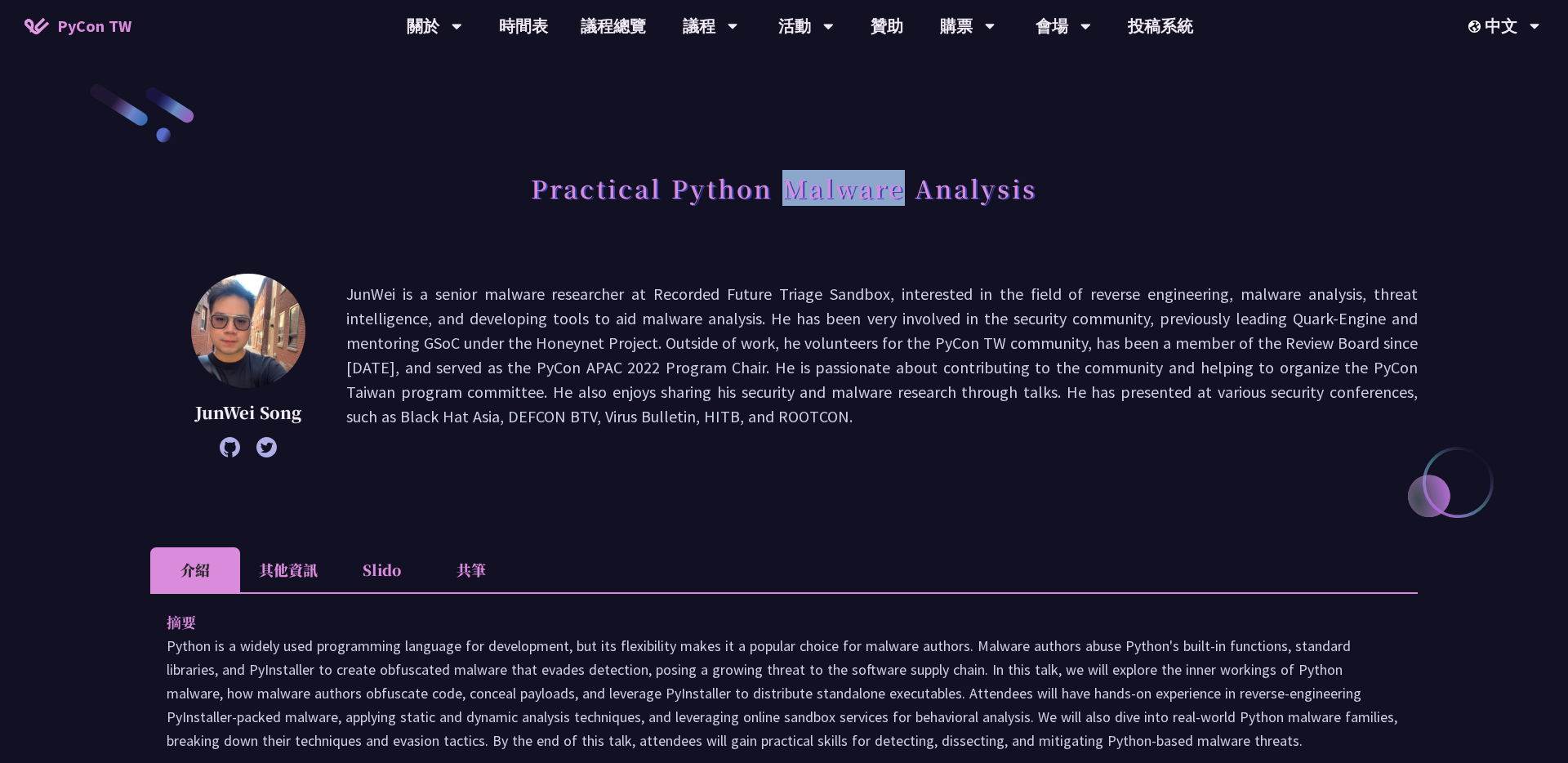
click at [783, 207] on div at bounding box center [860, 207] width 0 height 0
click at [783, 219] on div "Practical Python Malware Analysis" at bounding box center [784, 207] width 1268 height 86
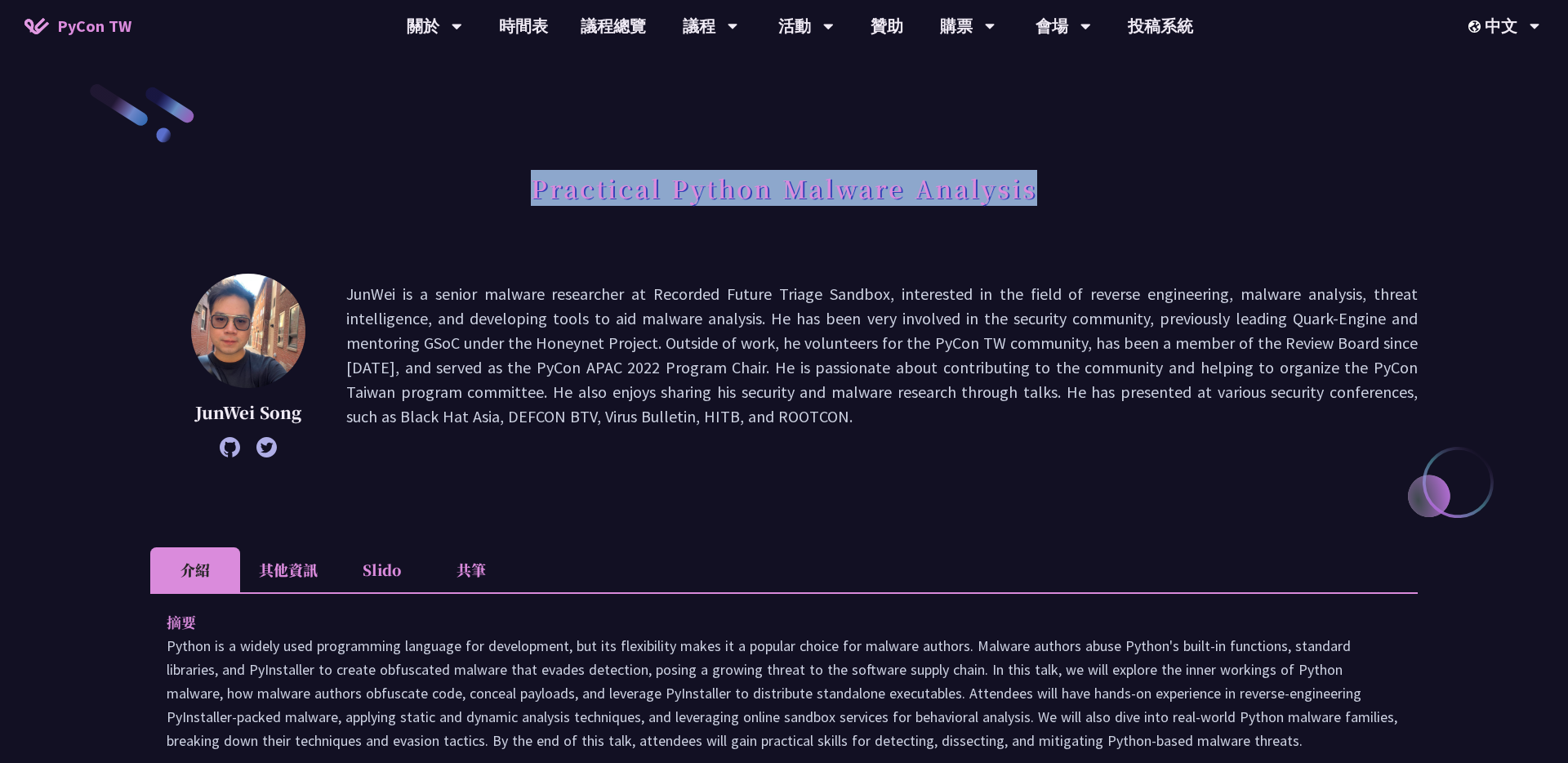
drag, startPoint x: 530, startPoint y: 181, endPoint x: 1262, endPoint y: 183, distance: 732.0
click at [783, 183] on div "Practical Python Malware Analysis" at bounding box center [784, 207] width 1268 height 86
copy h1 "Practical Python Malware Analysis"
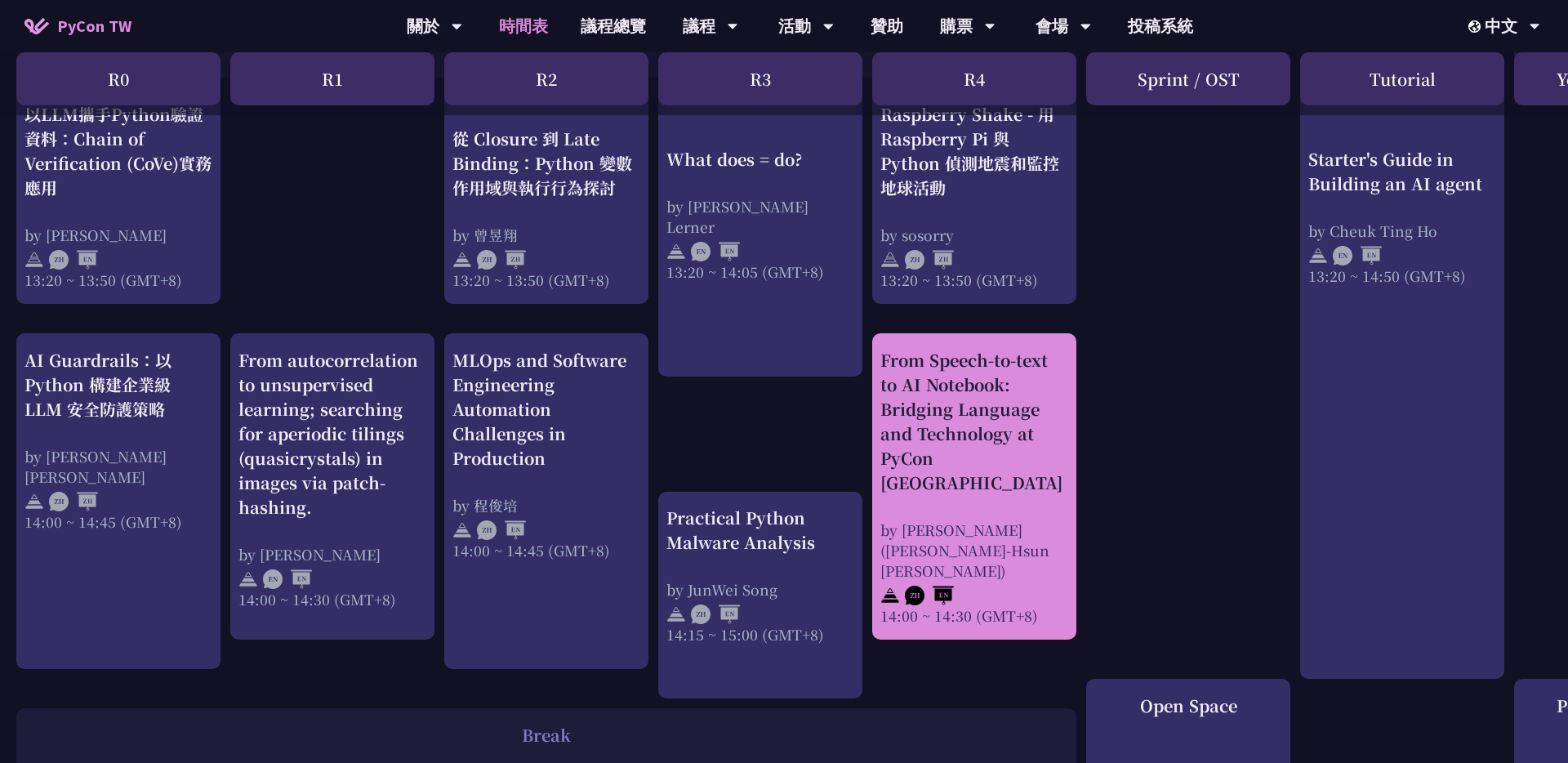
click at [783, 413] on div "From Speech-to-text to AI Notebook: Bridging Language and Technology at PyCon T…" at bounding box center [974, 421] width 188 height 147
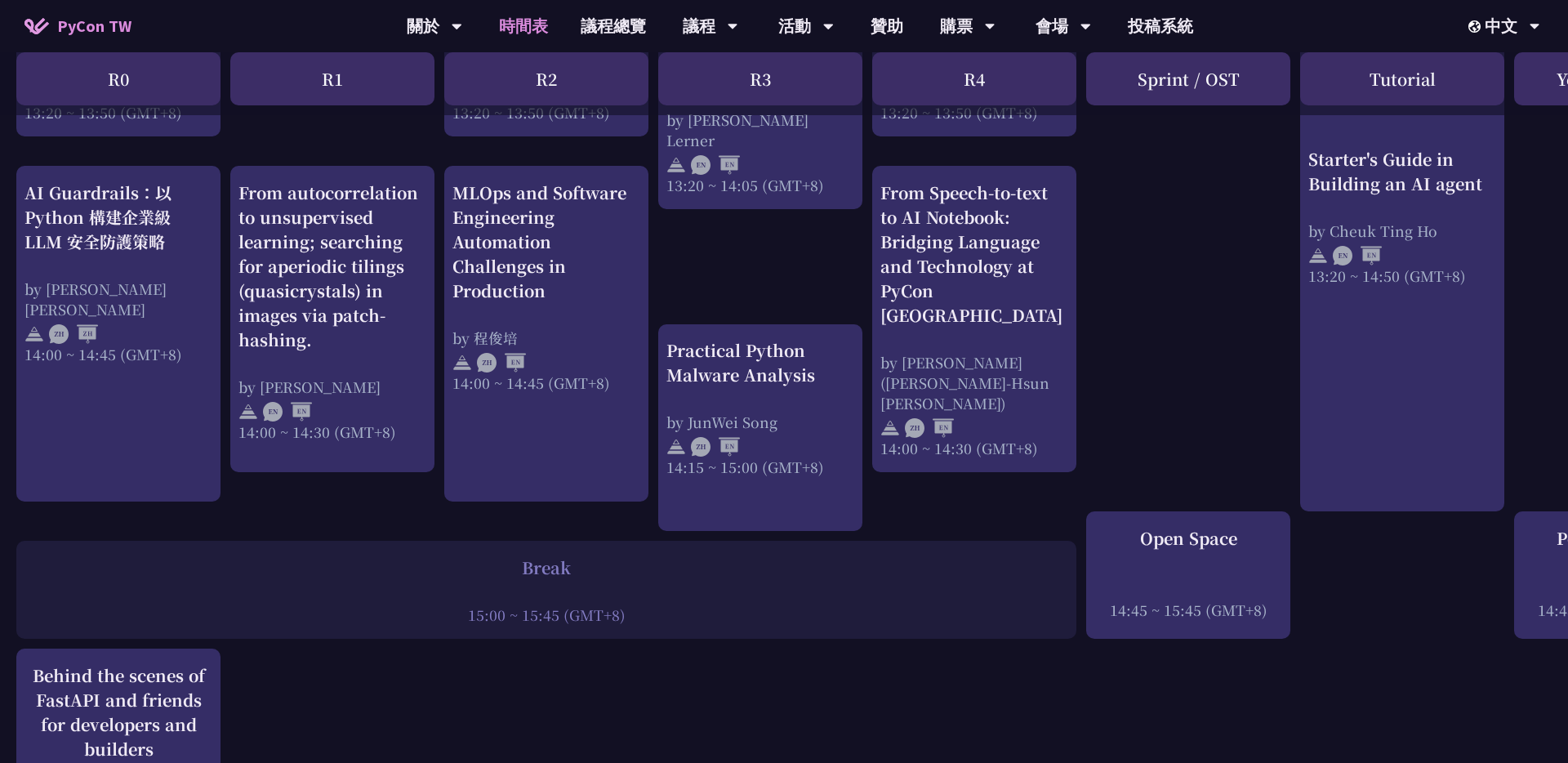
scroll to position [1728, 0]
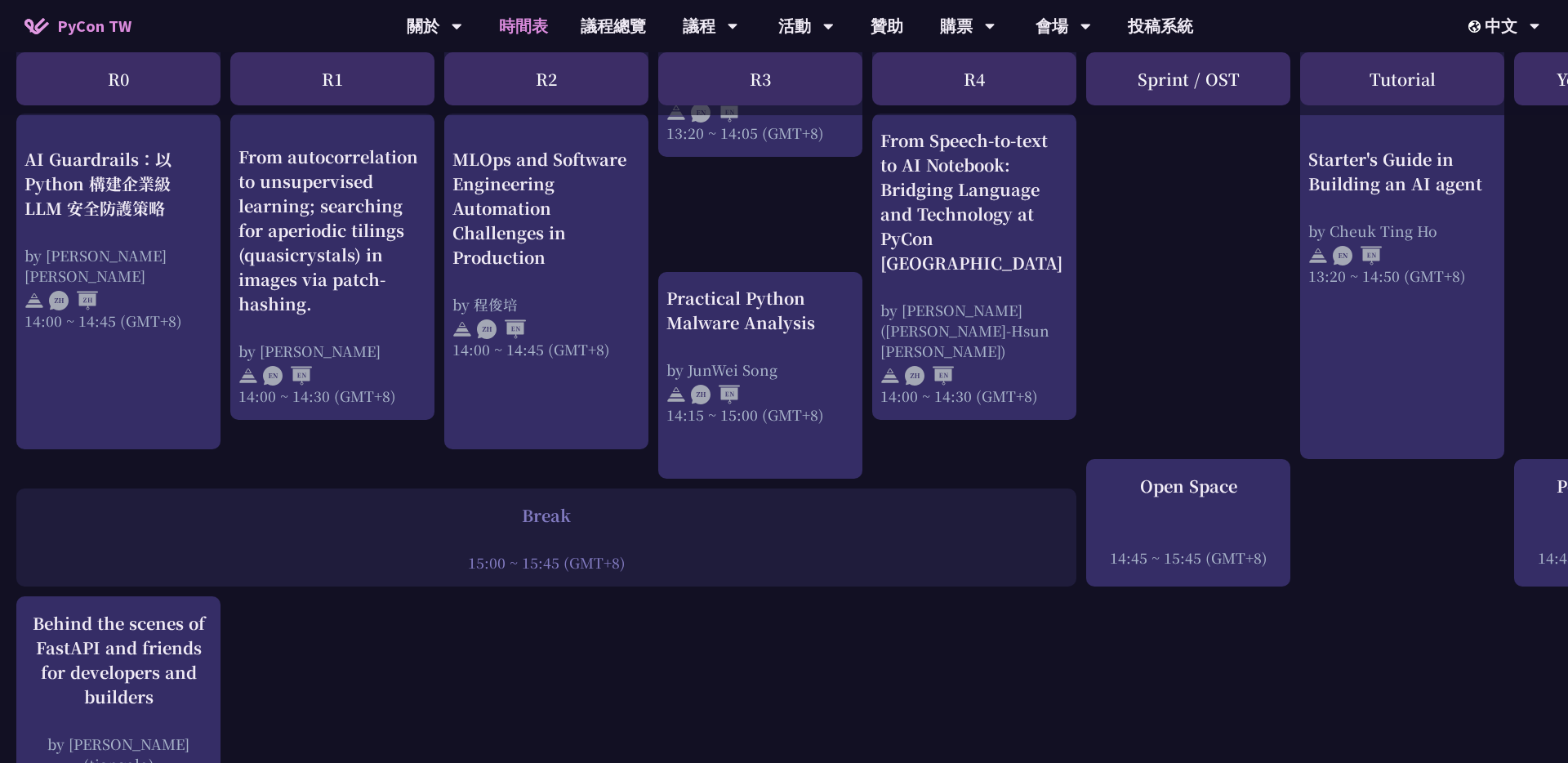
scroll to position [1616, 0]
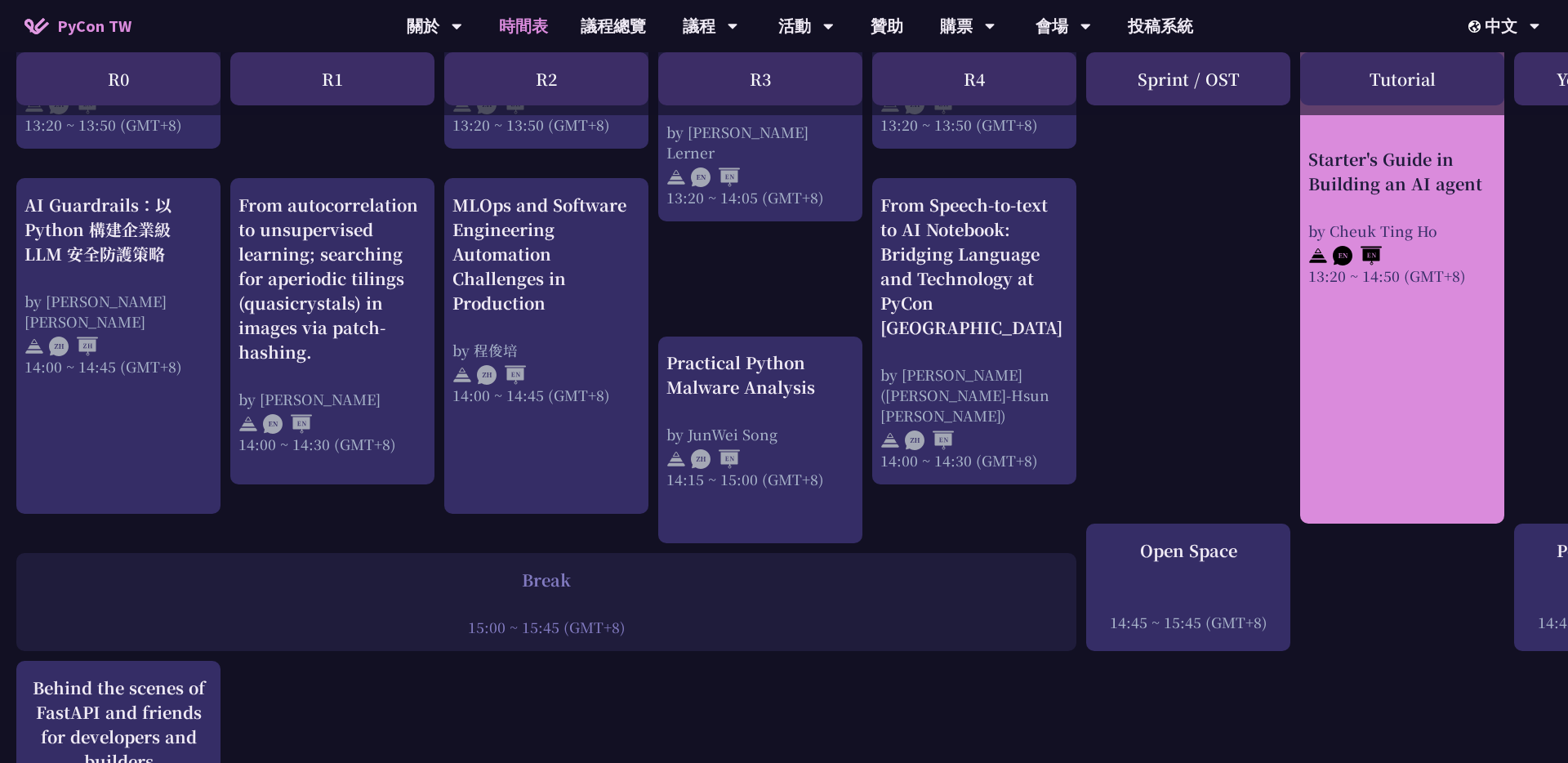
click at [783, 181] on div "Starter's Guide in Building an AI agent" at bounding box center [1402, 171] width 188 height 49
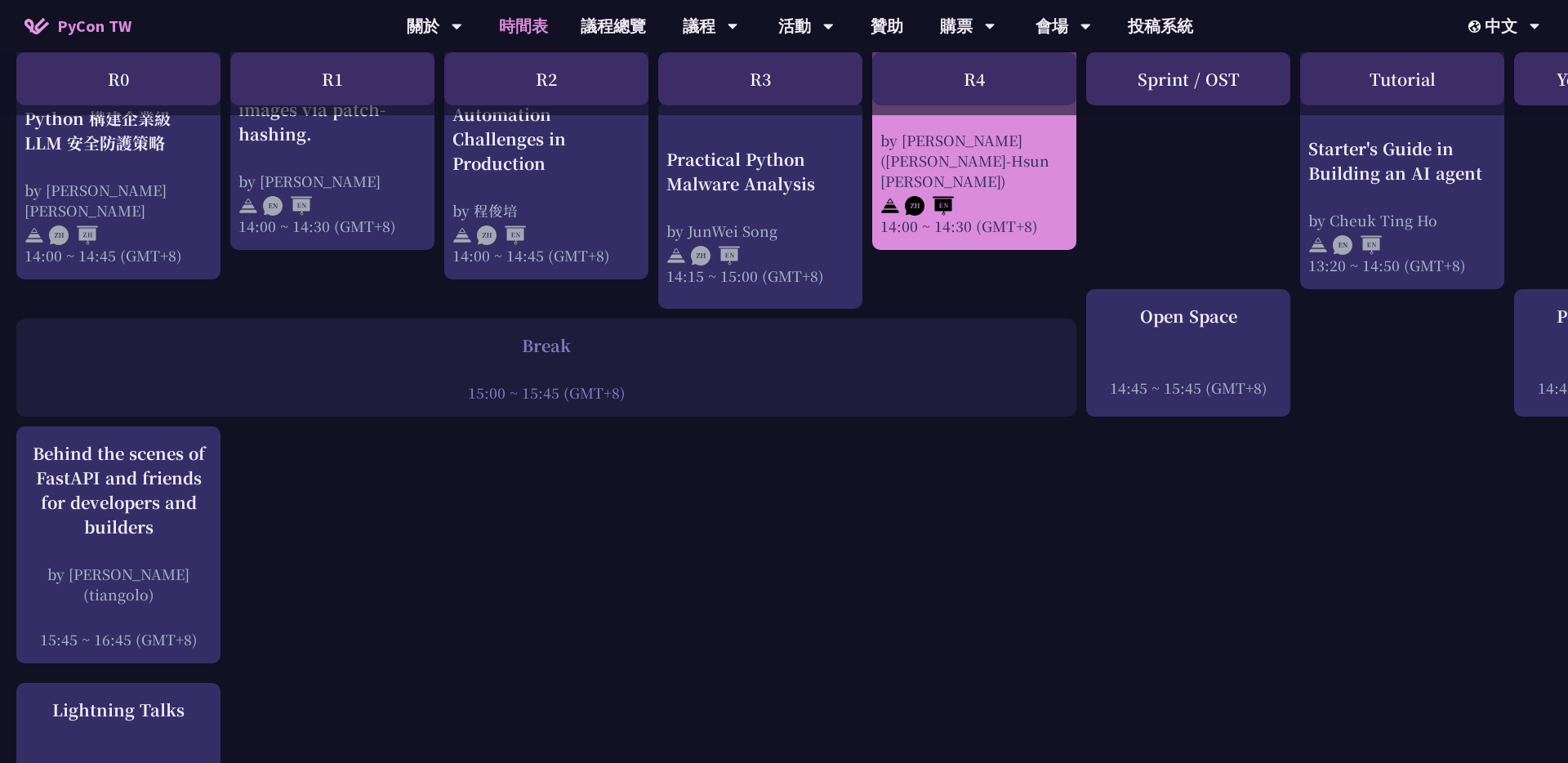
scroll to position [1848, 0]
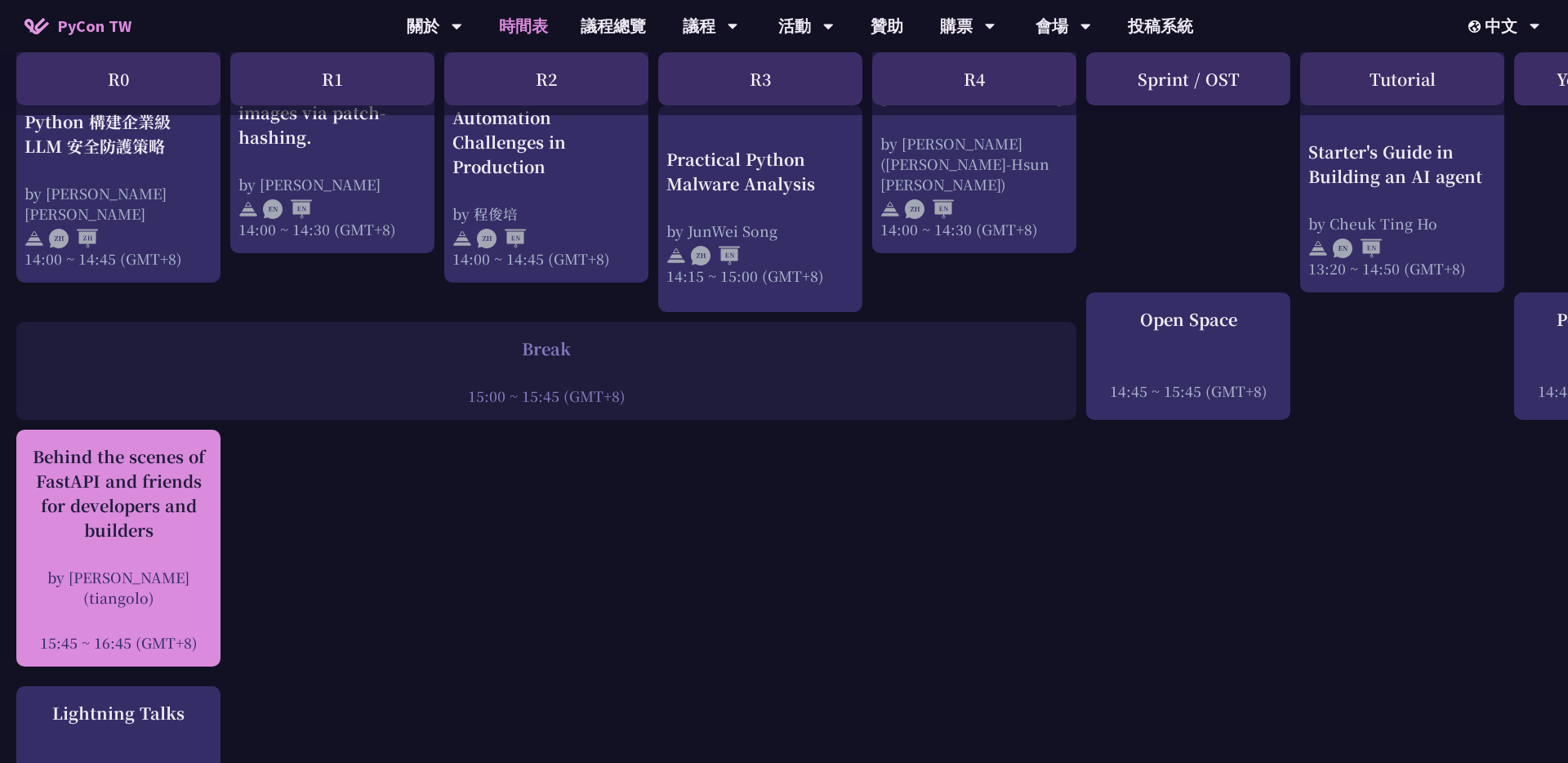
click at [120, 479] on div "Behind the scenes of FastAPI and friends for developers and builders" at bounding box center [118, 493] width 188 height 98
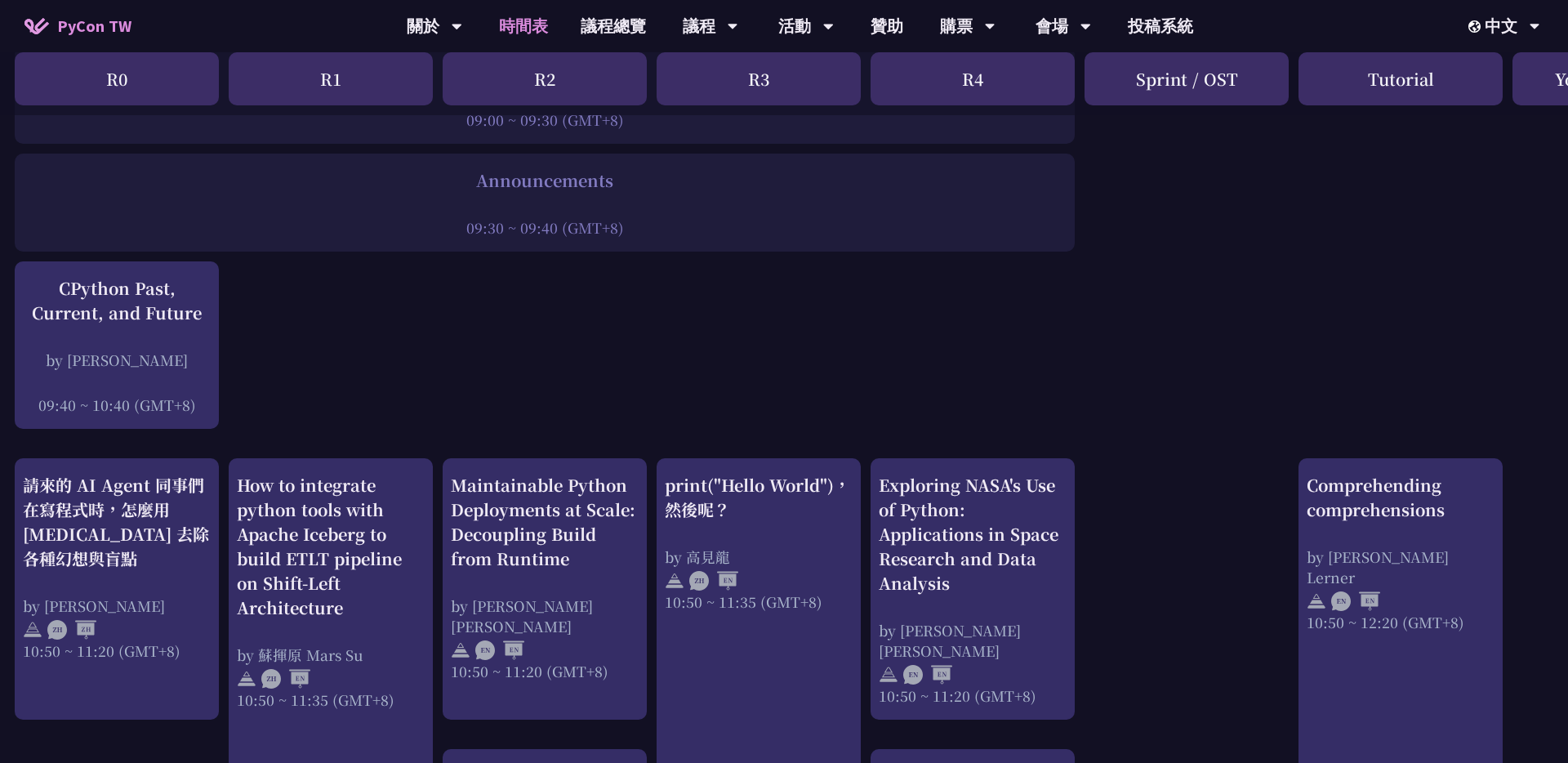
scroll to position [293, 2]
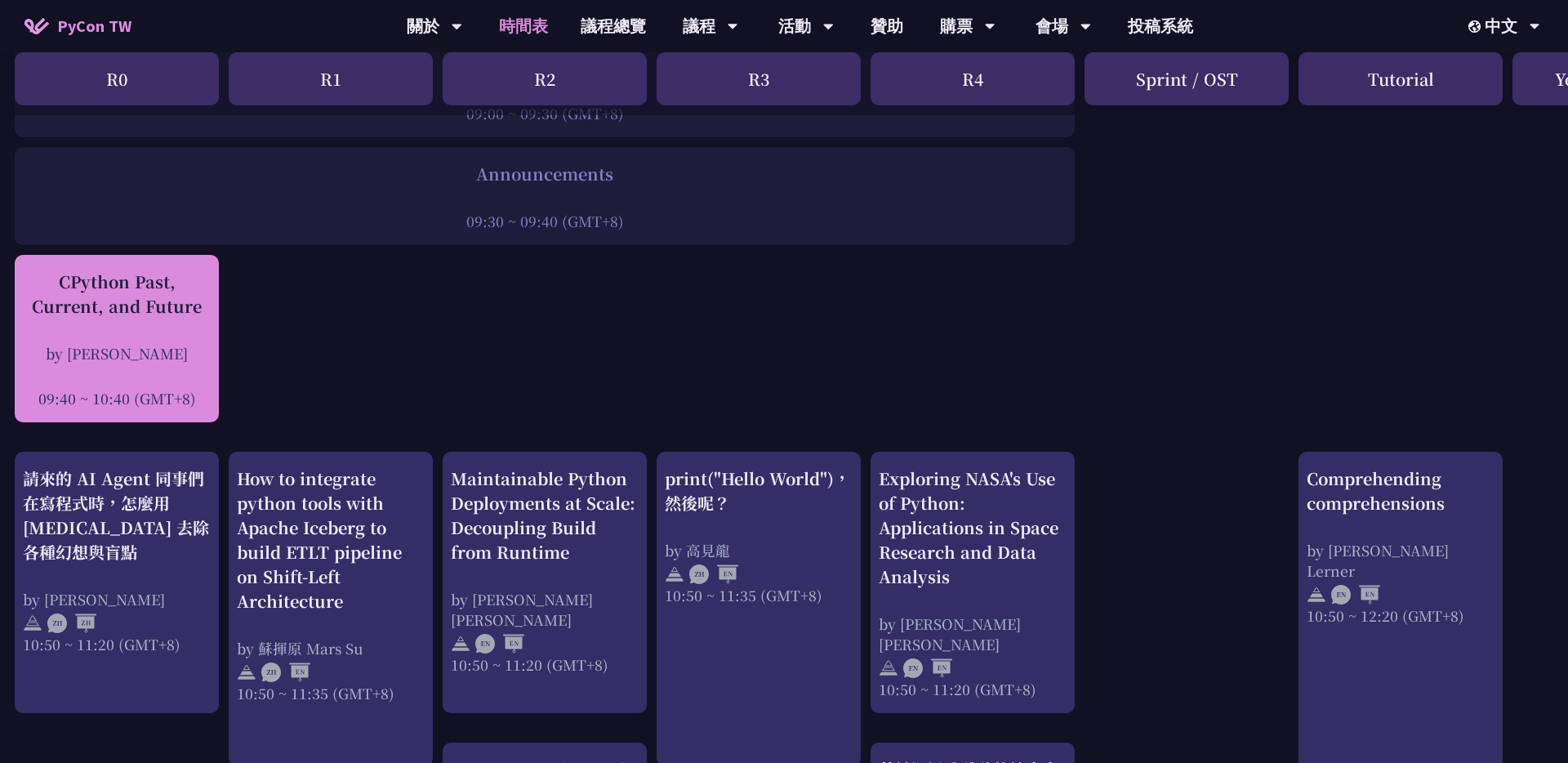
click at [91, 306] on div "CPython Past, Current, and Future" at bounding box center [116, 294] width 188 height 49
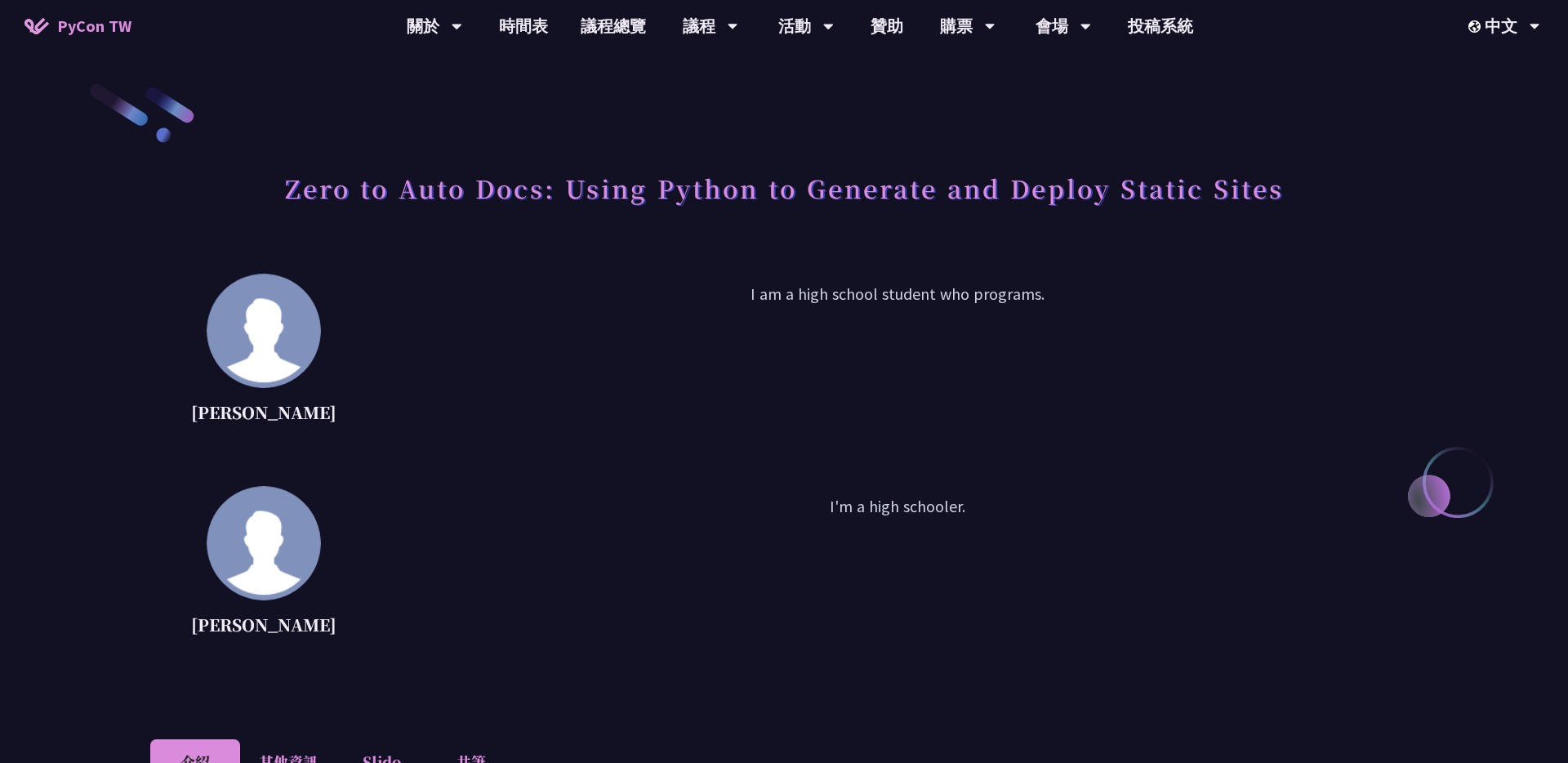
click at [779, 350] on p "I am a high school student who programs." at bounding box center [897, 355] width 1041 height 147
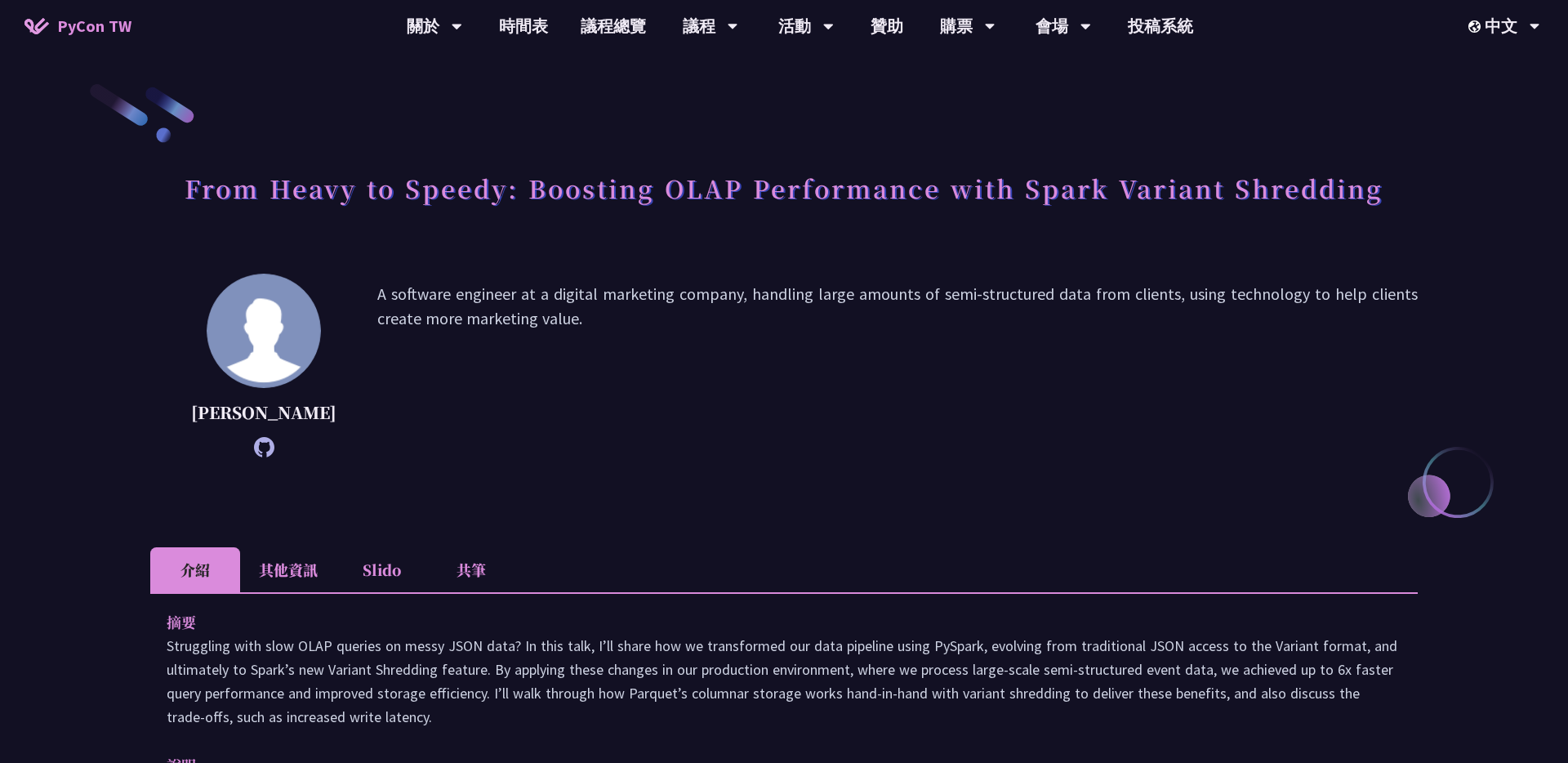
drag, startPoint x: 345, startPoint y: 291, endPoint x: 743, endPoint y: 351, distance: 402.5
click at [743, 351] on p "A software engineer at a digital marketing company, handling large amounts of s…" at bounding box center [897, 365] width 1041 height 167
click at [666, 441] on p "A software engineer at a digital marketing company, handling large amounts of s…" at bounding box center [897, 365] width 1041 height 167
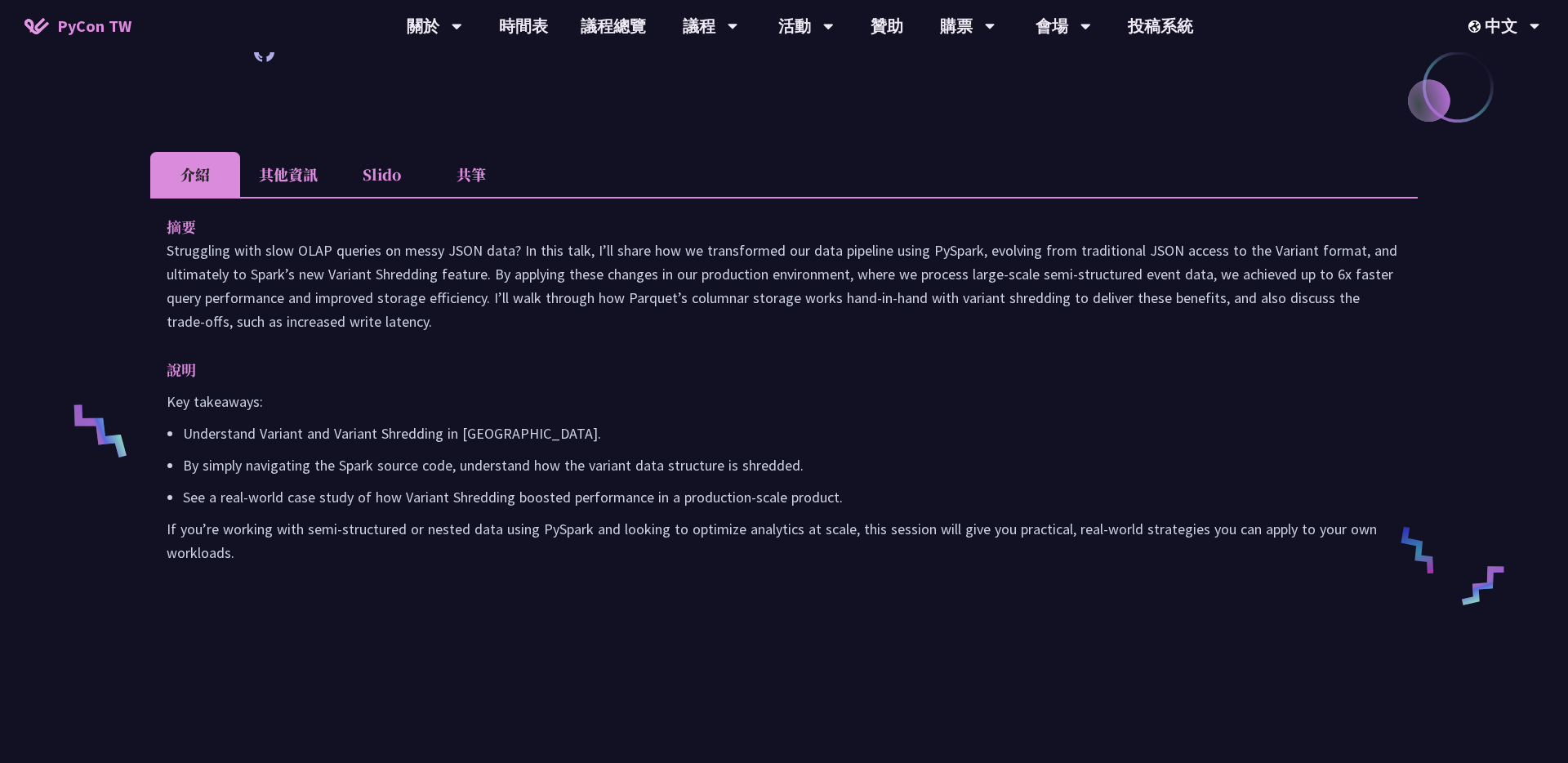
scroll to position [456, 0]
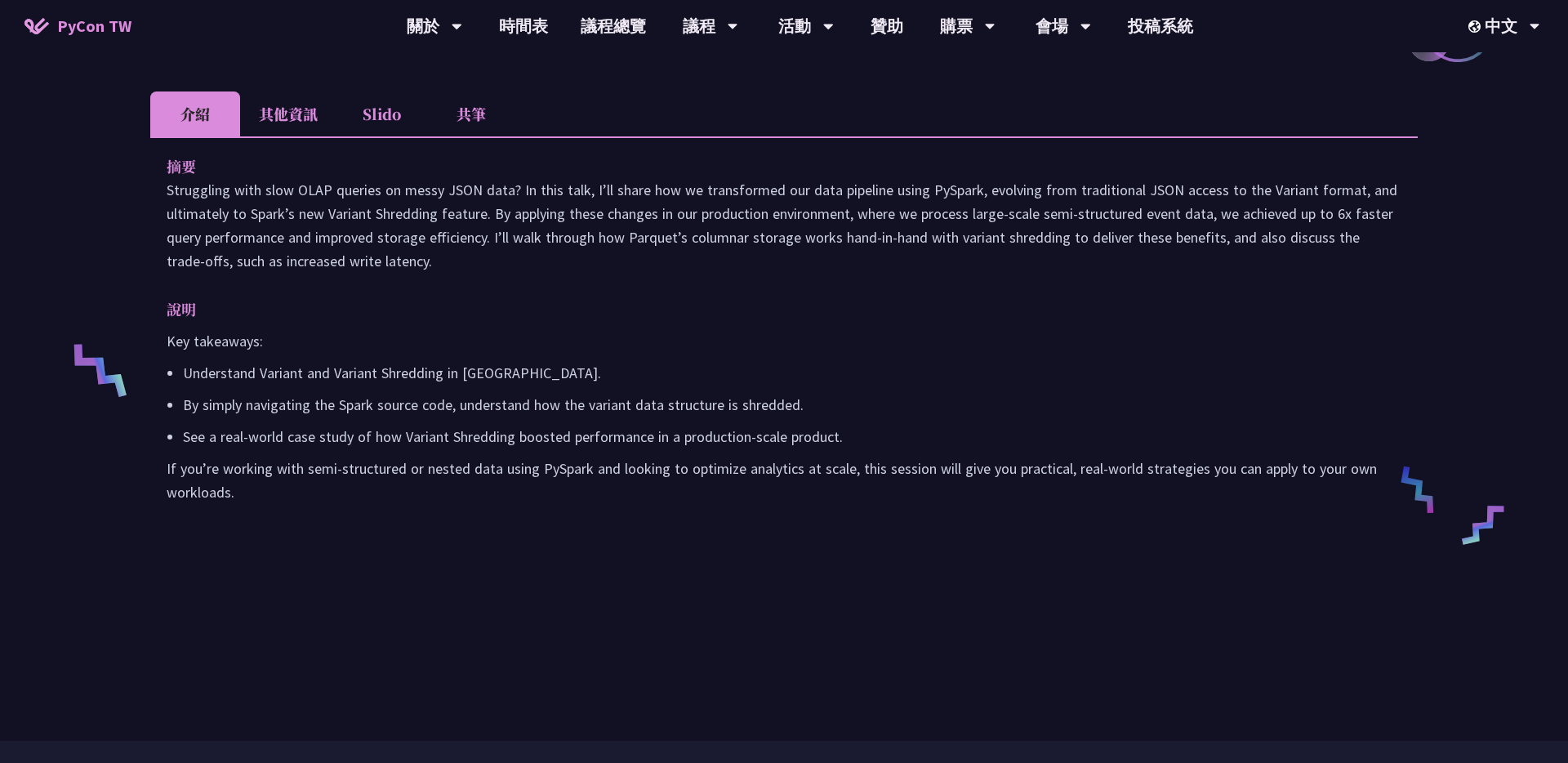
click at [765, 317] on div "摘要 Struggling with slow OLAP queries on messy JSON data? In this talk, I’ll sha…" at bounding box center [784, 341] width 1268 height 409
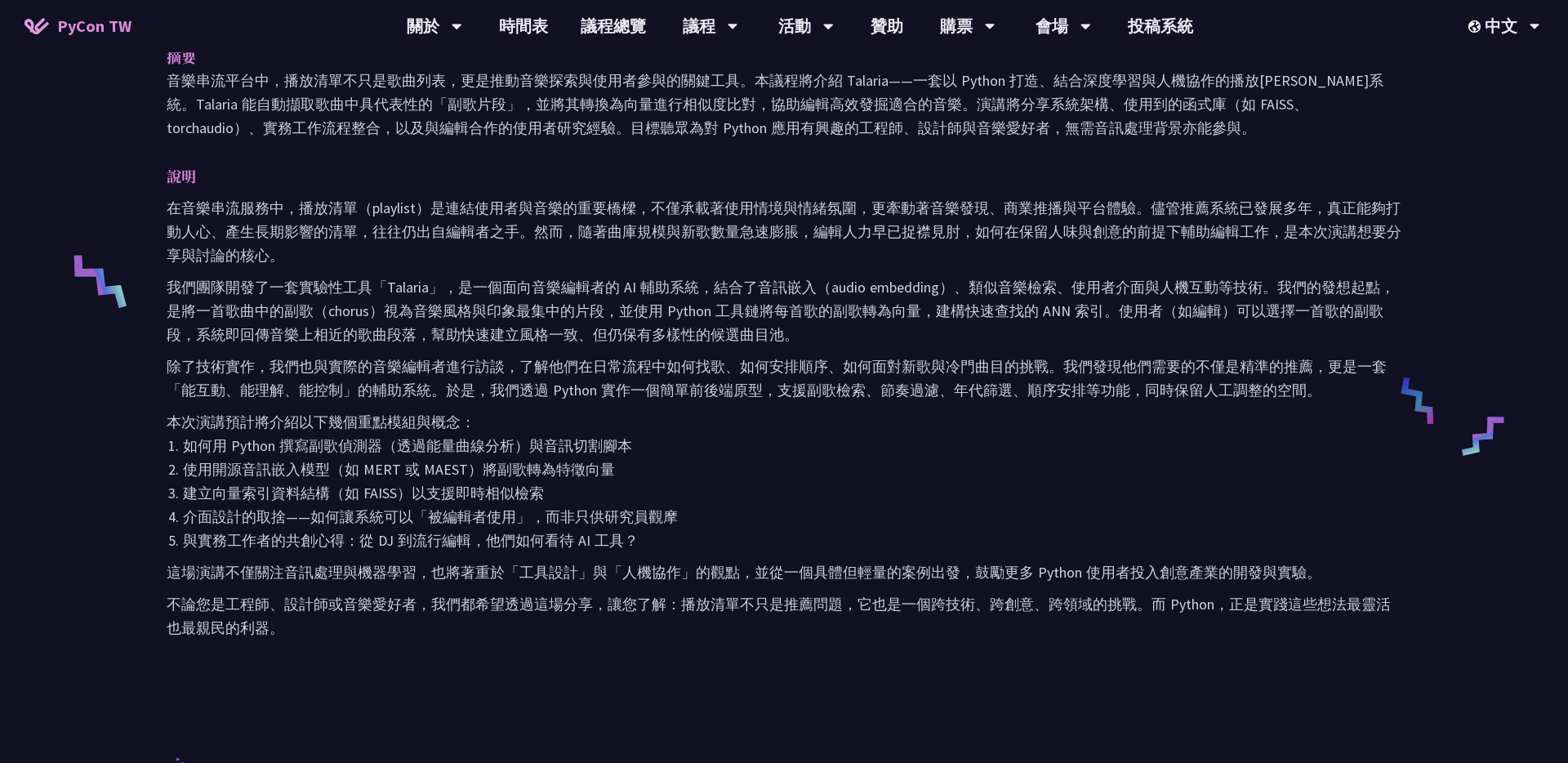
scroll to position [712, 0]
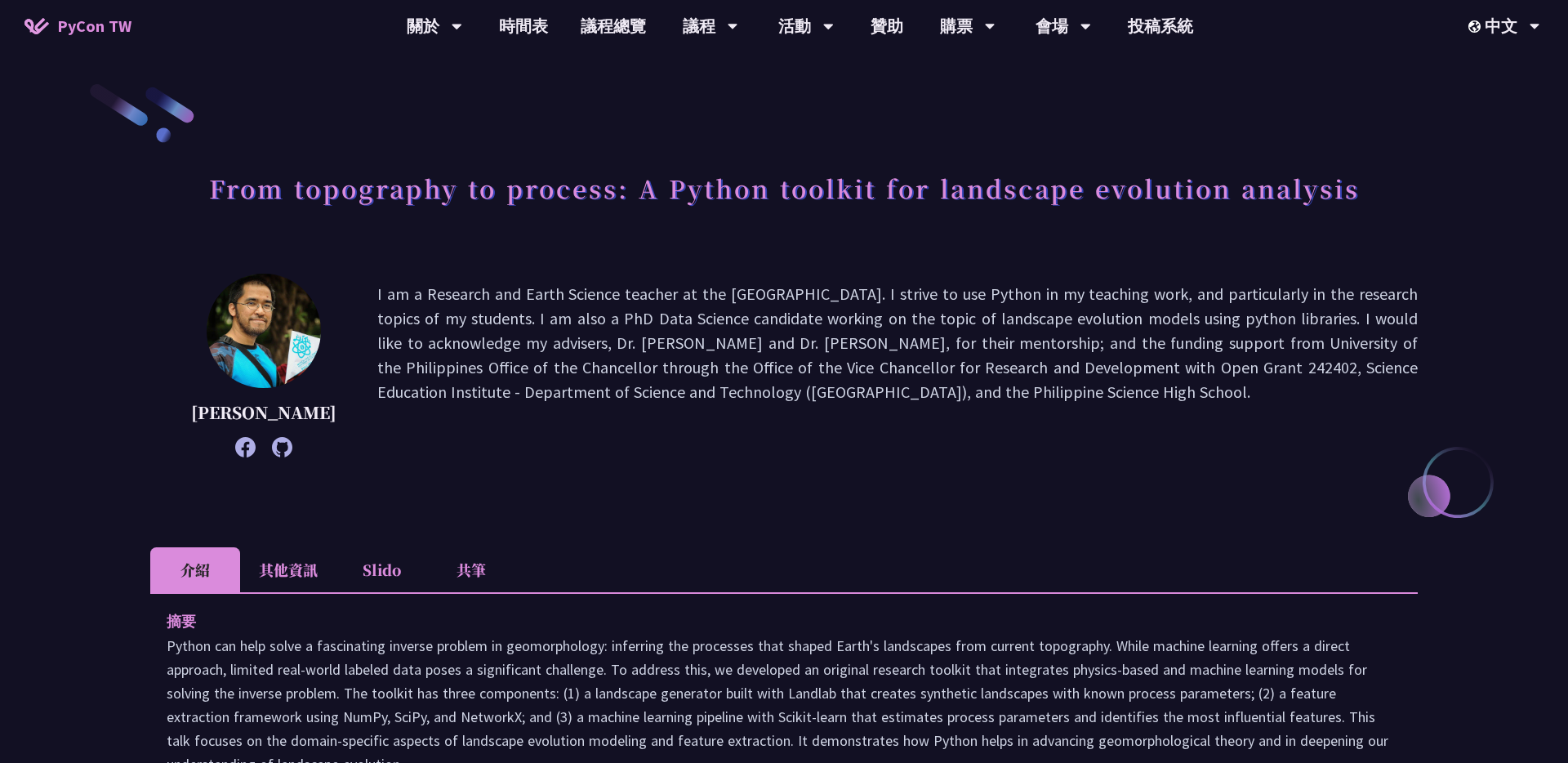
drag, startPoint x: 349, startPoint y: 291, endPoint x: 1183, endPoint y: 387, distance: 839.5
click at [1183, 387] on div "Ricarido Saturay I am a Research and Earth Science teacher at the Philippine Sc…" at bounding box center [784, 365] width 1268 height 184
click at [1068, 484] on div "Ricarido Saturay I am a Research and Earth Science teacher at the Philippine Sc…" at bounding box center [784, 390] width 1268 height 233
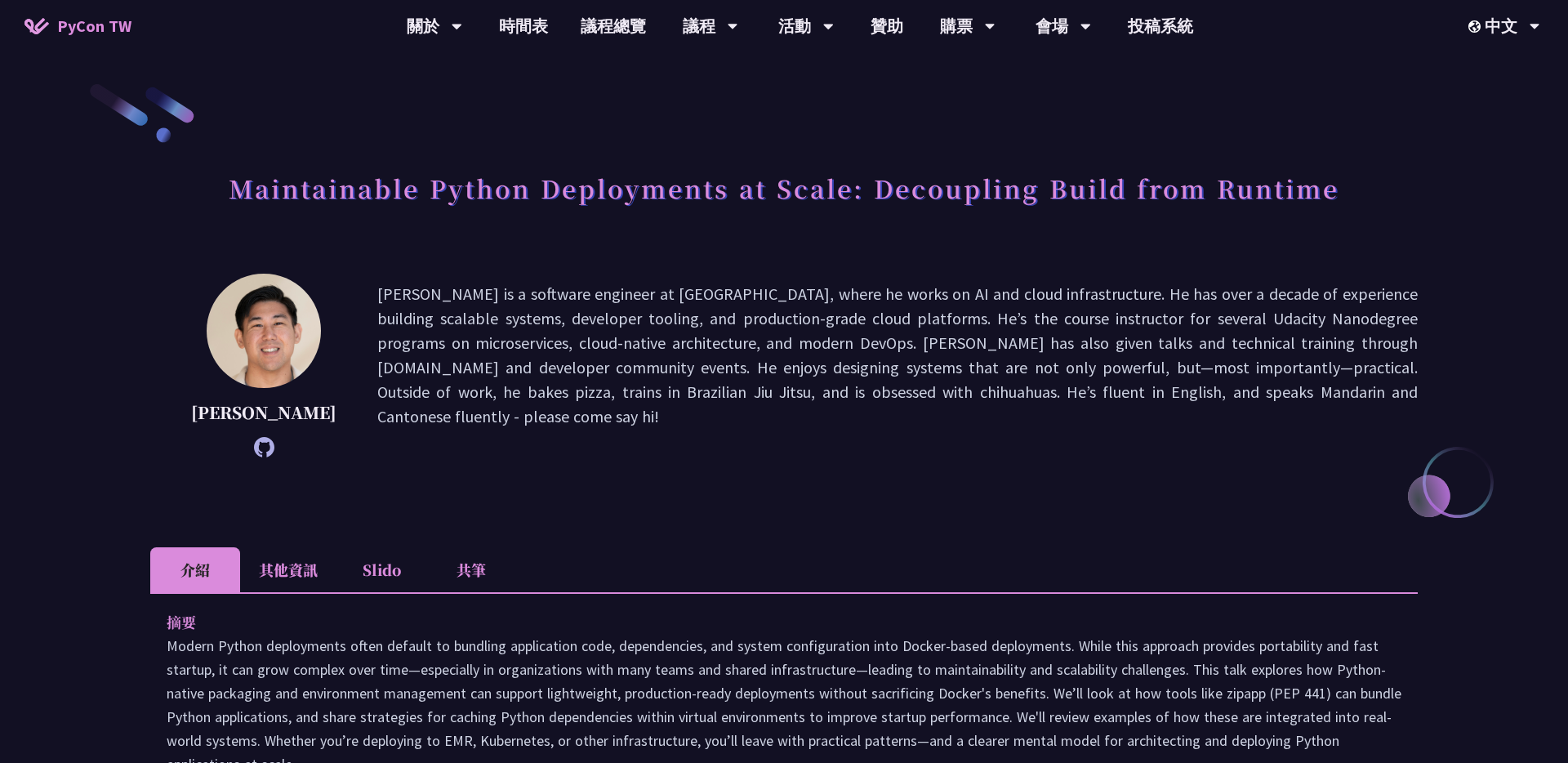
click at [754, 448] on p "[PERSON_NAME] is a software engineer at [GEOGRAPHIC_DATA], where he works on AI…" at bounding box center [897, 365] width 1041 height 167
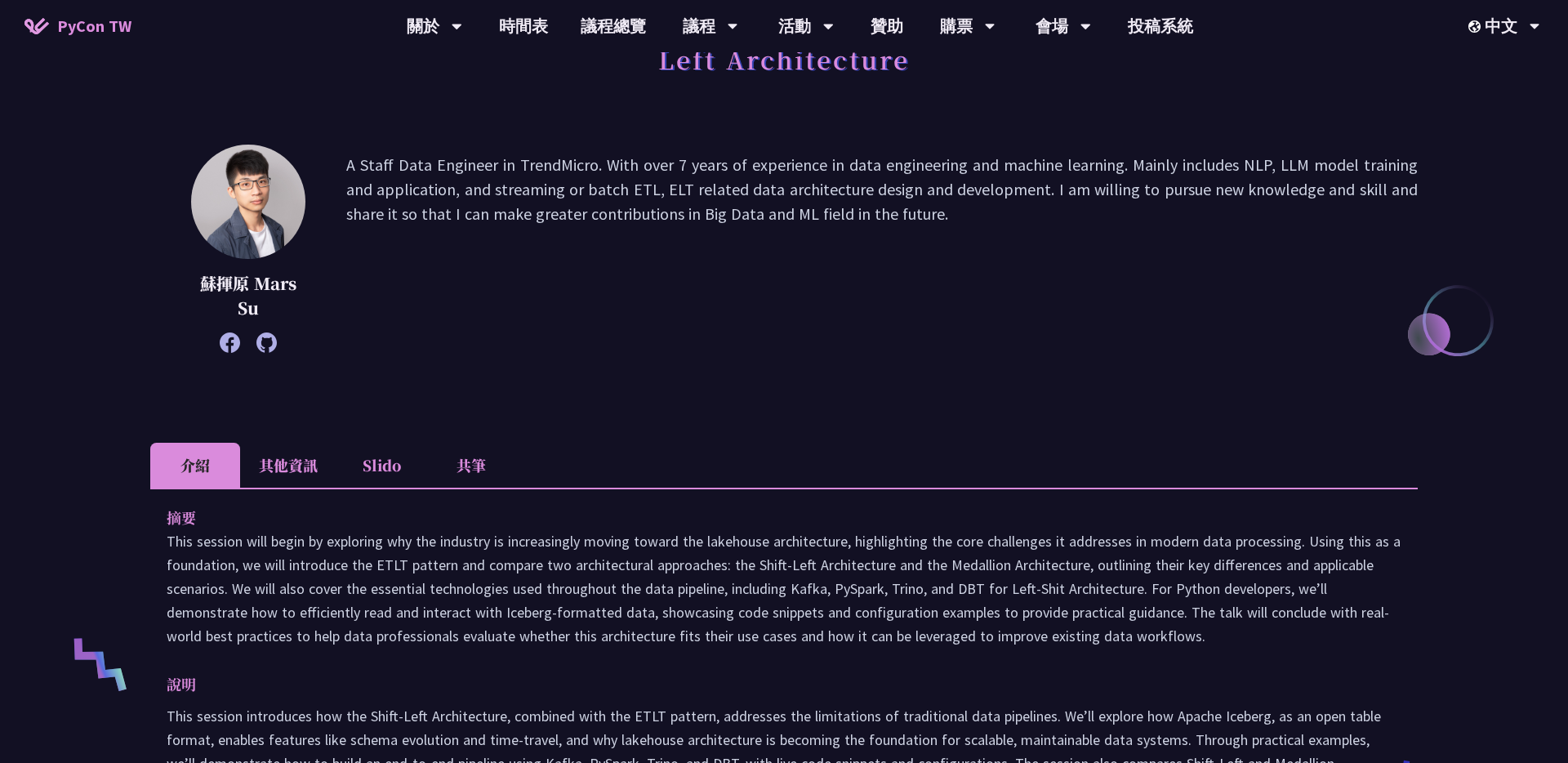
scroll to position [165, 0]
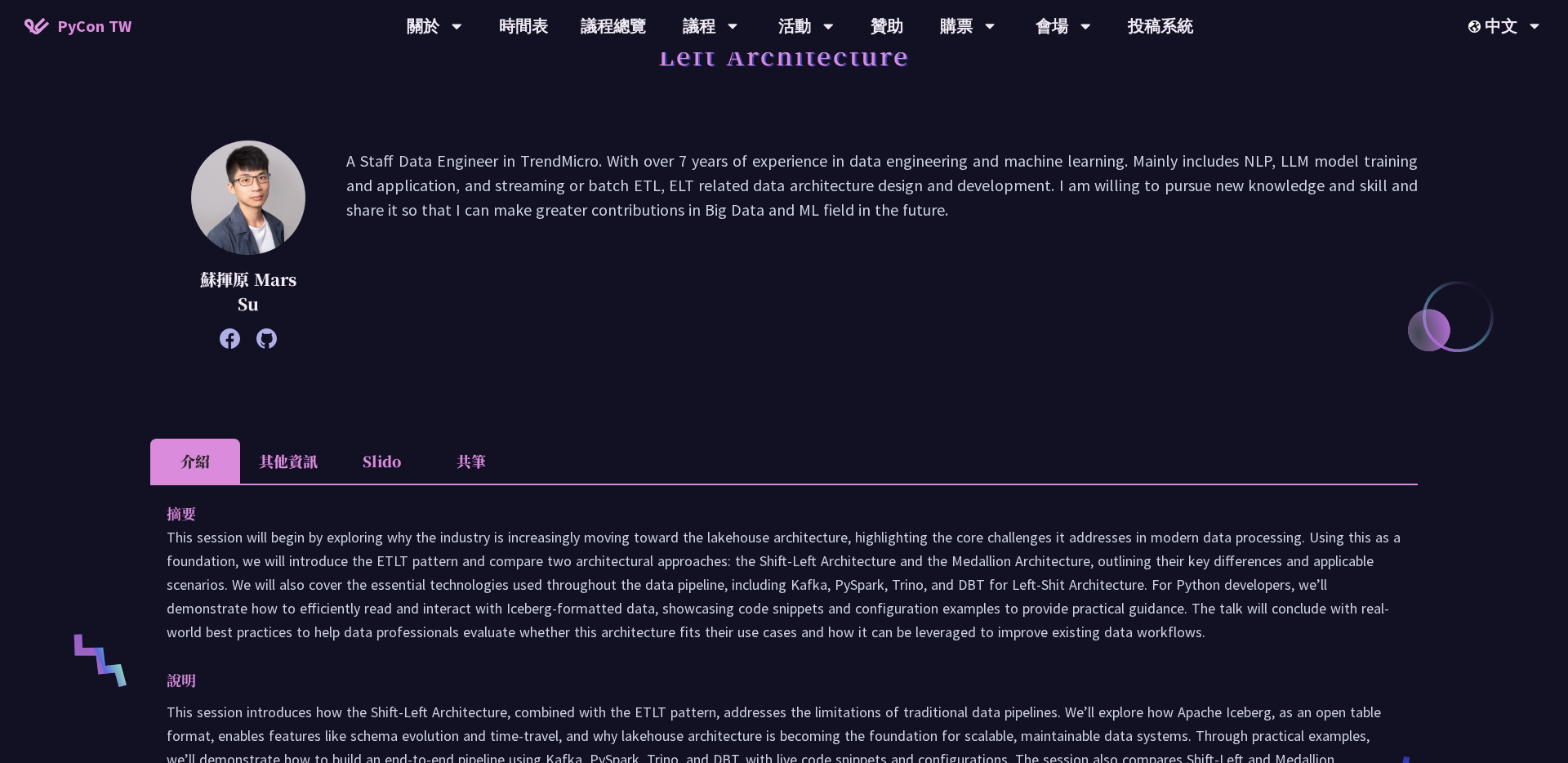
click at [550, 165] on p "A Staff Data Engineer in TrendMicro. With over 7 years of experience in data en…" at bounding box center [882, 244] width 1072 height 192
click at [540, 171] on div at bounding box center [540, 171] width 0 height 0
click at [806, 354] on div "蘇揮原 Mars Su A Staff Data Engineer in TrendMicro. With over 7 years of experienc…" at bounding box center [784, 268] width 1268 height 257
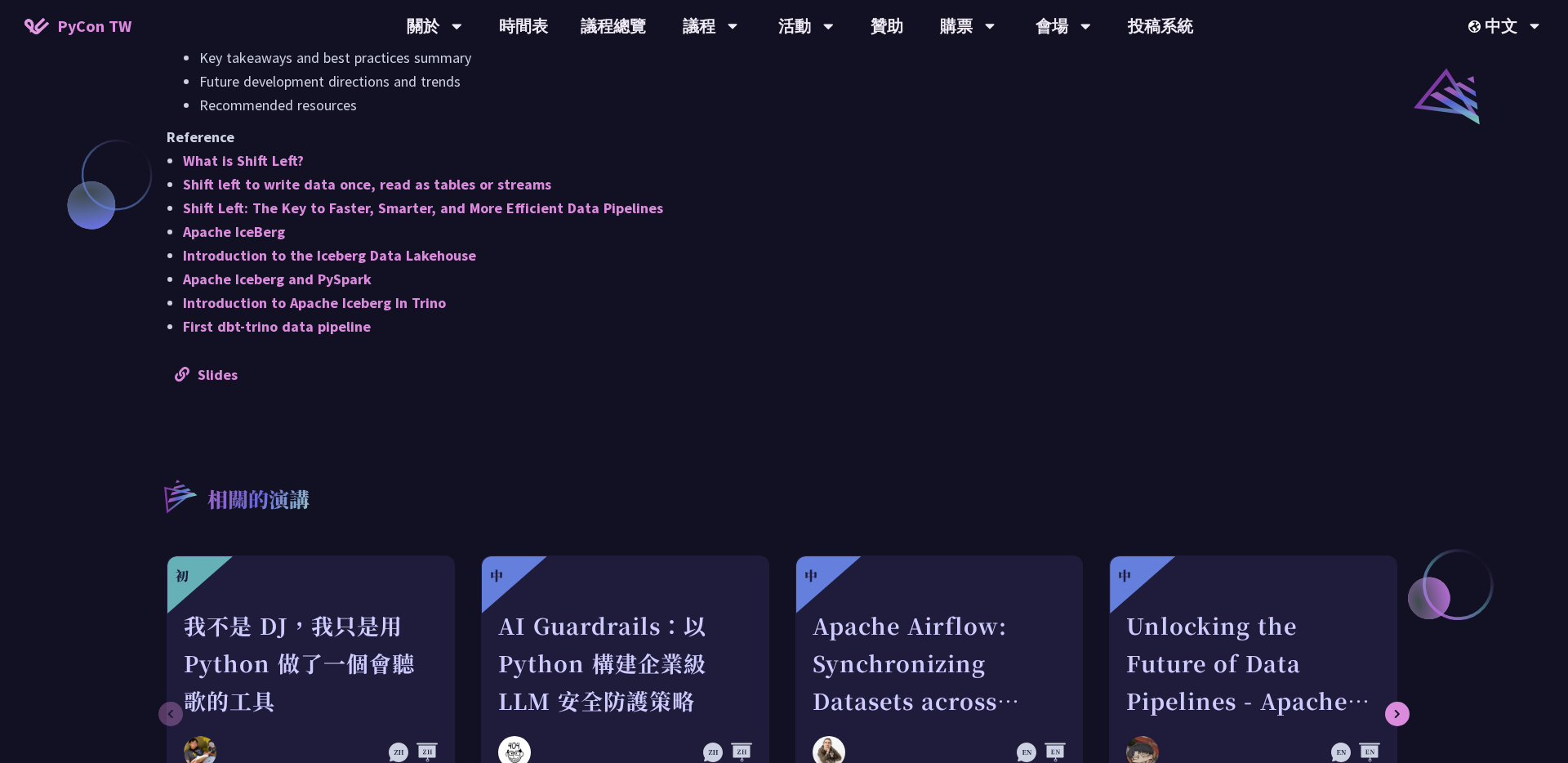
scroll to position [1421, 0]
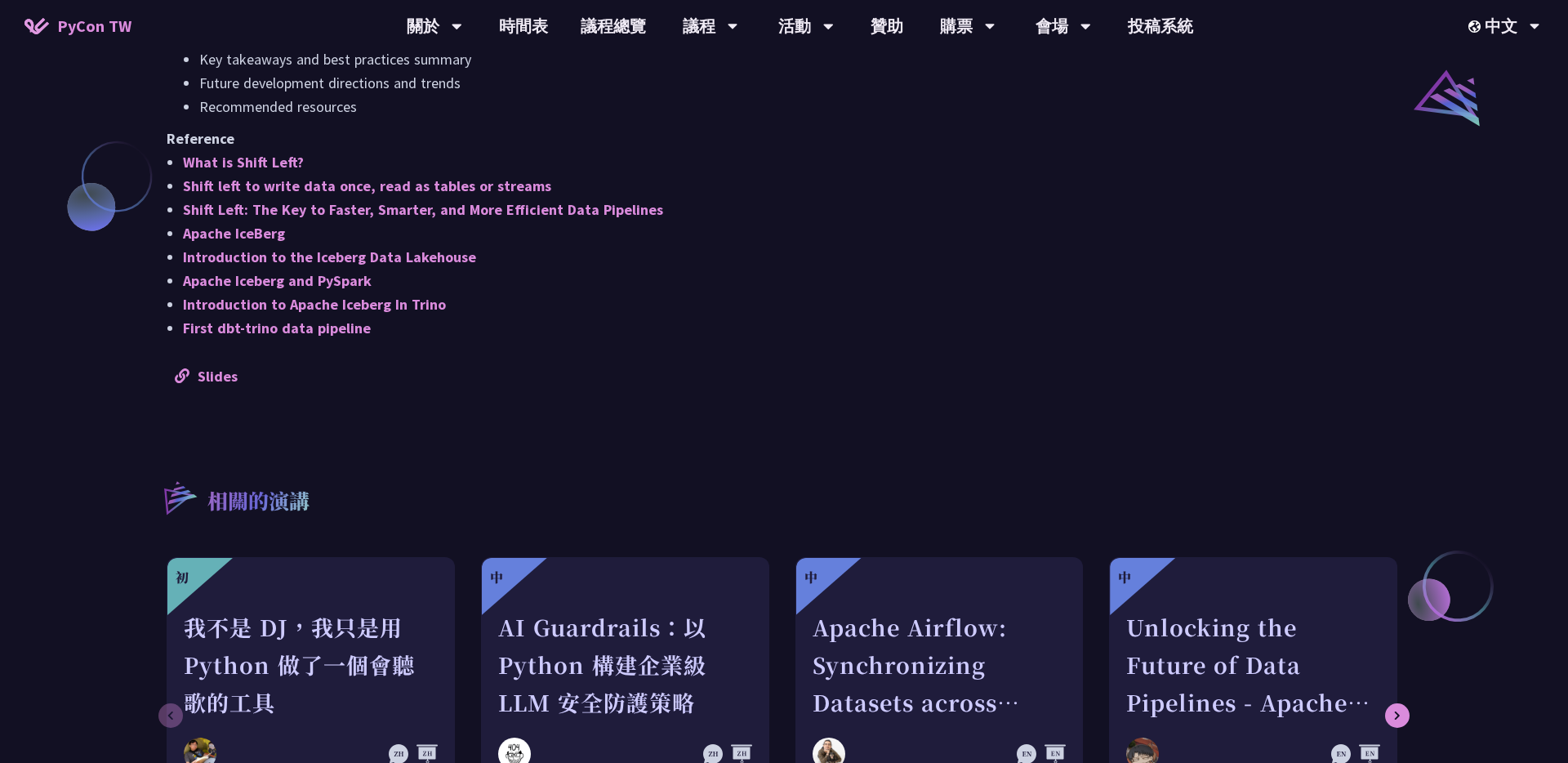
scroll to position [1295, 0]
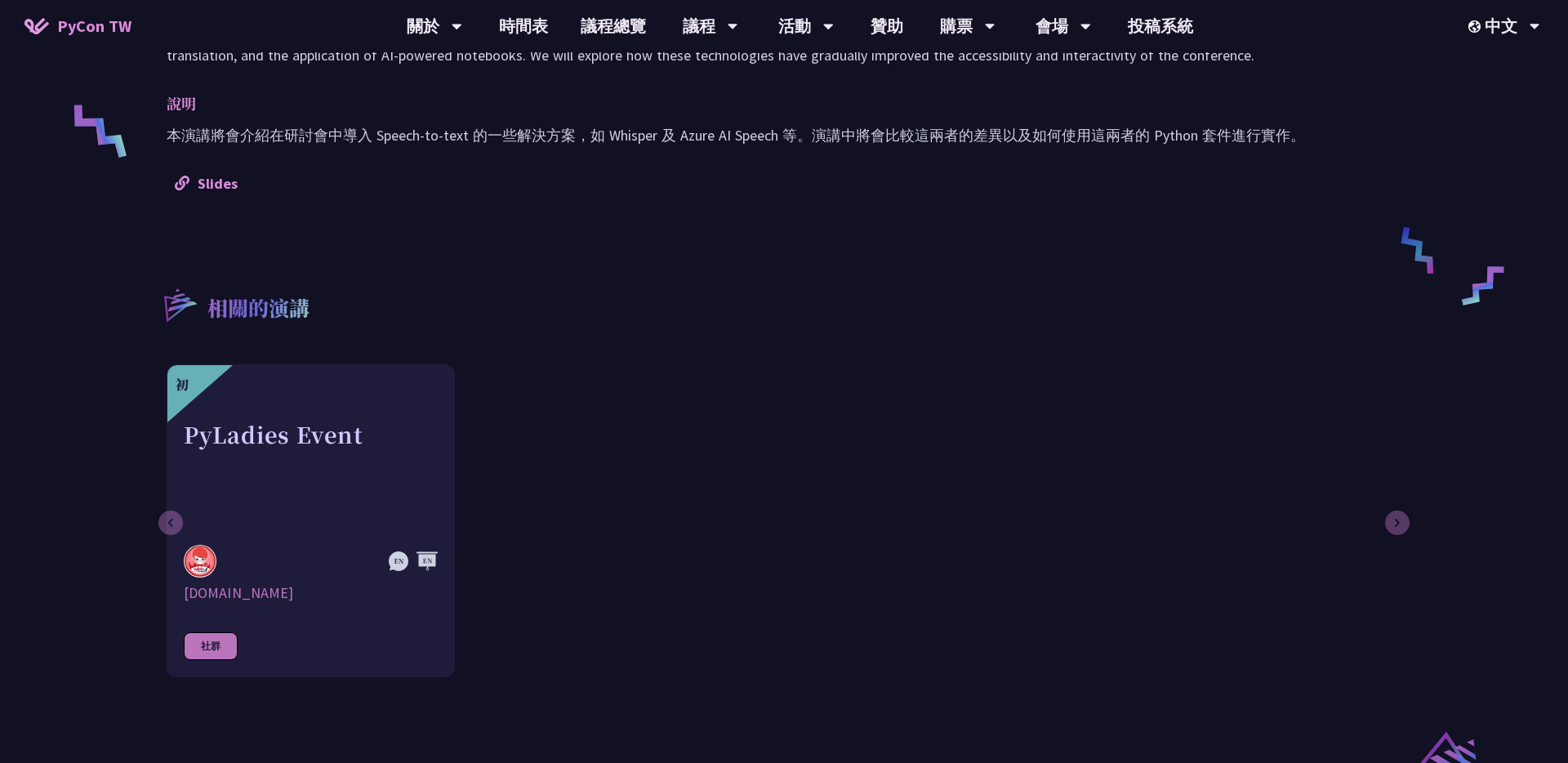
scroll to position [813, 0]
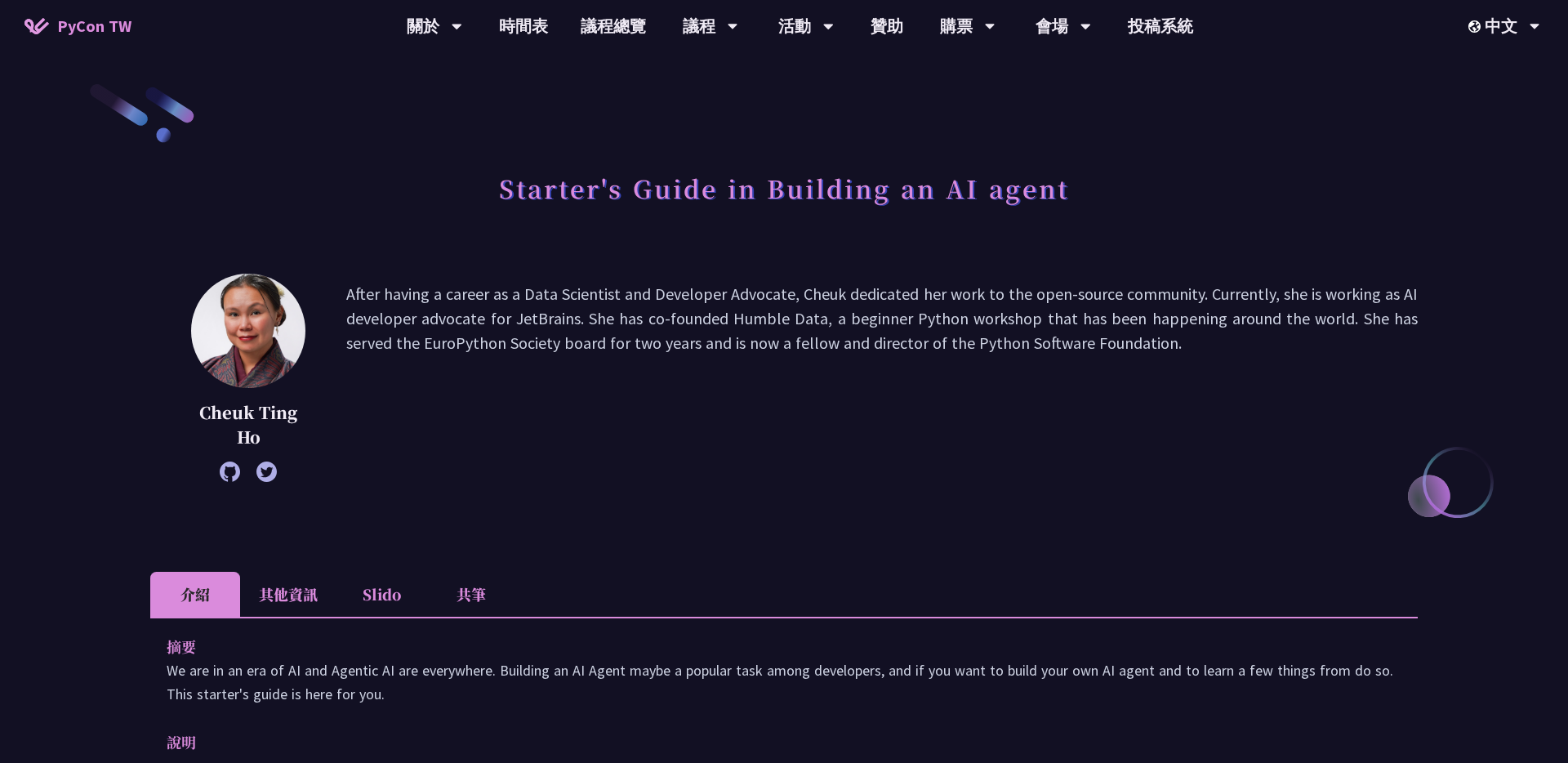
click at [895, 361] on p "After having a career as a Data Scientist and Developer Advocate, Cheuk dedicat…" at bounding box center [882, 377] width 1072 height 192
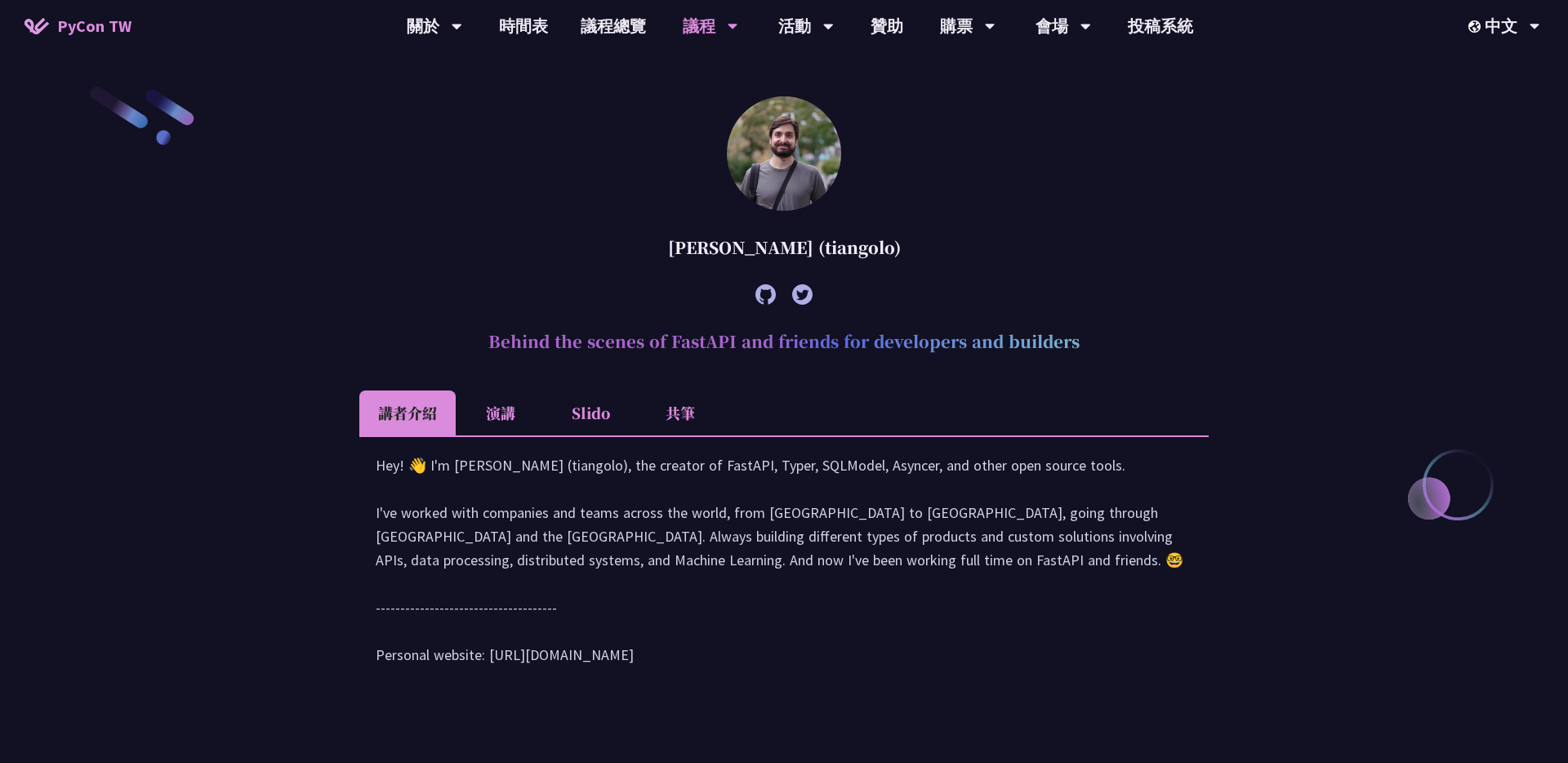
scroll to position [593, 0]
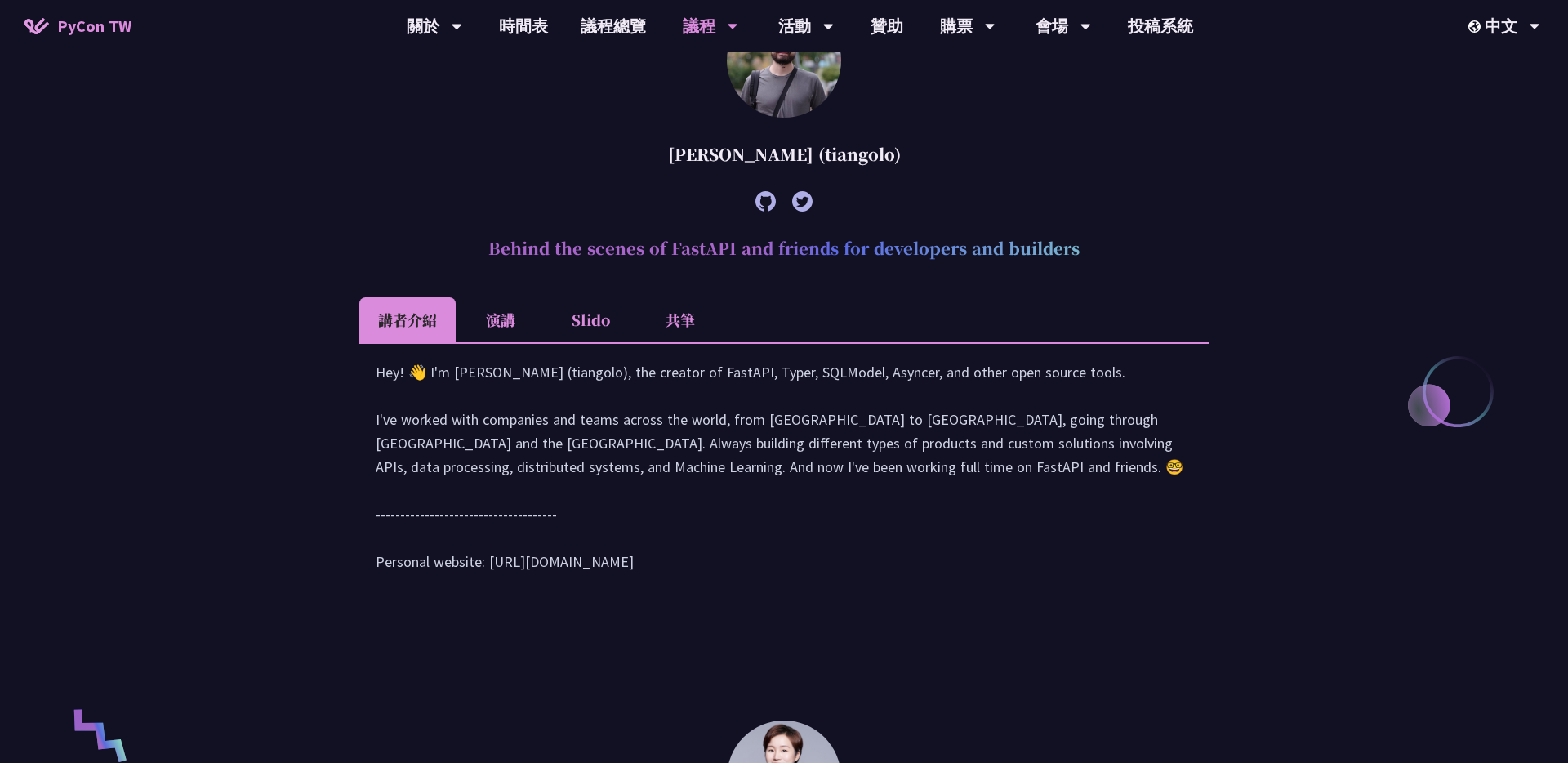
click at [509, 258] on h2 "Behind the scenes of FastAPI and friends for developers and builders" at bounding box center [784, 248] width 849 height 49
drag, startPoint x: 491, startPoint y: 246, endPoint x: 1167, endPoint y: 251, distance: 676.0
click at [1167, 251] on h2 "Behind the scenes of FastAPI and friends for developers and builders" at bounding box center [784, 248] width 849 height 49
copy h2 "Behind the scenes of FastAPI and friends for developers and builders"
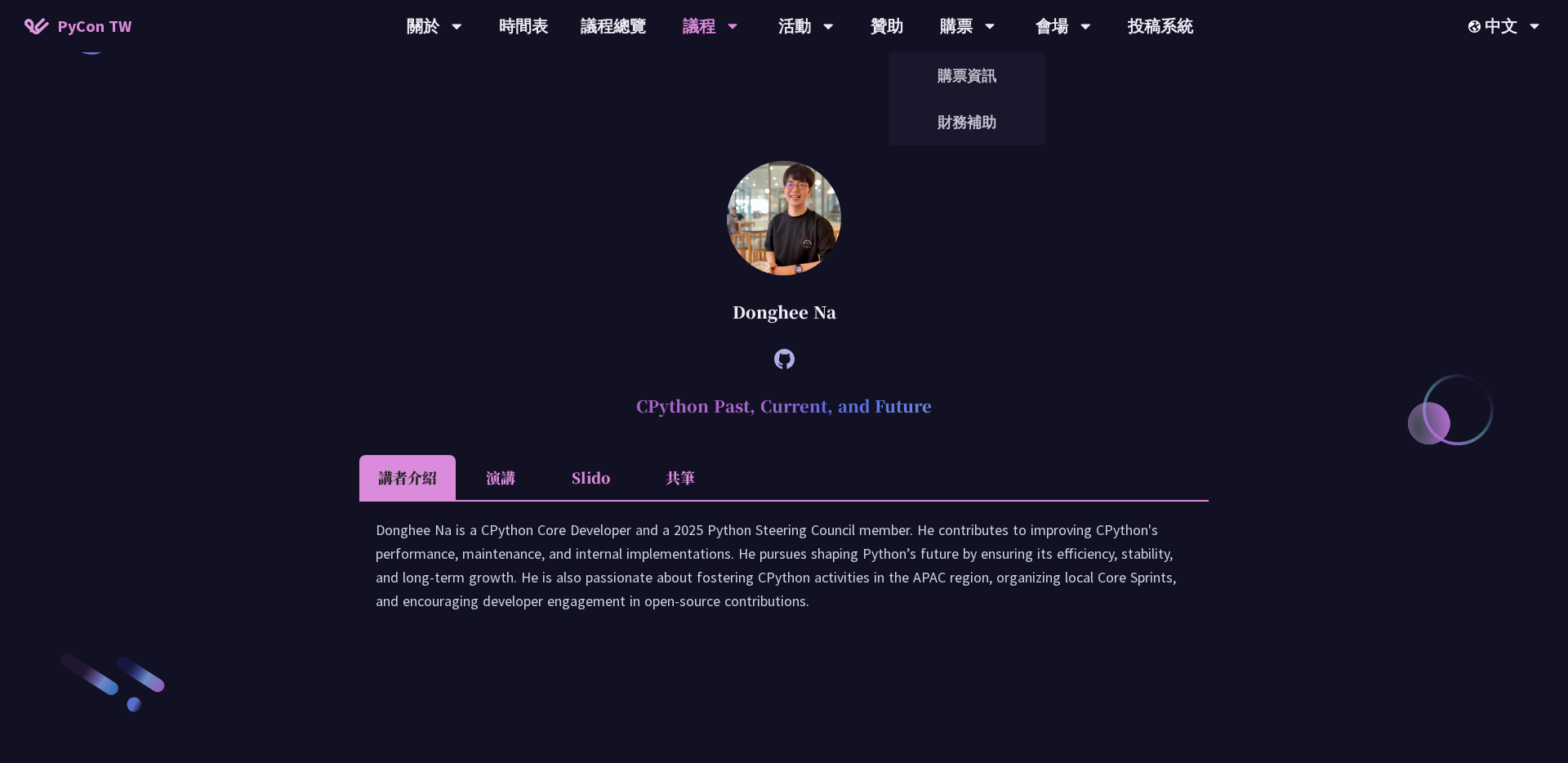
scroll to position [1903, 0]
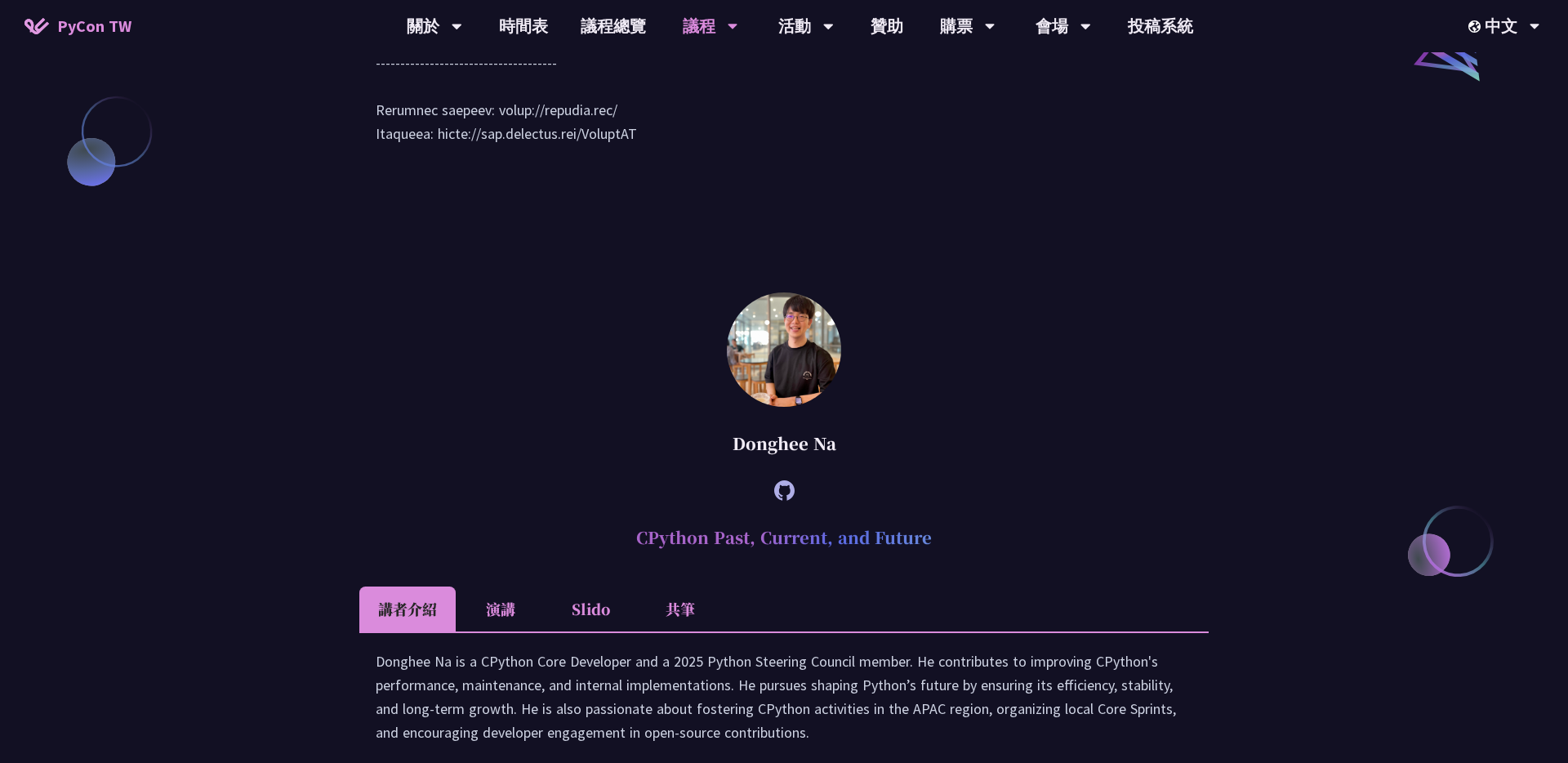
click at [806, 407] on img at bounding box center [783, 349] width 114 height 114
drag, startPoint x: 733, startPoint y: 585, endPoint x: 900, endPoint y: 585, distance: 167.0
click at [900, 468] on div "Donghee Na" at bounding box center [784, 443] width 849 height 49
copy div "Donghee Na"
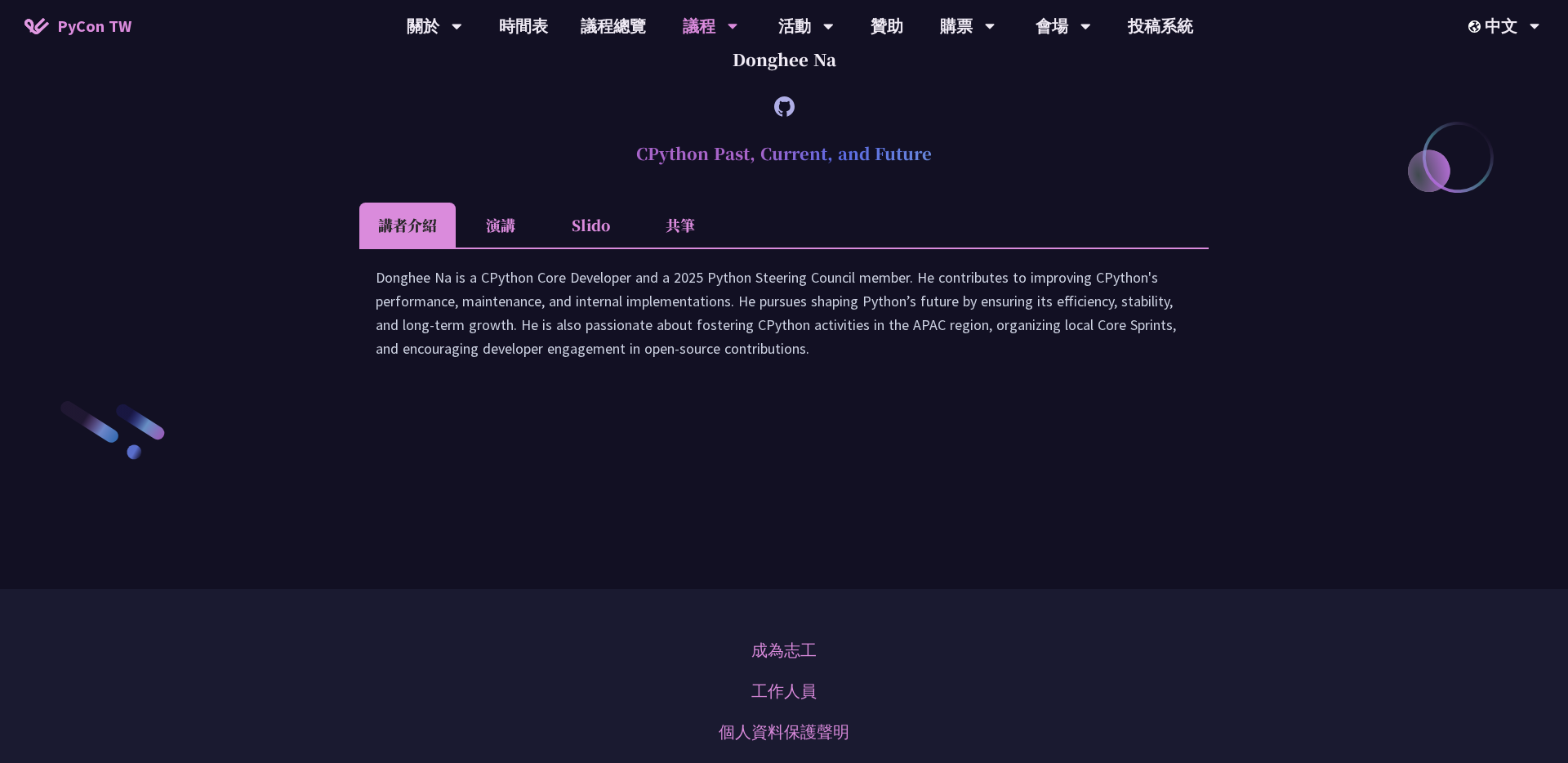
scroll to position [2351, 0]
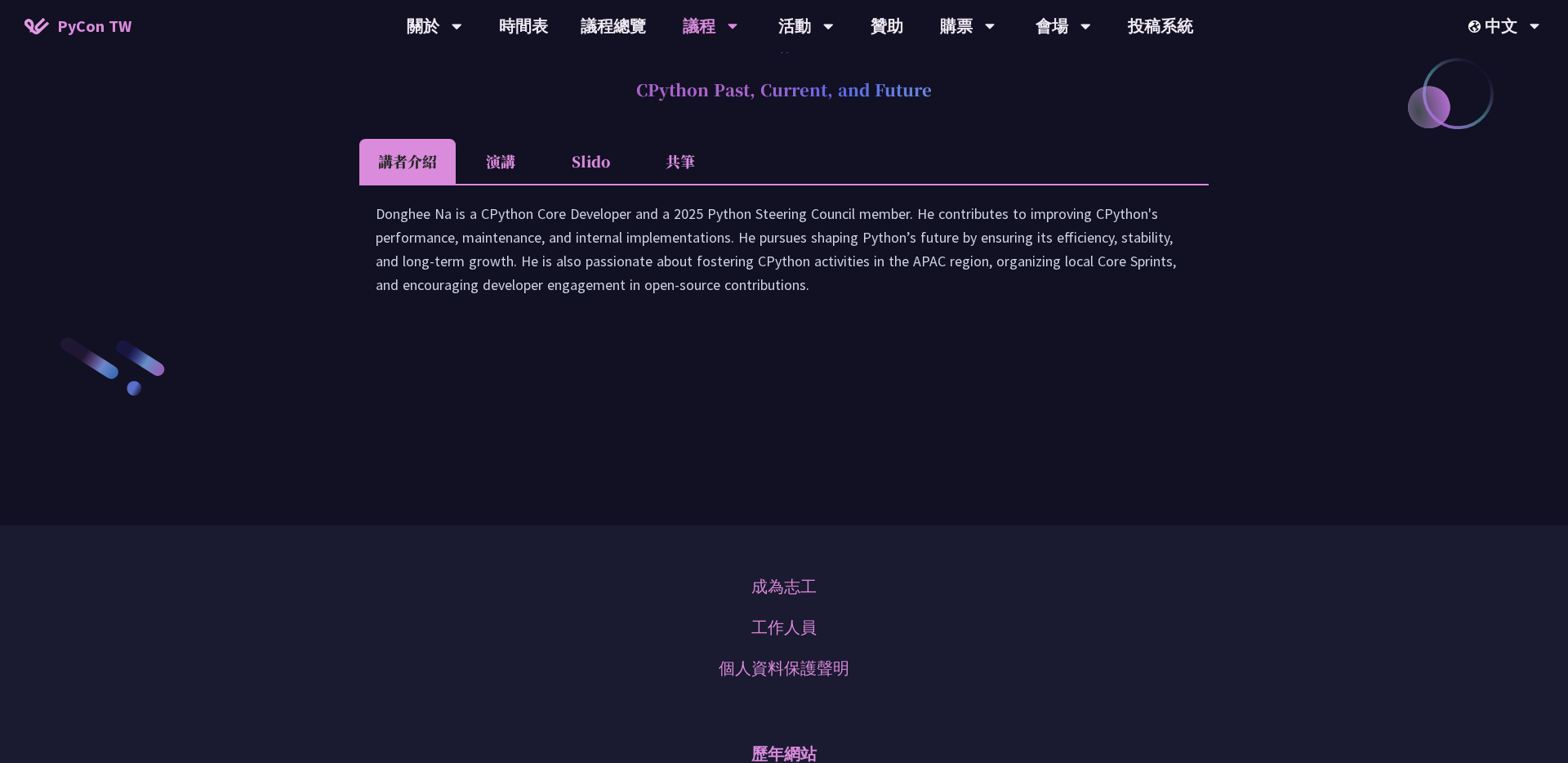
click at [770, 313] on div "Donghee Na is a CPython Core Developer and a 2025 Python Steering Council membe…" at bounding box center [784, 257] width 817 height 111
click at [887, 329] on div "Donghee Na is a CPython Core Developer and a 2025 Python Steering Council membe…" at bounding box center [784, 257] width 849 height 145
